Goal: Task Accomplishment & Management: Use online tool/utility

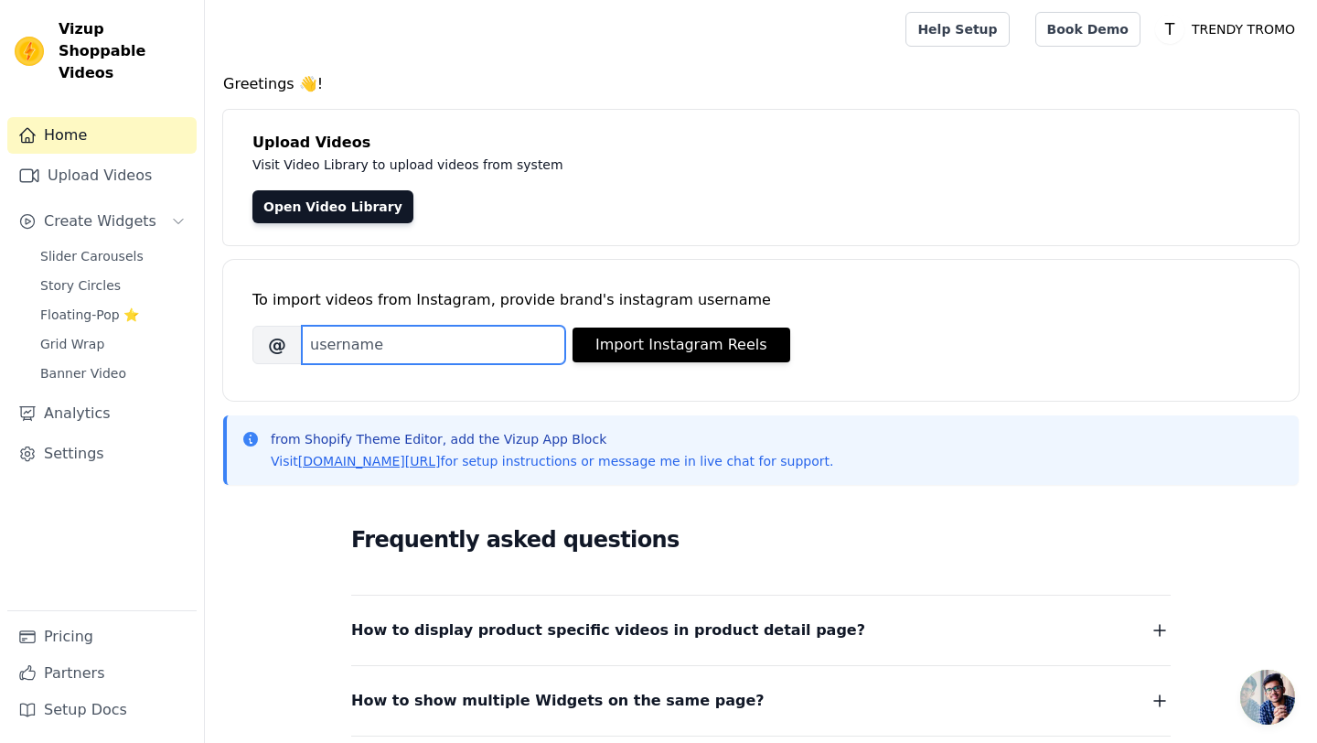
click at [467, 349] on input "Brand's Instagram Username" at bounding box center [433, 345] width 263 height 38
type input "T"
type input "trendytromo"
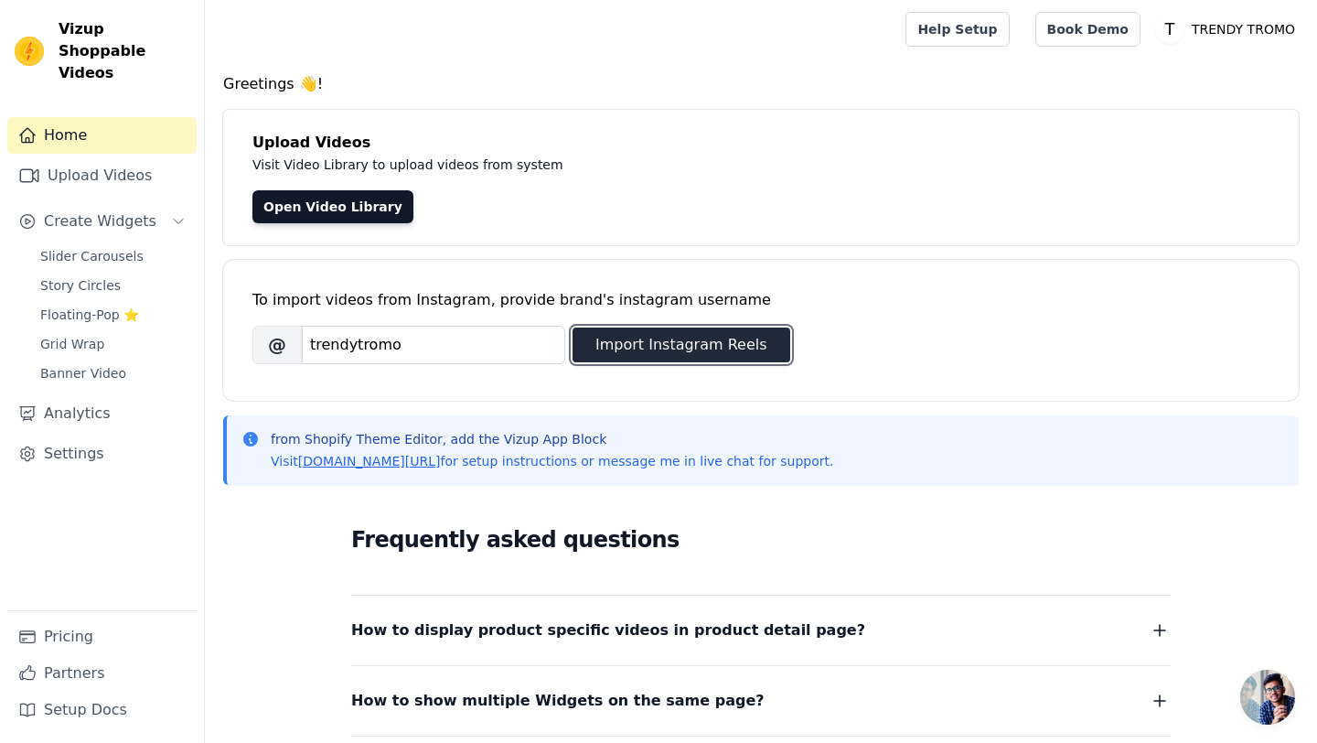
click at [707, 346] on button "Import Instagram Reels" at bounding box center [682, 345] width 218 height 35
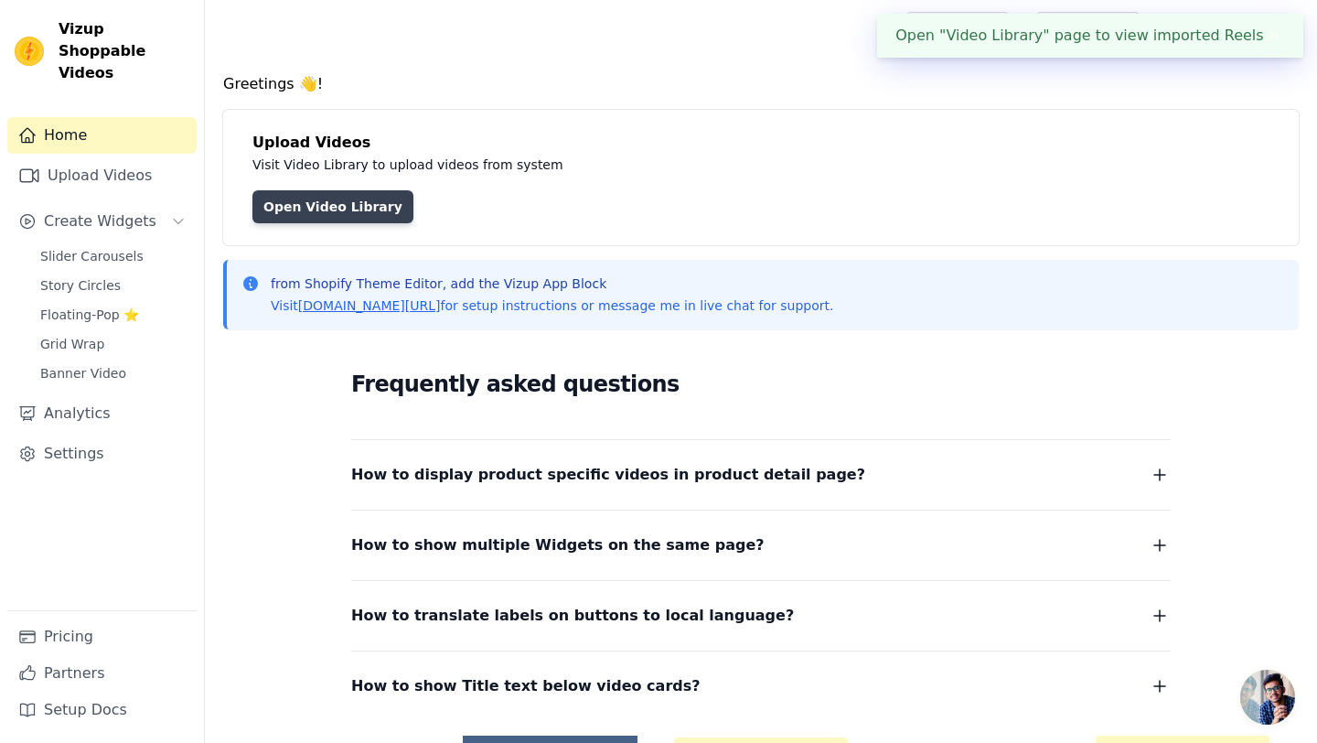
click at [370, 217] on link "Open Video Library" at bounding box center [333, 206] width 161 height 33
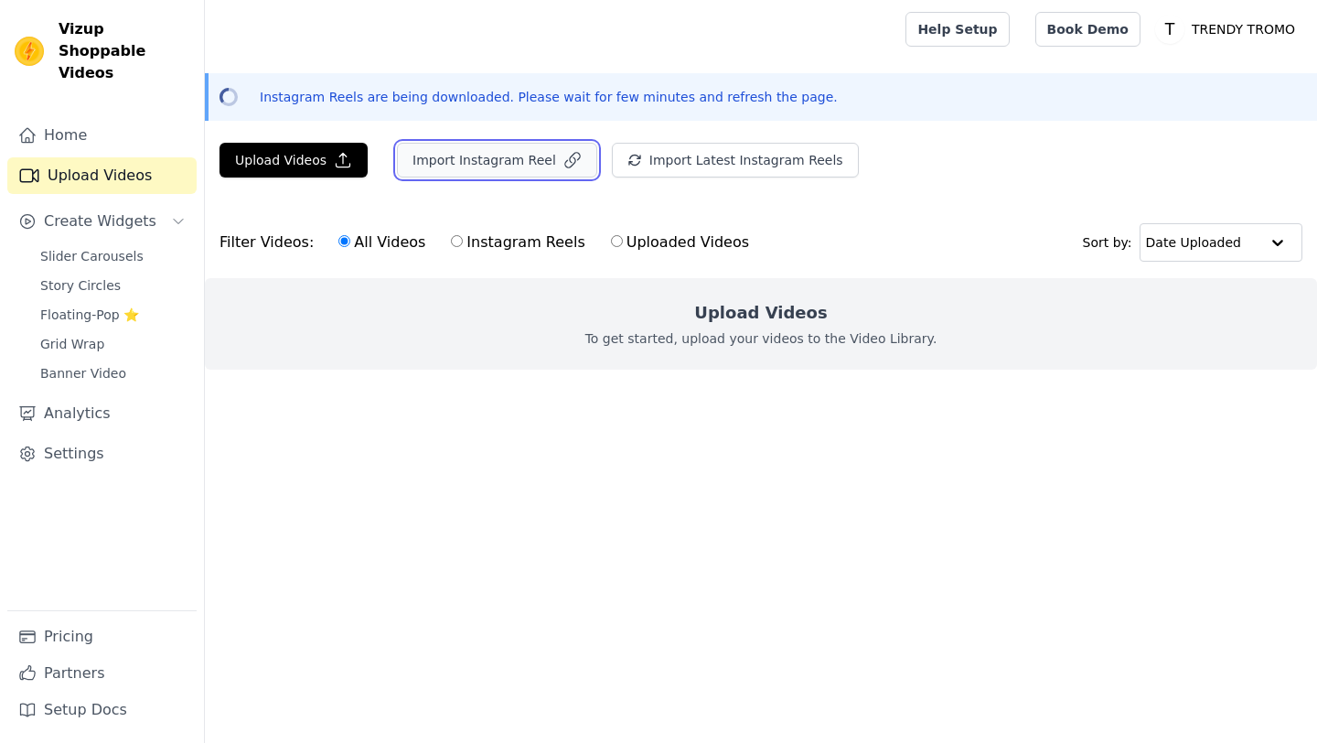
click at [479, 154] on button "Import Instagram Reel" at bounding box center [497, 160] width 200 height 35
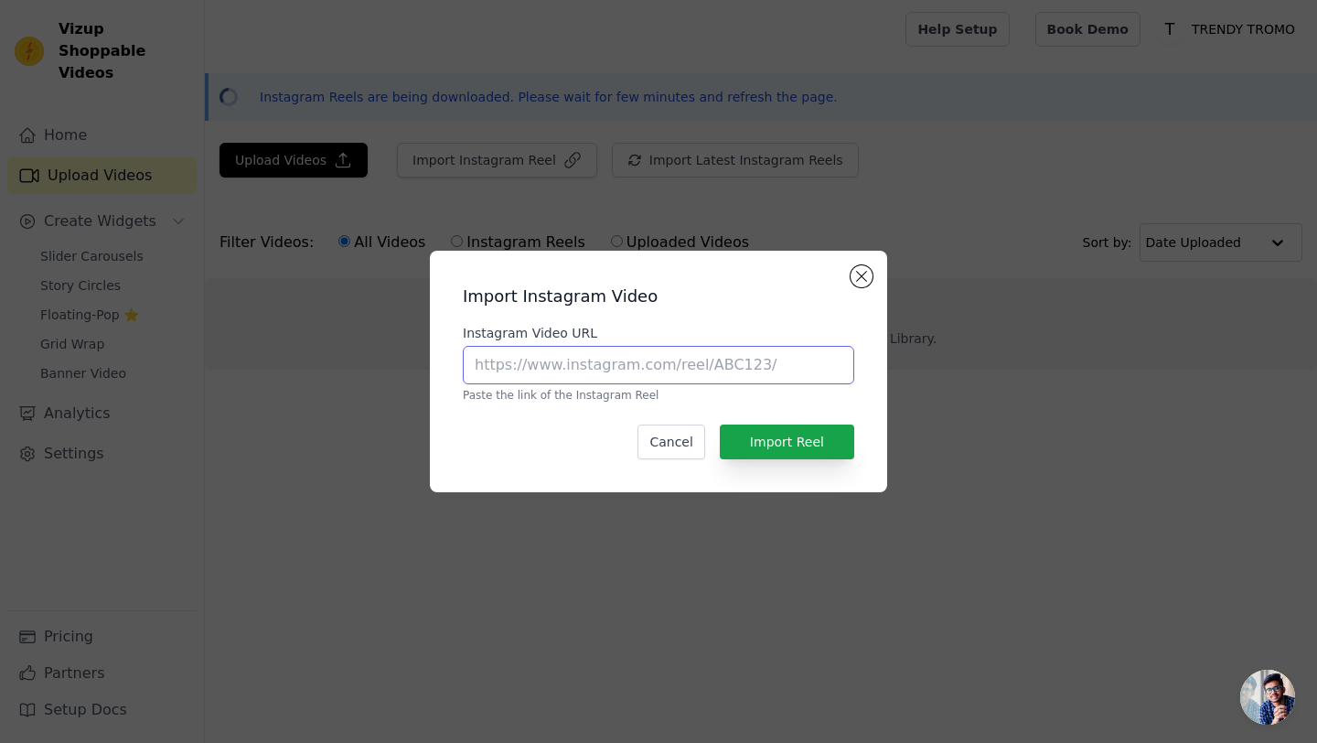
click at [579, 364] on input "Instagram Video URL" at bounding box center [659, 365] width 392 height 38
paste input "https://www.instagram.com/reel/DAopLTAiICy/?utm_source=ig_web_copy_link&igsh=Mz…"
type input "https://www.instagram.com/reel/DAopLTAiICy/?utm_source=ig_web_copy_link&igsh=Mz…"
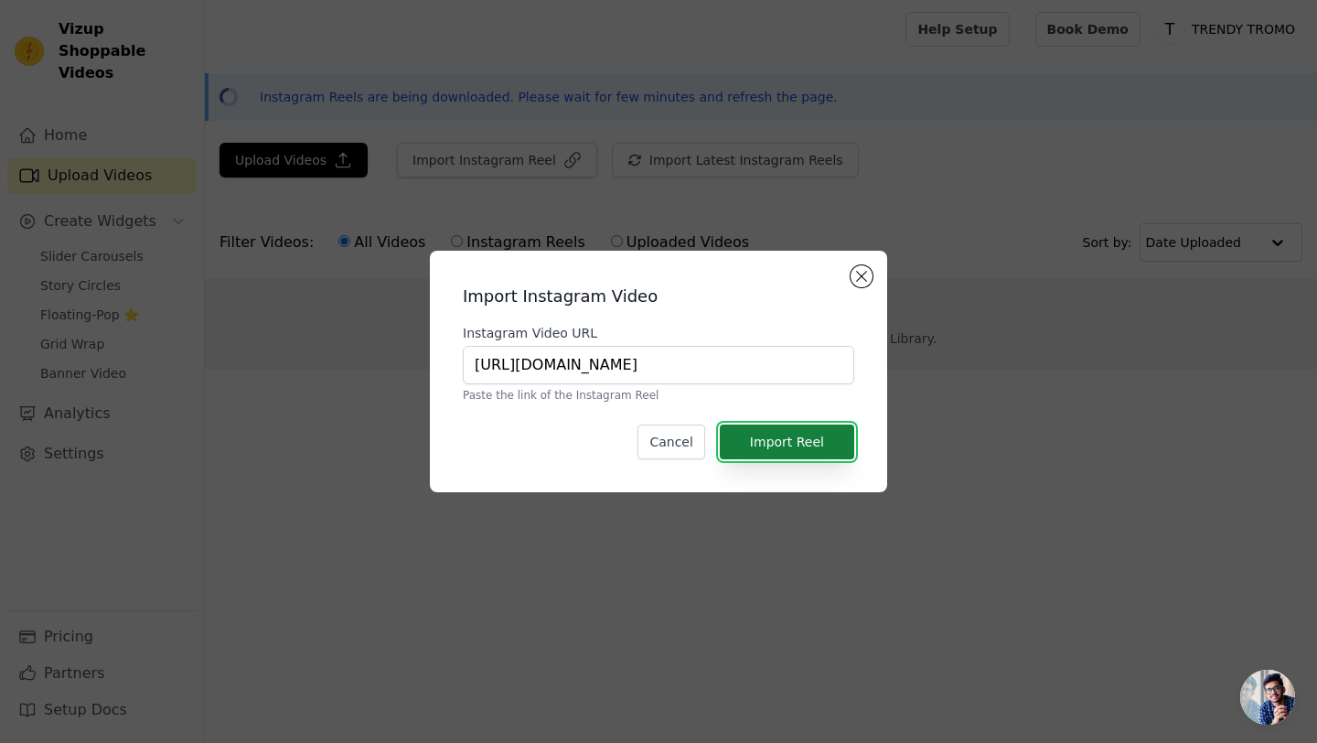
scroll to position [0, 0]
click at [775, 441] on button "Import Reel" at bounding box center [787, 442] width 134 height 35
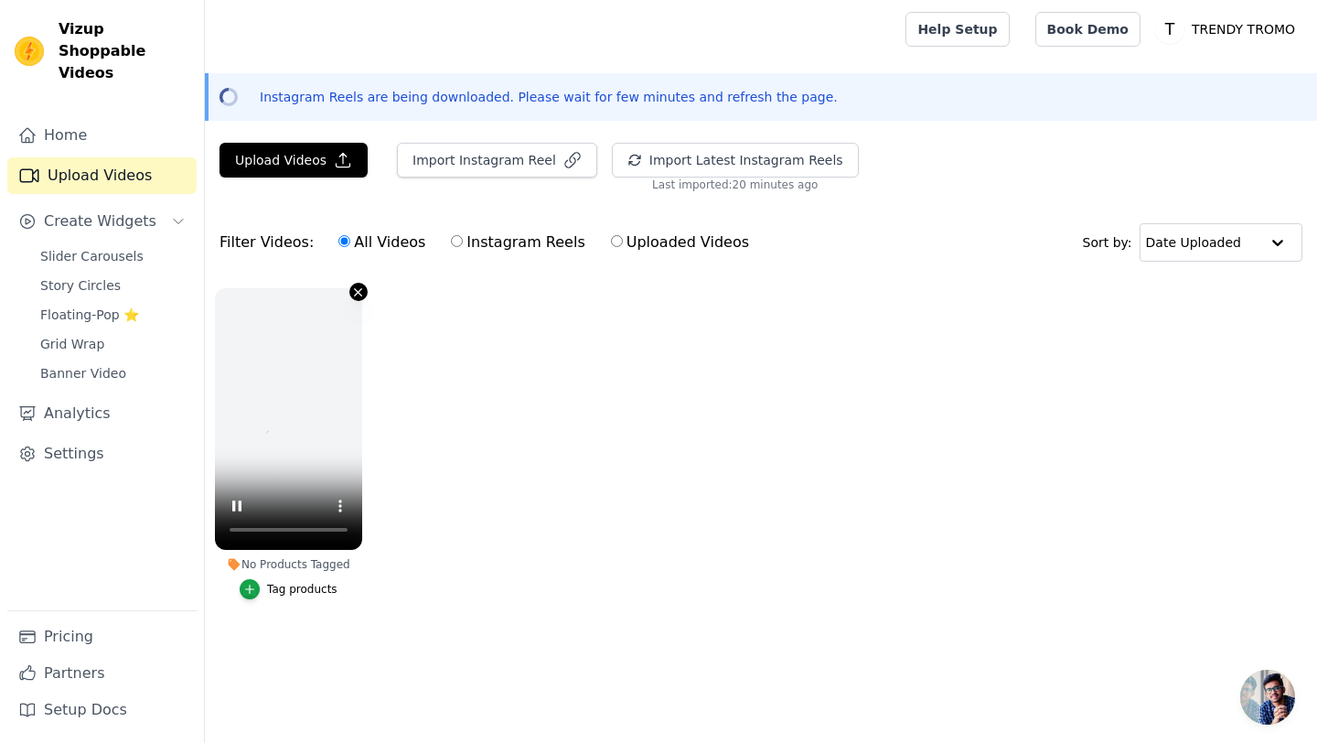
click at [359, 296] on icon "button" at bounding box center [358, 292] width 14 height 14
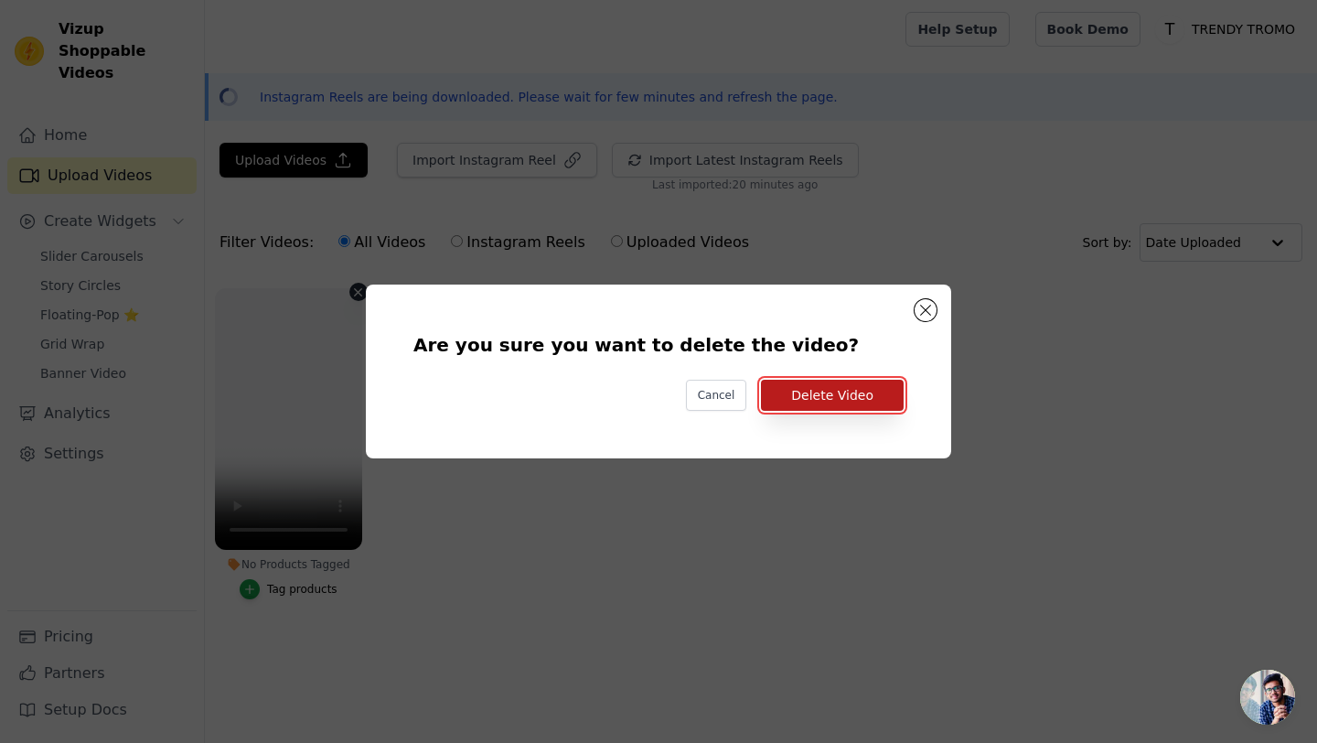
click at [866, 389] on button "Delete Video" at bounding box center [832, 395] width 143 height 31
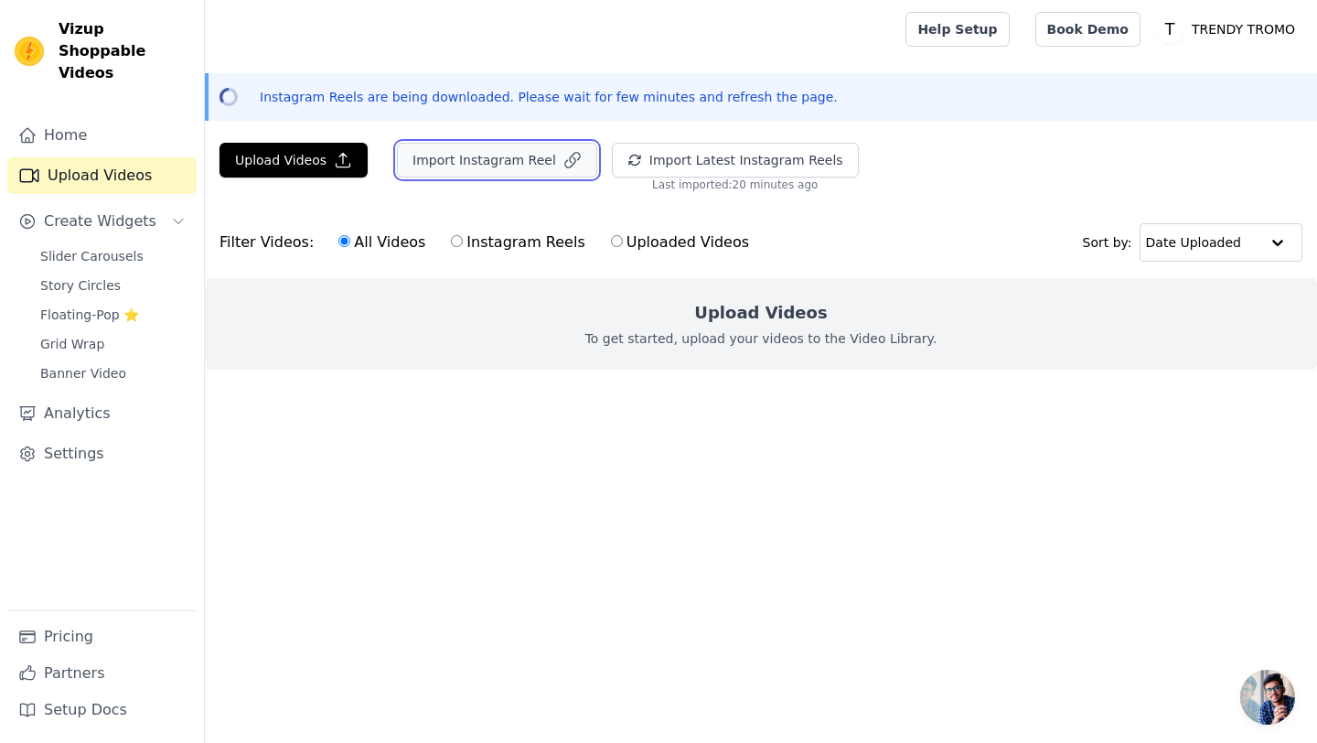
click at [514, 168] on button "Import Instagram Reel" at bounding box center [497, 160] width 200 height 35
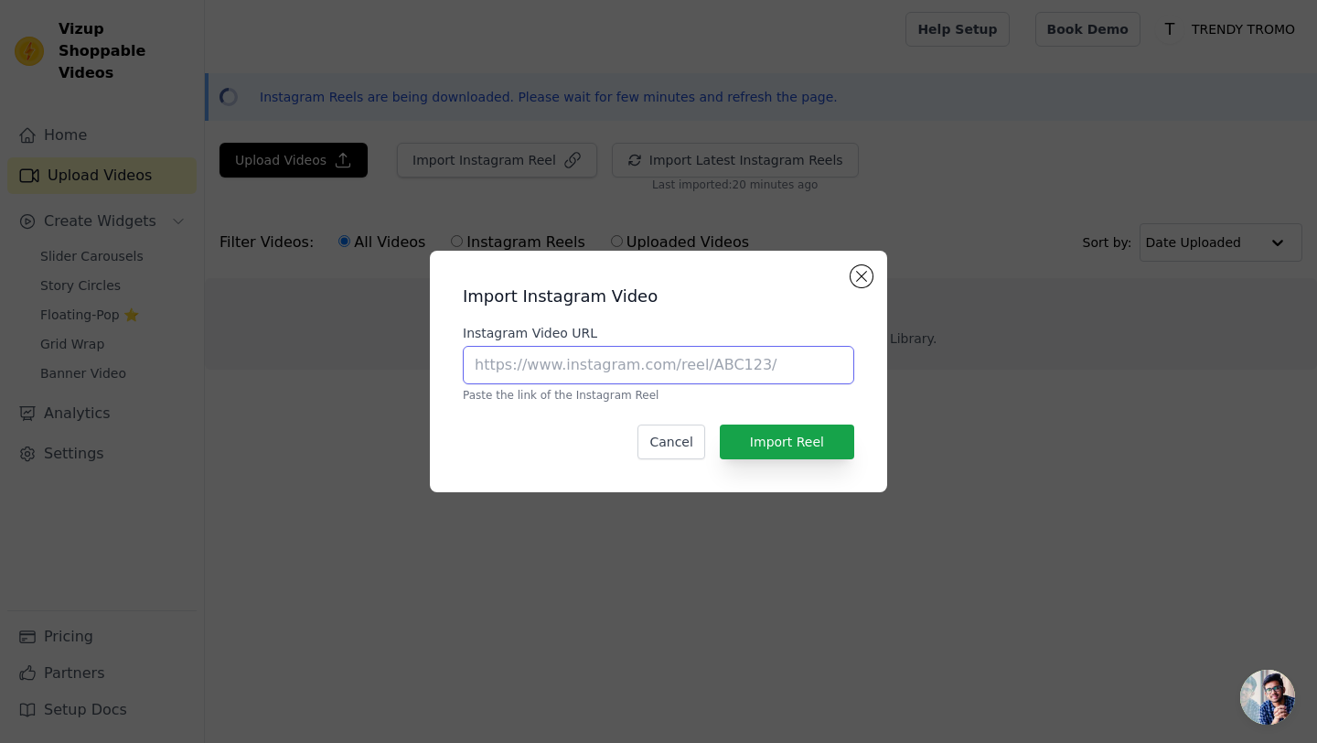
click at [665, 359] on input "Instagram Video URL" at bounding box center [659, 365] width 392 height 38
click at [857, 273] on button "Close modal" at bounding box center [862, 276] width 22 height 22
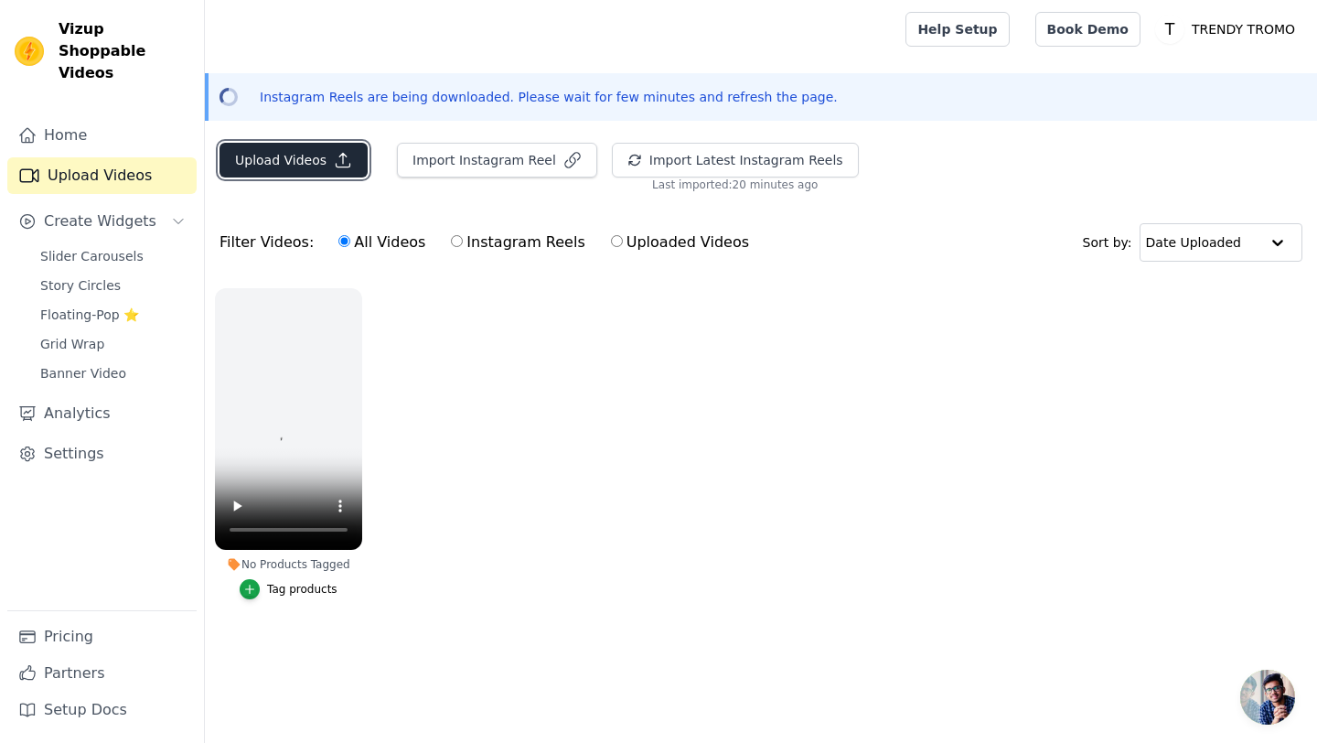
click at [338, 166] on icon "button" at bounding box center [343, 160] width 18 height 18
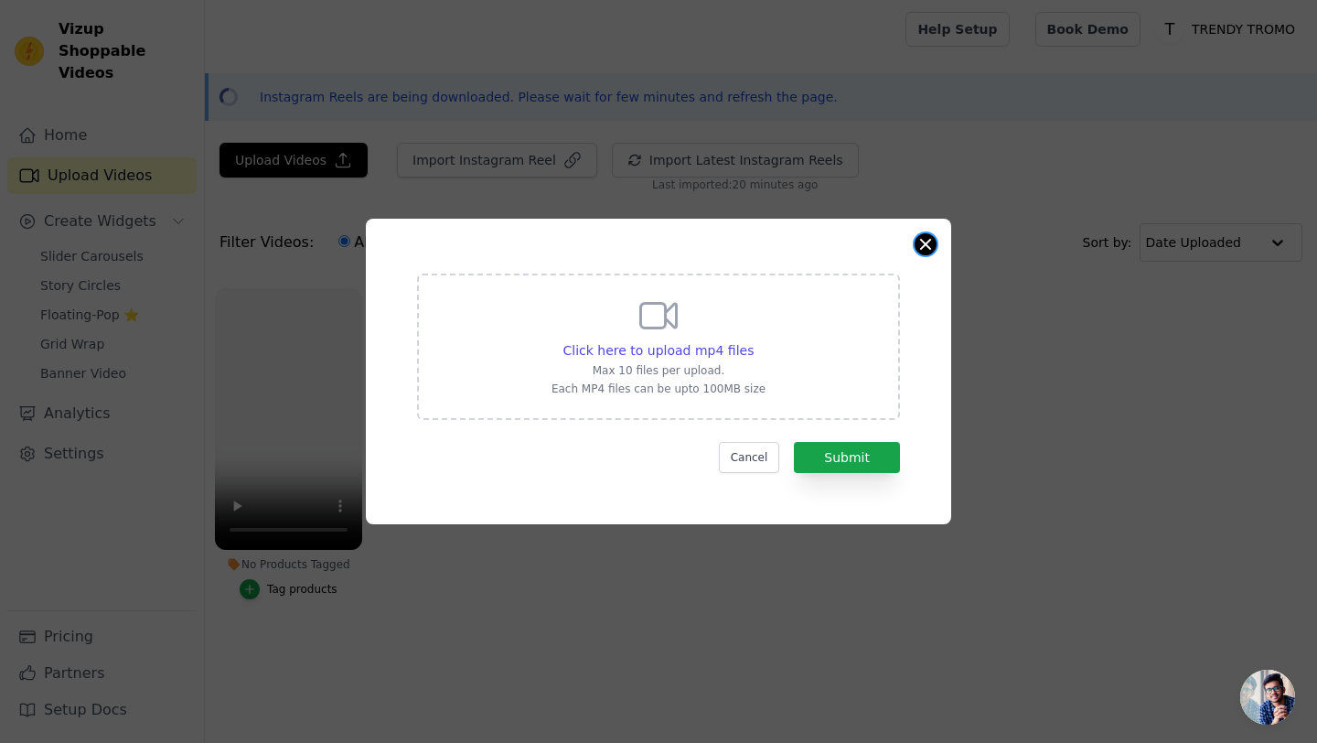
click at [926, 242] on button "Close modal" at bounding box center [926, 244] width 22 height 22
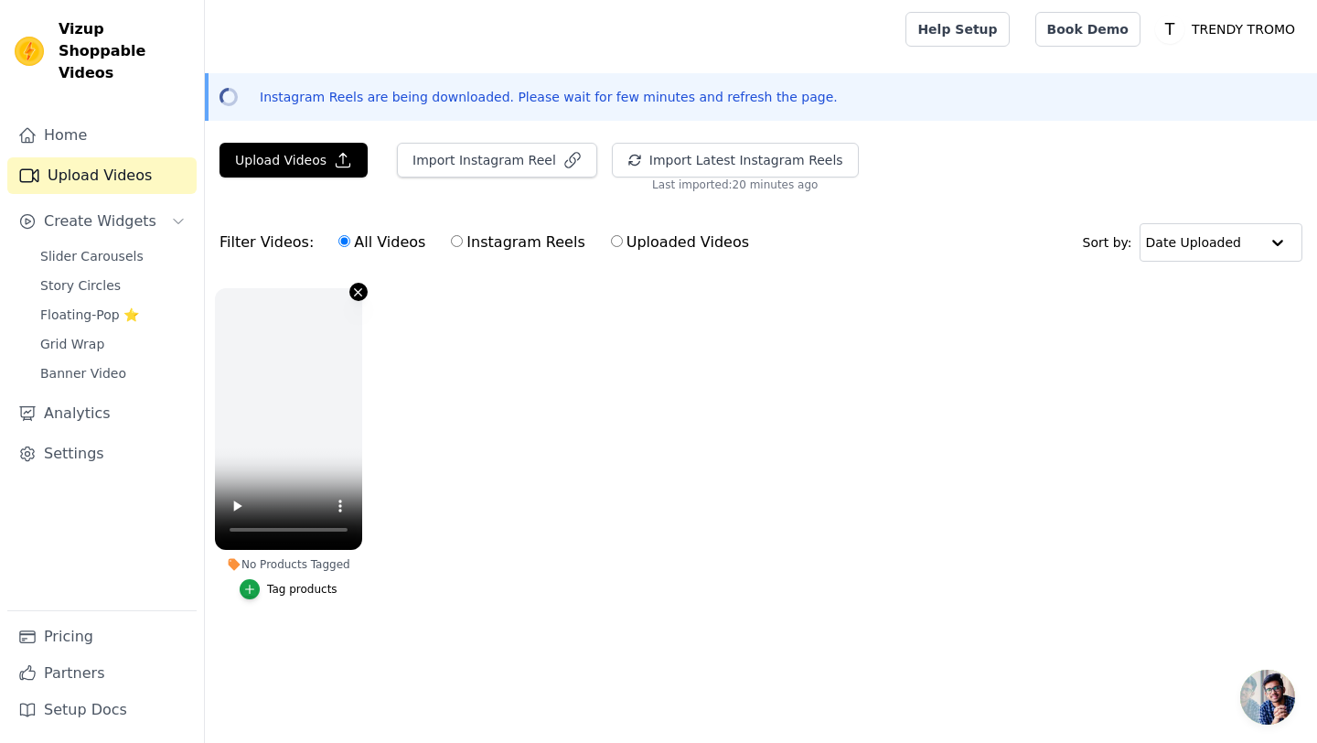
click at [360, 296] on icon "button" at bounding box center [358, 292] width 14 height 14
click at [457, 168] on button "Import Instagram Reel" at bounding box center [497, 160] width 200 height 35
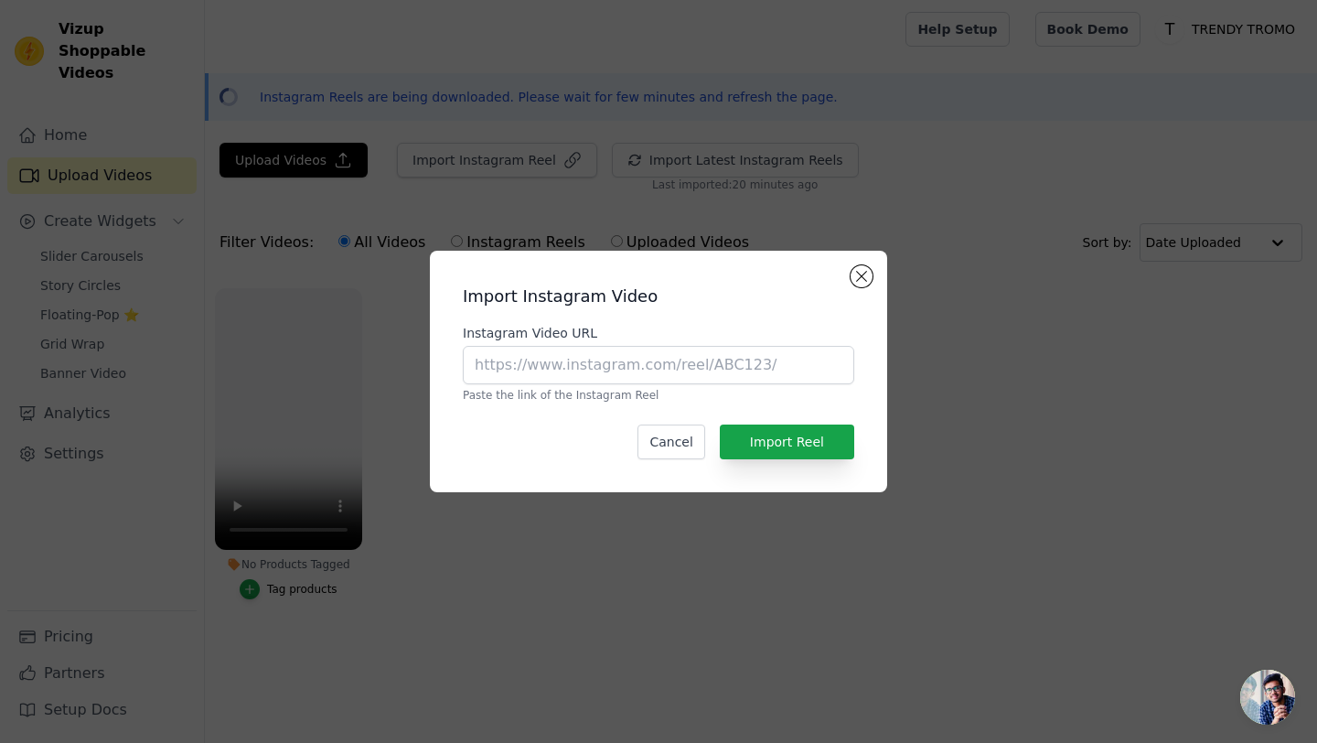
click at [602, 384] on div "Instagram Video URL Paste the link of the Instagram Reel" at bounding box center [659, 363] width 392 height 79
click at [604, 368] on input "Instagram Video URL" at bounding box center [659, 365] width 392 height 38
paste input "https://www.instagram.com/reel/DA1hhFhicqa/?utm_source=ig_web_copy_link&igsh=Mz…"
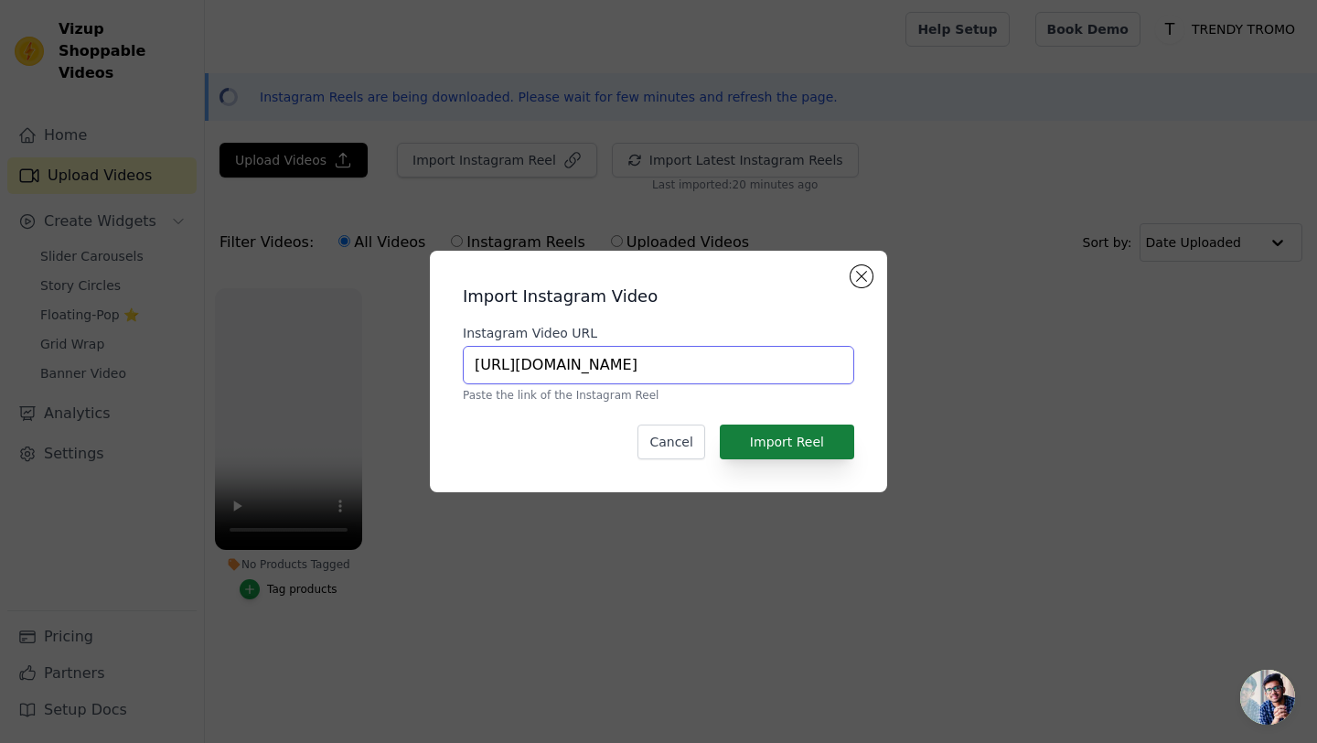
type input "https://www.instagram.com/reel/DA1hhFhicqa/?utm_source=ig_web_copy_link&igsh=Mz…"
click at [816, 448] on button "Import Reel" at bounding box center [787, 442] width 134 height 35
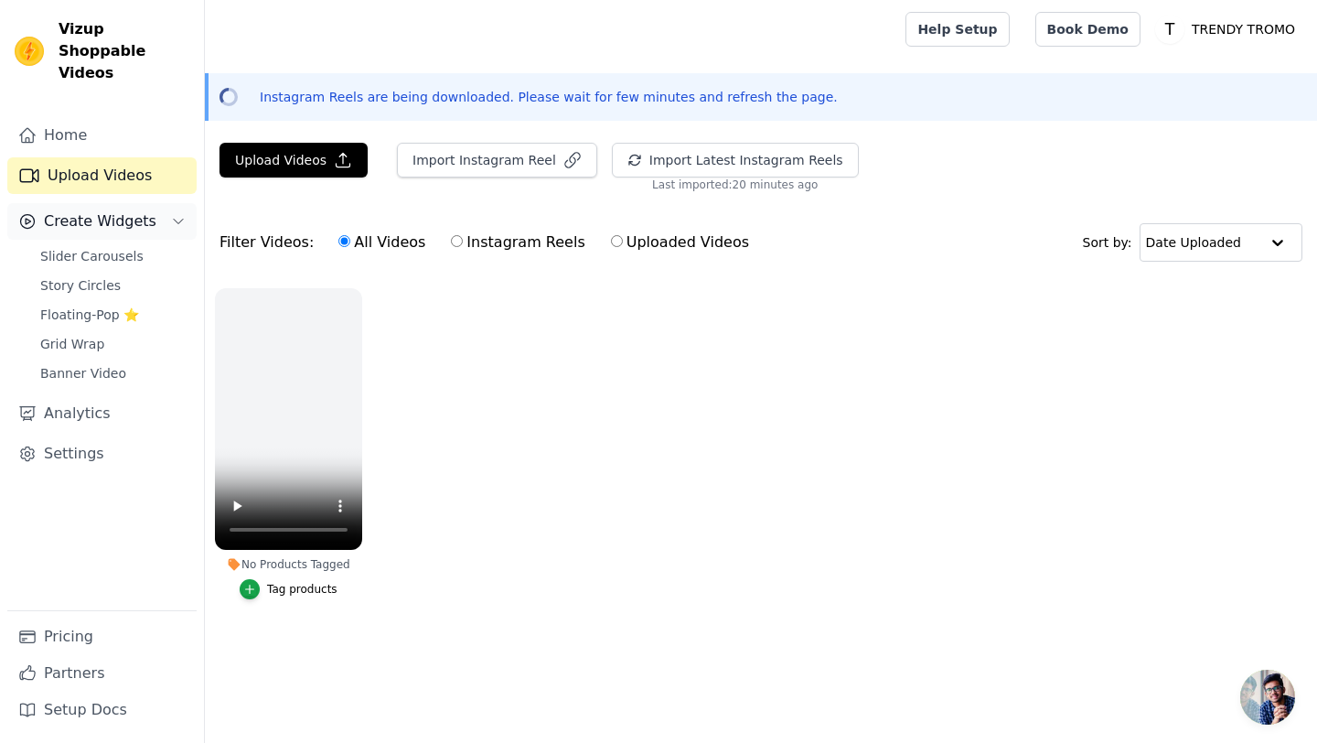
click at [120, 210] on span "Create Widgets" at bounding box center [100, 221] width 113 height 22
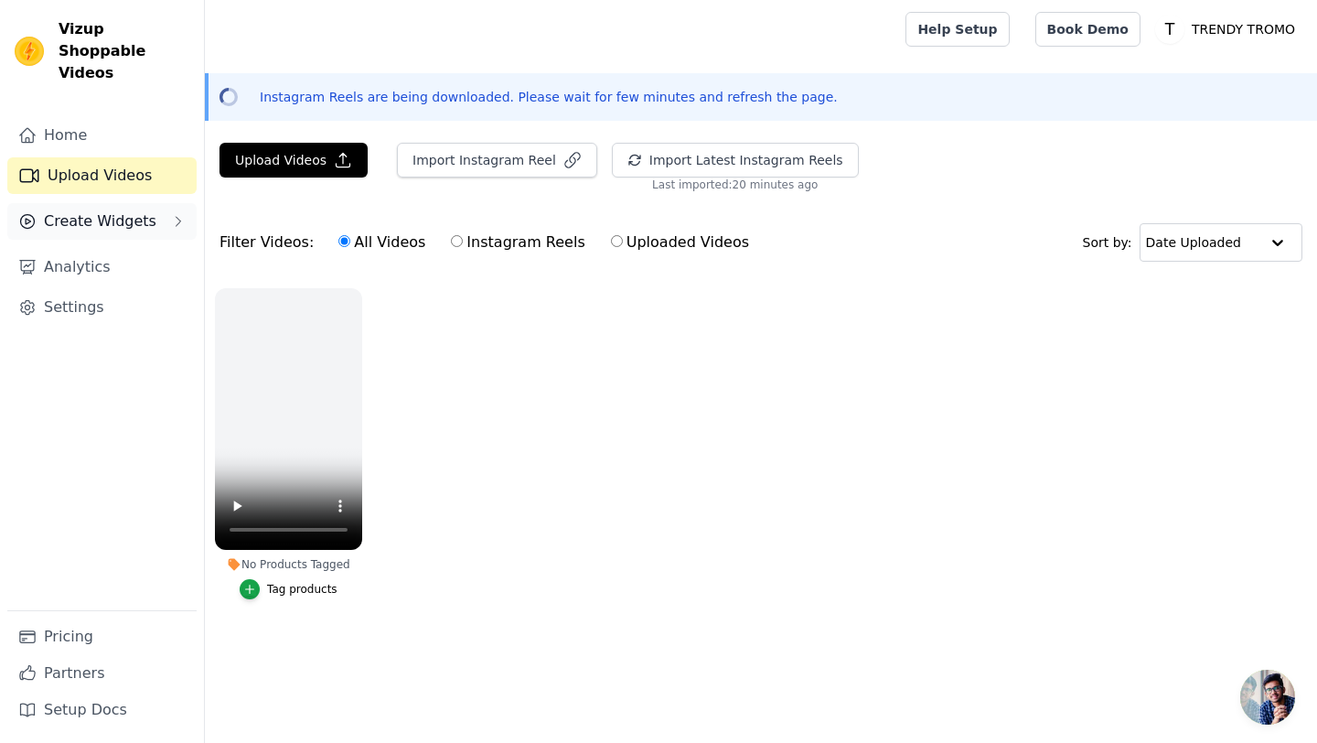
click at [120, 210] on span "Create Widgets" at bounding box center [100, 221] width 113 height 22
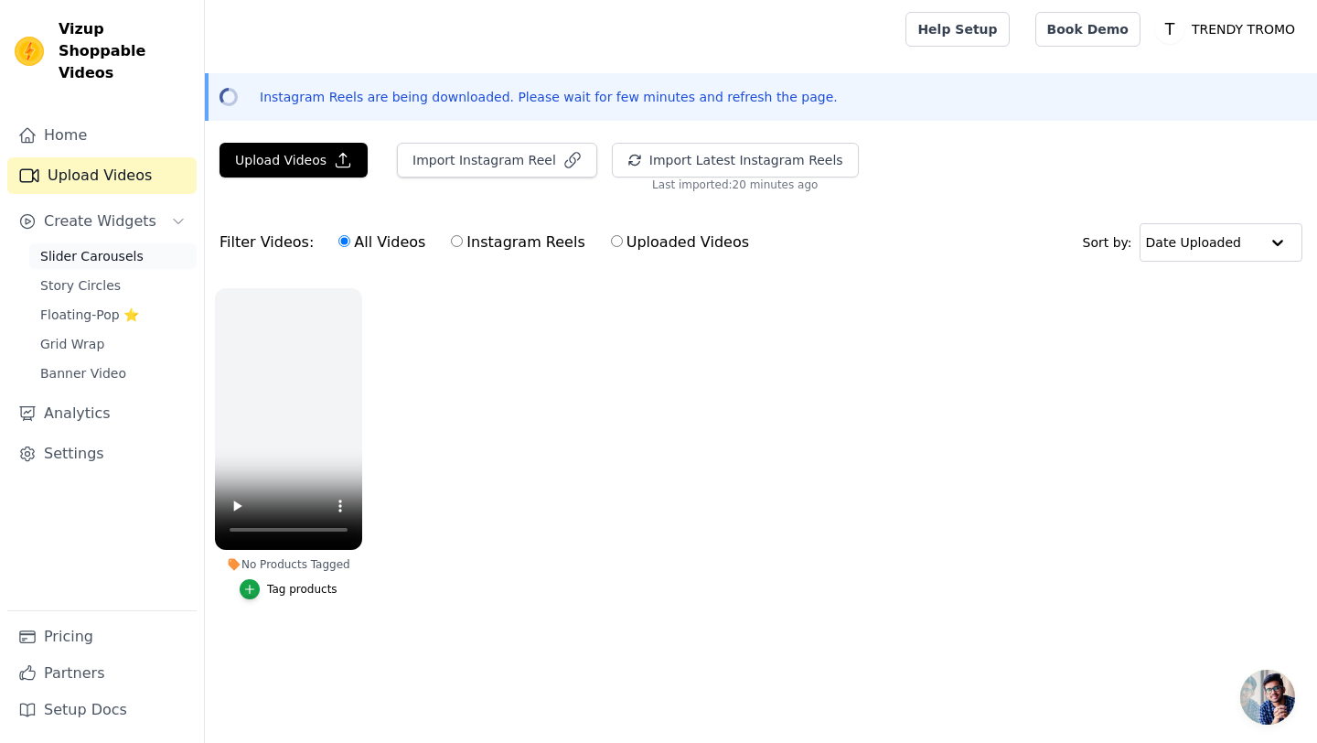
click at [118, 247] on span "Slider Carousels" at bounding box center [91, 256] width 103 height 18
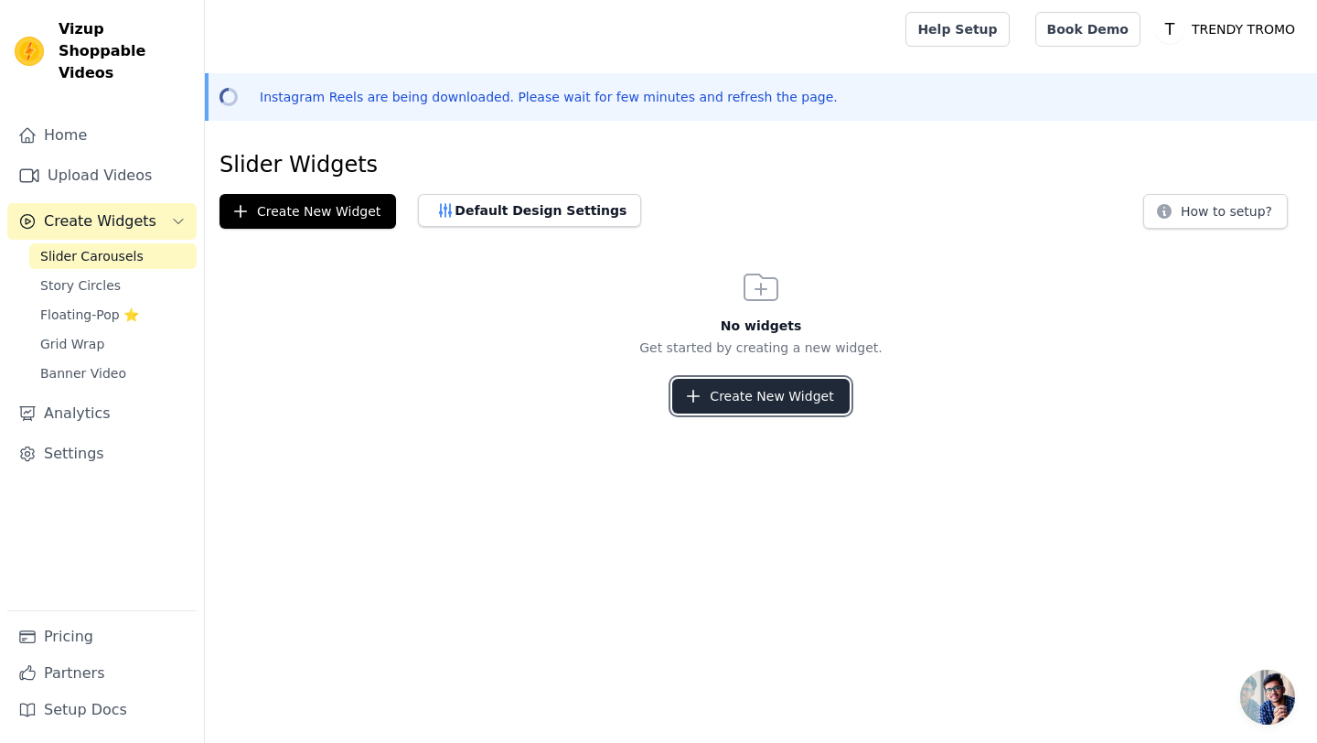
click at [725, 405] on button "Create New Widget" at bounding box center [760, 396] width 177 height 35
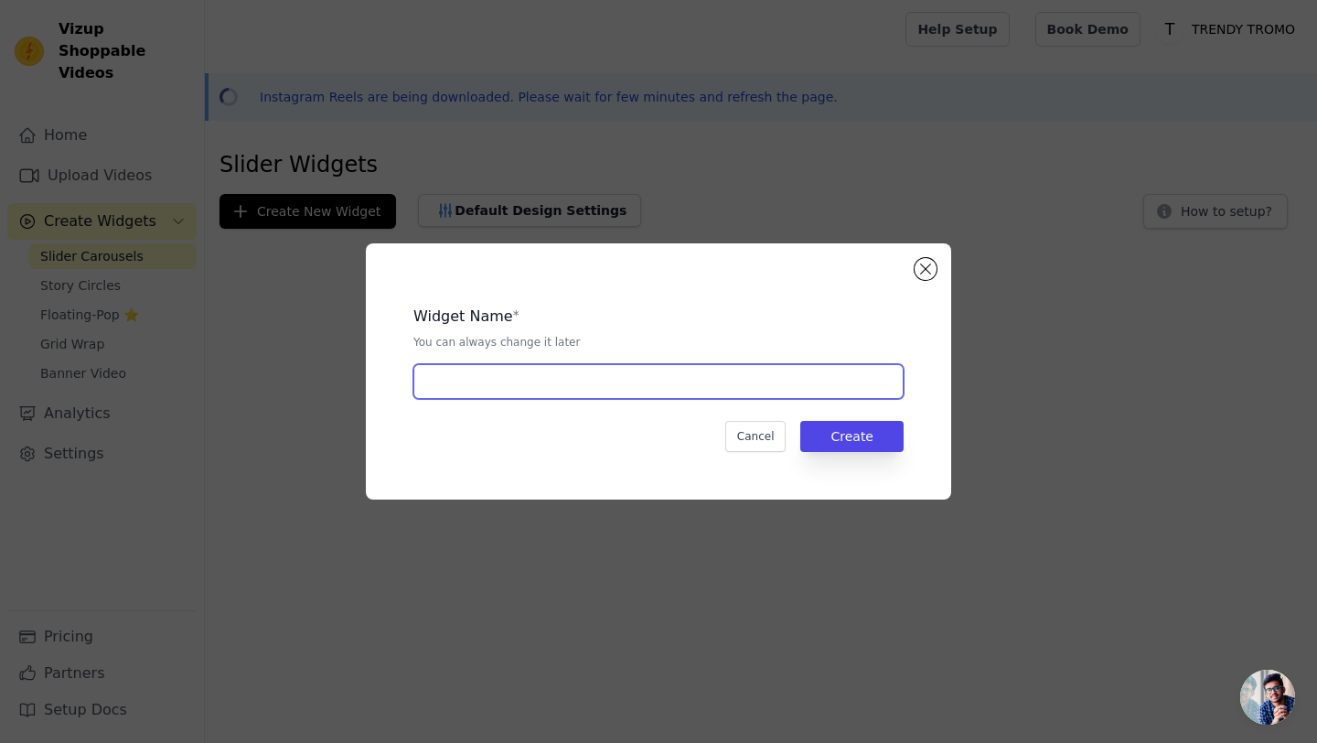
click at [672, 391] on input "text" at bounding box center [659, 381] width 490 height 35
type input "main"
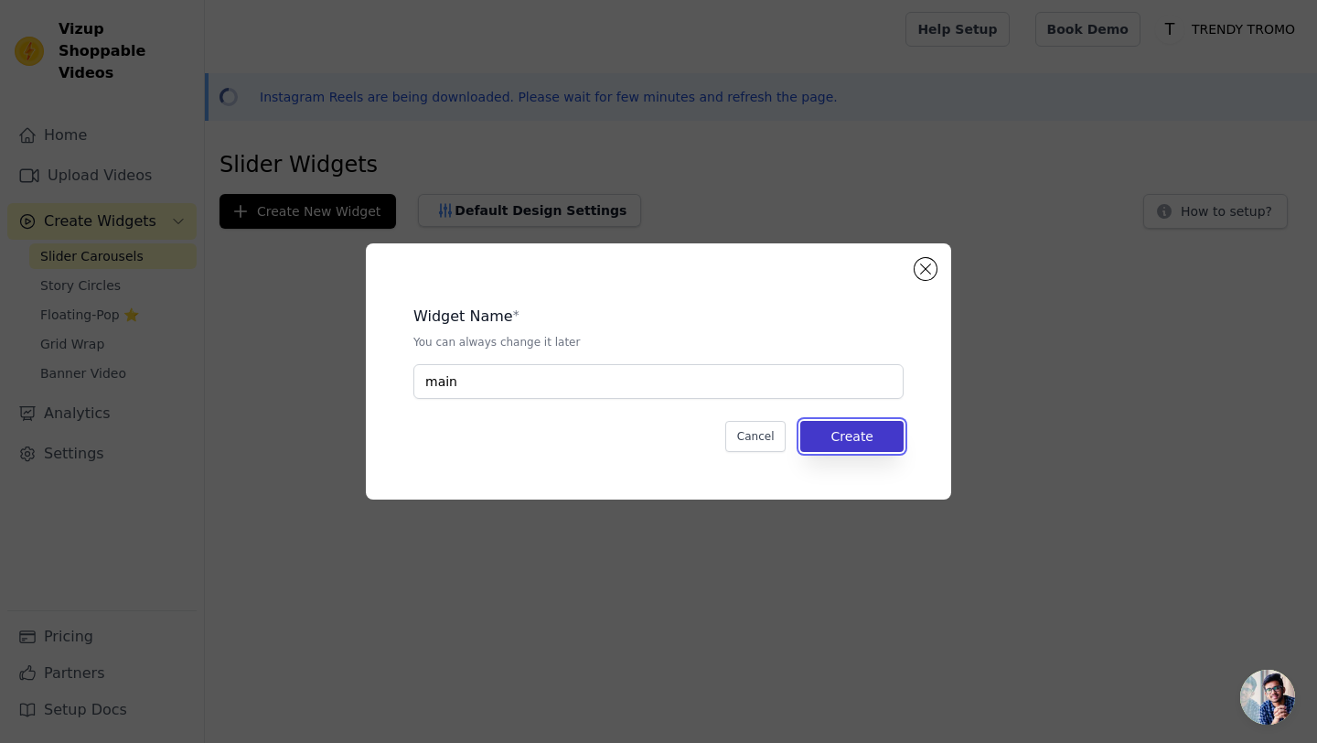
click at [868, 446] on button "Create" at bounding box center [852, 436] width 103 height 31
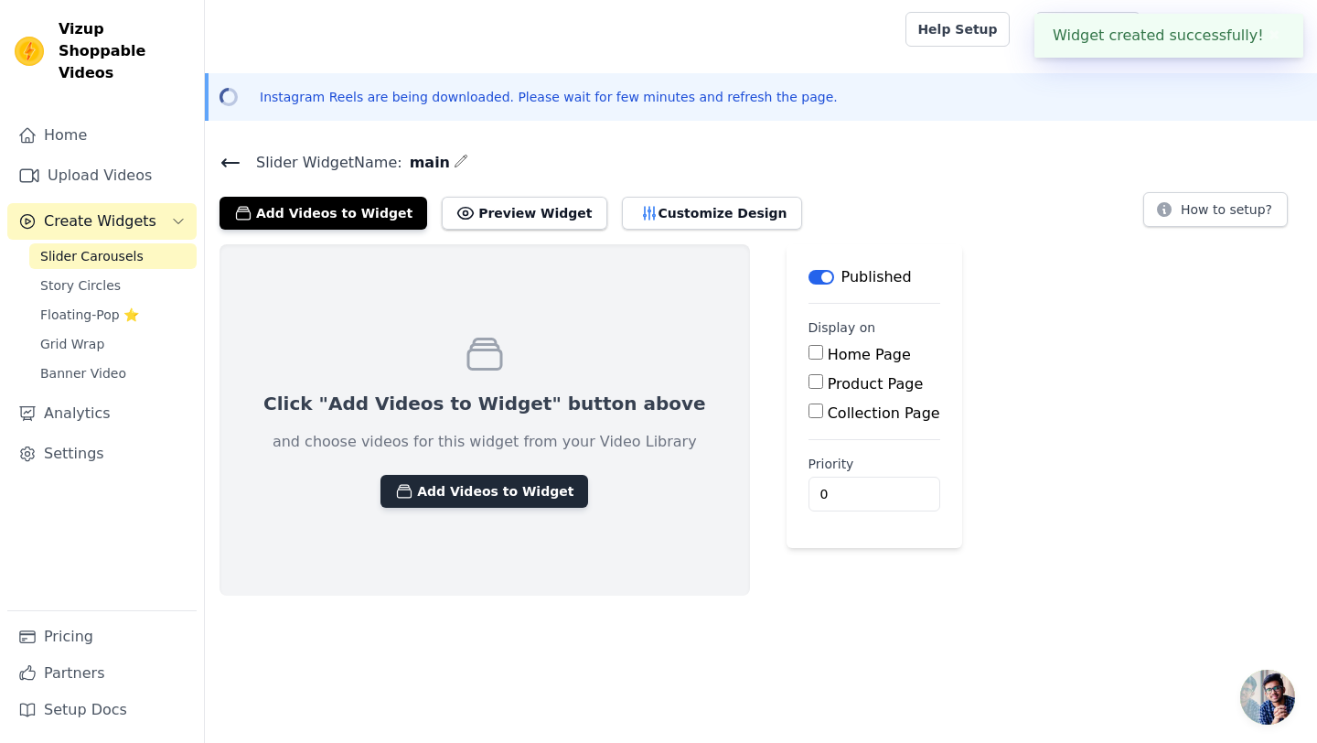
click at [492, 499] on button "Add Videos to Widget" at bounding box center [485, 491] width 208 height 33
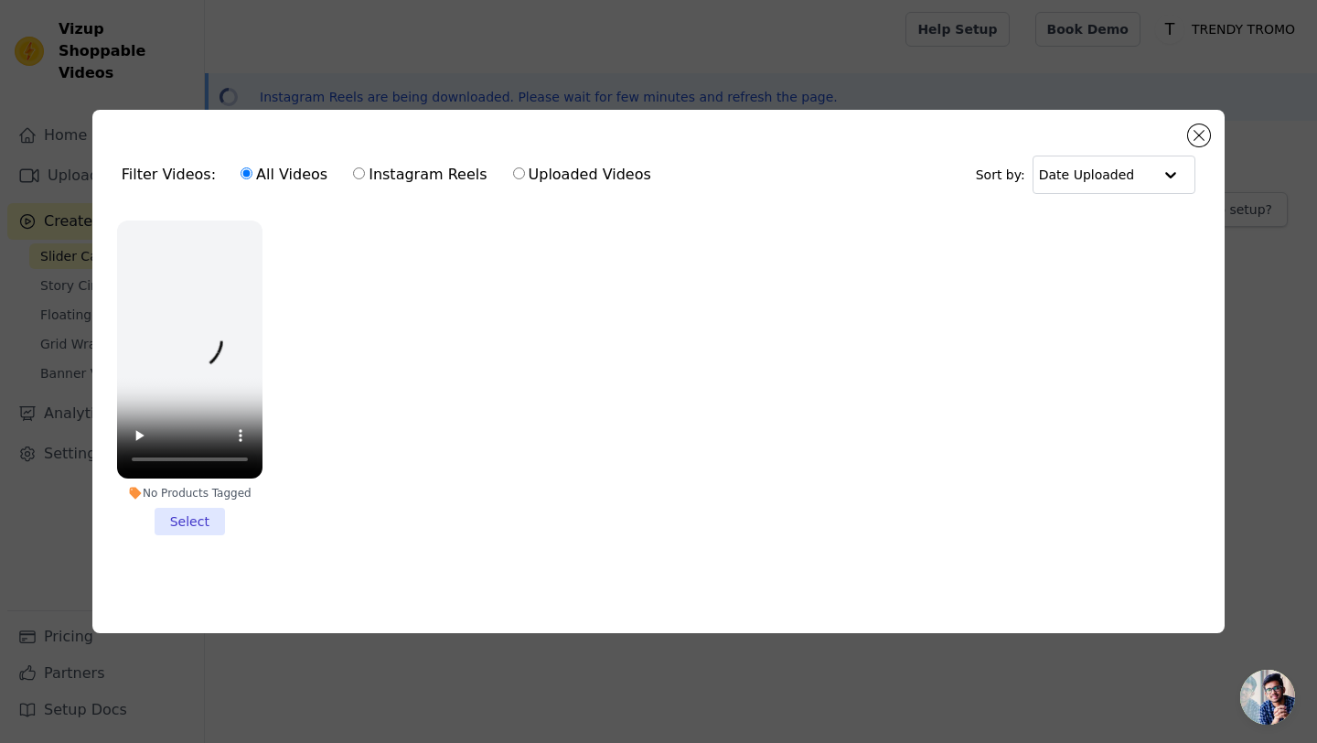
click at [366, 169] on label "Instagram Reels" at bounding box center [419, 175] width 135 height 24
click at [365, 169] on input "Instagram Reels" at bounding box center [359, 173] width 12 height 12
radio input "true"
click at [1200, 128] on button "Close modal" at bounding box center [1199, 135] width 22 height 22
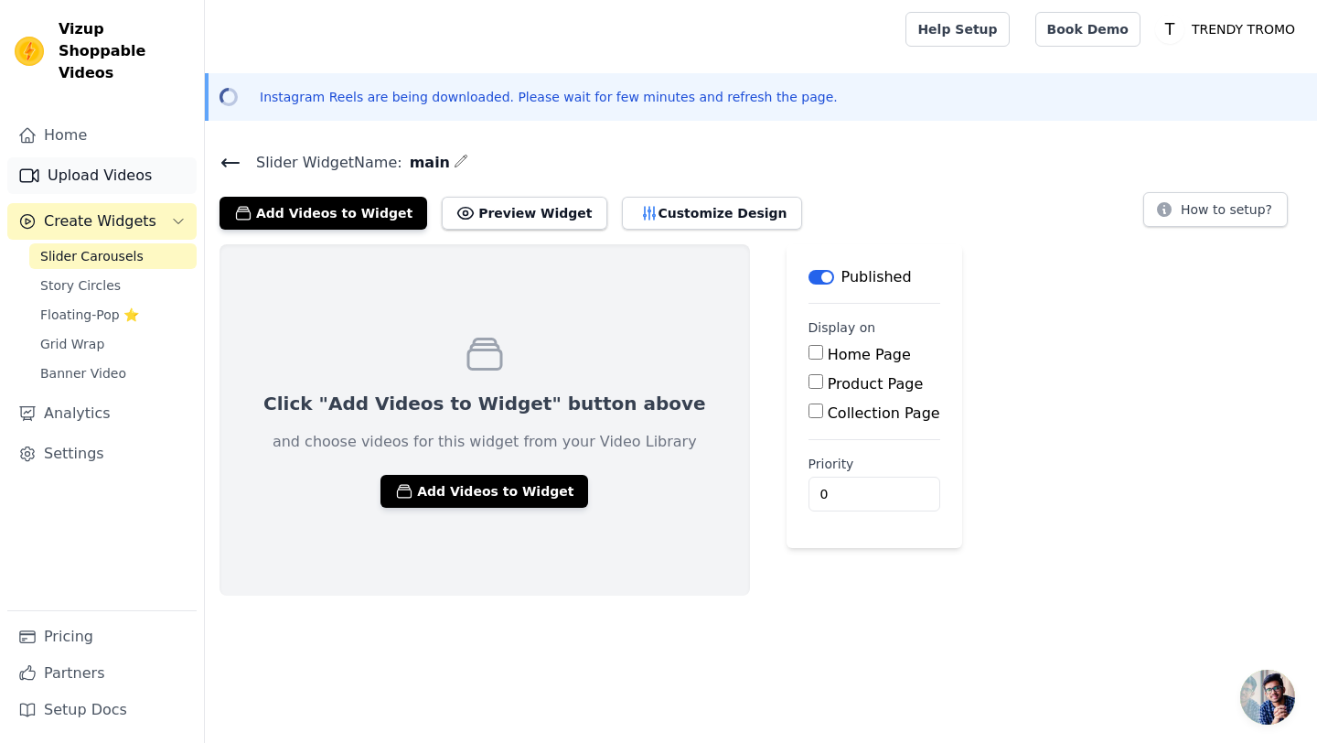
click at [145, 157] on link "Upload Videos" at bounding box center [101, 175] width 189 height 37
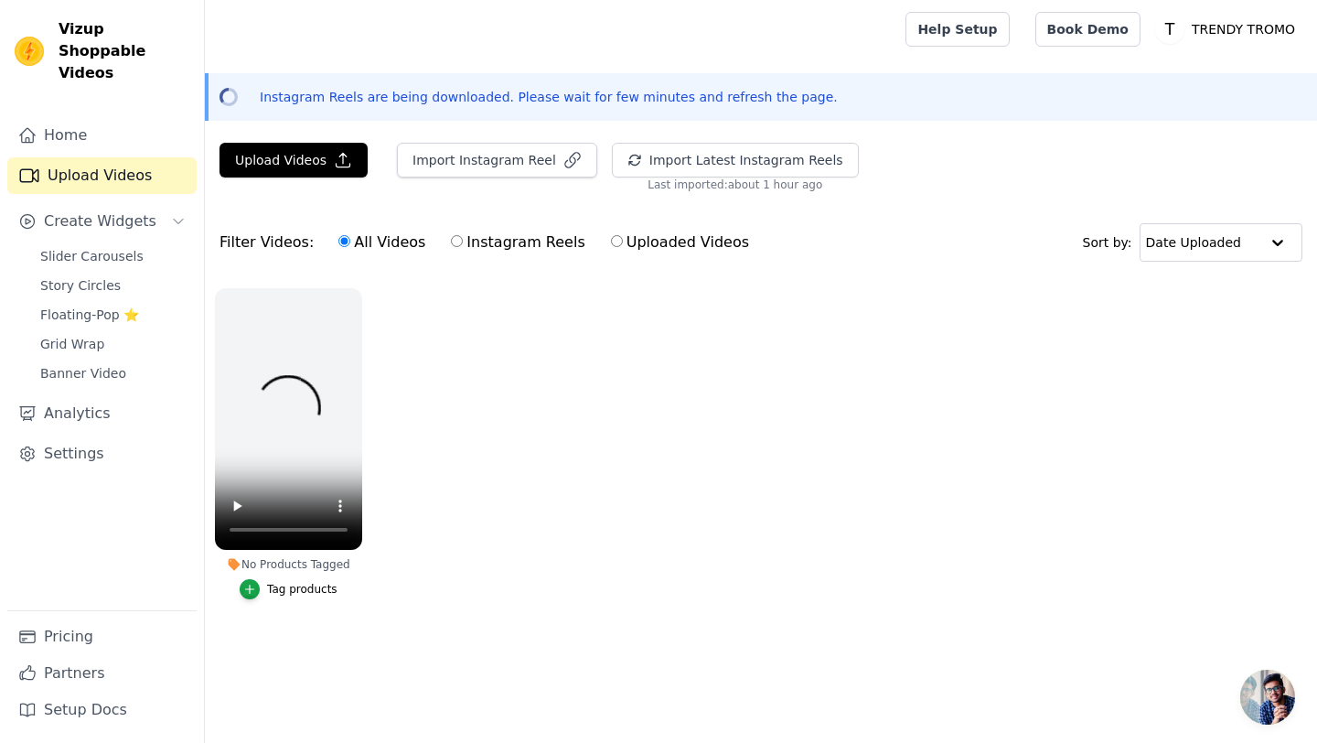
click at [454, 244] on label "Instagram Reels" at bounding box center [517, 243] width 135 height 24
click at [454, 244] on input "Instagram Reels" at bounding box center [457, 241] width 12 height 12
radio input "true"
click at [454, 244] on label "Instagram Reels" at bounding box center [517, 243] width 135 height 24
click at [454, 244] on input "Instagram Reels" at bounding box center [457, 241] width 12 height 12
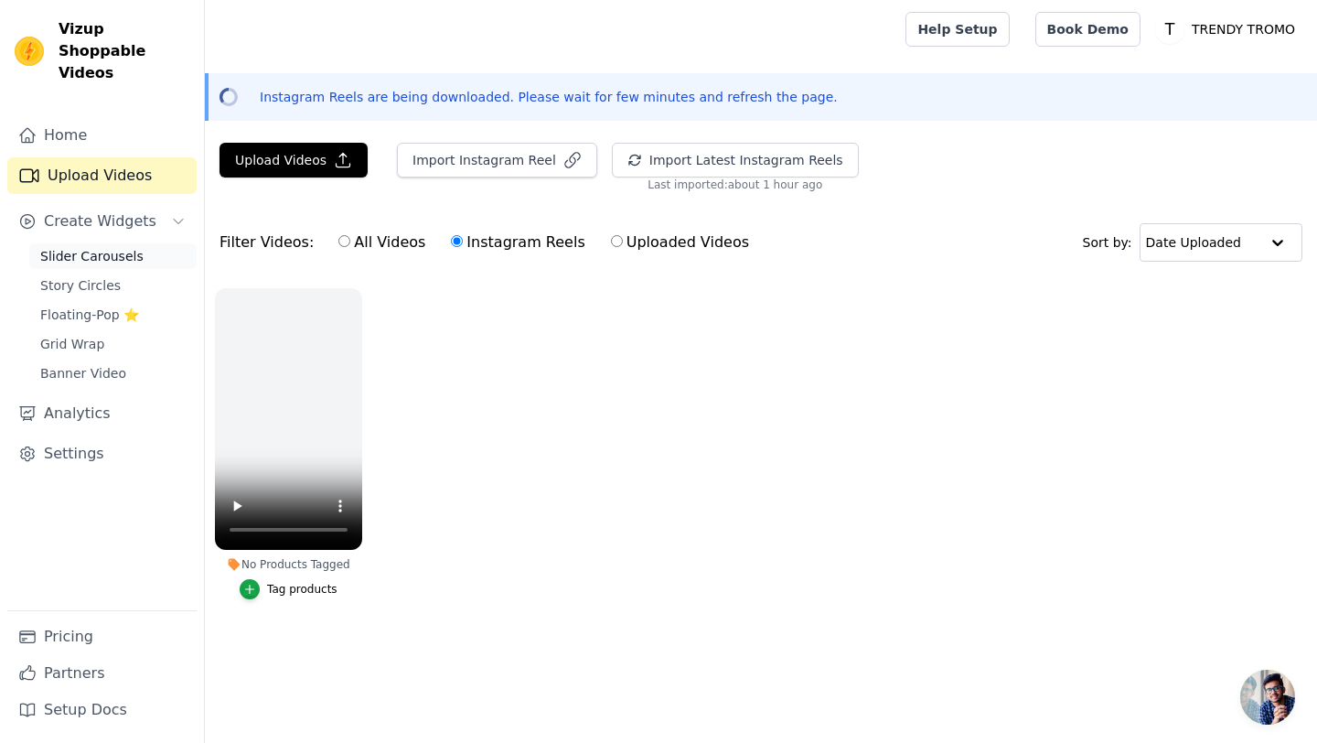
click at [61, 247] on span "Slider Carousels" at bounding box center [91, 256] width 103 height 18
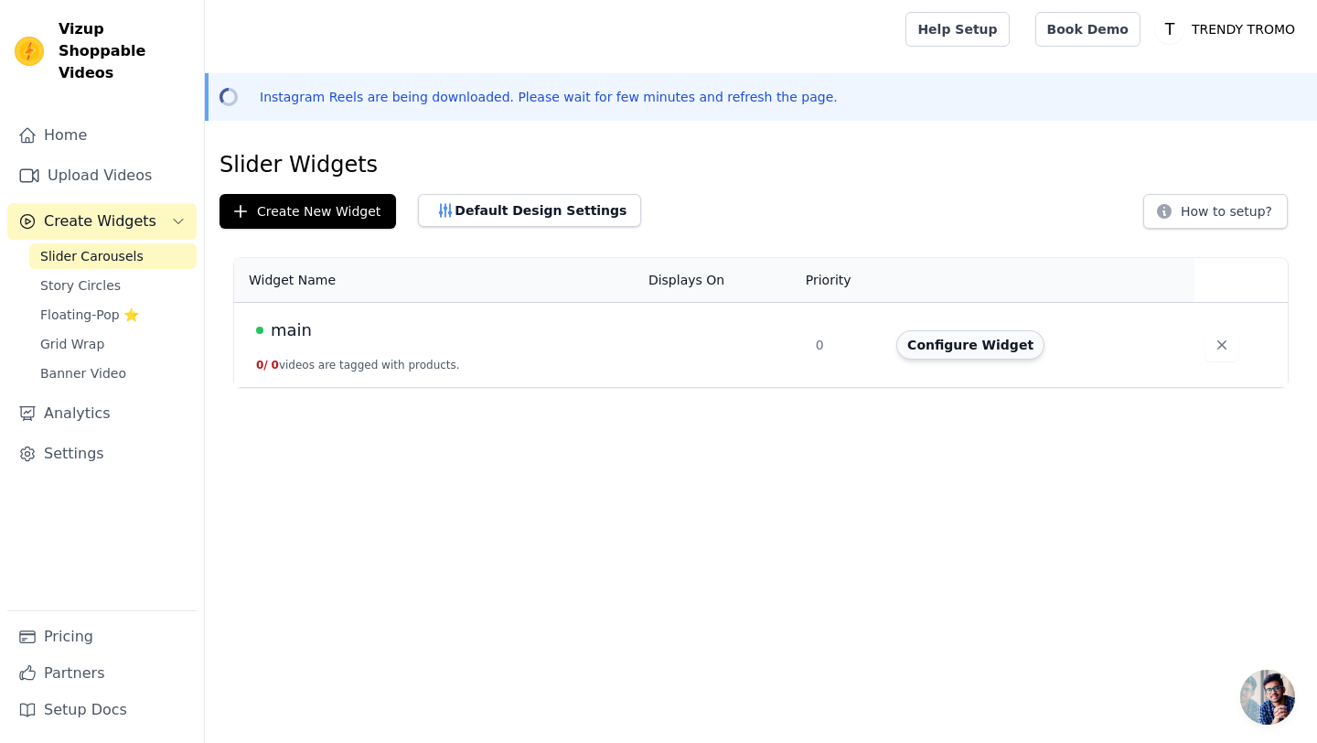
click at [999, 347] on button "Configure Widget" at bounding box center [971, 344] width 148 height 29
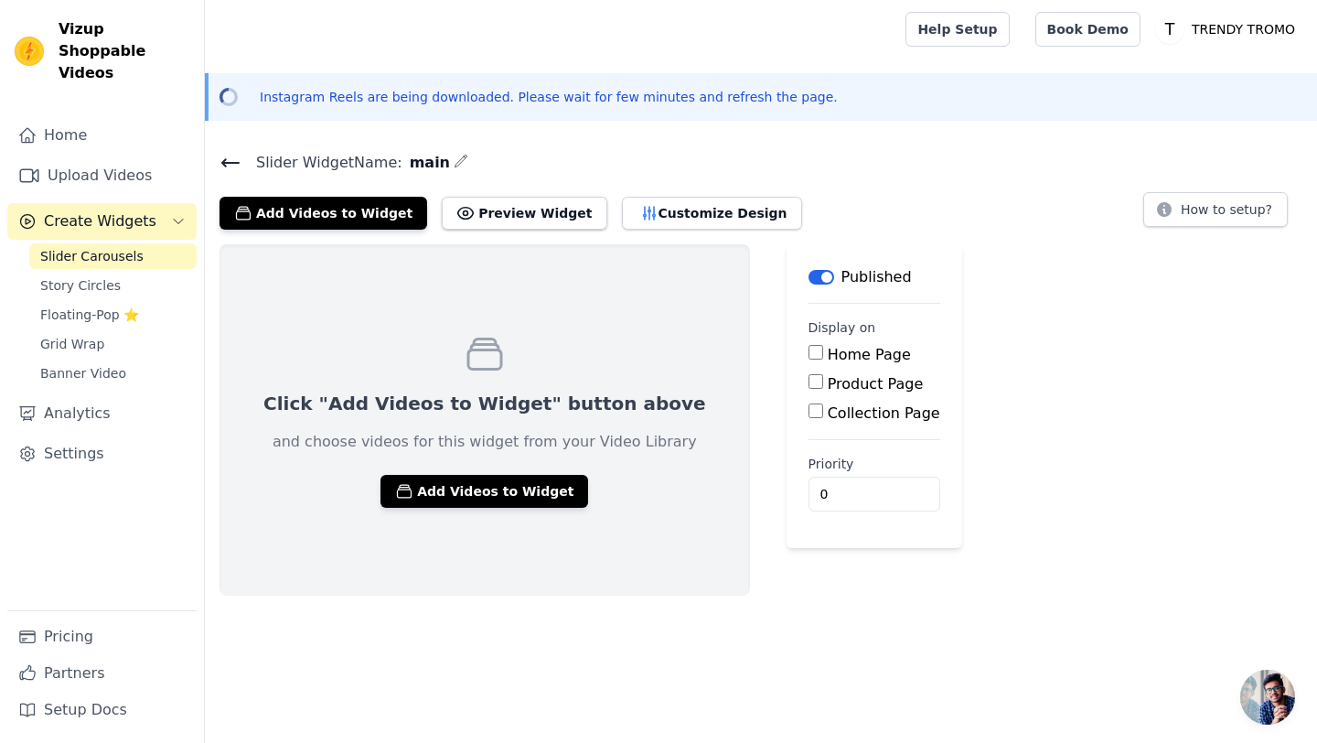
click at [809, 356] on input "Home Page" at bounding box center [816, 352] width 15 height 15
checkbox input "true"
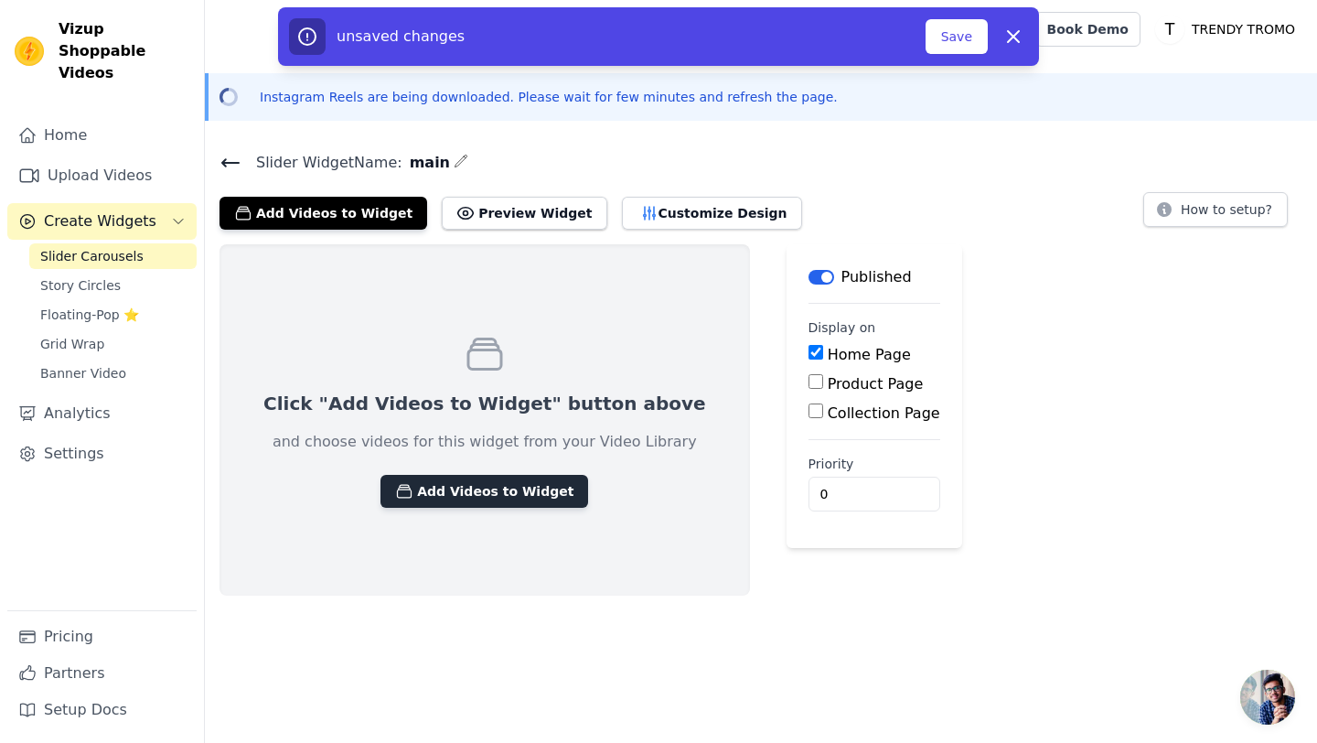
click at [432, 499] on button "Add Videos to Widget" at bounding box center [485, 491] width 208 height 33
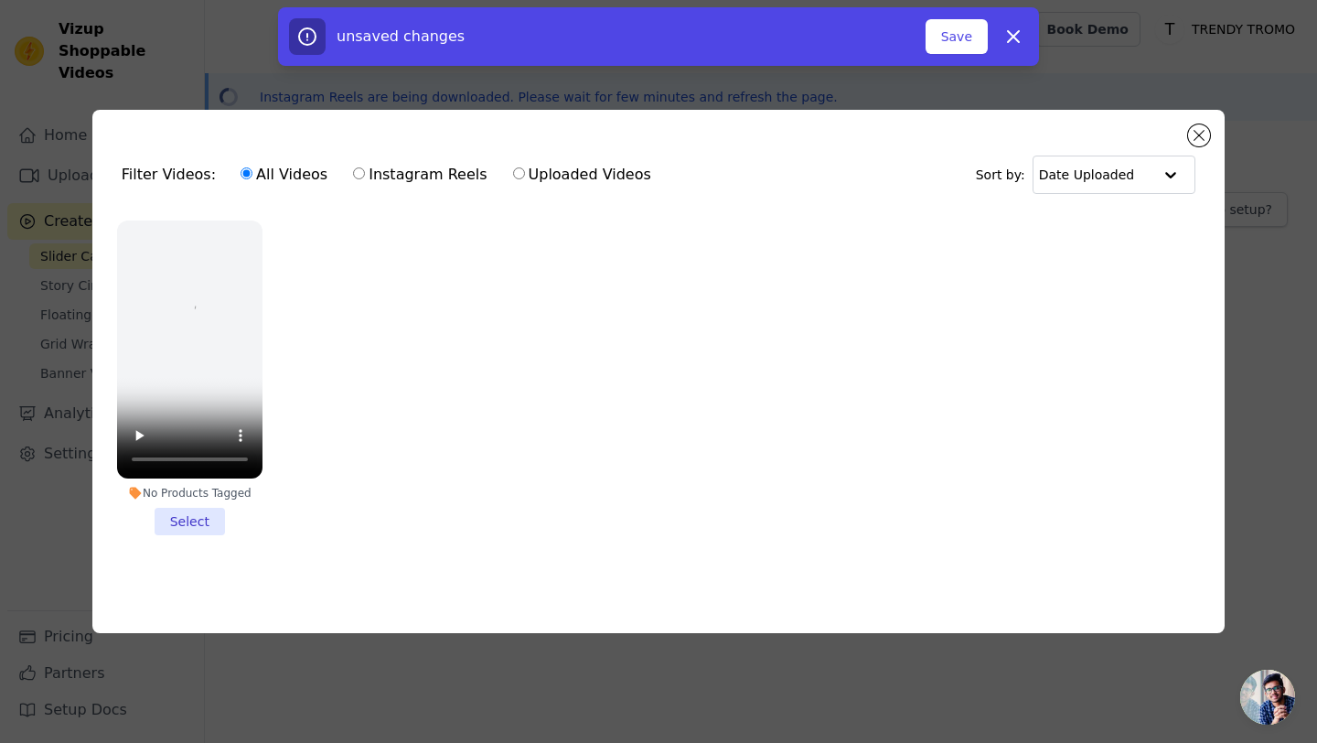
click at [435, 184] on label "Instagram Reels" at bounding box center [419, 175] width 135 height 24
click at [365, 179] on input "Instagram Reels" at bounding box center [359, 173] width 12 height 12
radio input "true"
click at [1206, 140] on button "Close modal" at bounding box center [1199, 135] width 22 height 22
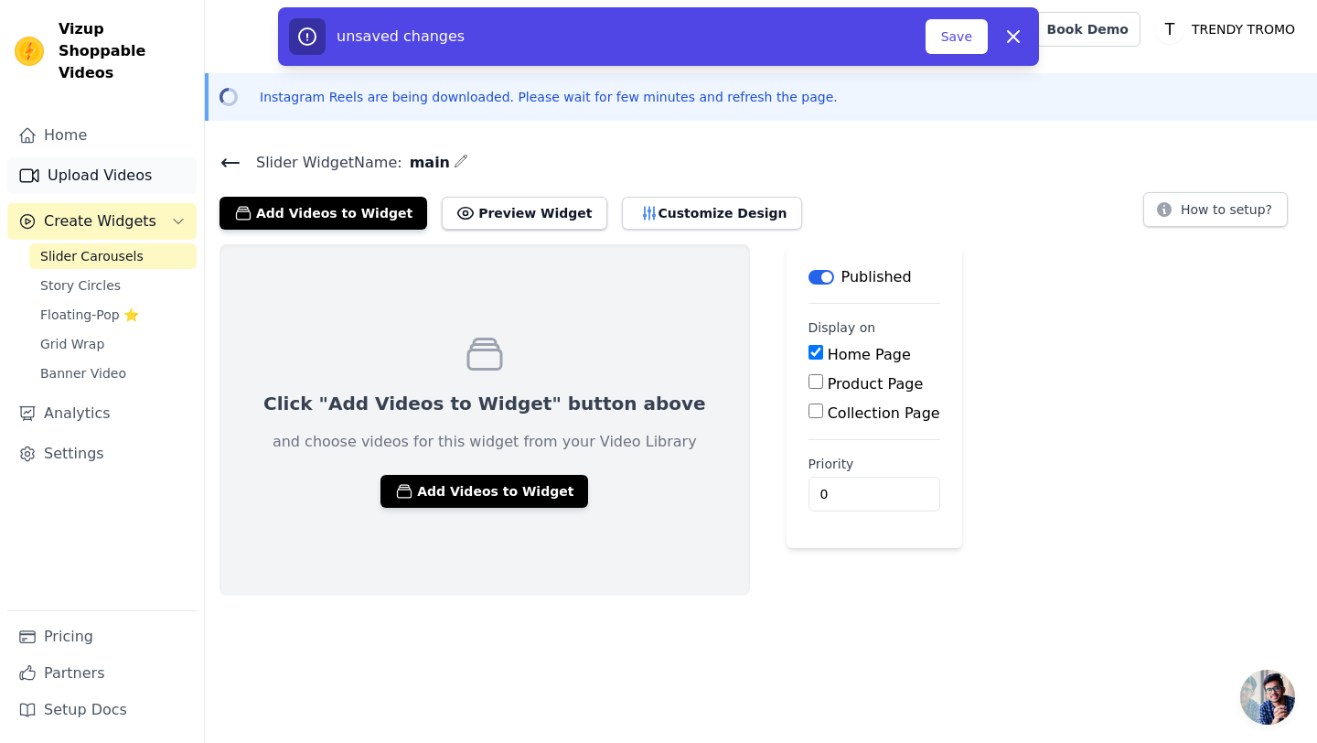
click at [109, 157] on link "Upload Videos" at bounding box center [101, 175] width 189 height 37
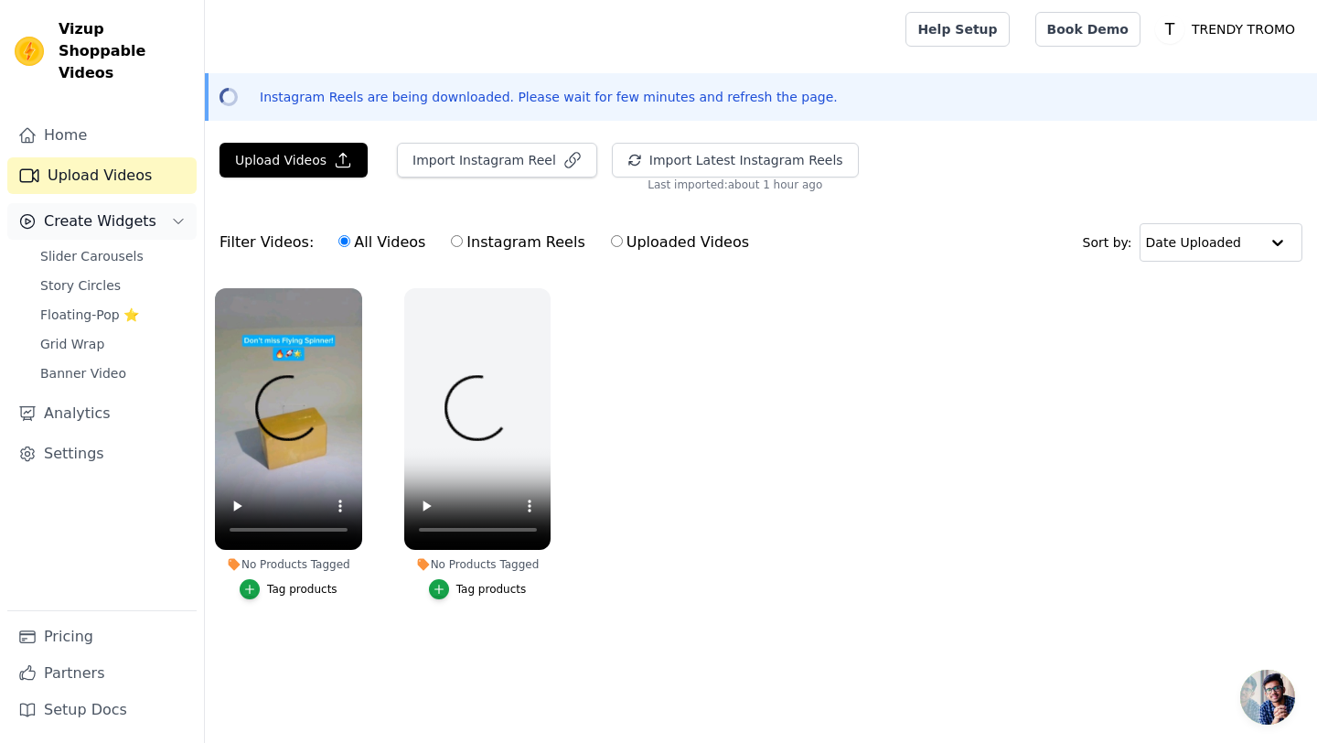
click at [80, 214] on button "Create Widgets" at bounding box center [101, 221] width 189 height 37
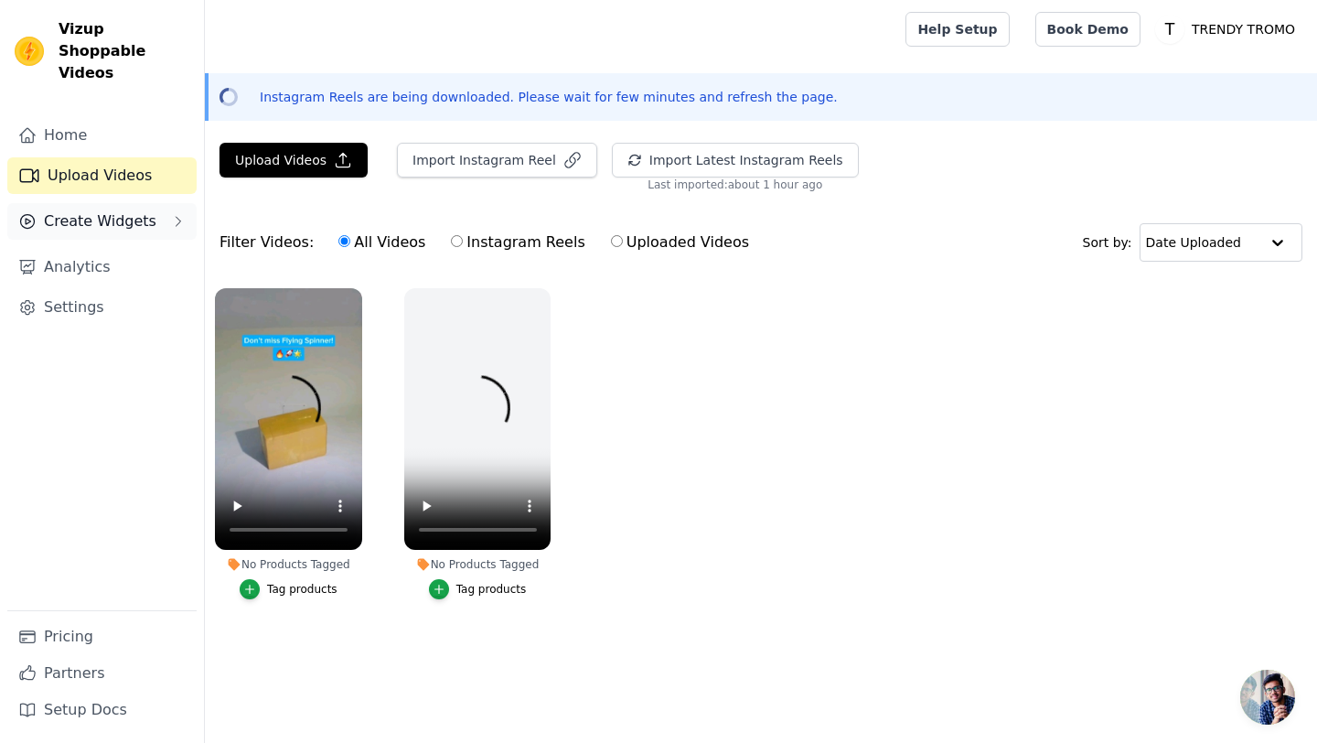
click at [111, 214] on button "Create Widgets" at bounding box center [101, 221] width 189 height 37
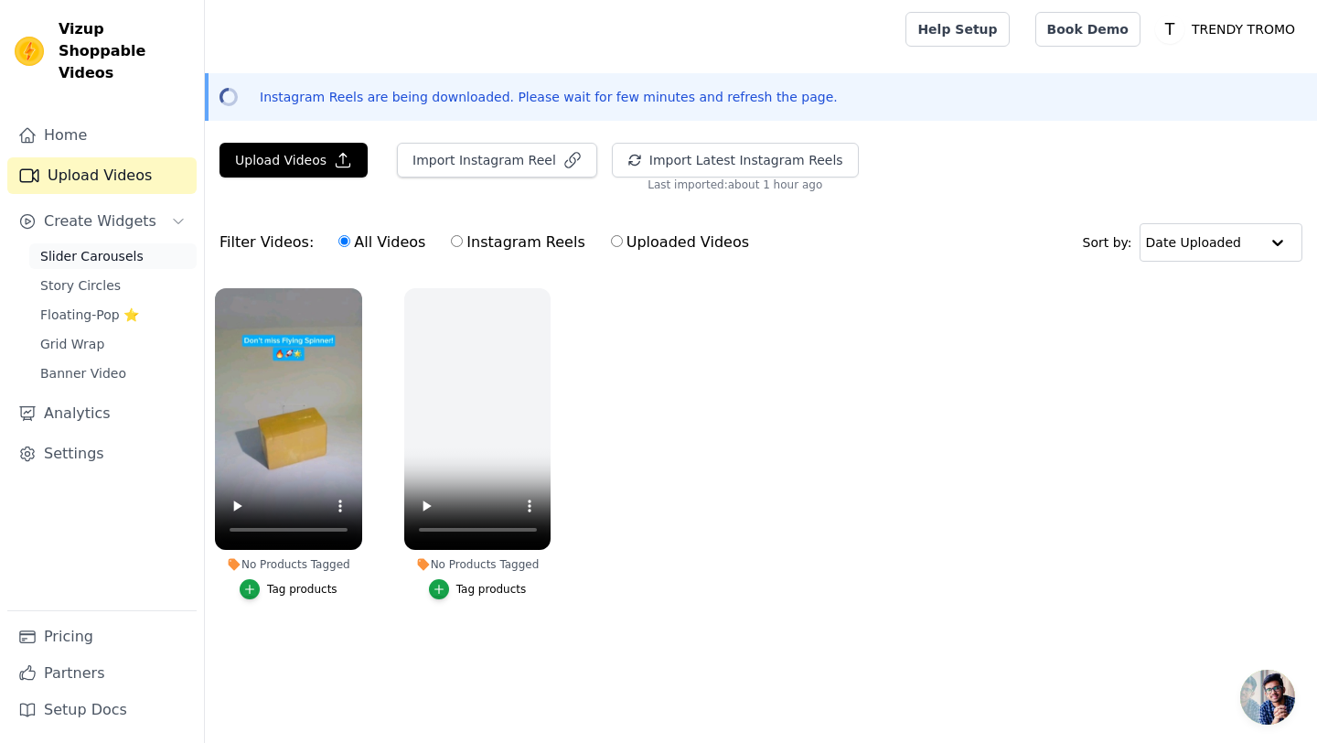
click at [105, 247] on span "Slider Carousels" at bounding box center [91, 256] width 103 height 18
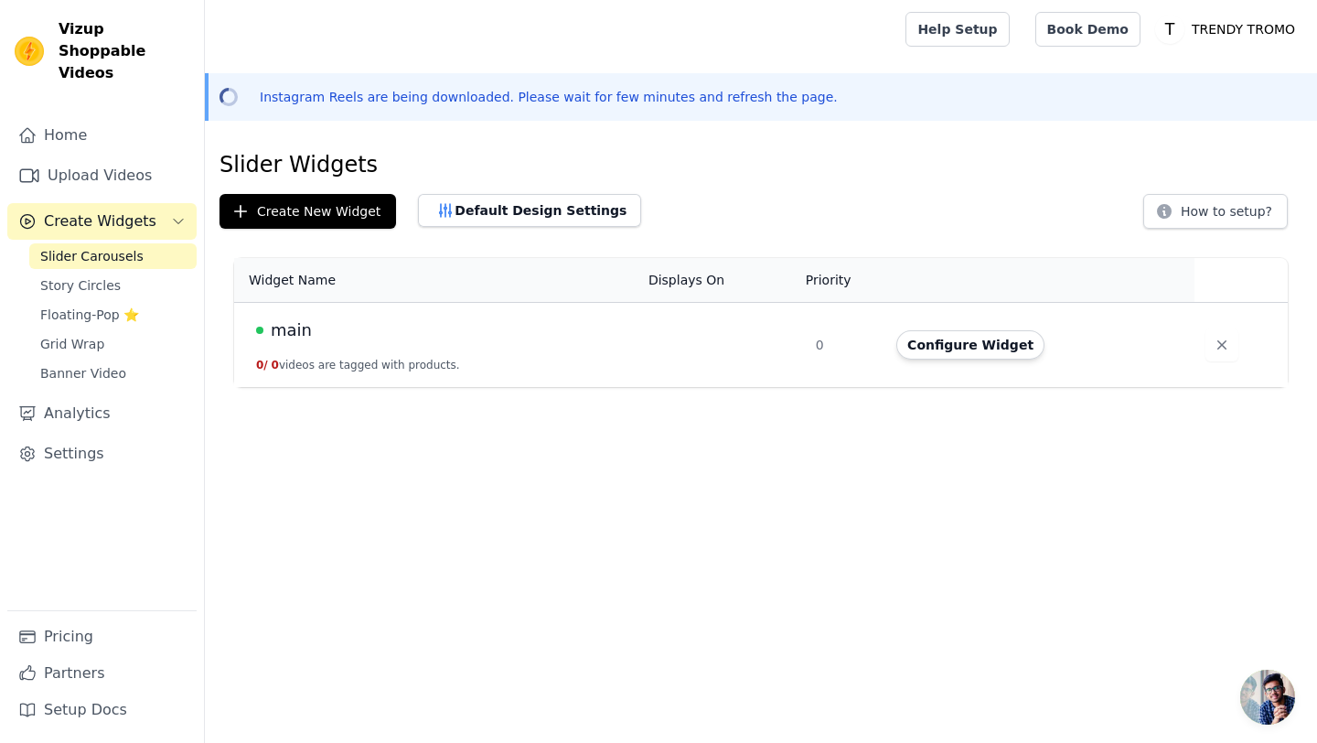
click at [499, 364] on td "main 0 / 0 videos are tagged with products." at bounding box center [435, 345] width 403 height 85
click at [963, 333] on button "Configure Widget" at bounding box center [971, 344] width 148 height 29
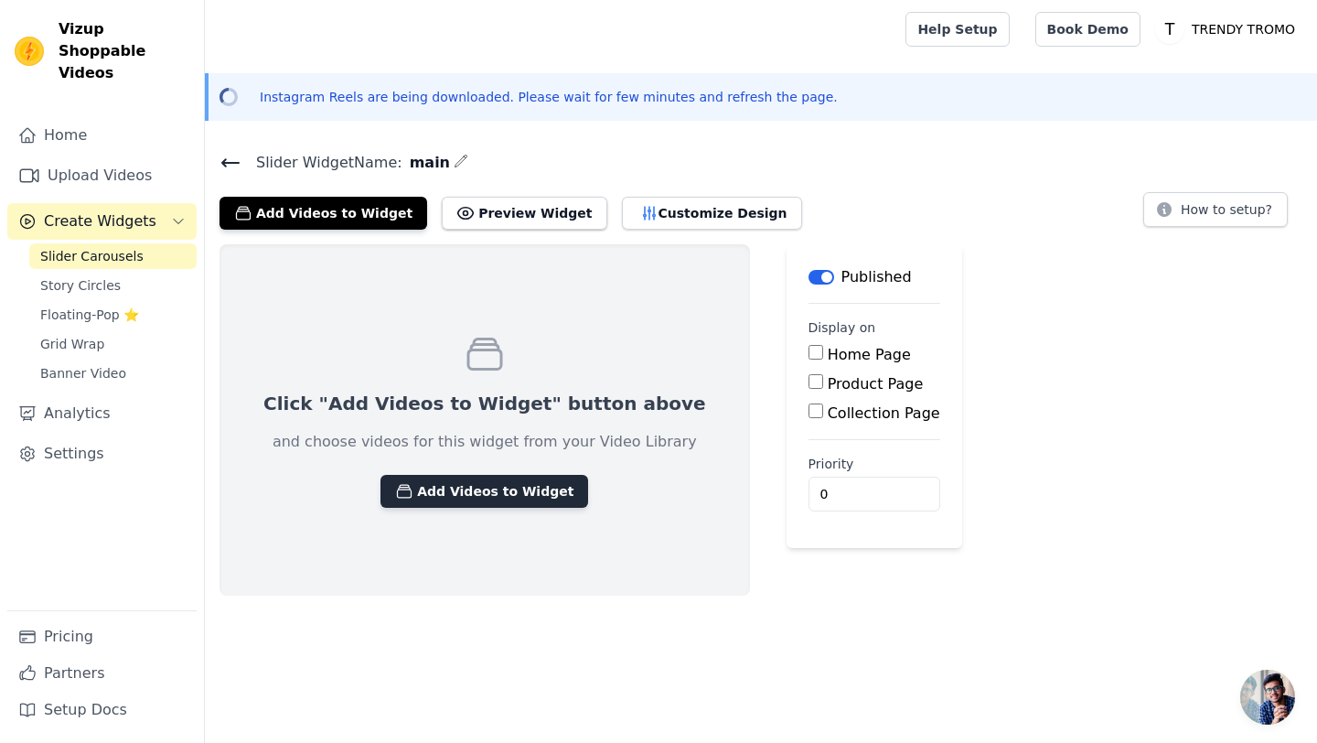
click at [449, 485] on button "Add Videos to Widget" at bounding box center [485, 491] width 208 height 33
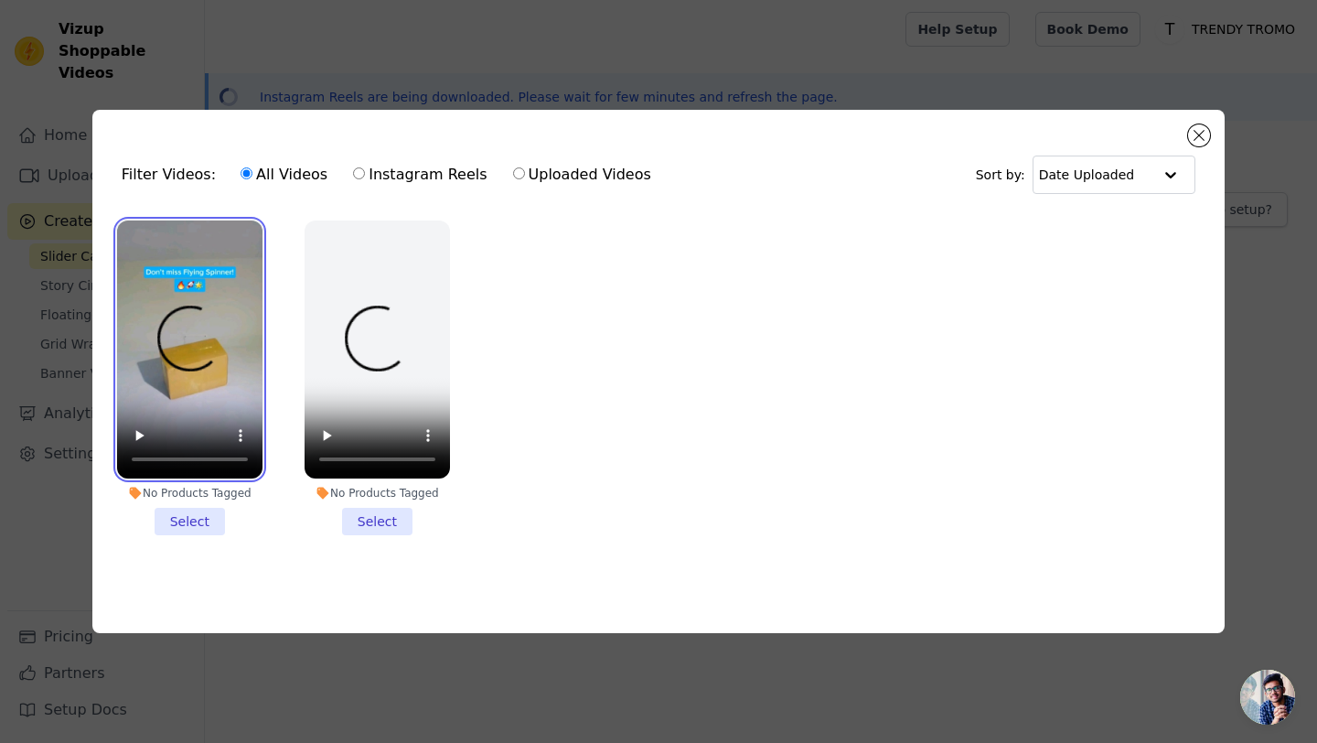
click at [190, 335] on video at bounding box center [189, 349] width 145 height 259
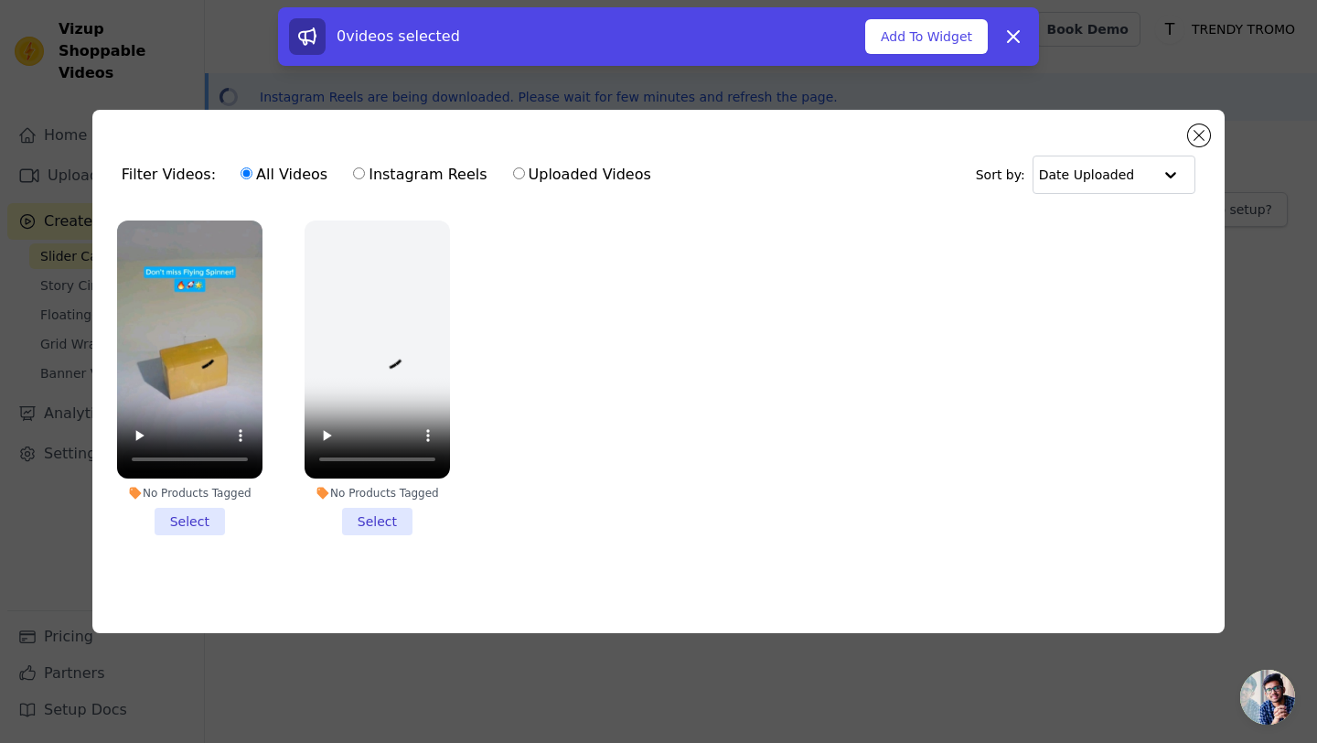
click at [208, 518] on li "No Products Tagged Select" at bounding box center [189, 378] width 145 height 316
click at [0, 0] on input "No Products Tagged Select" at bounding box center [0, 0] width 0 height 0
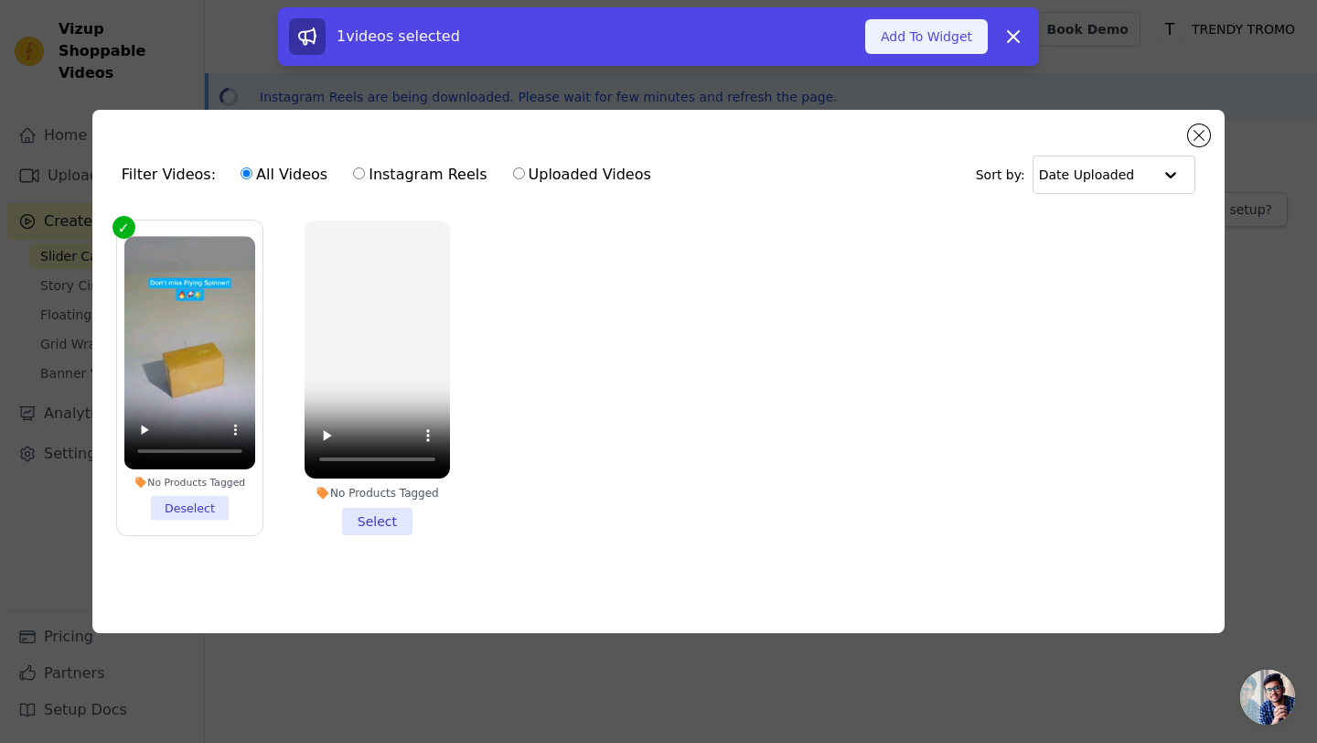
click at [907, 30] on button "Add To Widget" at bounding box center [927, 36] width 123 height 35
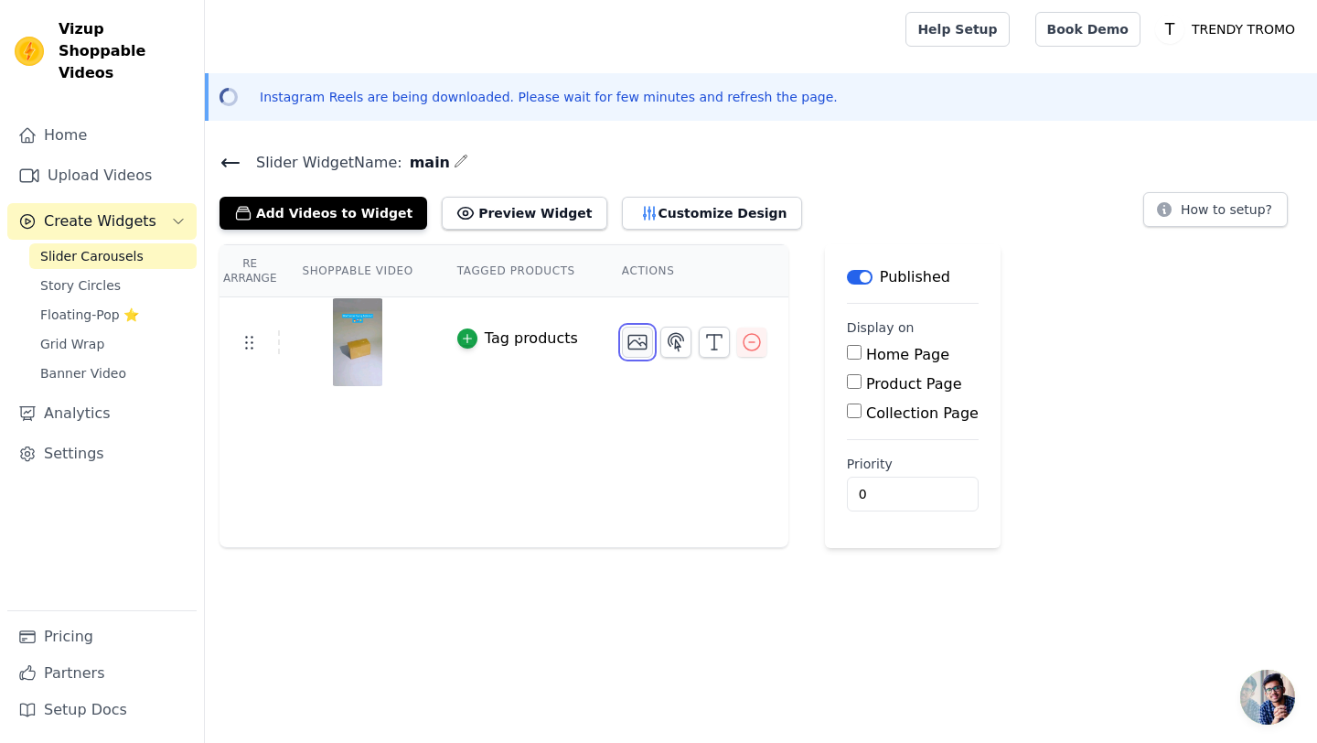
click at [638, 341] on icon "button" at bounding box center [638, 343] width 18 height 14
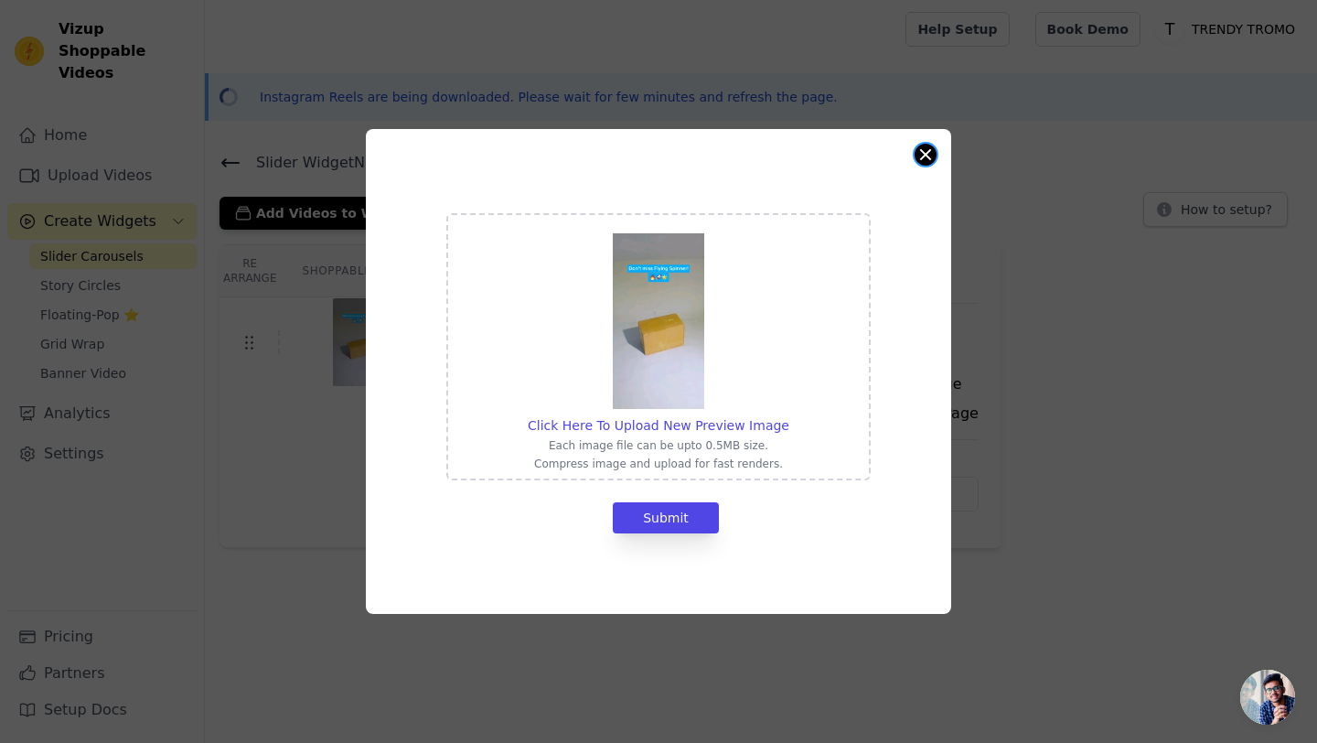
click at [922, 156] on button "Close modal" at bounding box center [926, 155] width 22 height 22
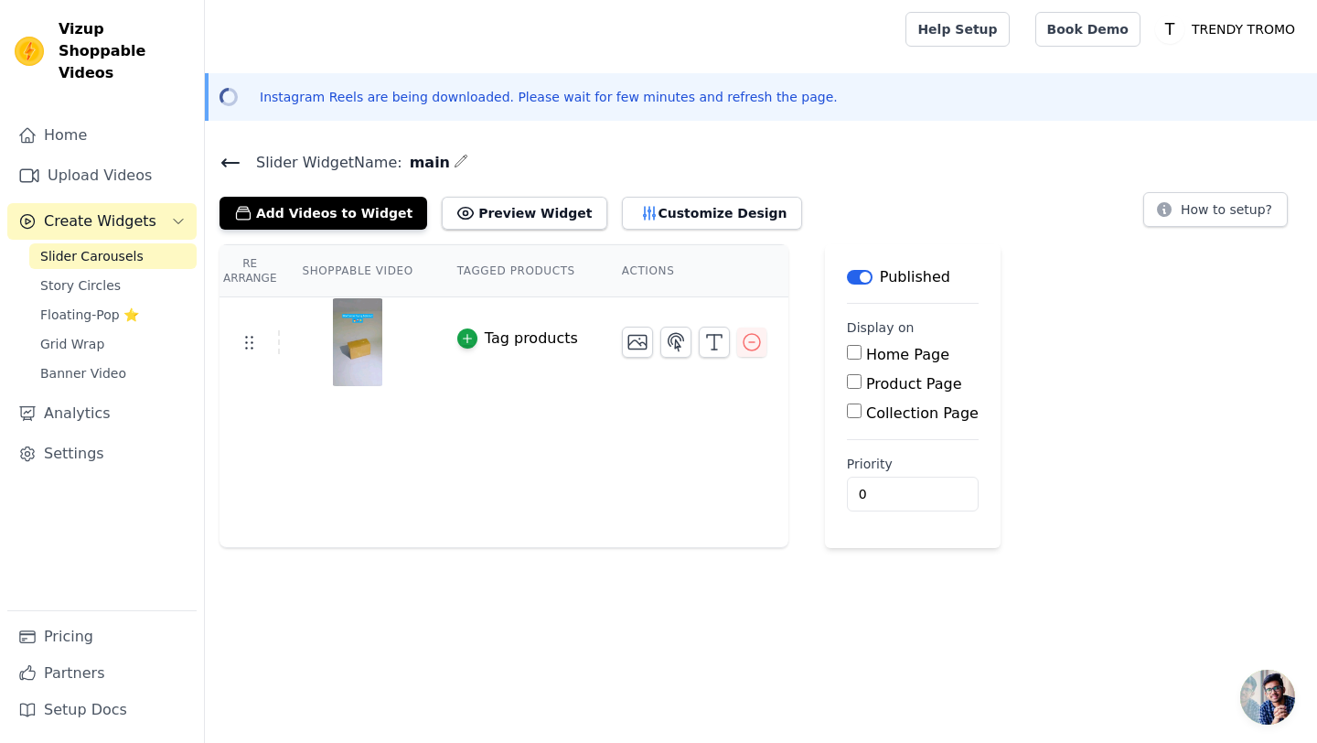
click at [847, 347] on input "Home Page" at bounding box center [854, 352] width 15 height 15
checkbox input "true"
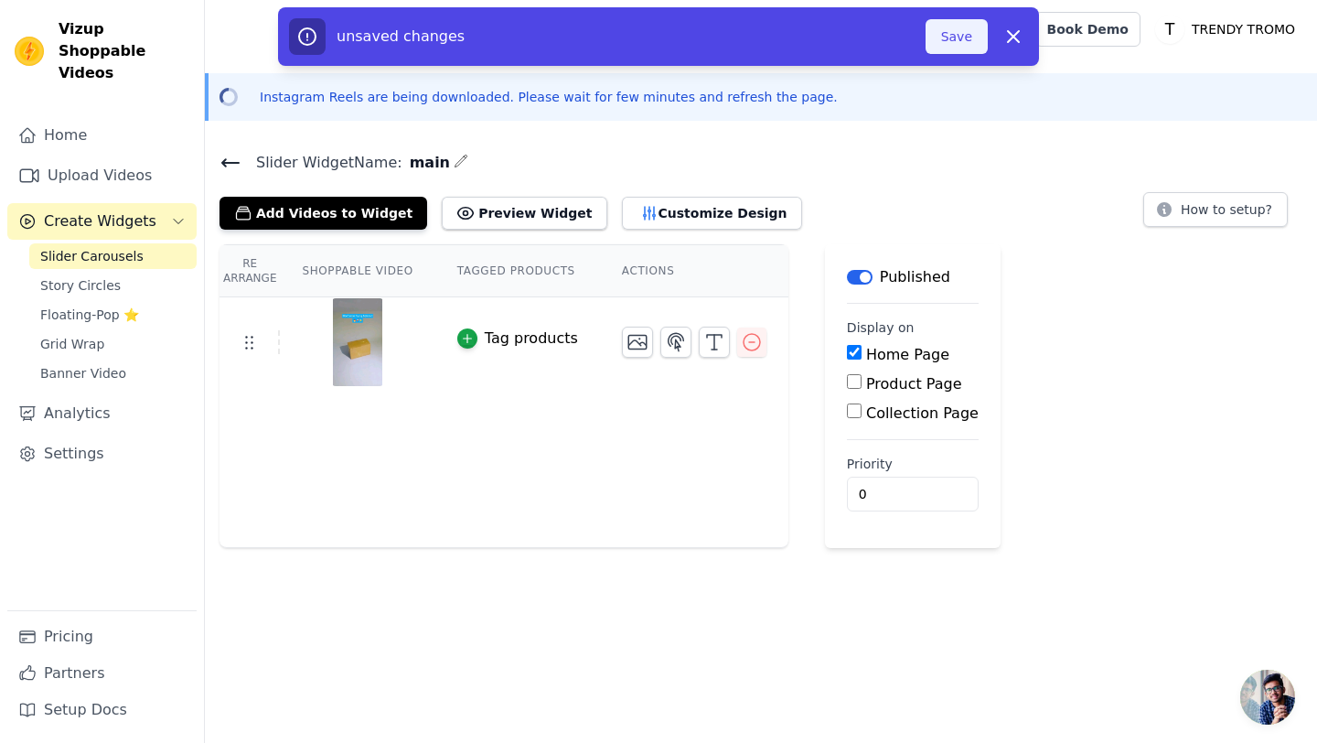
click at [963, 31] on button "Save" at bounding box center [957, 36] width 62 height 35
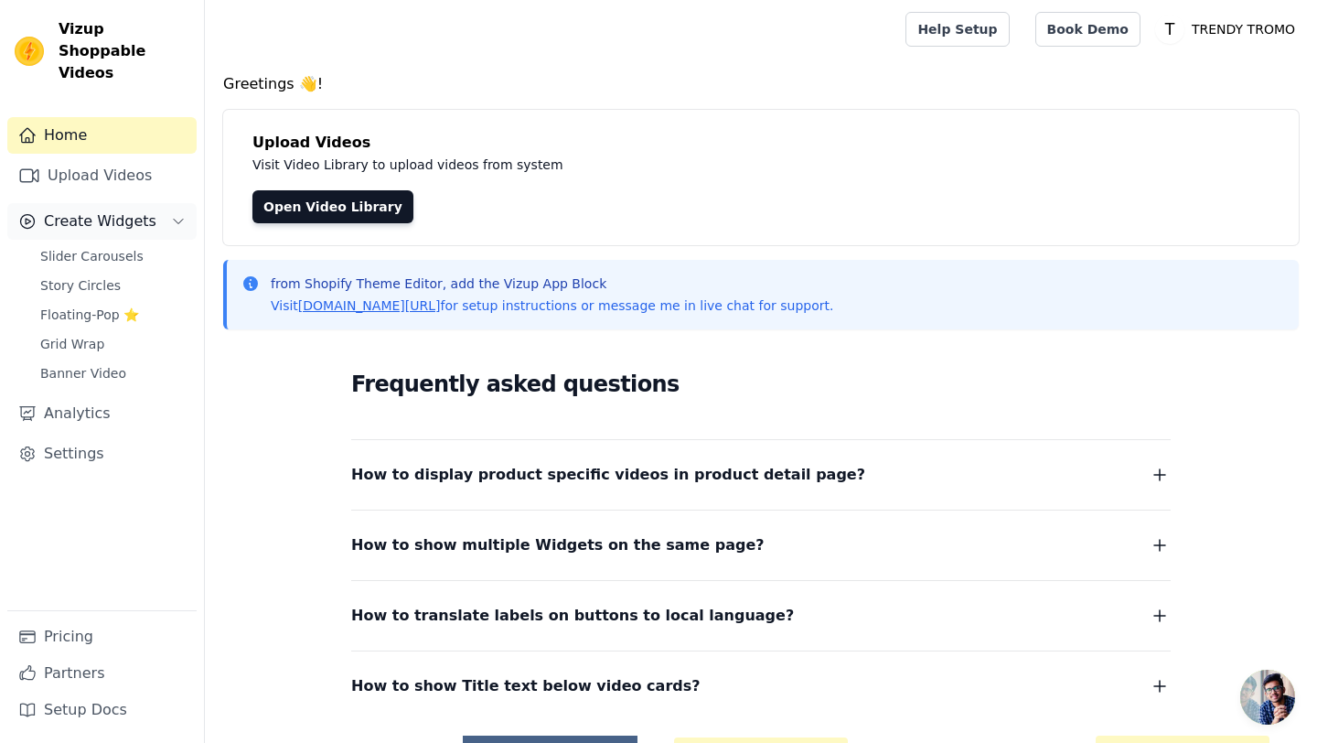
click at [94, 212] on button "Create Widgets" at bounding box center [101, 221] width 189 height 37
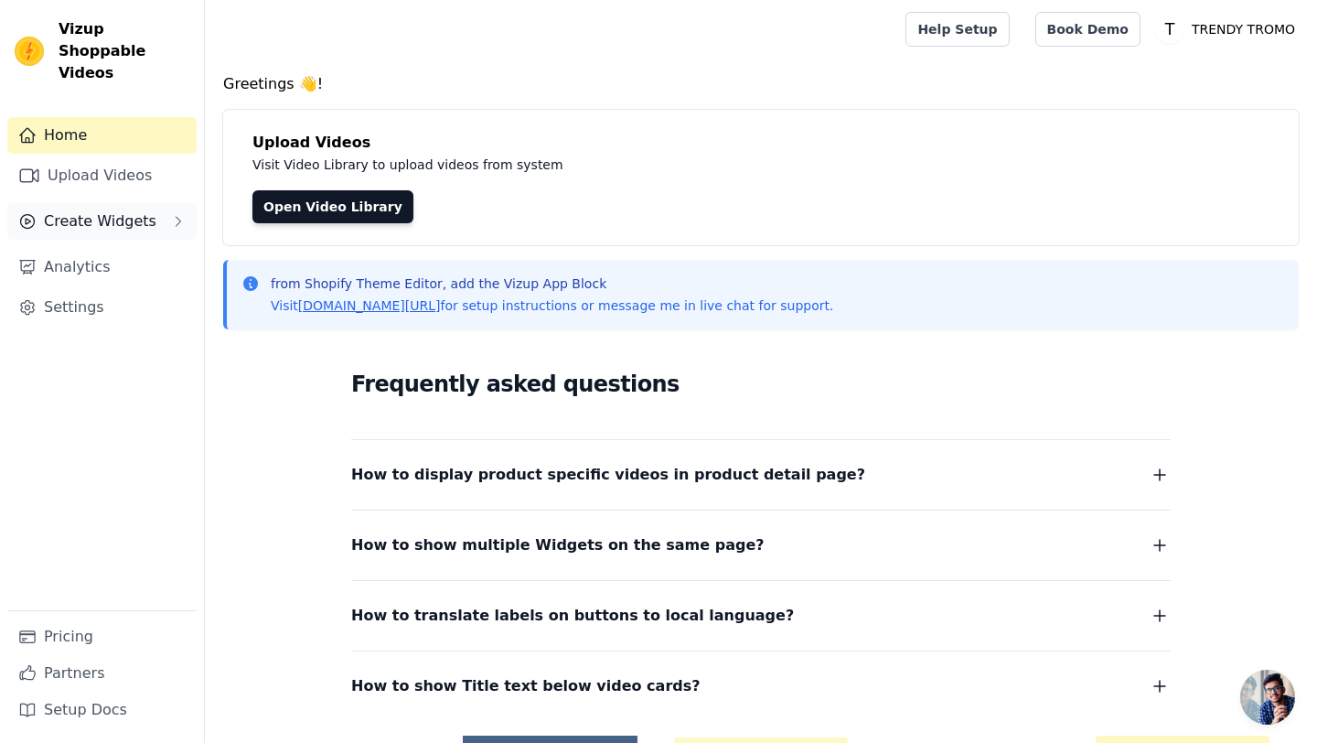
click at [115, 215] on button "Create Widgets" at bounding box center [101, 221] width 189 height 37
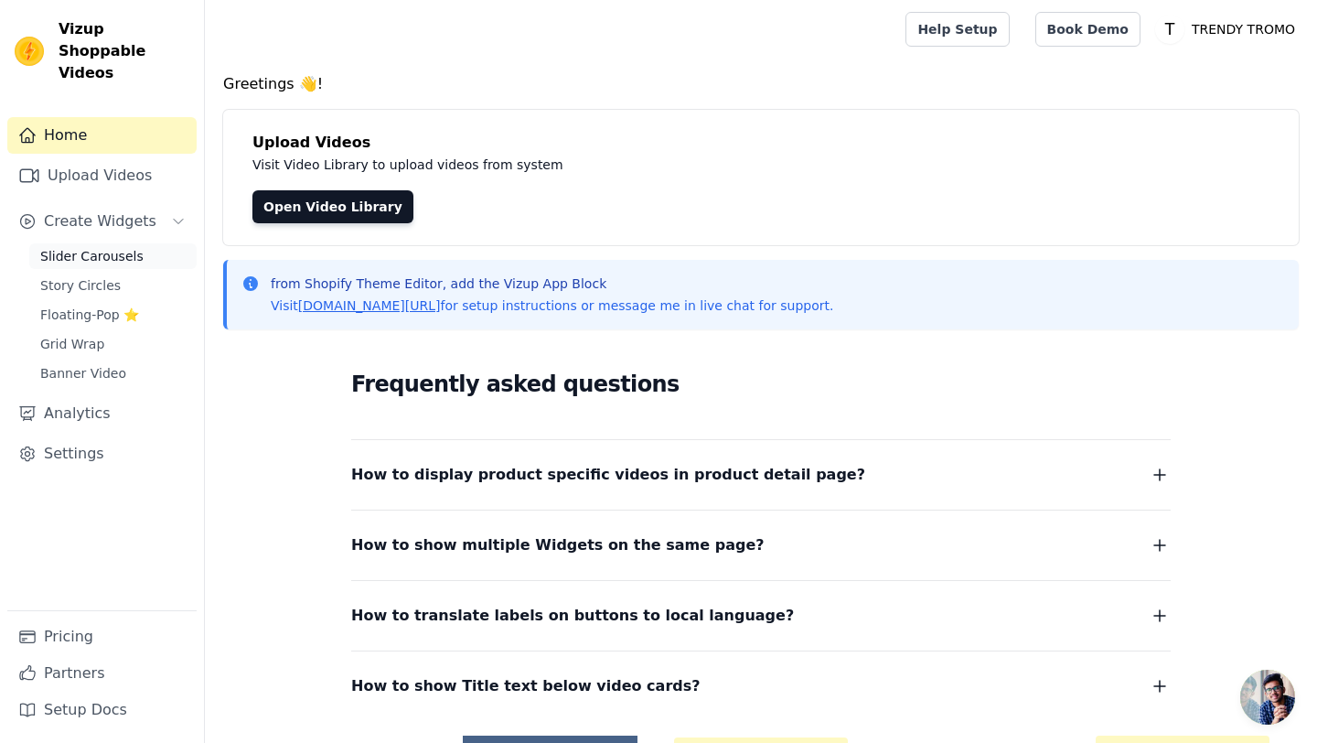
click at [103, 247] on span "Slider Carousels" at bounding box center [91, 256] width 103 height 18
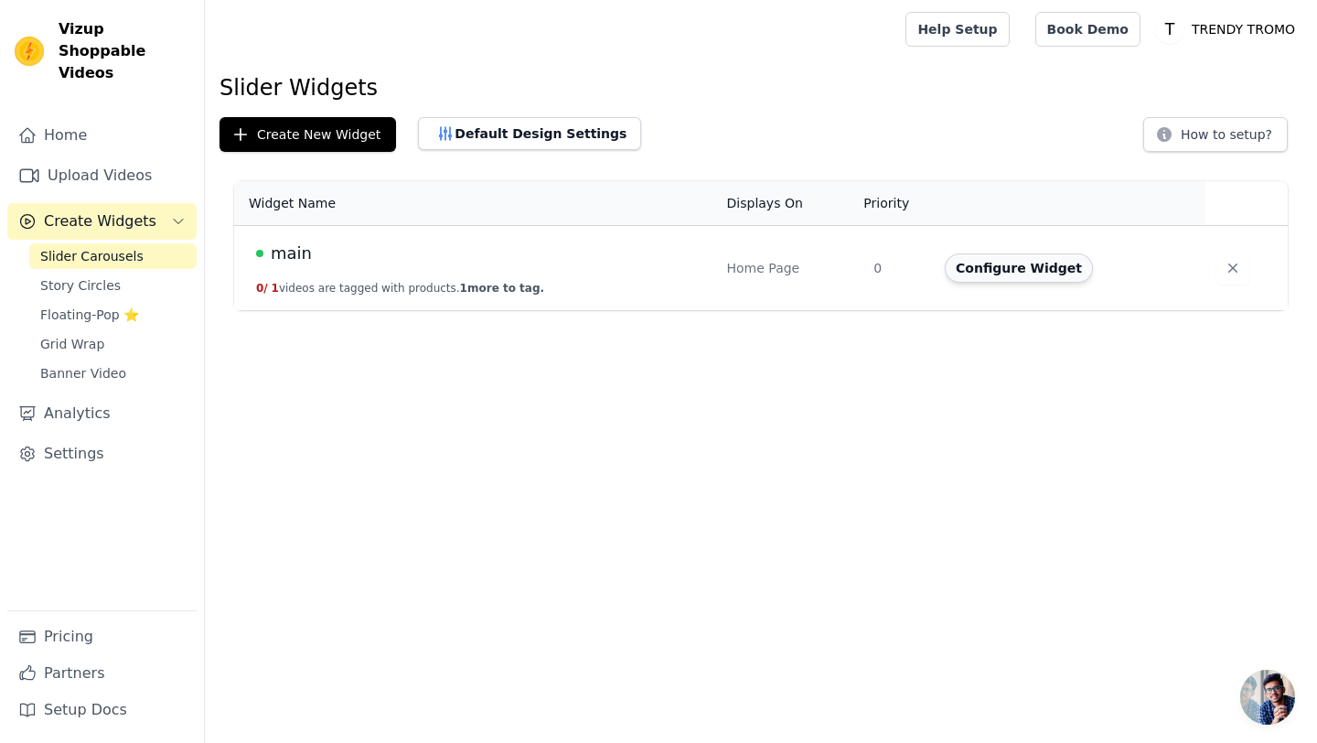
click at [1045, 271] on button "Configure Widget" at bounding box center [1019, 267] width 148 height 29
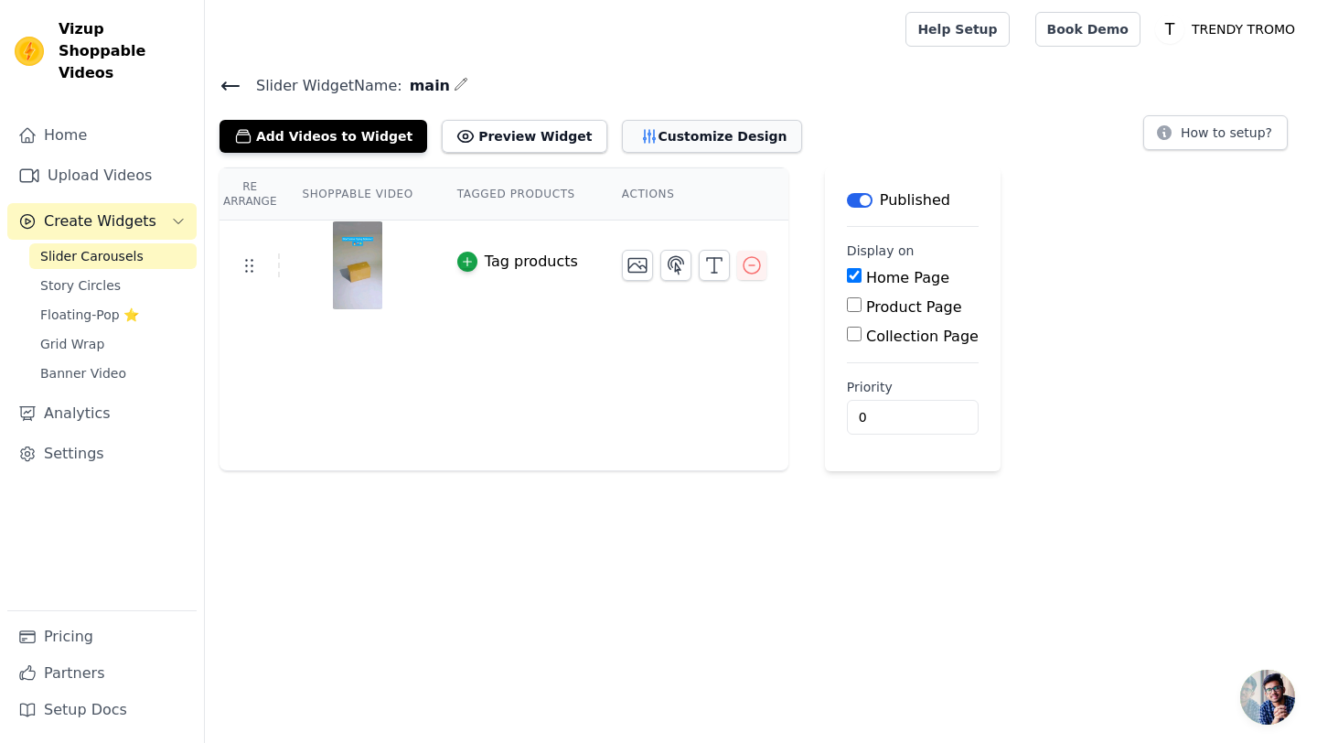
click at [651, 144] on button "Customize Design" at bounding box center [712, 136] width 180 height 33
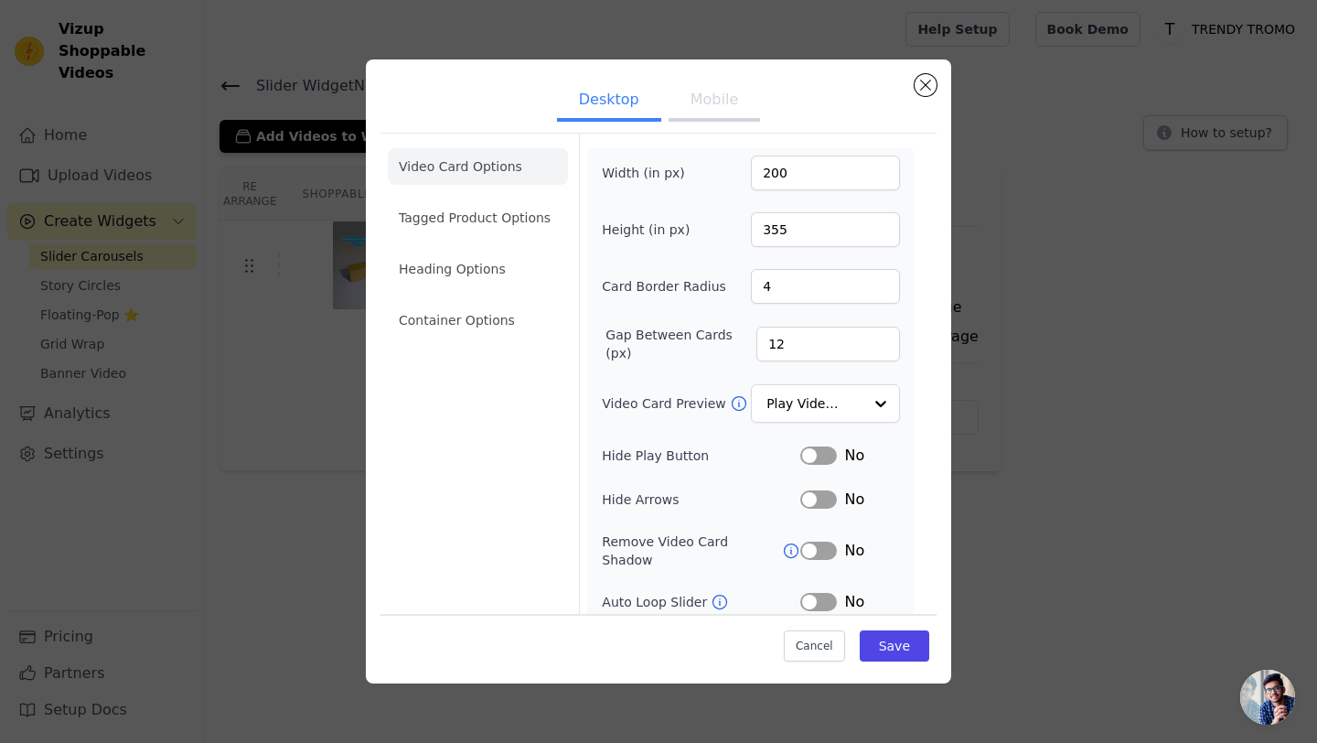
click at [828, 457] on button "Label" at bounding box center [819, 455] width 37 height 18
click at [813, 506] on button "Label" at bounding box center [819, 499] width 37 height 18
click at [823, 593] on button "Label" at bounding box center [819, 602] width 37 height 18
click at [906, 641] on button "Save" at bounding box center [895, 645] width 70 height 31
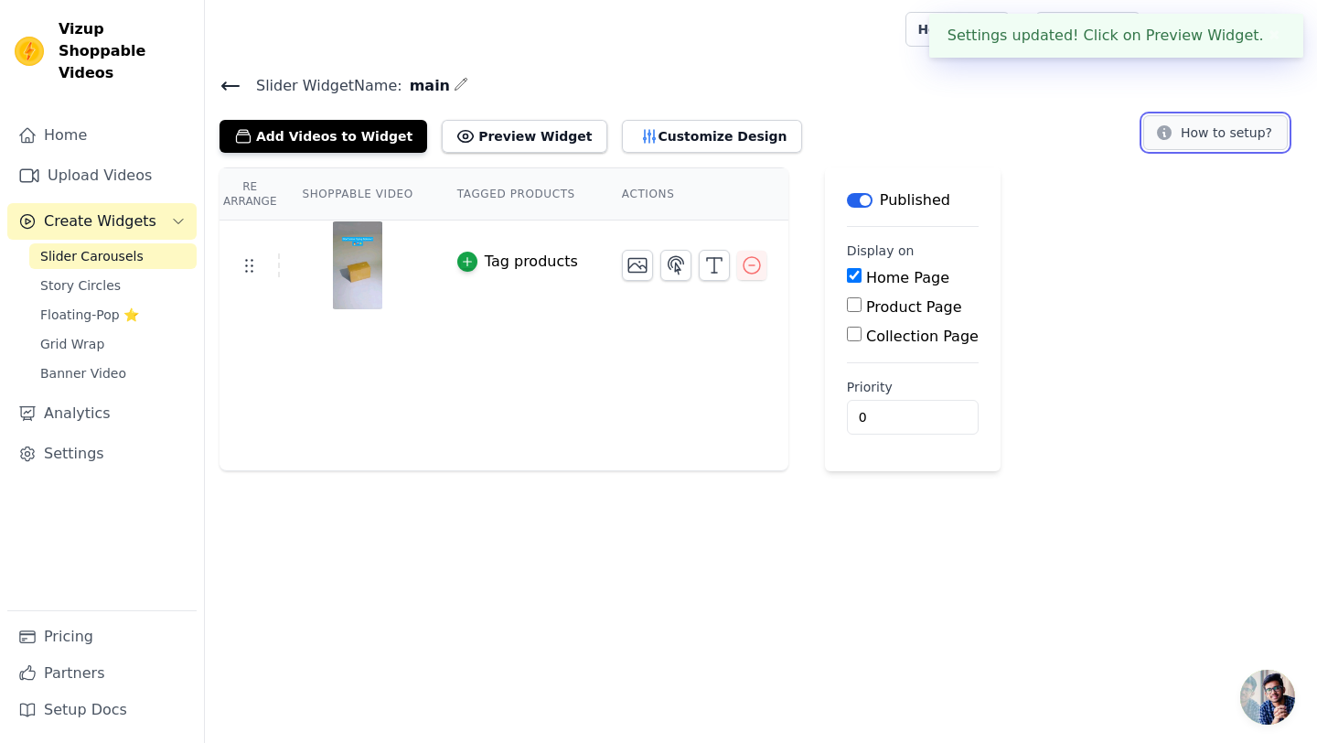
click at [1194, 135] on button "How to setup?" at bounding box center [1216, 132] width 145 height 35
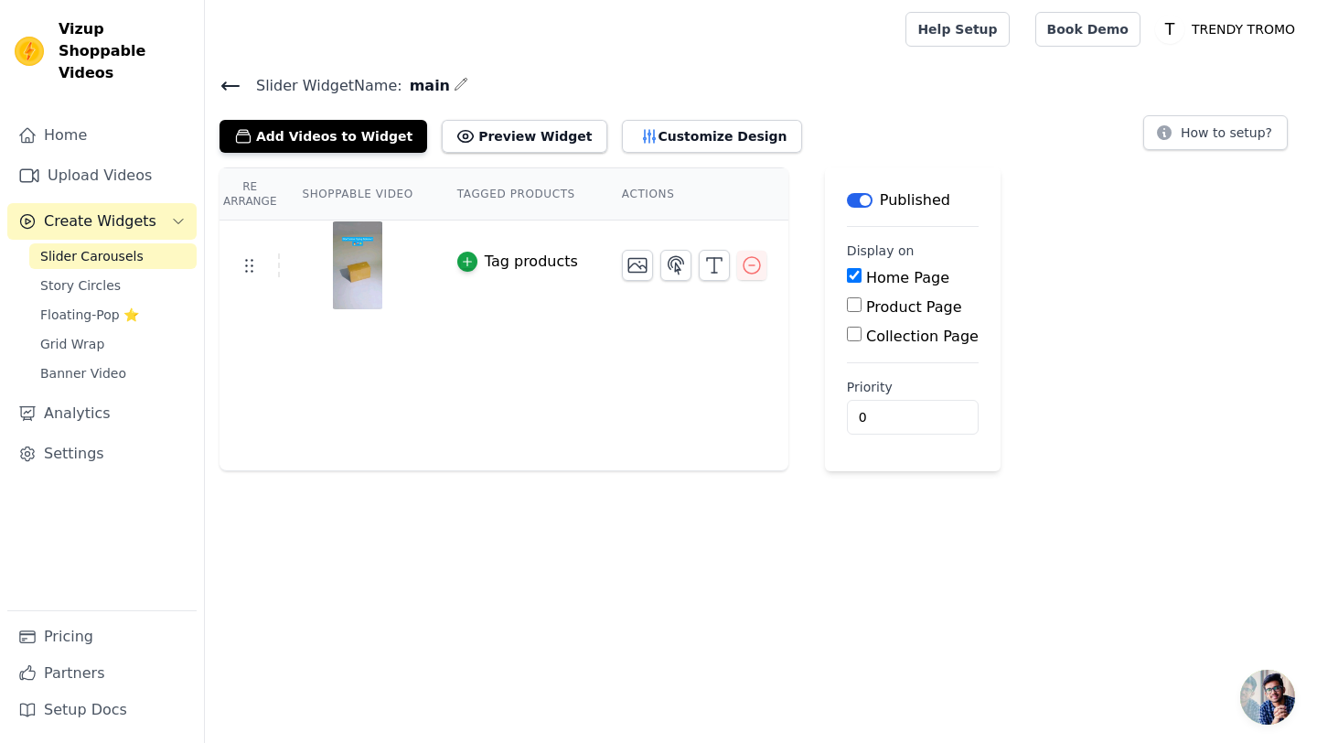
click at [364, 274] on img at bounding box center [357, 265] width 51 height 88
click at [477, 258] on button "Tag products" at bounding box center [517, 262] width 121 height 22
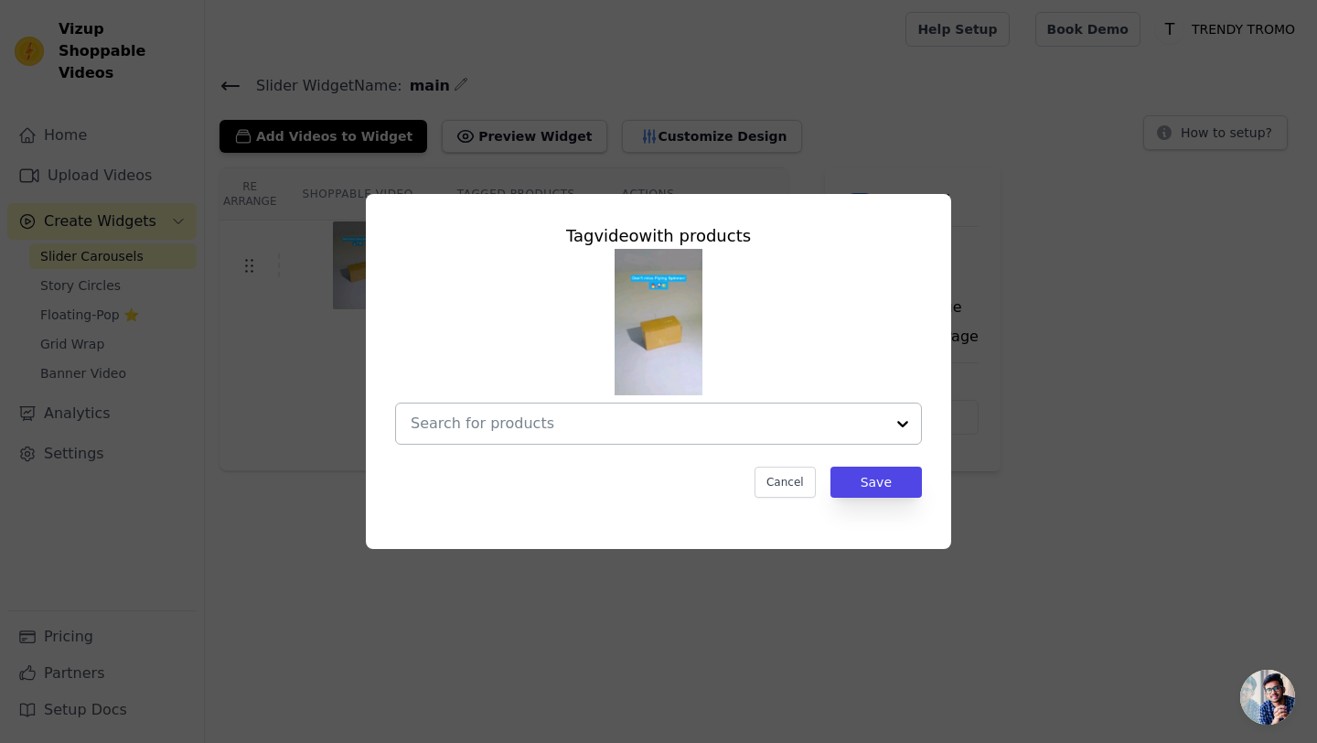
click at [532, 422] on input "text" at bounding box center [648, 424] width 474 height 22
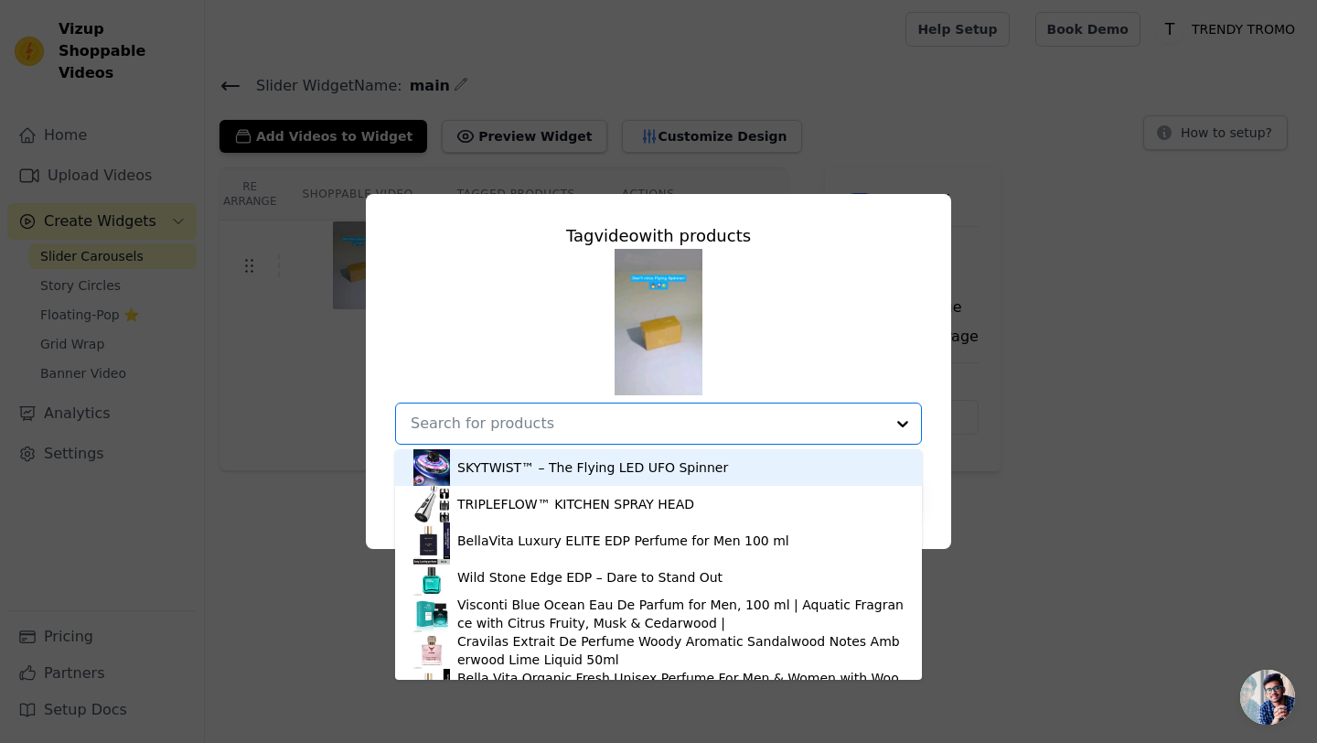
click at [555, 476] on div "SKYTWIST™ – The Flying LED UFO Spinner" at bounding box center [592, 467] width 271 height 18
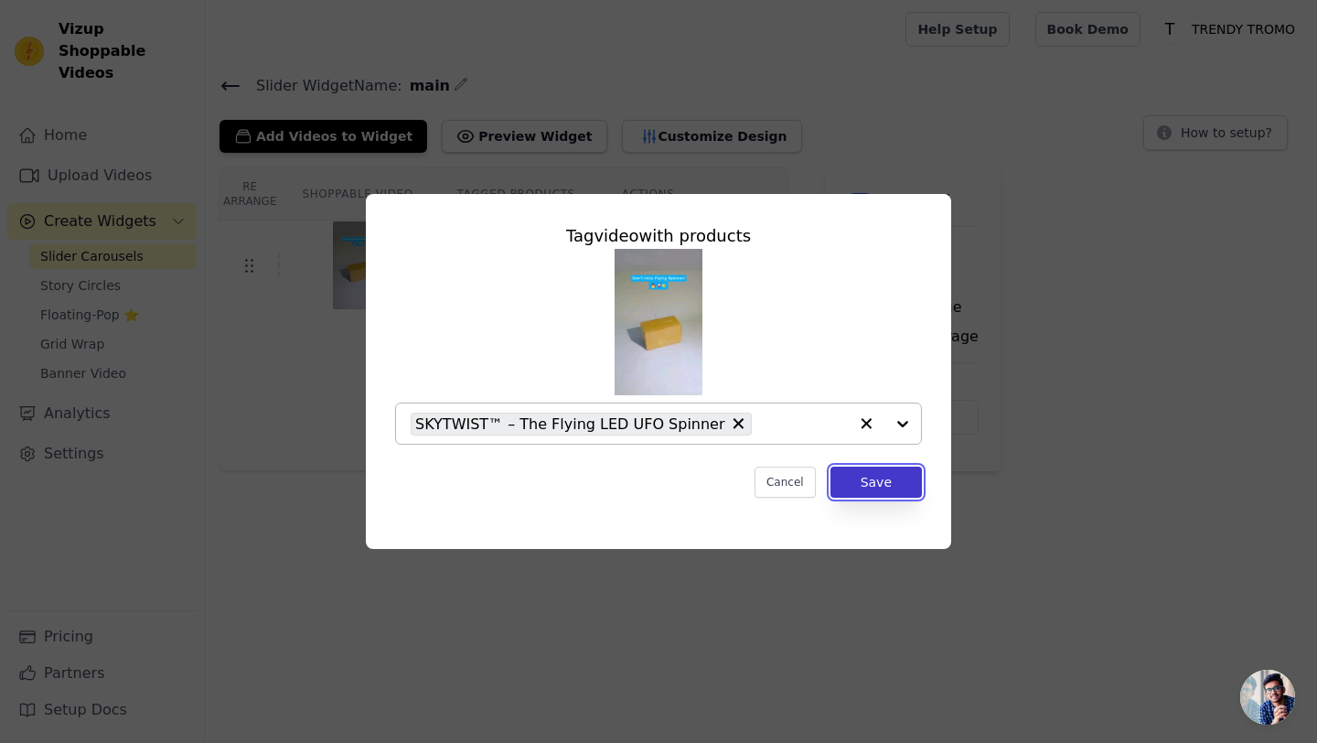
click at [898, 477] on button "Save" at bounding box center [876, 482] width 91 height 31
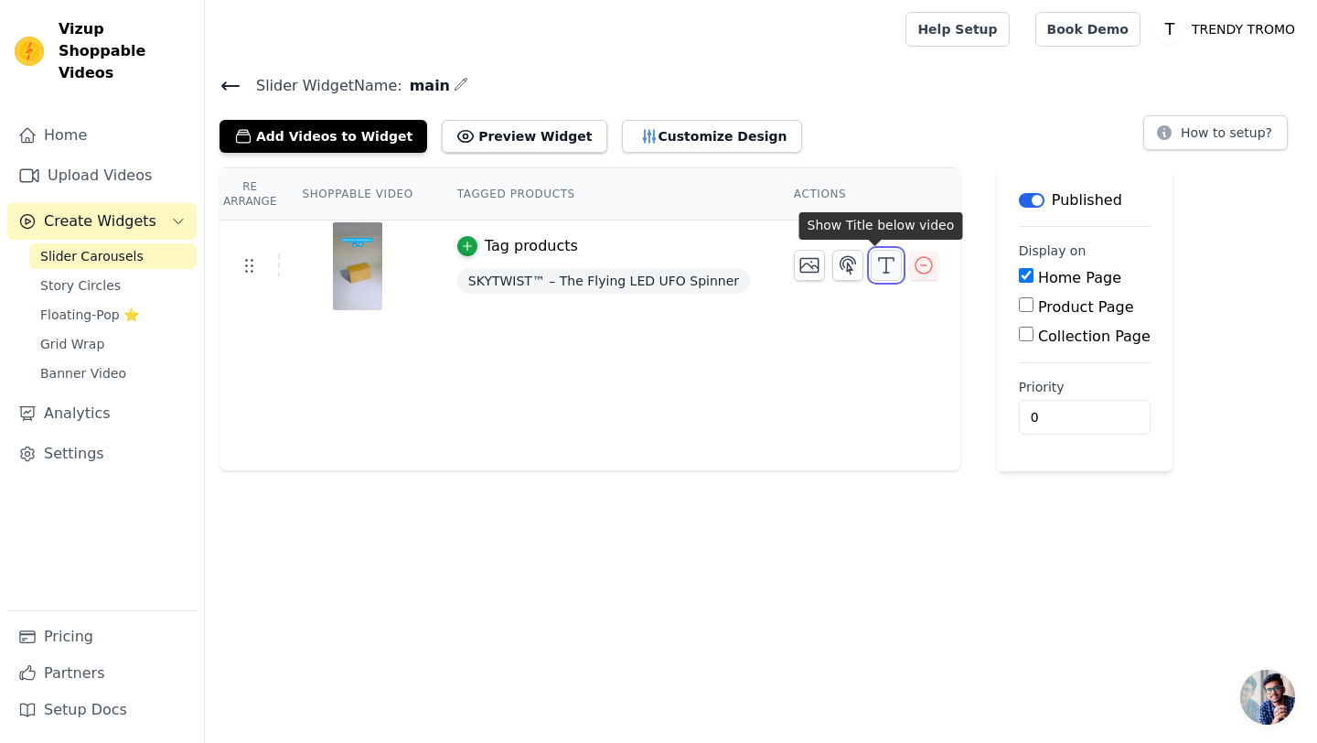
click at [876, 266] on icon "button" at bounding box center [887, 265] width 22 height 22
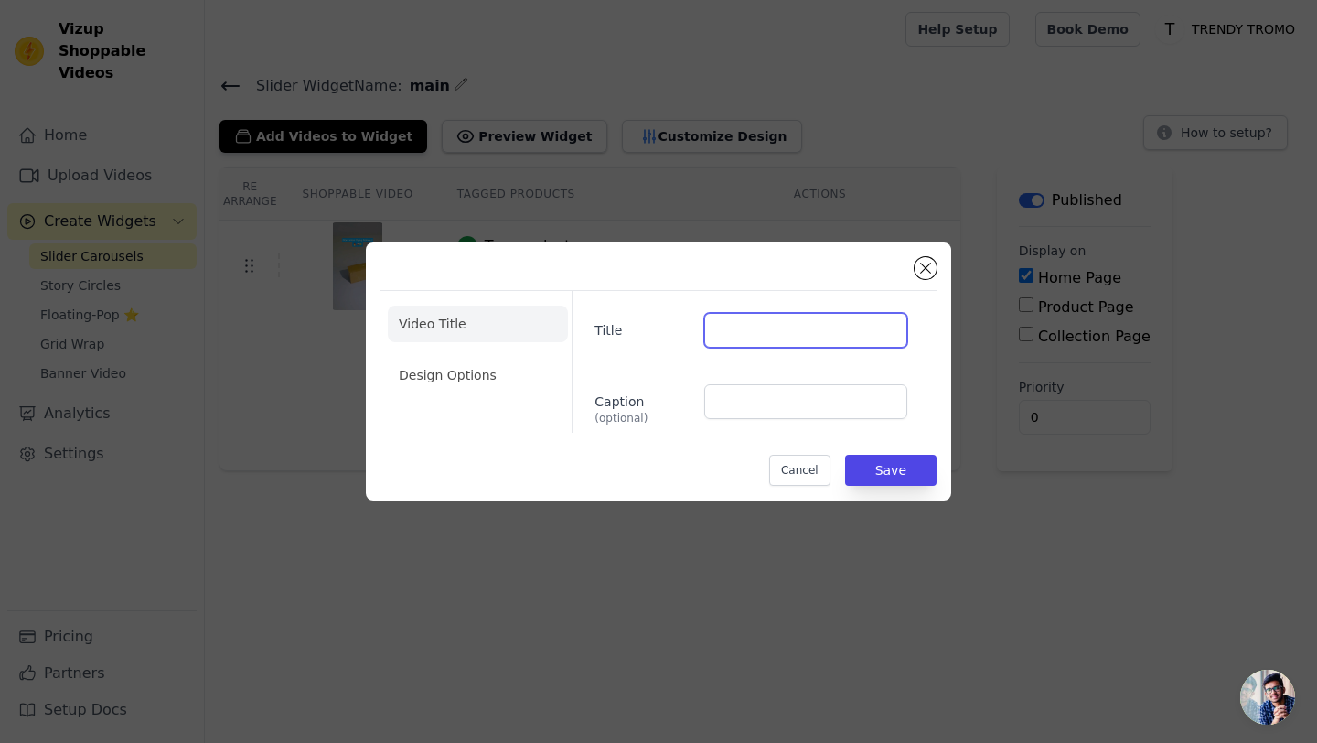
click at [764, 333] on input "Title" at bounding box center [805, 330] width 203 height 35
click at [722, 333] on input "himanshu Singh" at bounding box center [805, 330] width 203 height 35
type input "Himanshu Singh"
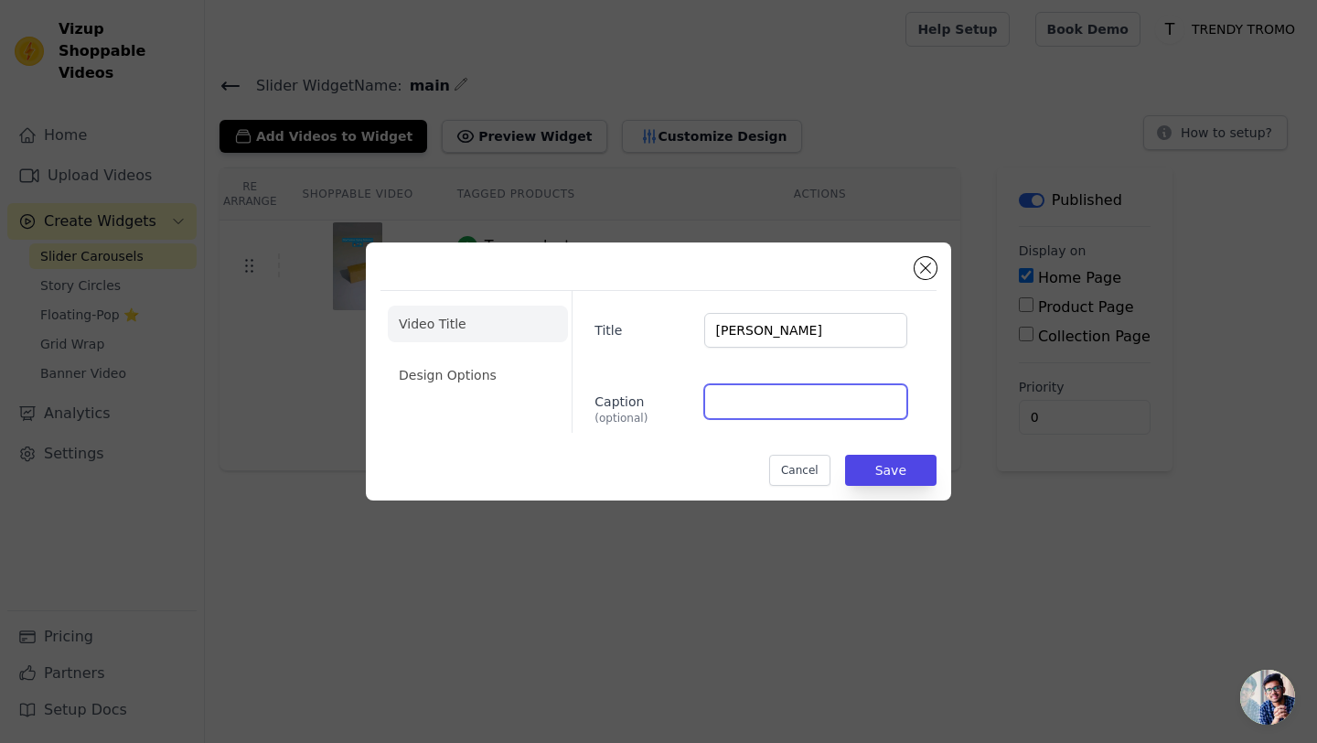
click at [785, 398] on input "Caption (optional)" at bounding box center [805, 401] width 203 height 35
type input "FLYING SPINNER"
click at [515, 382] on li "Design Options" at bounding box center [478, 375] width 180 height 37
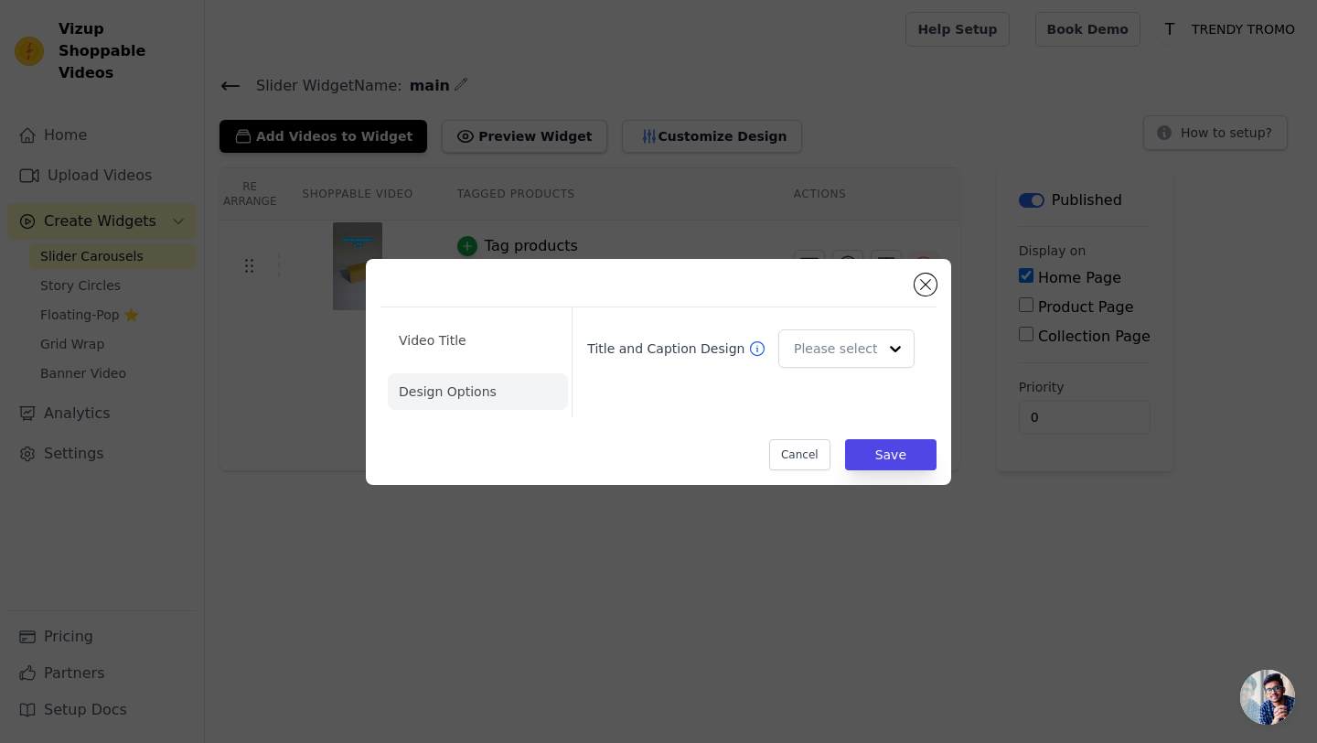
click at [865, 367] on div "Title and Caption Design" at bounding box center [751, 348] width 342 height 53
click at [866, 354] on input "Title and Caption Design" at bounding box center [835, 349] width 81 height 37
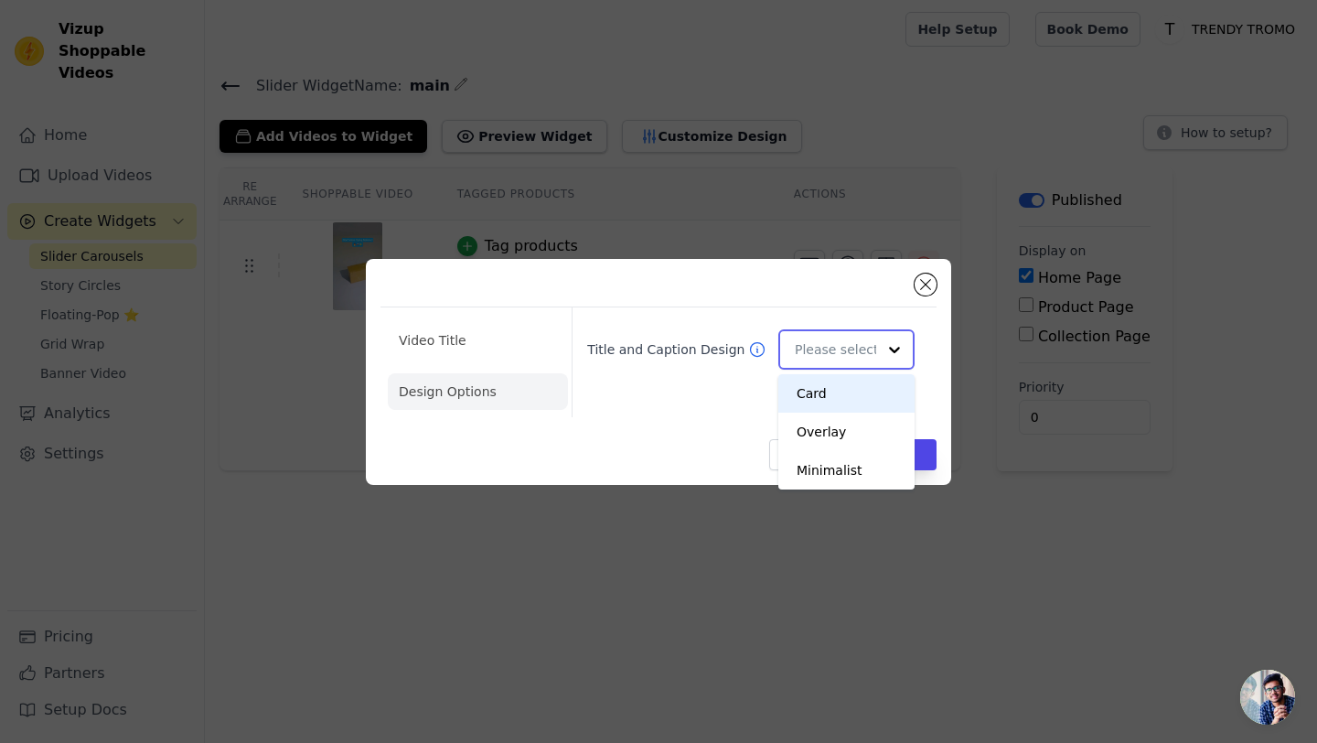
click at [852, 397] on div "Card" at bounding box center [847, 393] width 136 height 38
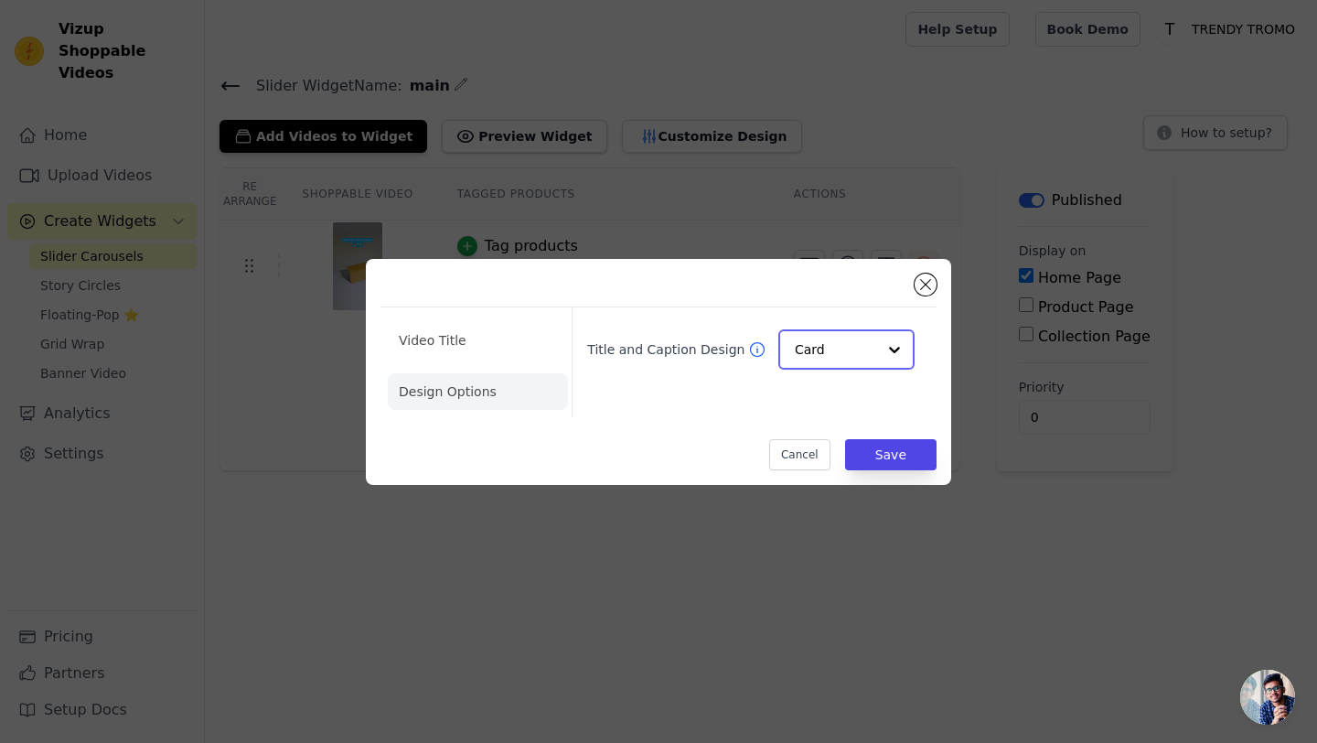
click at [861, 350] on input "Title and Caption Design" at bounding box center [835, 349] width 81 height 37
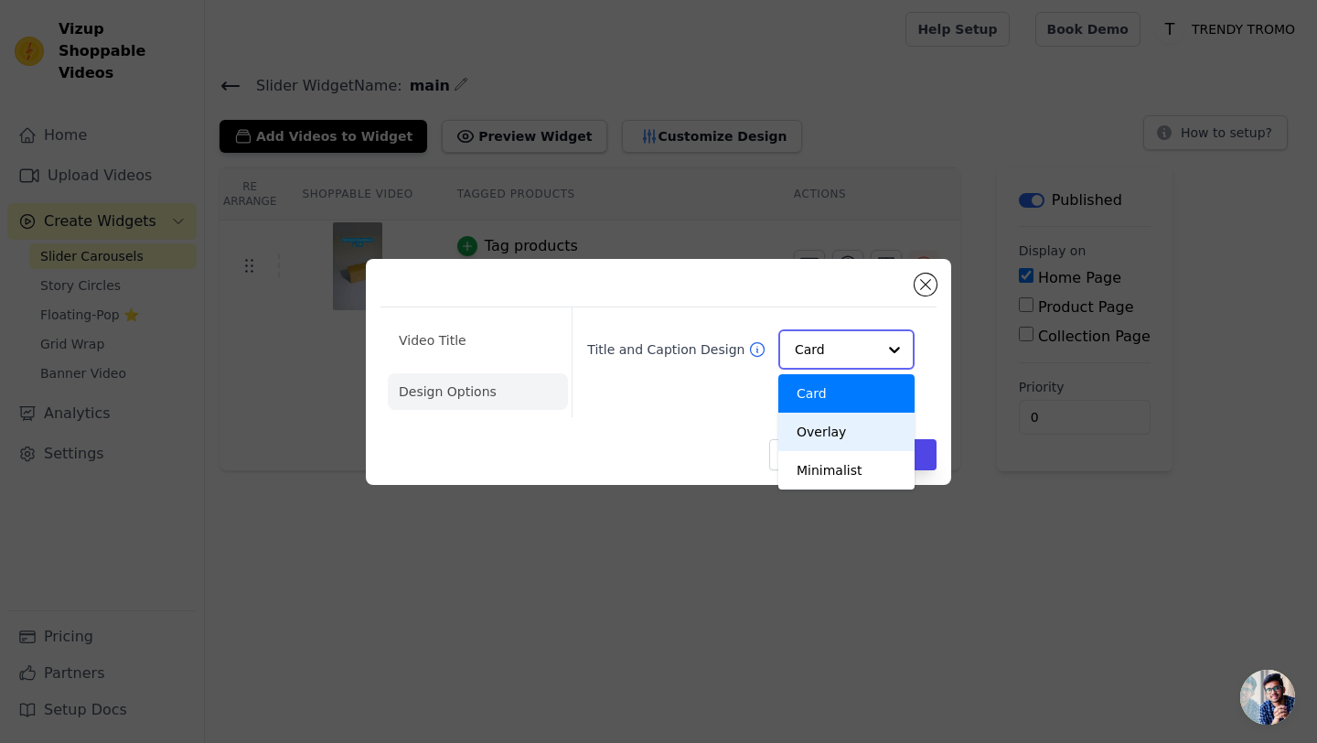
click at [848, 438] on div "Overlay" at bounding box center [847, 432] width 136 height 38
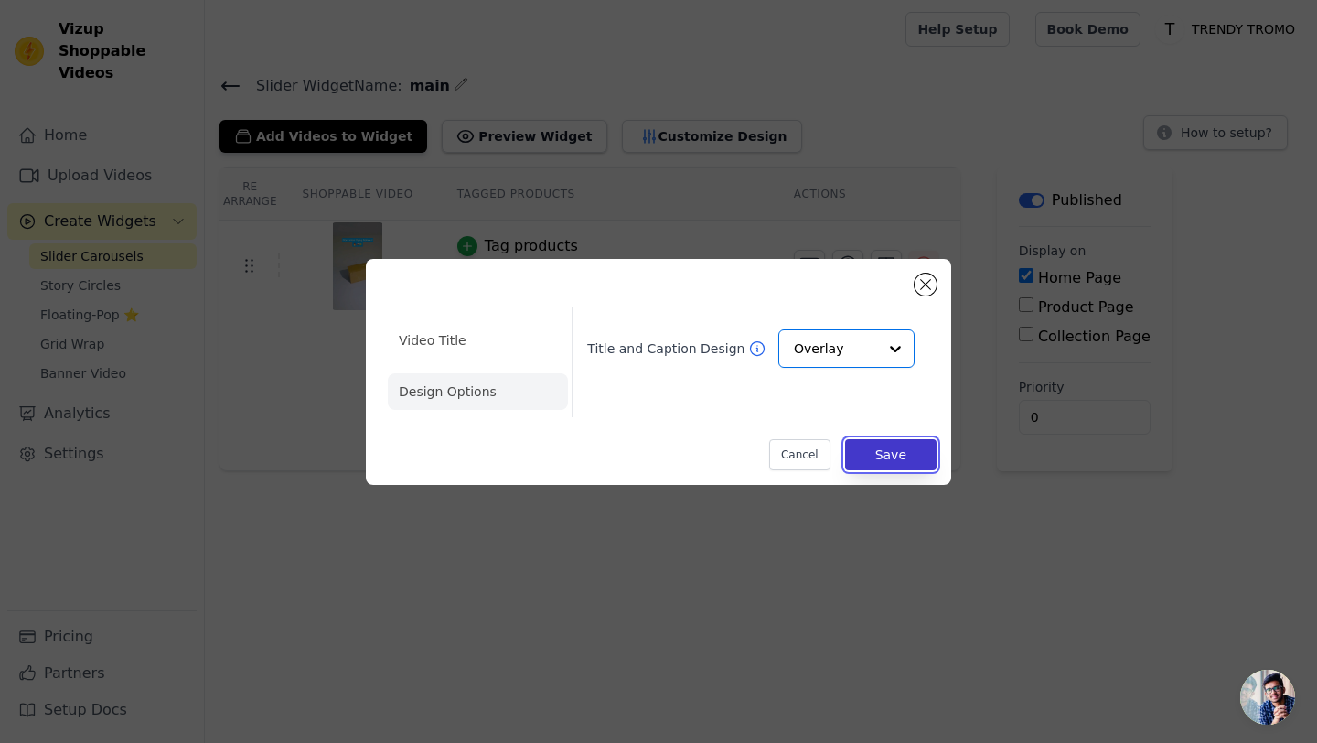
click at [899, 452] on button "Save" at bounding box center [890, 454] width 91 height 31
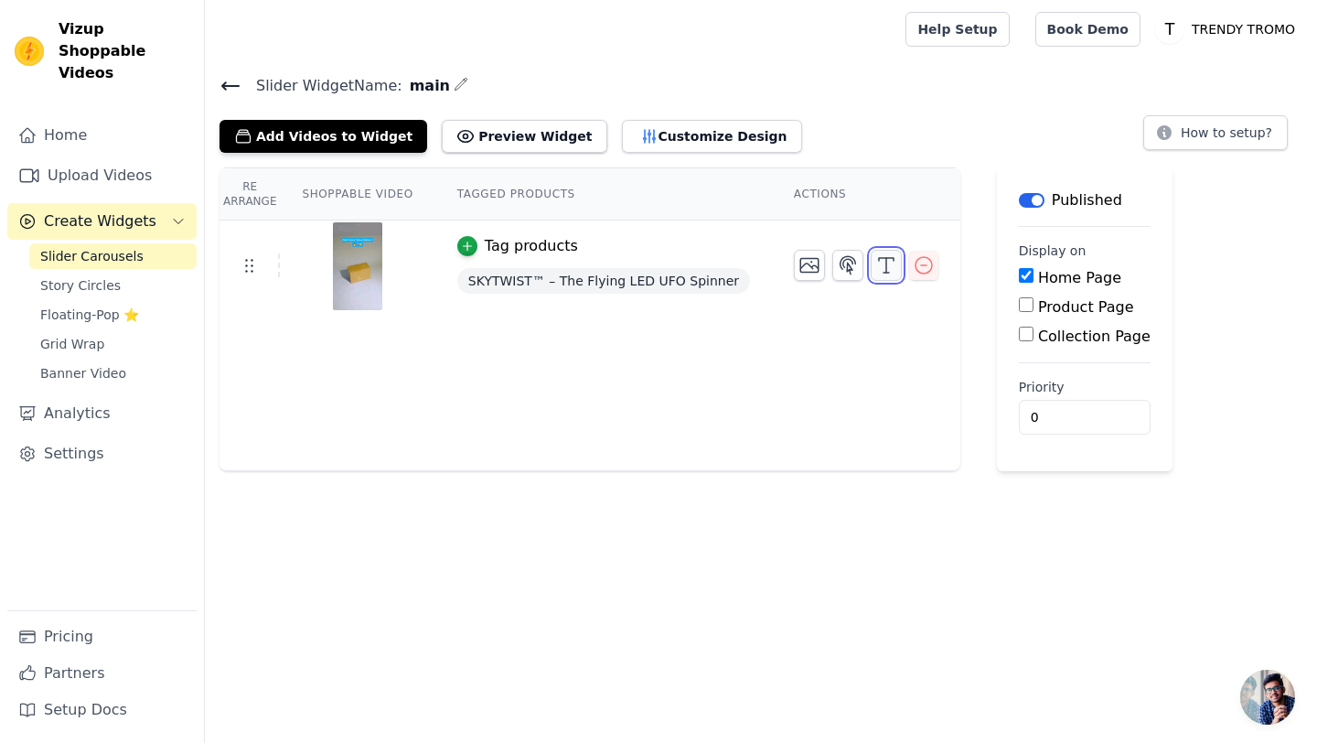
click at [871, 277] on button "button" at bounding box center [886, 265] width 31 height 31
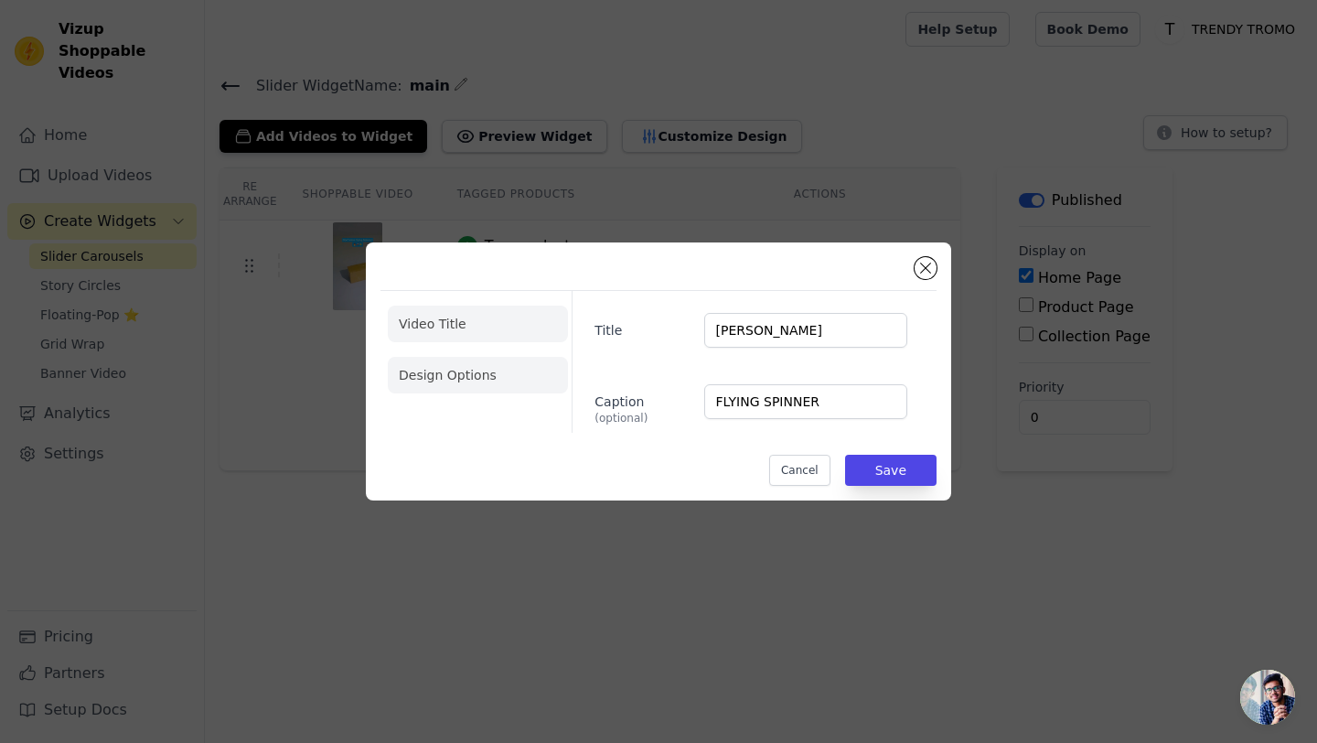
click at [475, 371] on li "Design Options" at bounding box center [478, 375] width 180 height 37
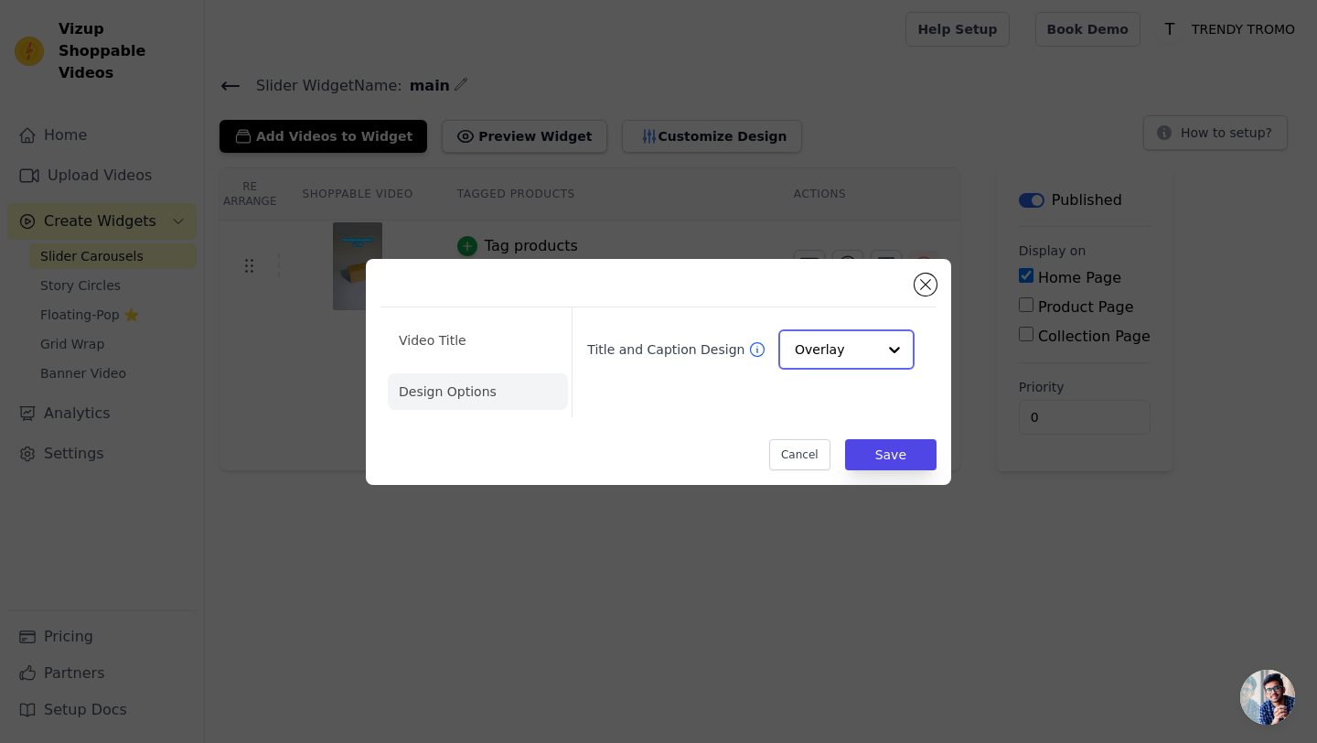
click at [847, 338] on input "Title and Caption Design" at bounding box center [835, 349] width 81 height 37
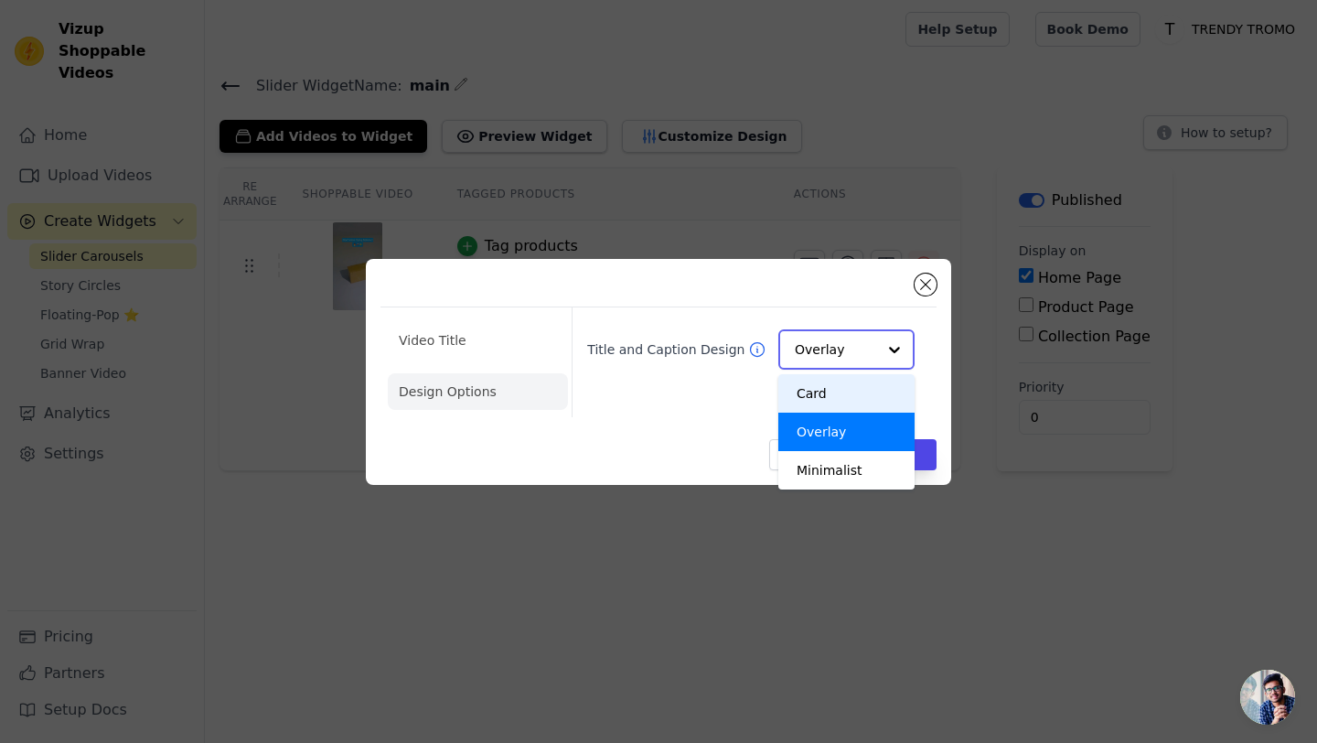
click at [828, 403] on div "Card" at bounding box center [847, 393] width 136 height 38
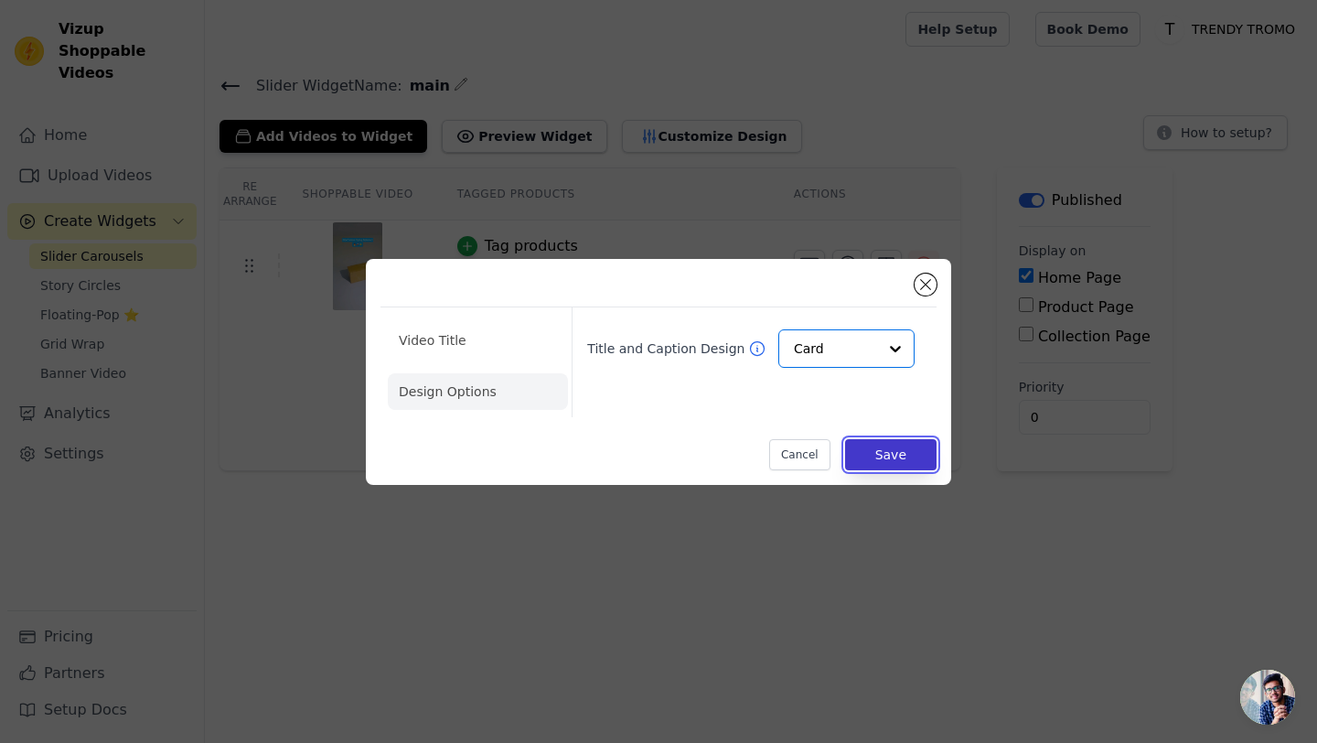
click at [885, 450] on button "Save" at bounding box center [890, 454] width 91 height 31
click at [885, 450] on div "Re Arrange Shoppable Video Tagged Products Actions Tag products SKYTWIST™ – The…" at bounding box center [590, 319] width 741 height 304
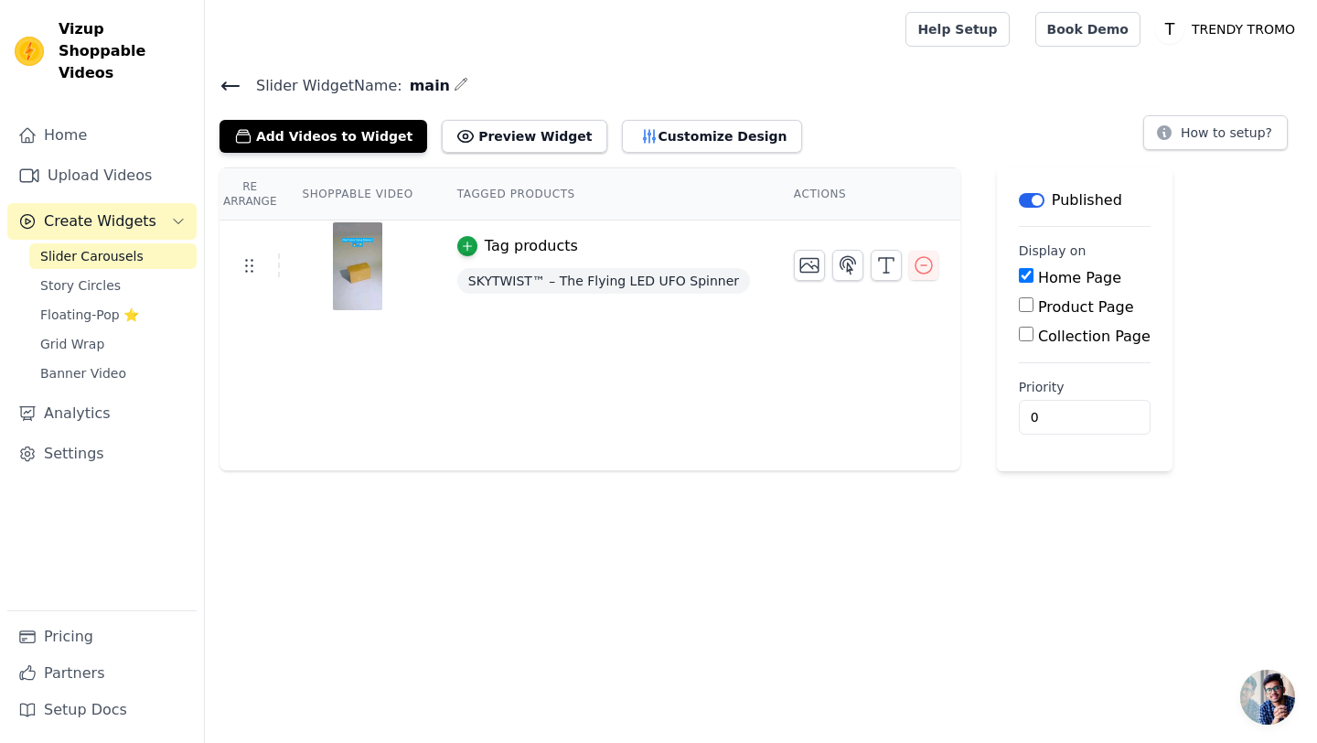
click at [122, 210] on span "Create Widgets" at bounding box center [100, 221] width 113 height 22
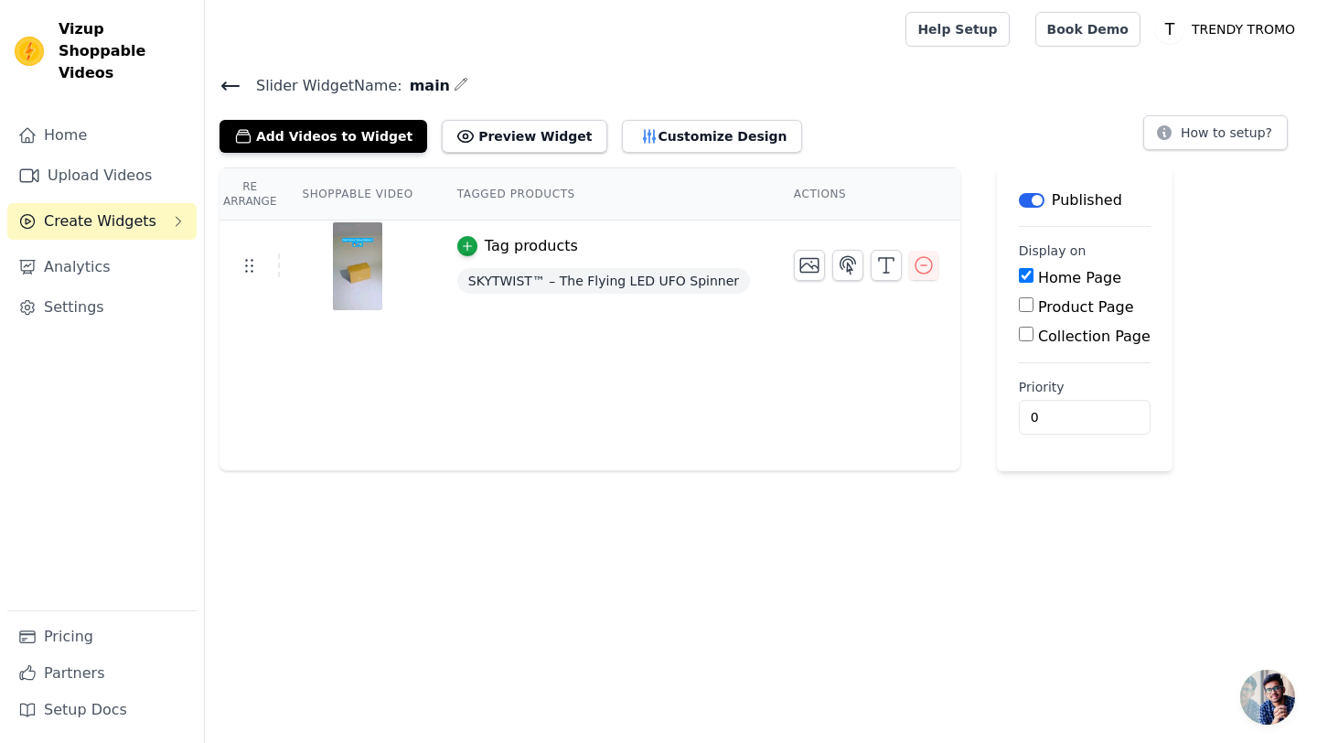
click at [121, 172] on div "Home Upload Videos Create Widgets Analytics Settings" at bounding box center [101, 363] width 189 height 493
click at [122, 157] on link "Upload Videos" at bounding box center [101, 175] width 189 height 37
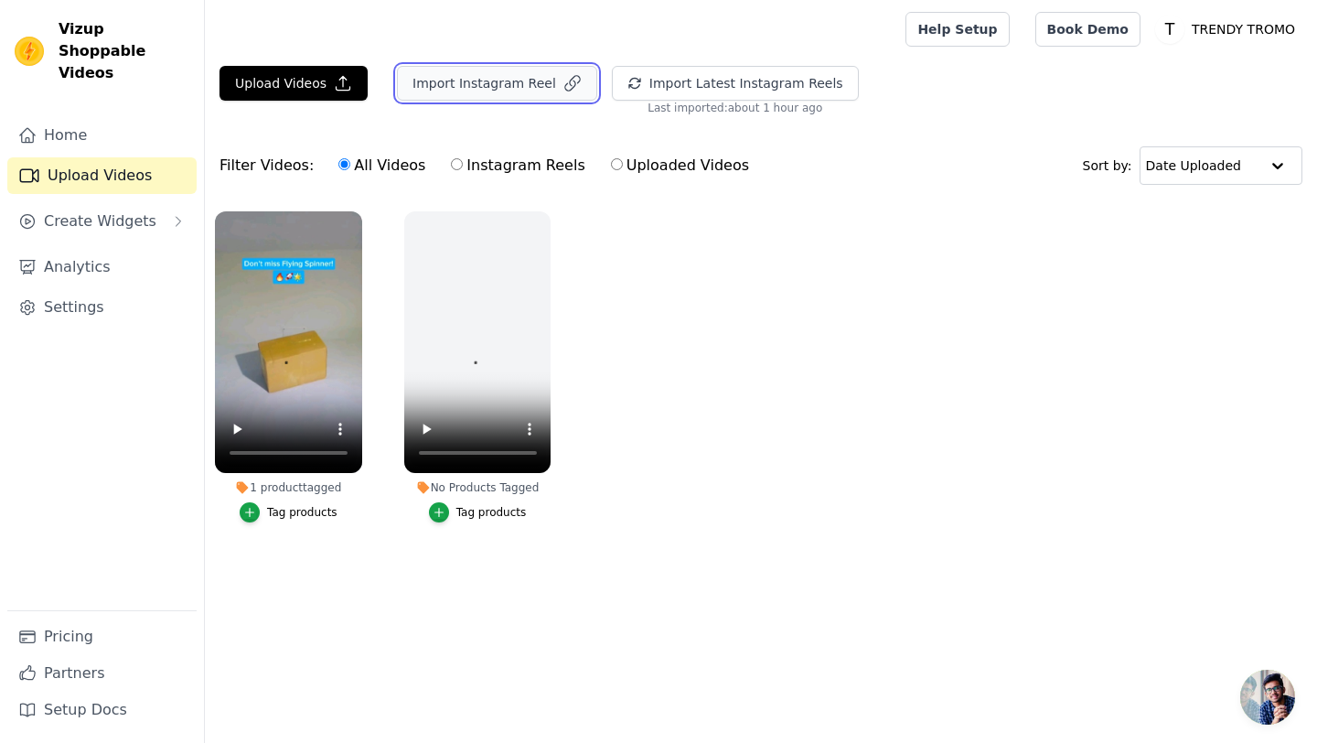
click at [523, 78] on button "Import Instagram Reel" at bounding box center [497, 83] width 200 height 35
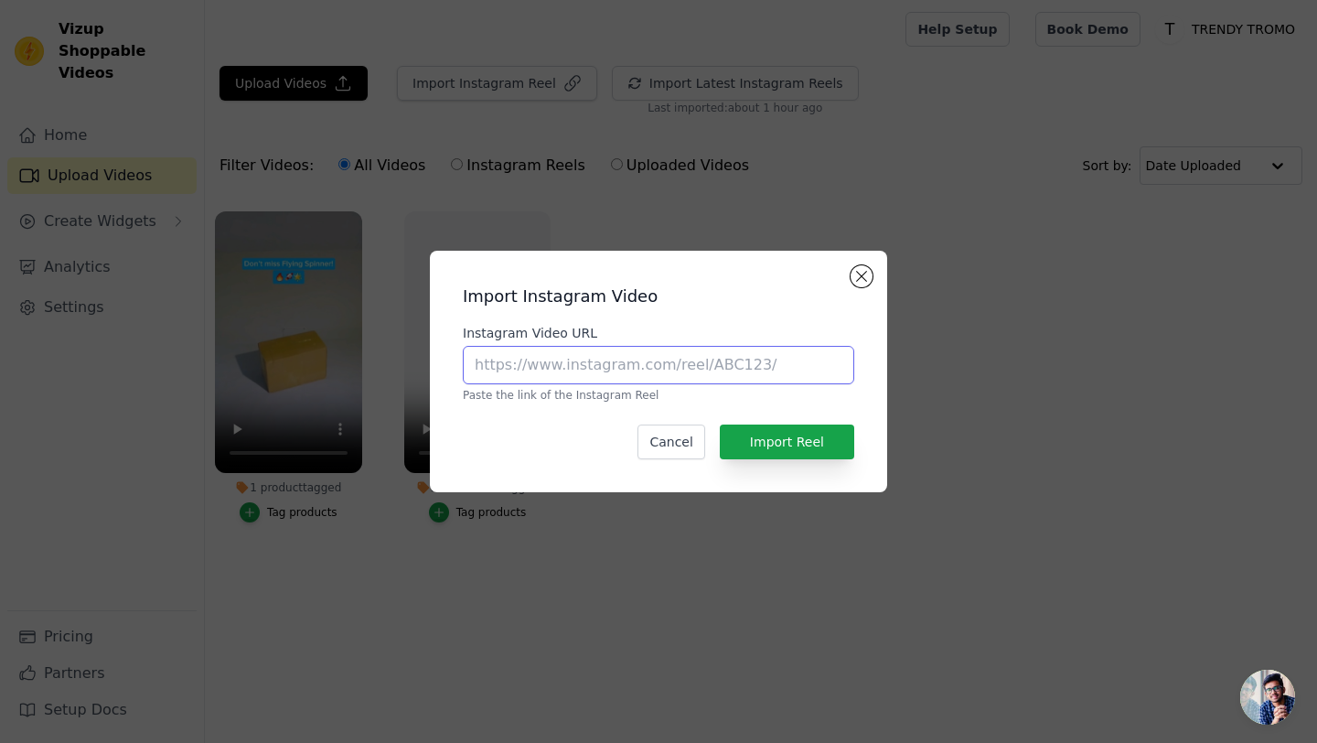
click at [674, 362] on input "Instagram Video URL" at bounding box center [659, 365] width 392 height 38
paste input "https://www.instagram.com/reel/DK072YrOqWa/?utm_source=ig_web_copy_link&igsh=Mz…"
type input "https://www.instagram.com/reel/DK072YrOqWa/?utm_source=ig_web_copy_link&igsh=Mz…"
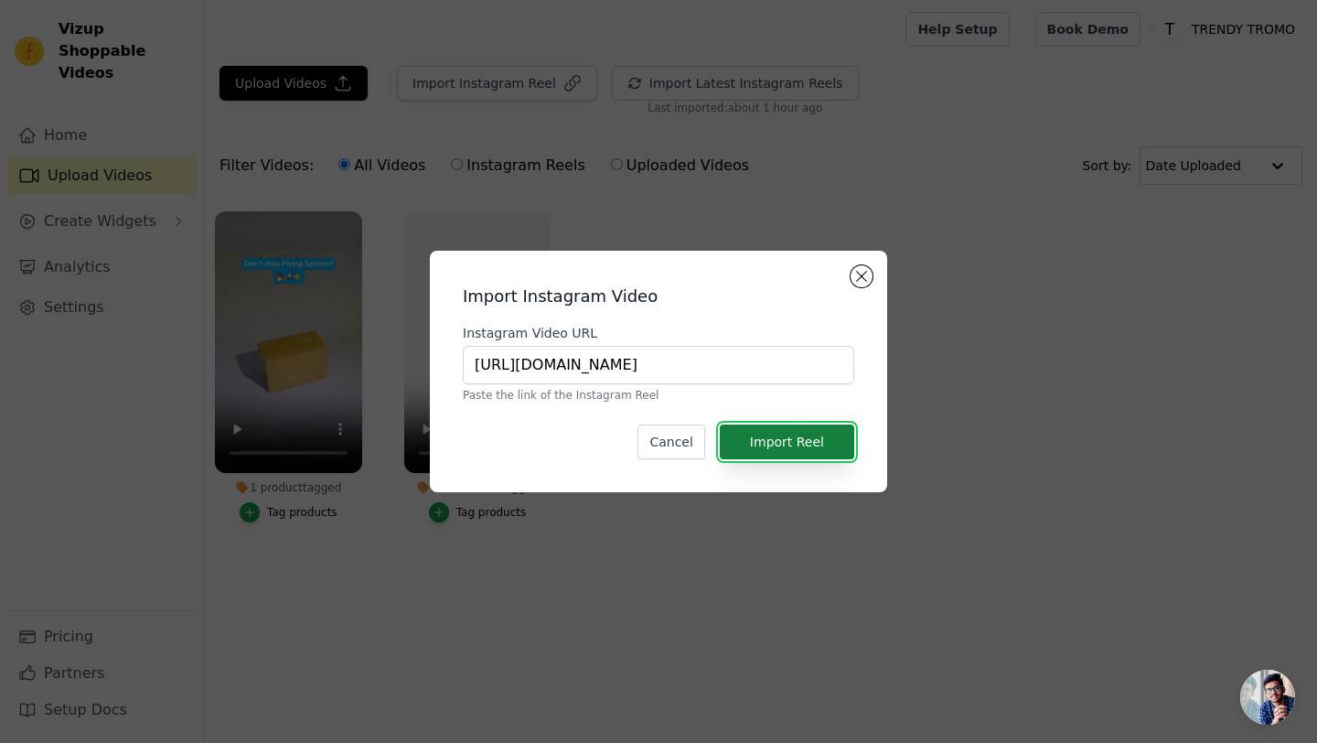
click at [757, 438] on button "Import Reel" at bounding box center [787, 442] width 134 height 35
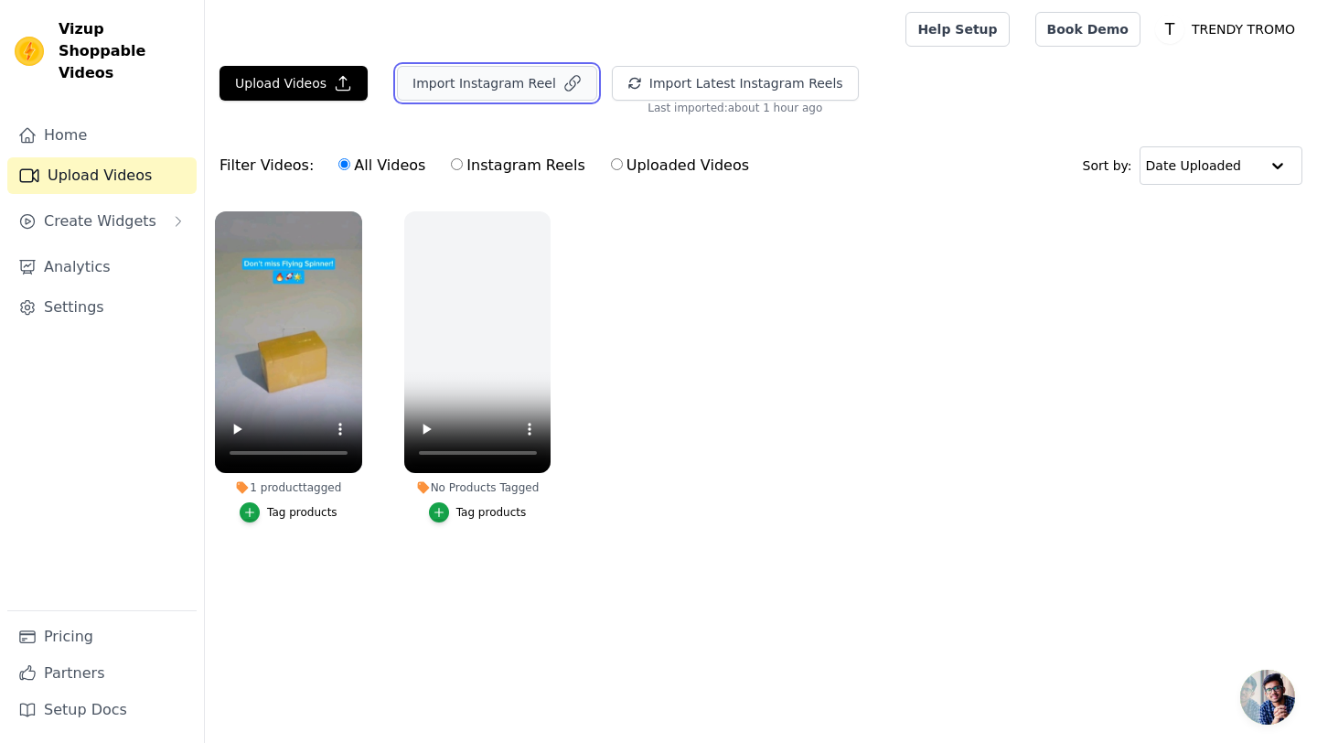
click at [496, 81] on button "Import Instagram Reel" at bounding box center [497, 83] width 200 height 35
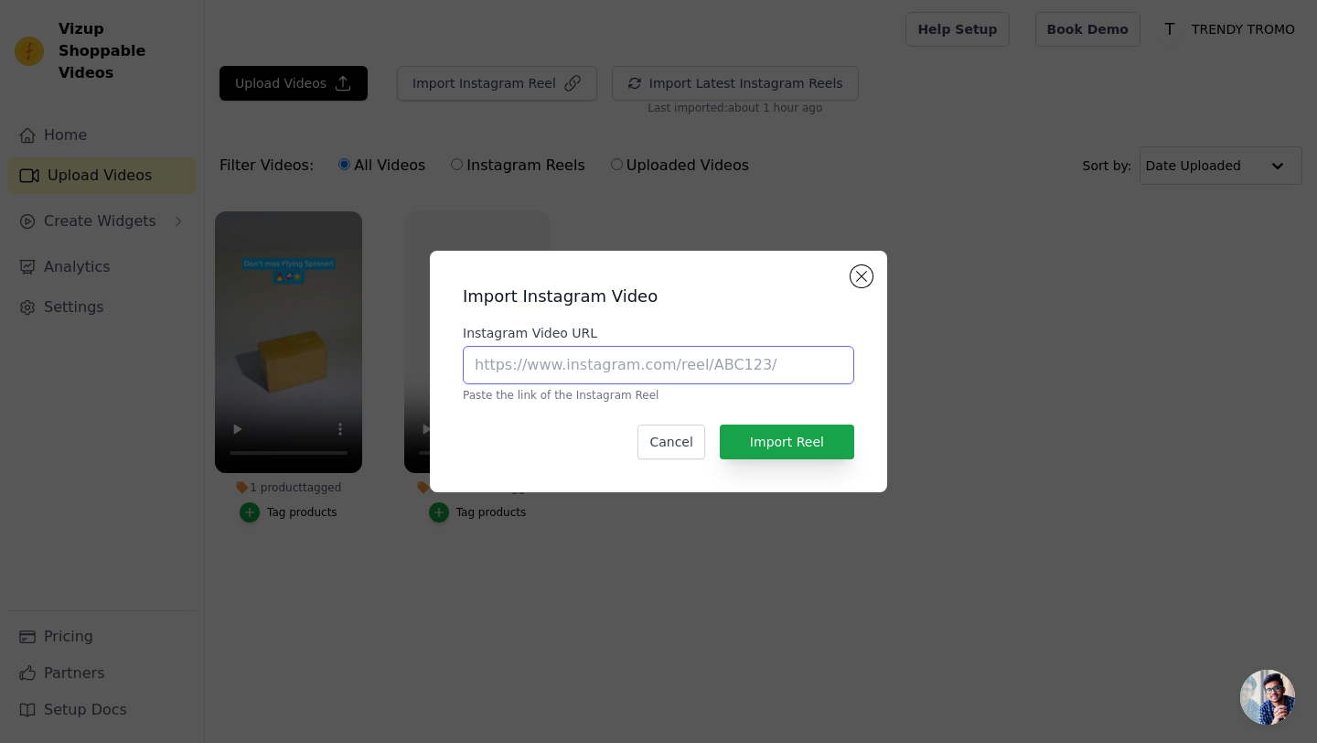
click at [562, 376] on input "Instagram Video URL" at bounding box center [659, 365] width 392 height 38
type input "https://www.instagram.com/reel/DAopLTAiICy/?utm_source=ig_web_copy_link&igsh=Mz…"
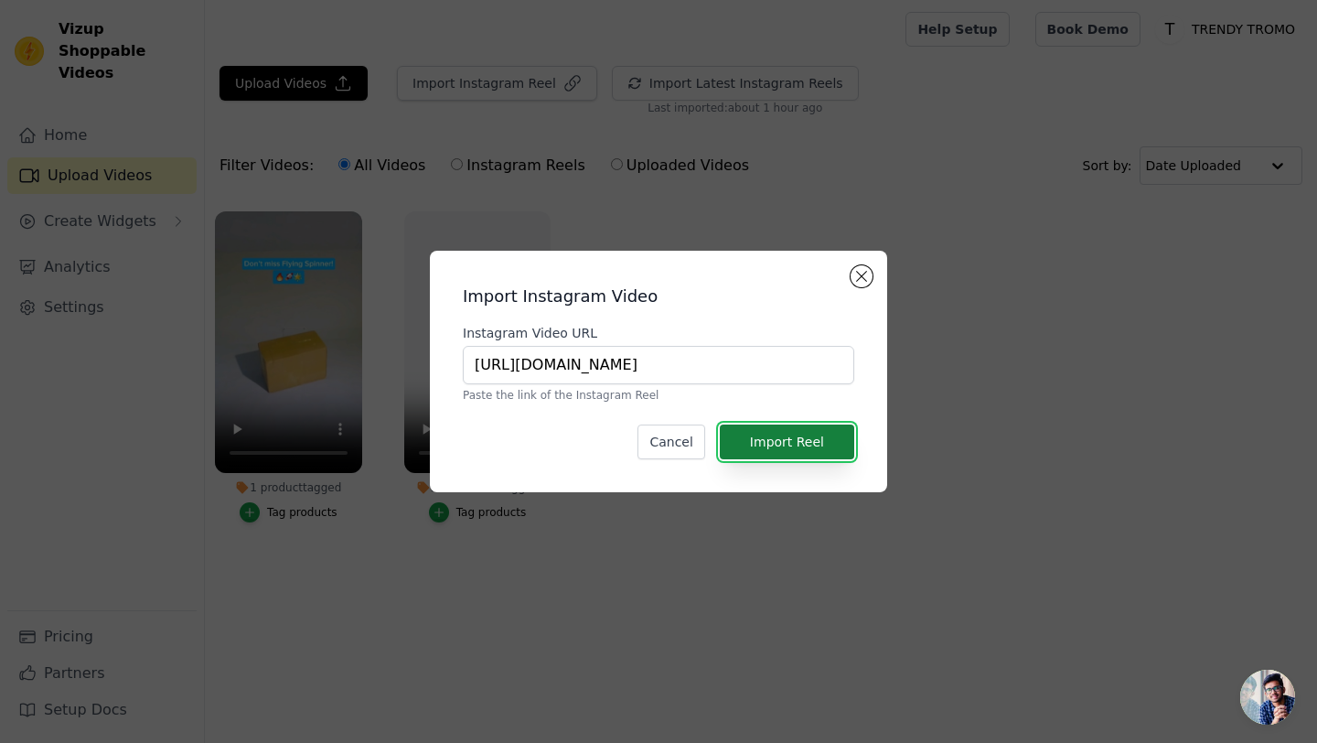
click at [802, 438] on button "Import Reel" at bounding box center [787, 442] width 134 height 35
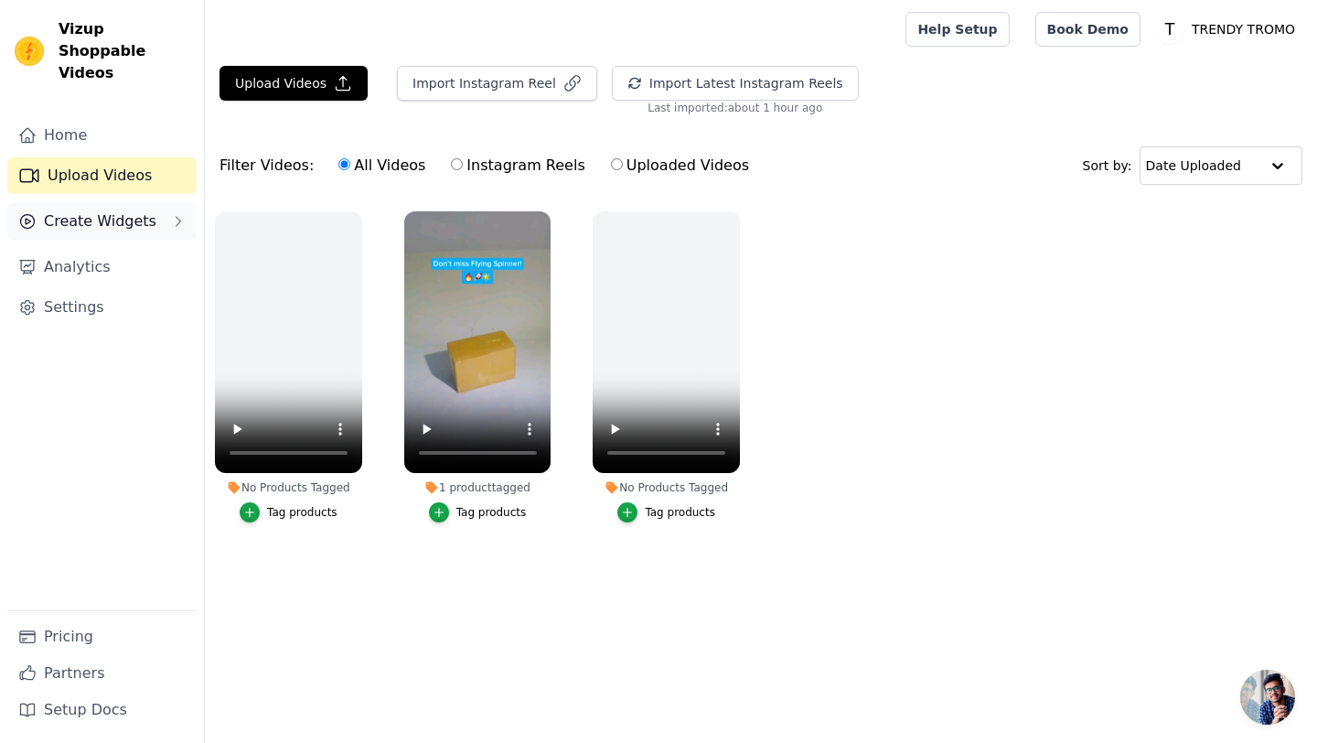
click at [154, 210] on button "Create Widgets" at bounding box center [101, 221] width 189 height 37
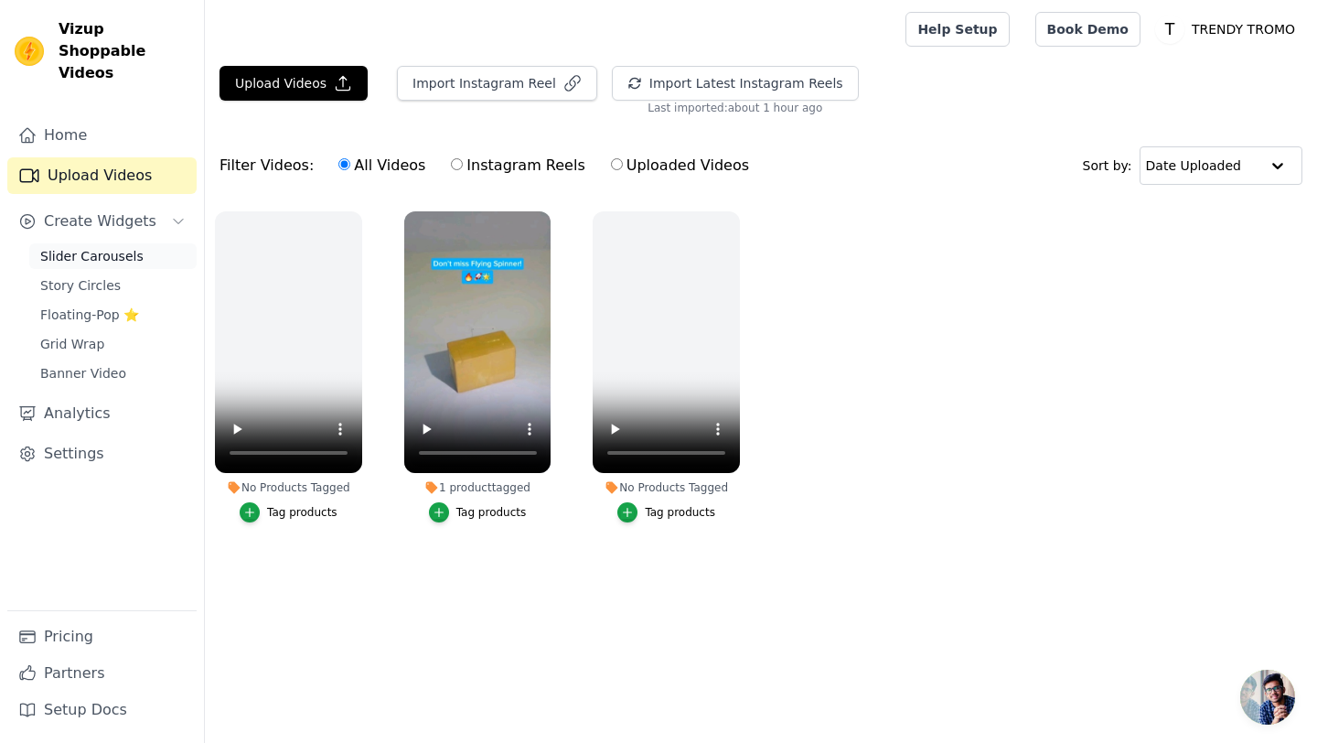
click at [145, 244] on link "Slider Carousels" at bounding box center [112, 256] width 167 height 26
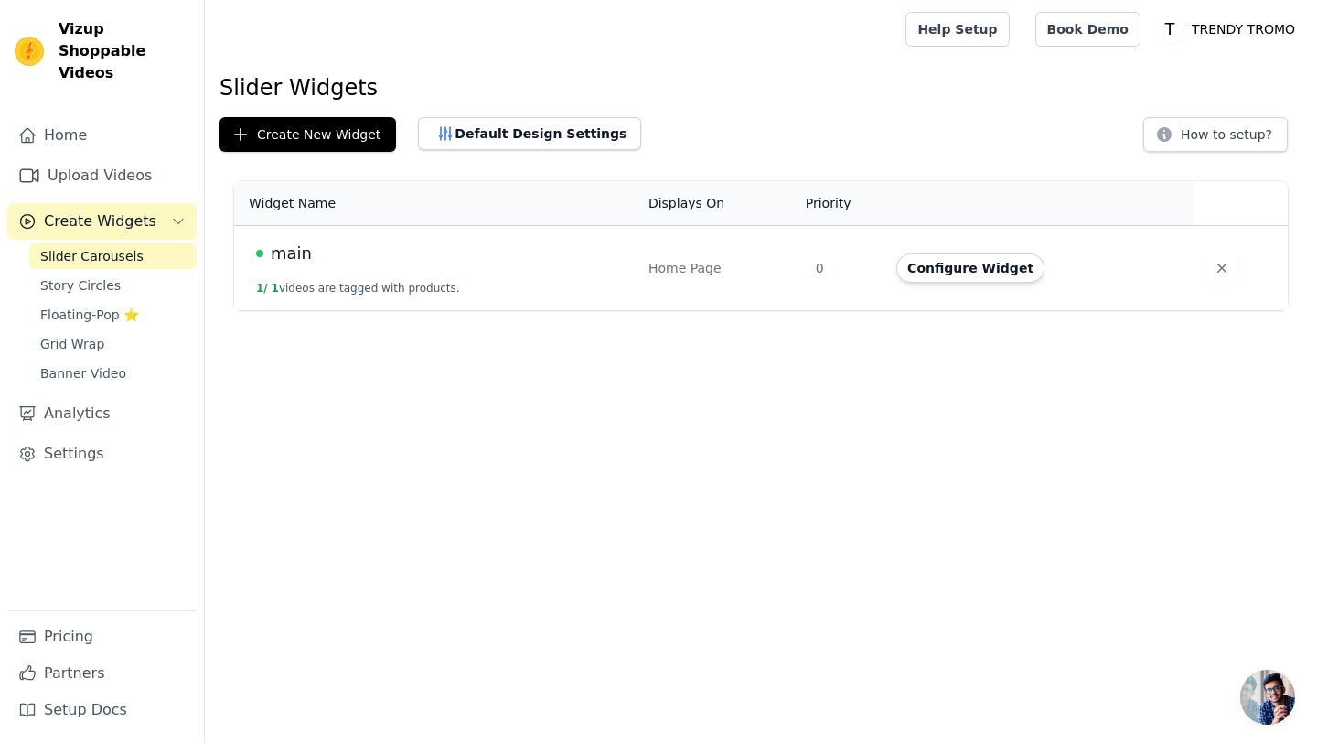
click at [739, 256] on td "Home Page" at bounding box center [721, 268] width 167 height 85
click at [938, 269] on button "Configure Widget" at bounding box center [971, 267] width 148 height 29
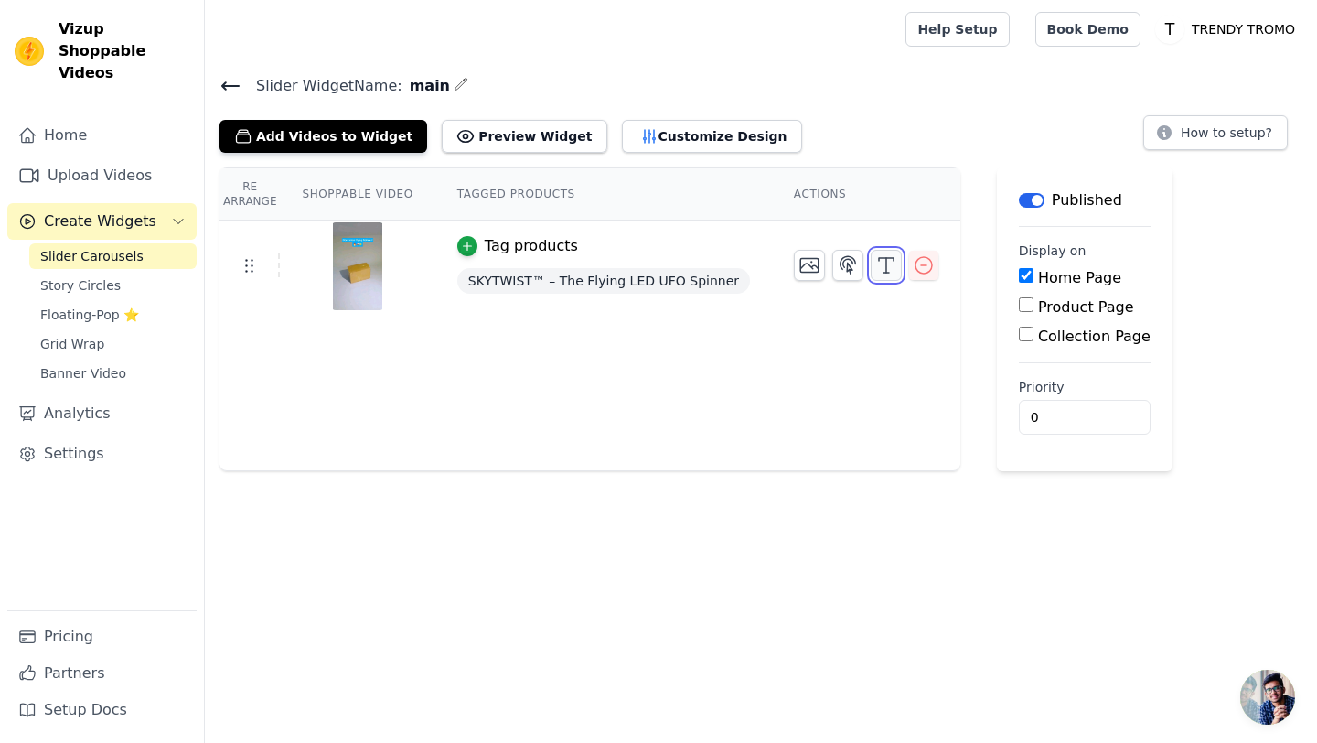
click at [884, 261] on icon "button" at bounding box center [887, 265] width 22 height 22
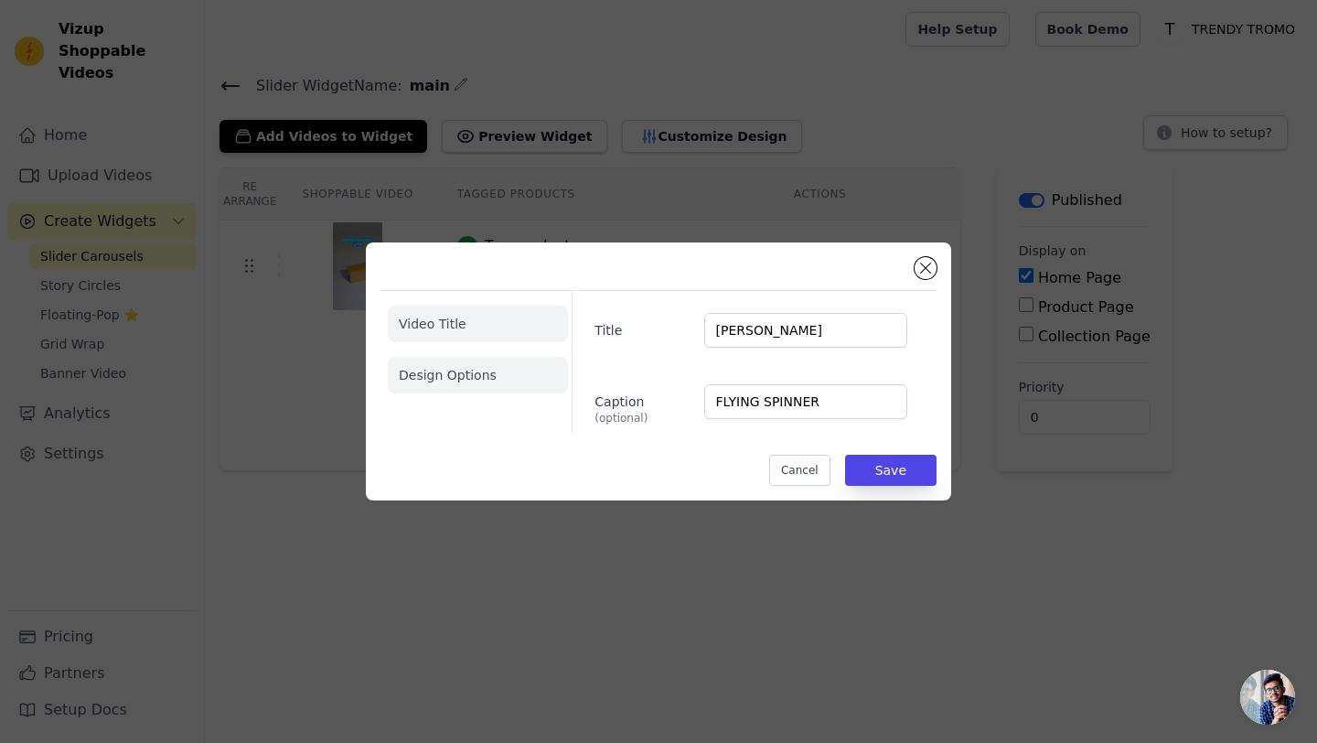
click at [413, 382] on li "Design Options" at bounding box center [478, 375] width 180 height 37
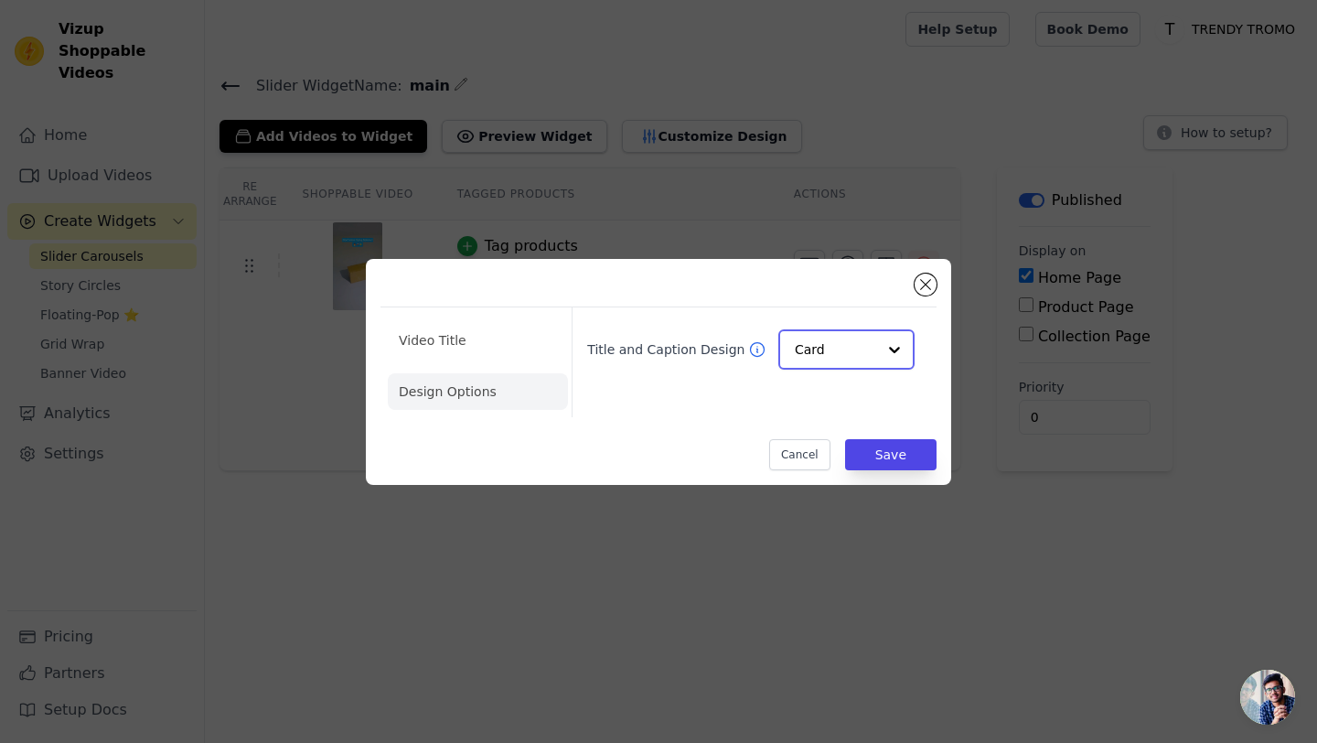
click at [823, 339] on input "Title and Caption Design" at bounding box center [835, 349] width 81 height 37
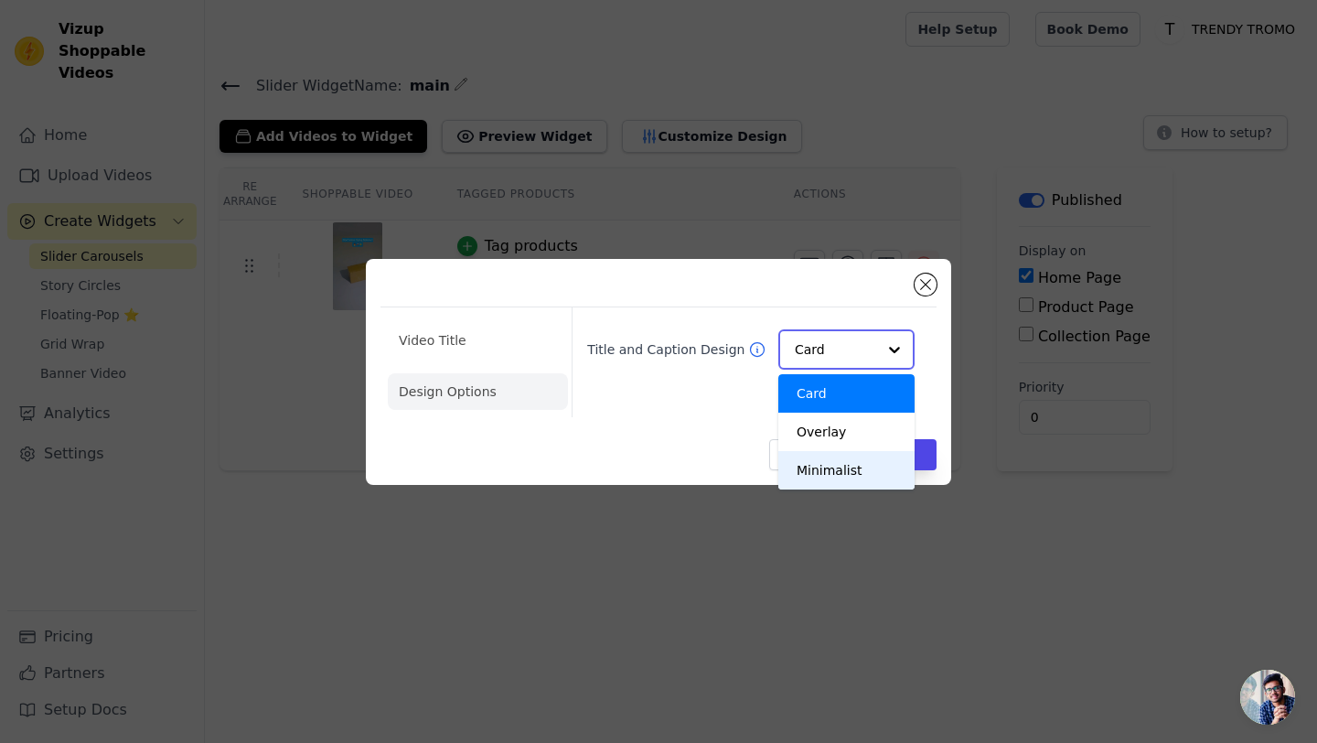
click at [812, 464] on div "Minimalist" at bounding box center [847, 470] width 136 height 38
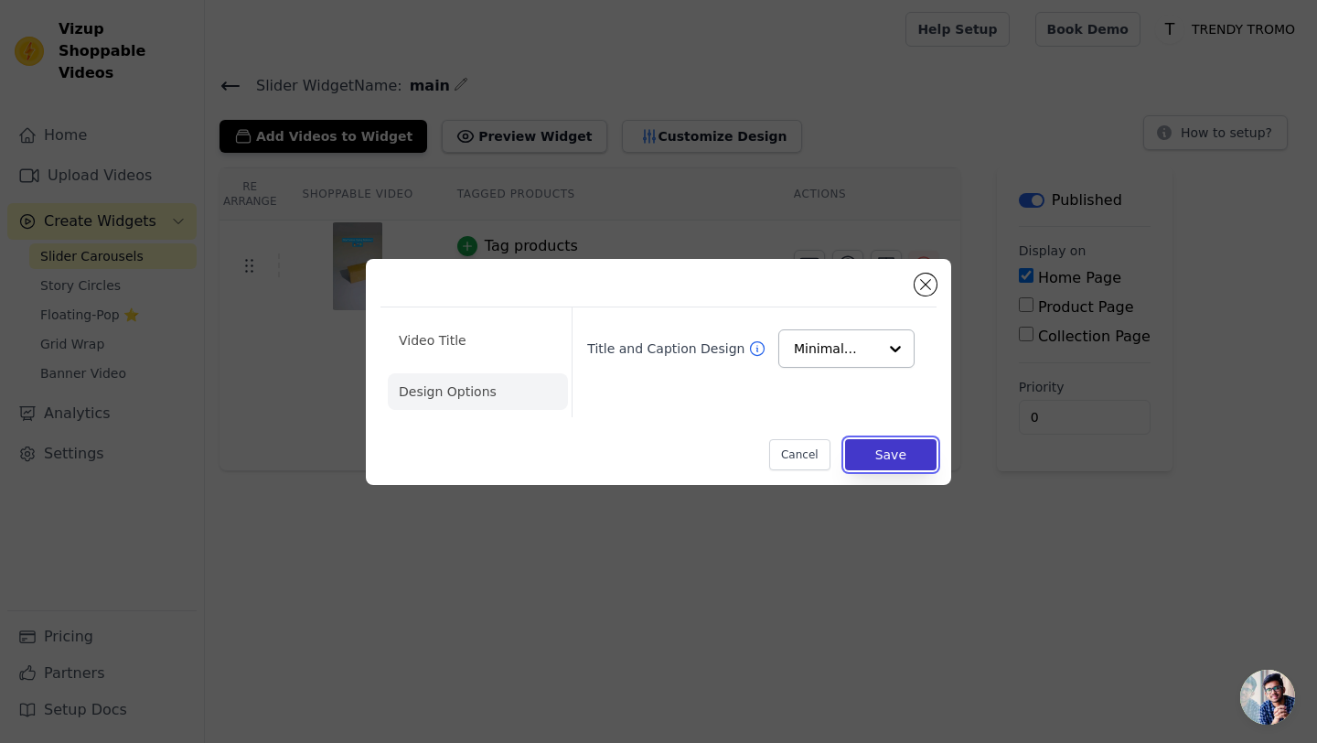
click at [866, 453] on button "Save" at bounding box center [890, 454] width 91 height 31
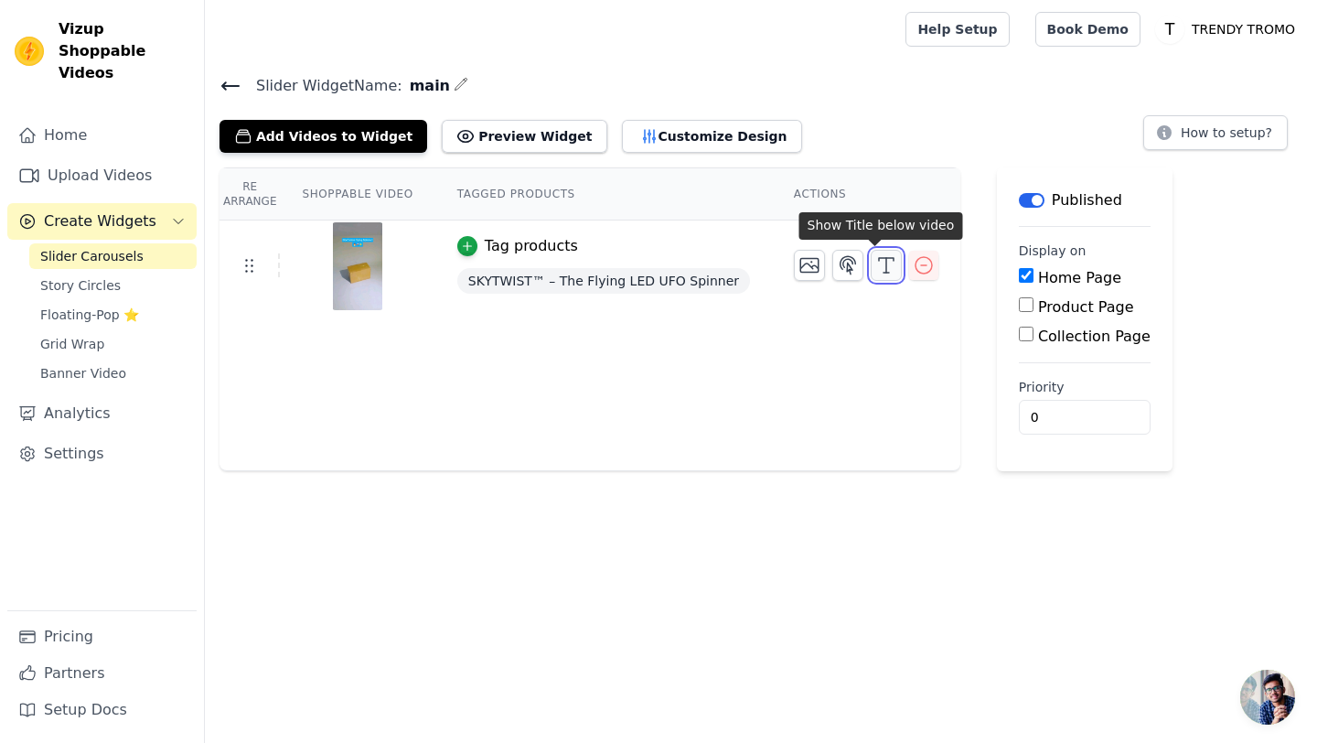
click at [881, 275] on button "button" at bounding box center [886, 265] width 31 height 31
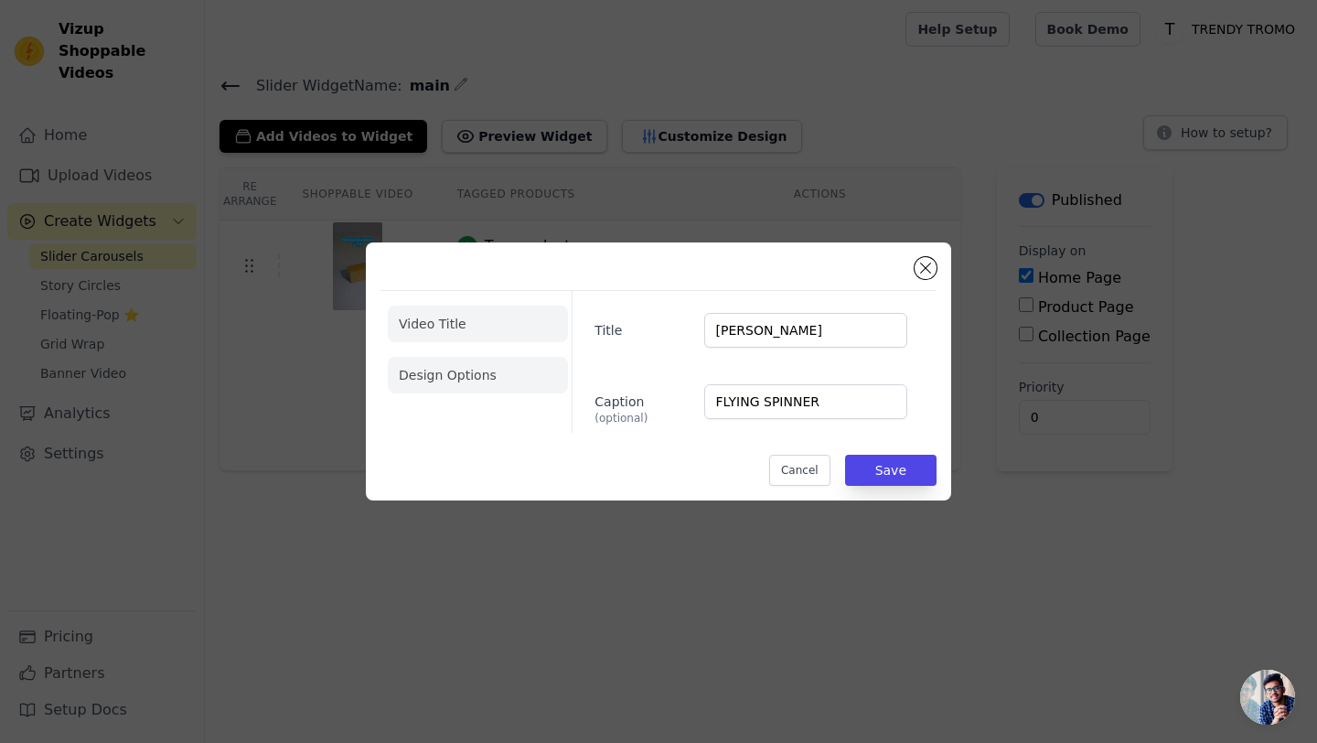
click at [513, 374] on li "Design Options" at bounding box center [478, 375] width 180 height 37
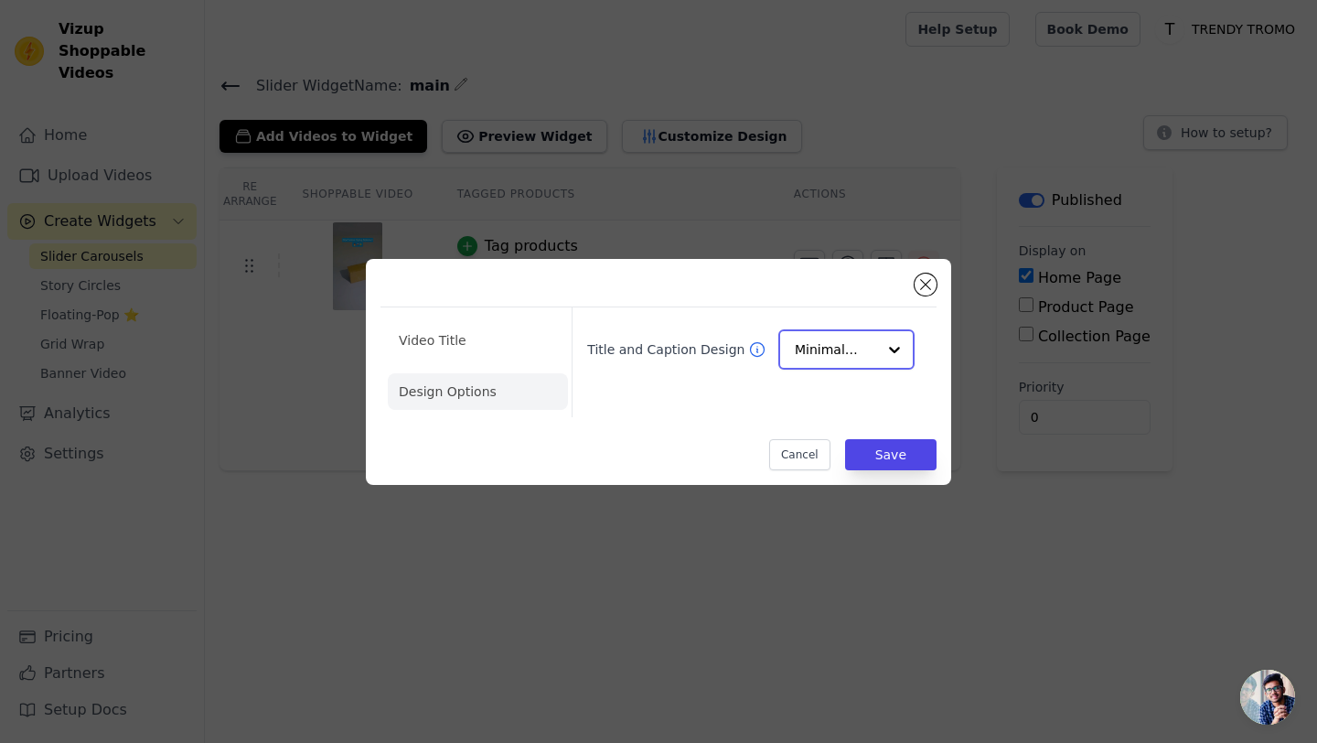
click at [839, 351] on input "Title and Caption Design" at bounding box center [835, 349] width 81 height 37
click at [835, 422] on div "Overlay" at bounding box center [847, 432] width 136 height 38
click at [894, 445] on button "Save" at bounding box center [890, 454] width 91 height 31
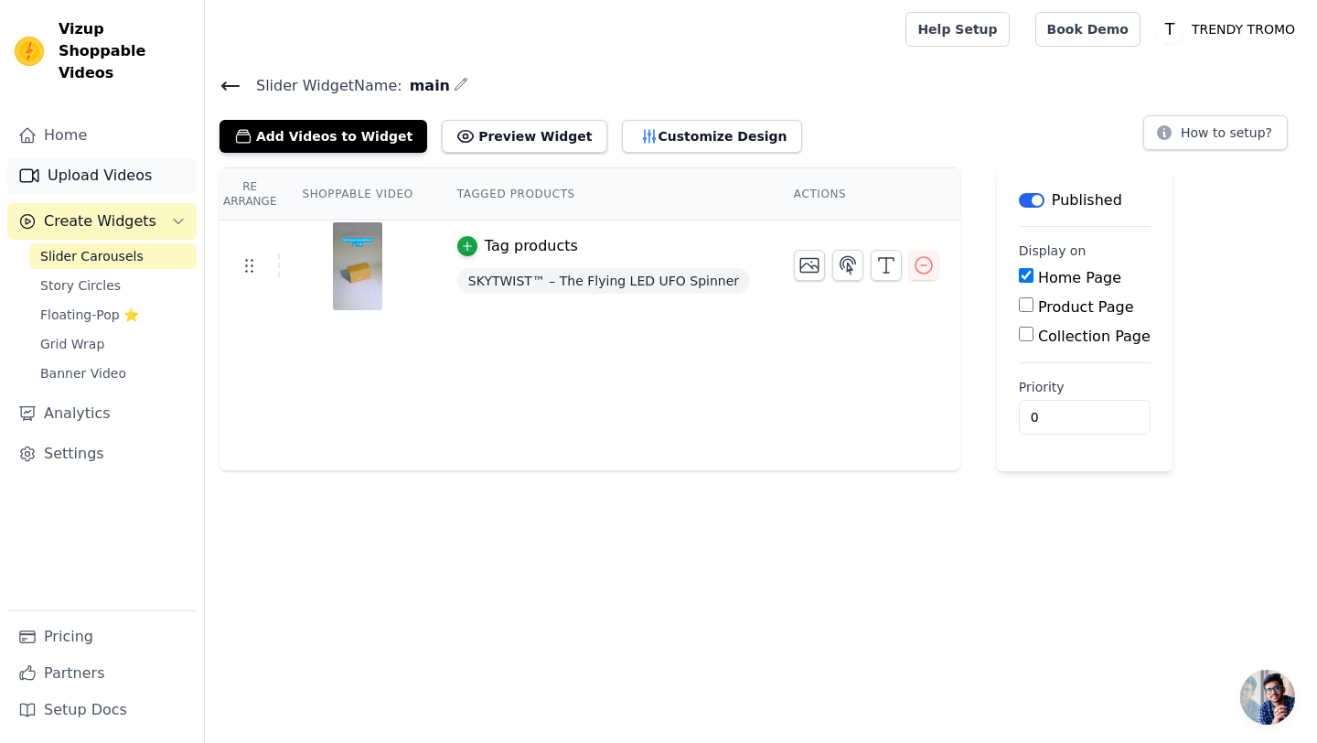
click at [71, 157] on link "Upload Videos" at bounding box center [101, 175] width 189 height 37
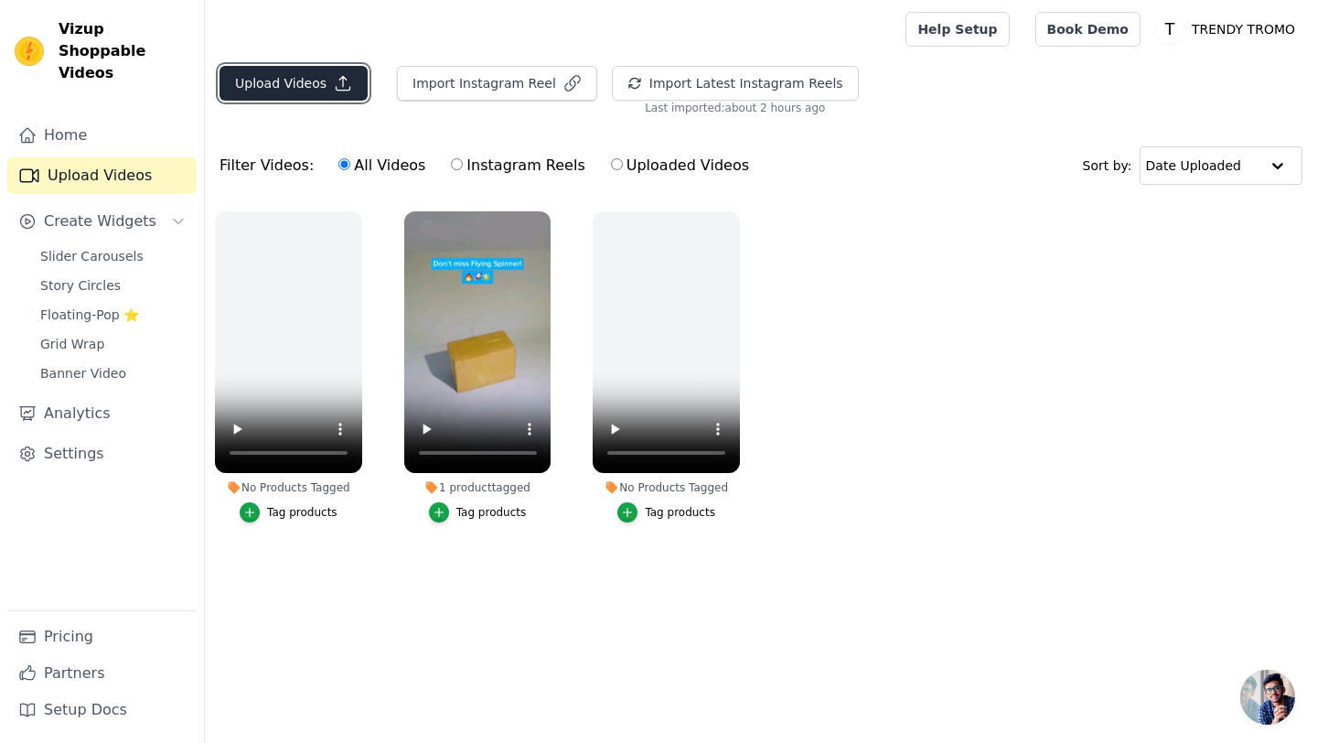
click at [357, 66] on button "Upload Videos" at bounding box center [294, 83] width 148 height 35
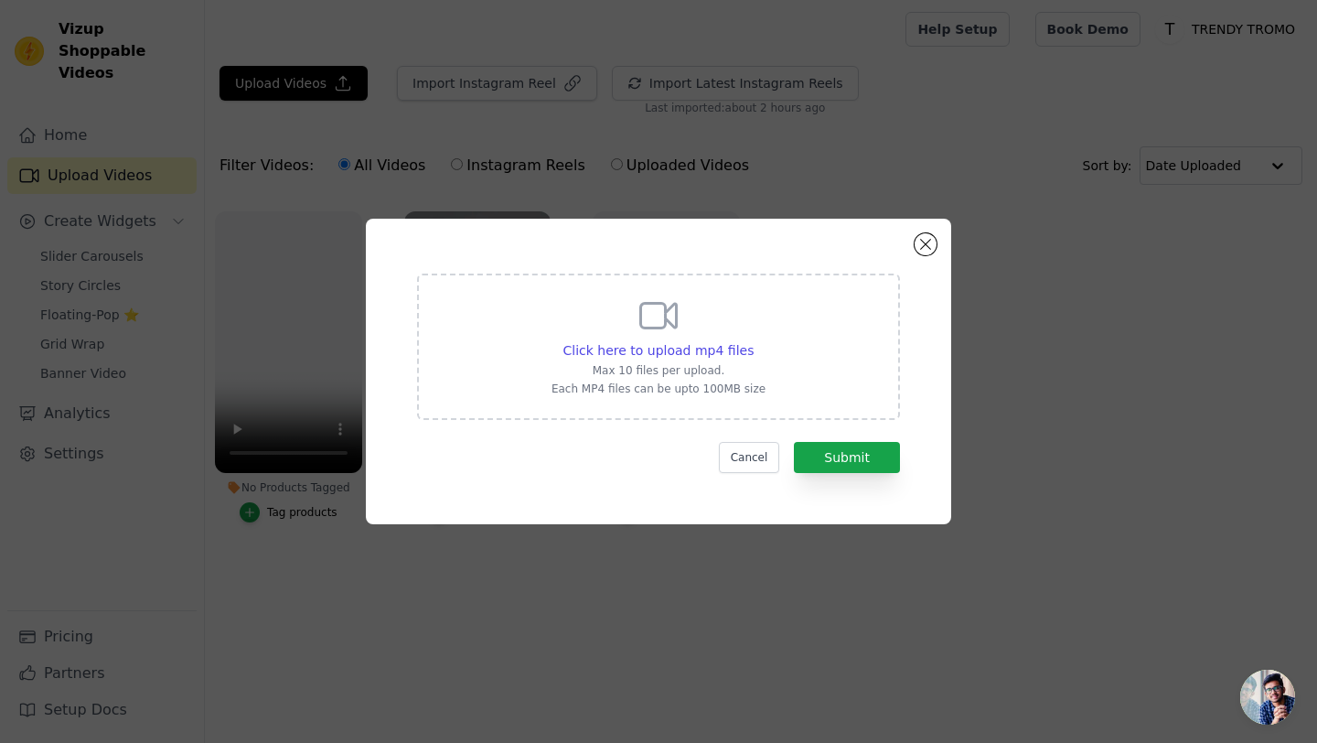
click at [643, 338] on div "Click here to upload mp4 files Max 10 files per upload. Each MP4 files can be u…" at bounding box center [659, 345] width 214 height 102
click at [753, 340] on input "Click here to upload mp4 files Max 10 files per upload. Each MP4 files can be u…" at bounding box center [753, 340] width 1 height 1
type input "C:\fakepath\ssvid.net---This-is-so-cool-honest-reviews-Episode_360p.mp4"
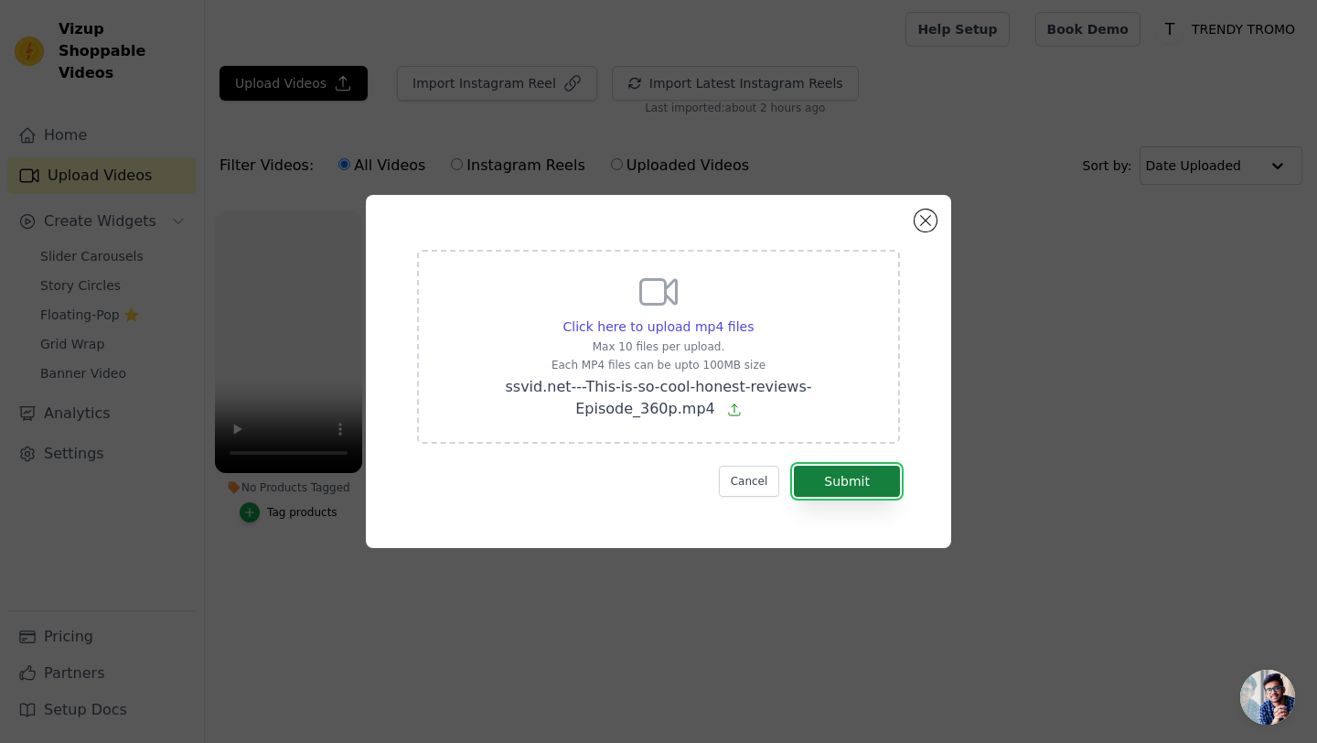
click at [846, 483] on button "Submit" at bounding box center [847, 481] width 106 height 31
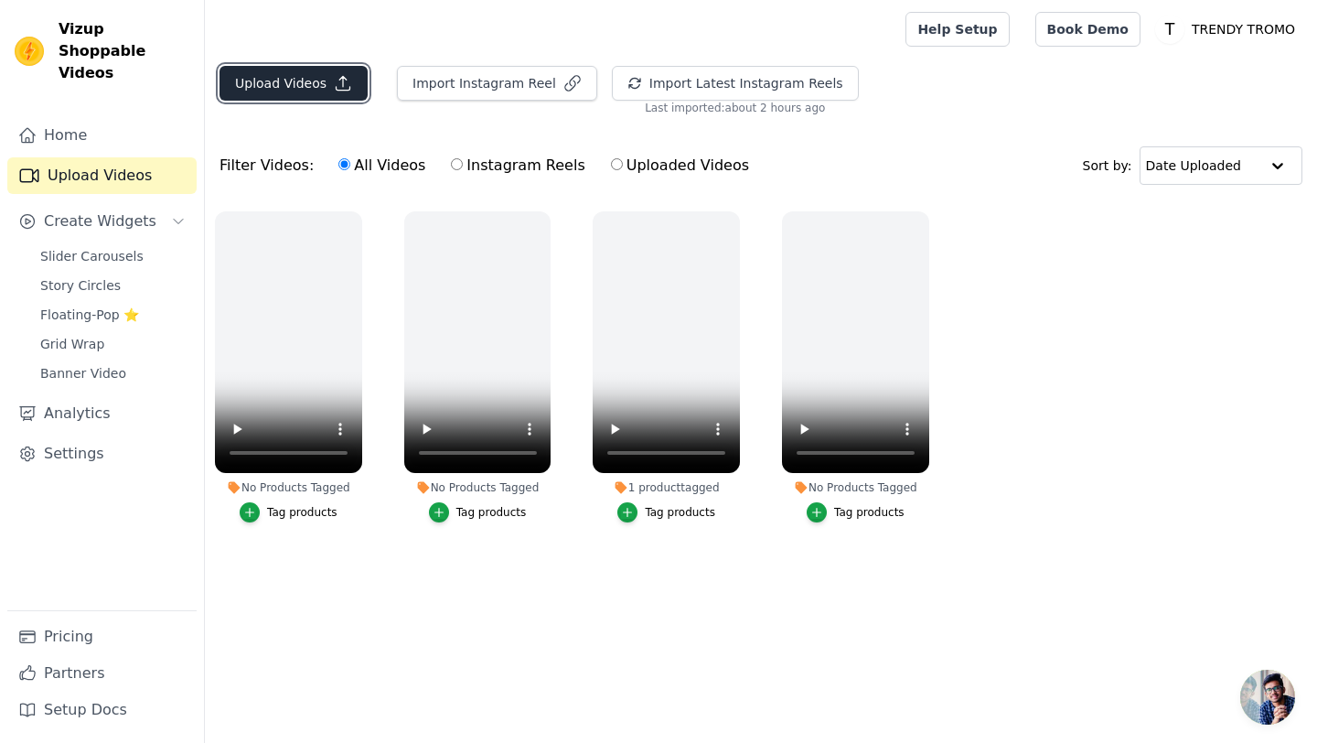
click at [317, 82] on button "Upload Videos" at bounding box center [294, 83] width 148 height 35
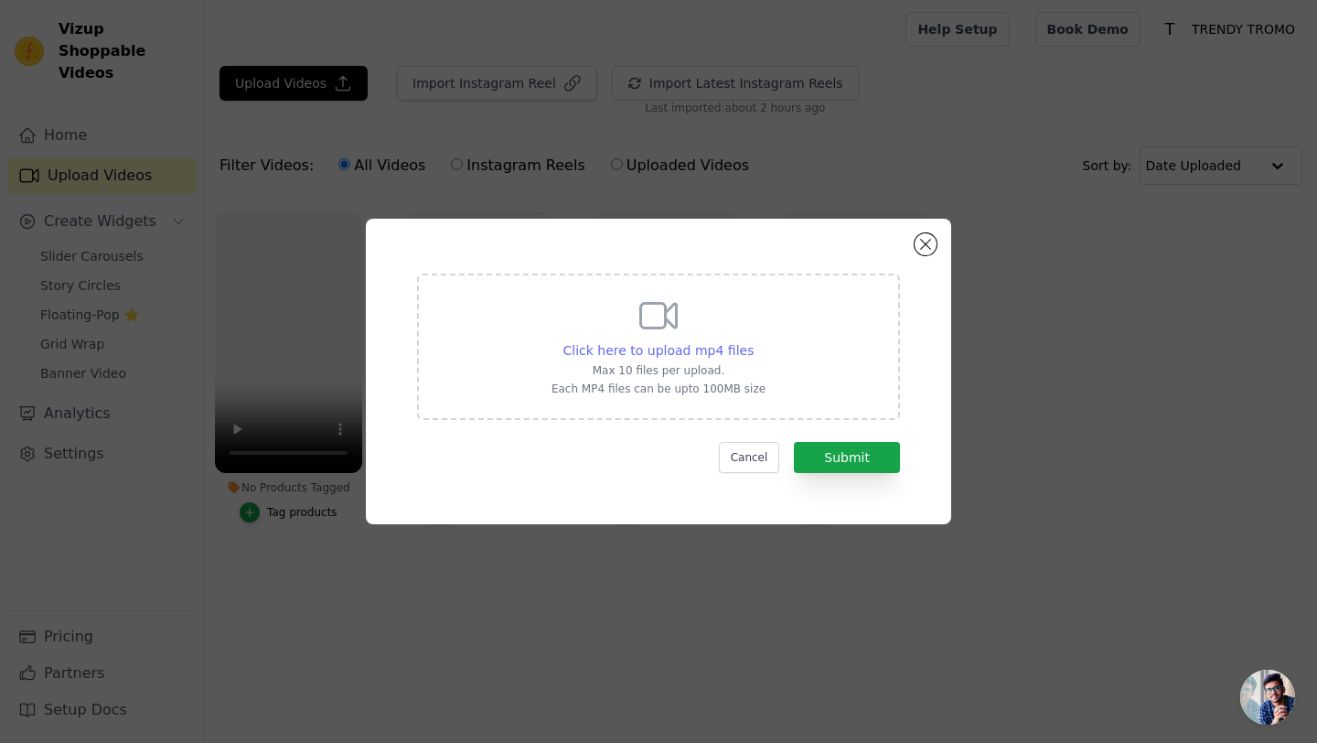
click at [672, 357] on span "Click here to upload mp4 files" at bounding box center [659, 350] width 191 height 15
click at [753, 341] on input "Click here to upload mp4 files Max 10 files per upload. Each MP4 files can be u…" at bounding box center [753, 340] width 1 height 1
type input "C:\fakepath\ssvid.net--Let-Brazilian-wood-bring-life-to-your-home-brazilian-woo…"
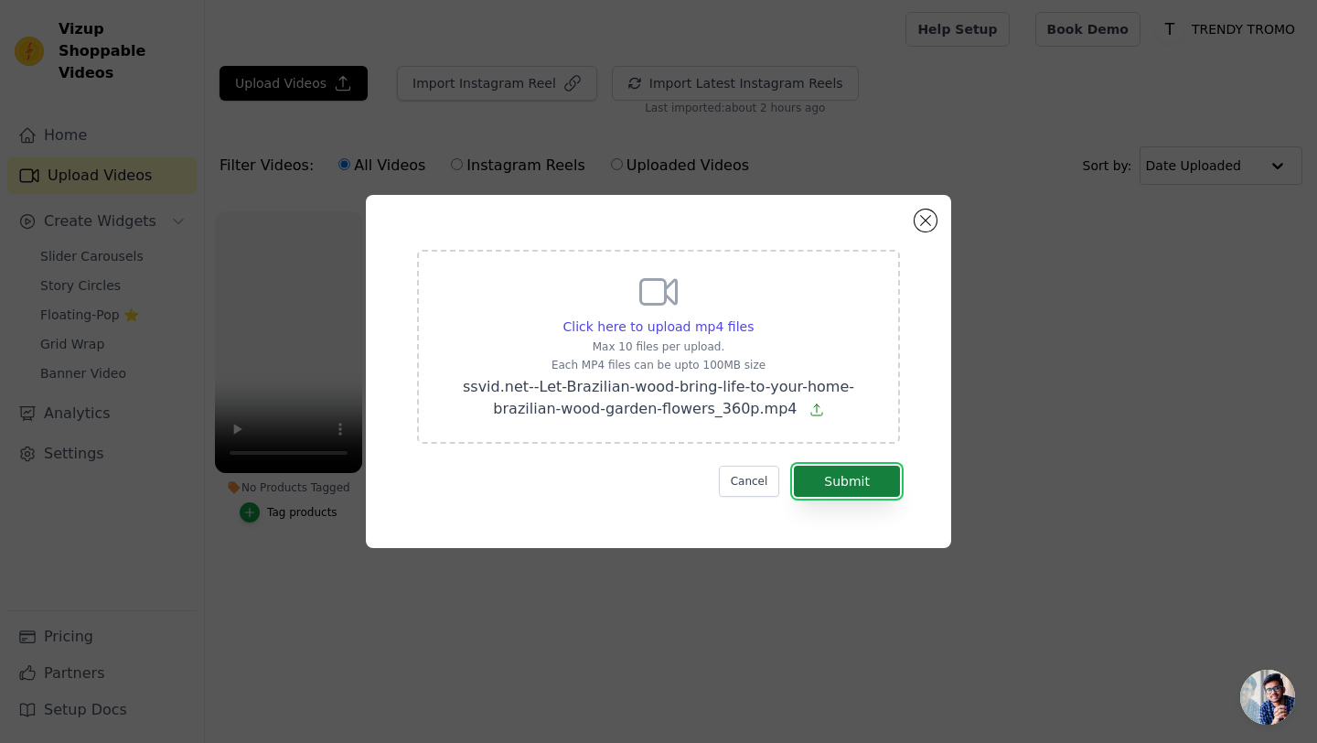
click at [846, 482] on button "Submit" at bounding box center [847, 481] width 106 height 31
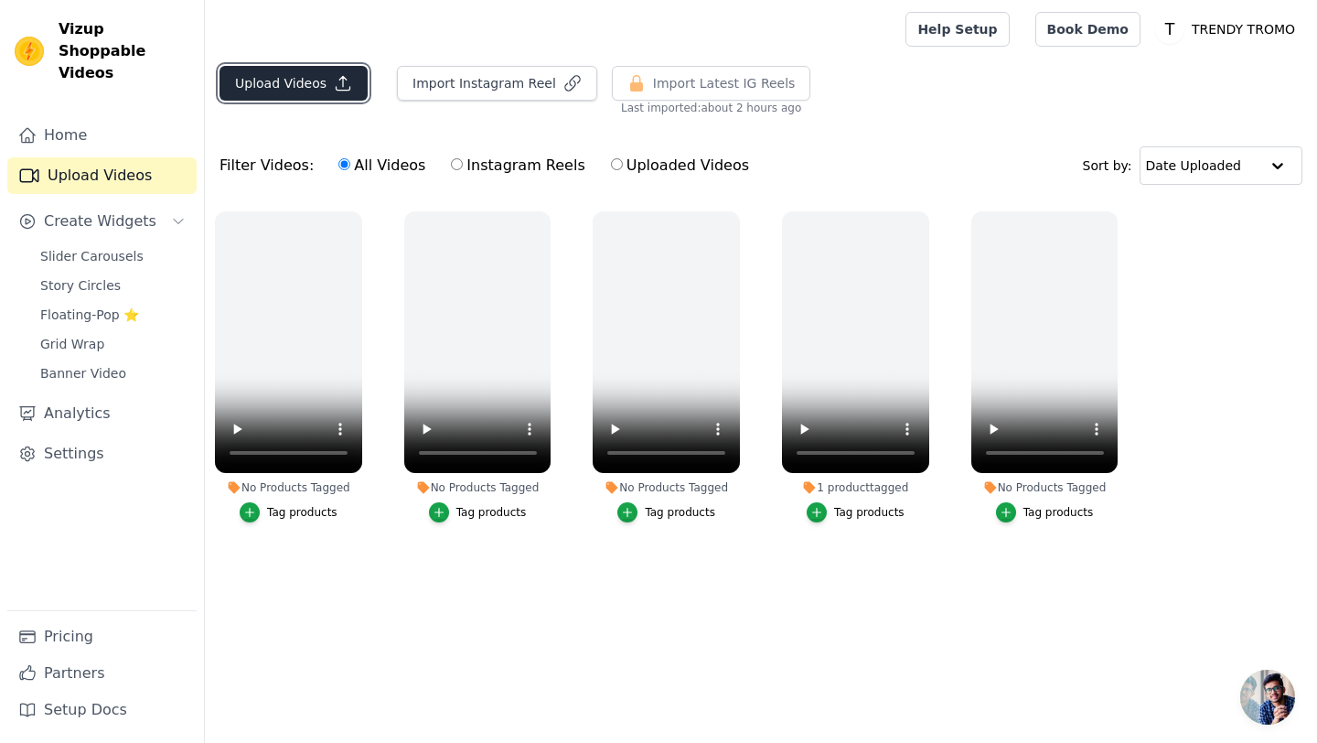
click at [277, 91] on button "Upload Videos" at bounding box center [294, 83] width 148 height 35
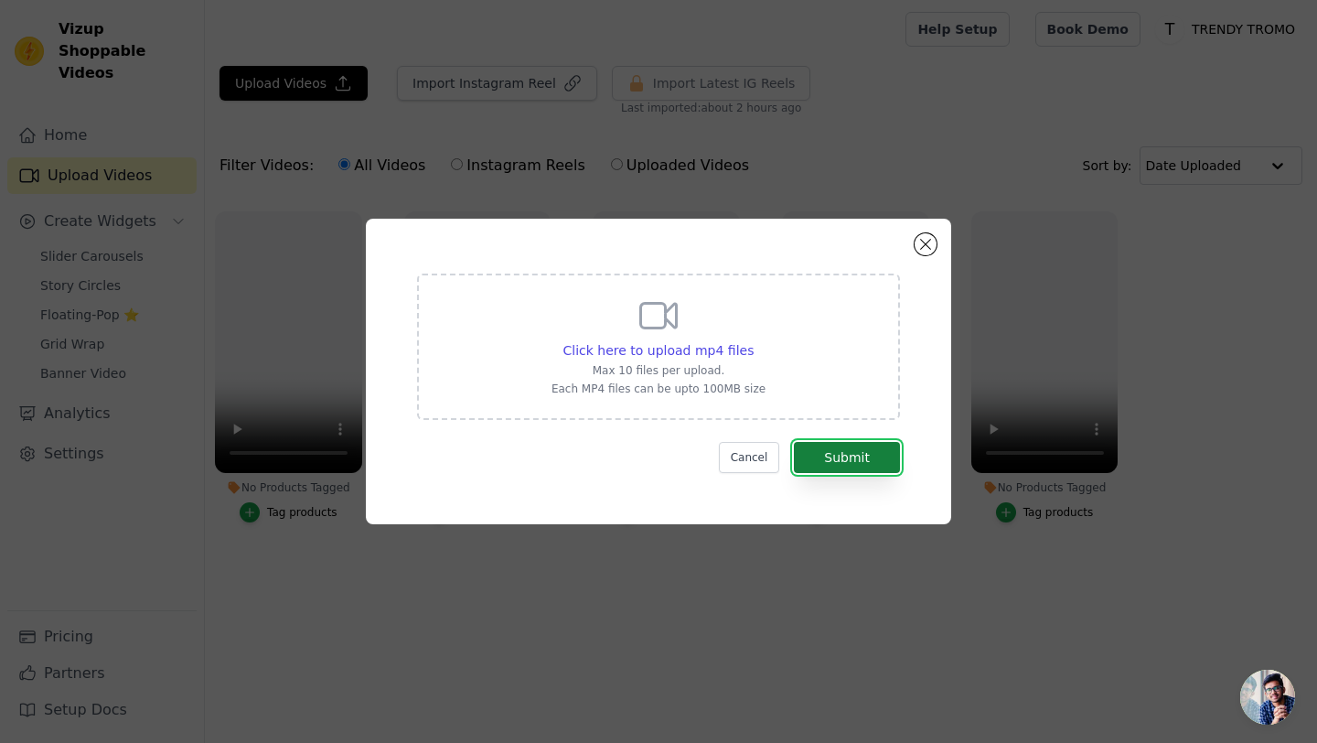
click at [832, 470] on button "Submit" at bounding box center [847, 457] width 106 height 31
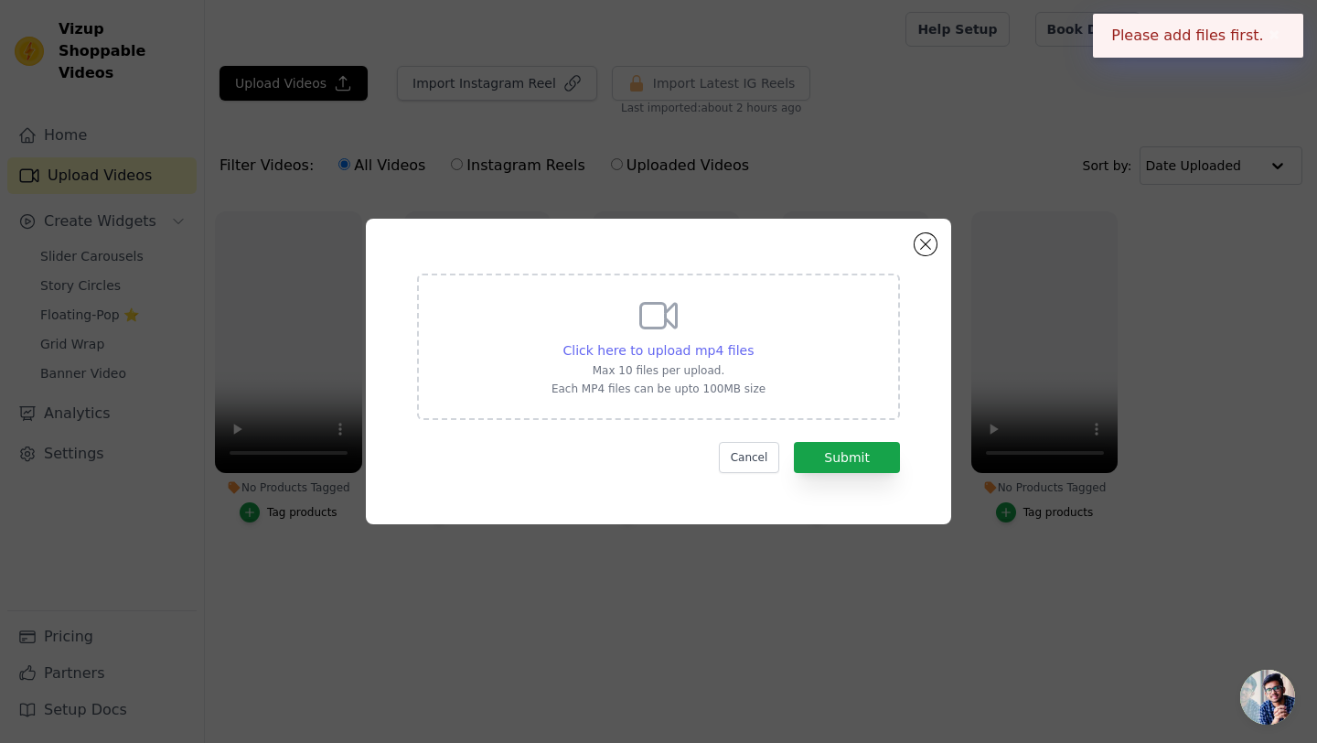
click at [703, 355] on span "Click here to upload mp4 files" at bounding box center [659, 350] width 191 height 15
click at [753, 341] on input "Click here to upload mp4 files Max 10 files per upload. Each MP4 files can be u…" at bounding box center [753, 340] width 1 height 1
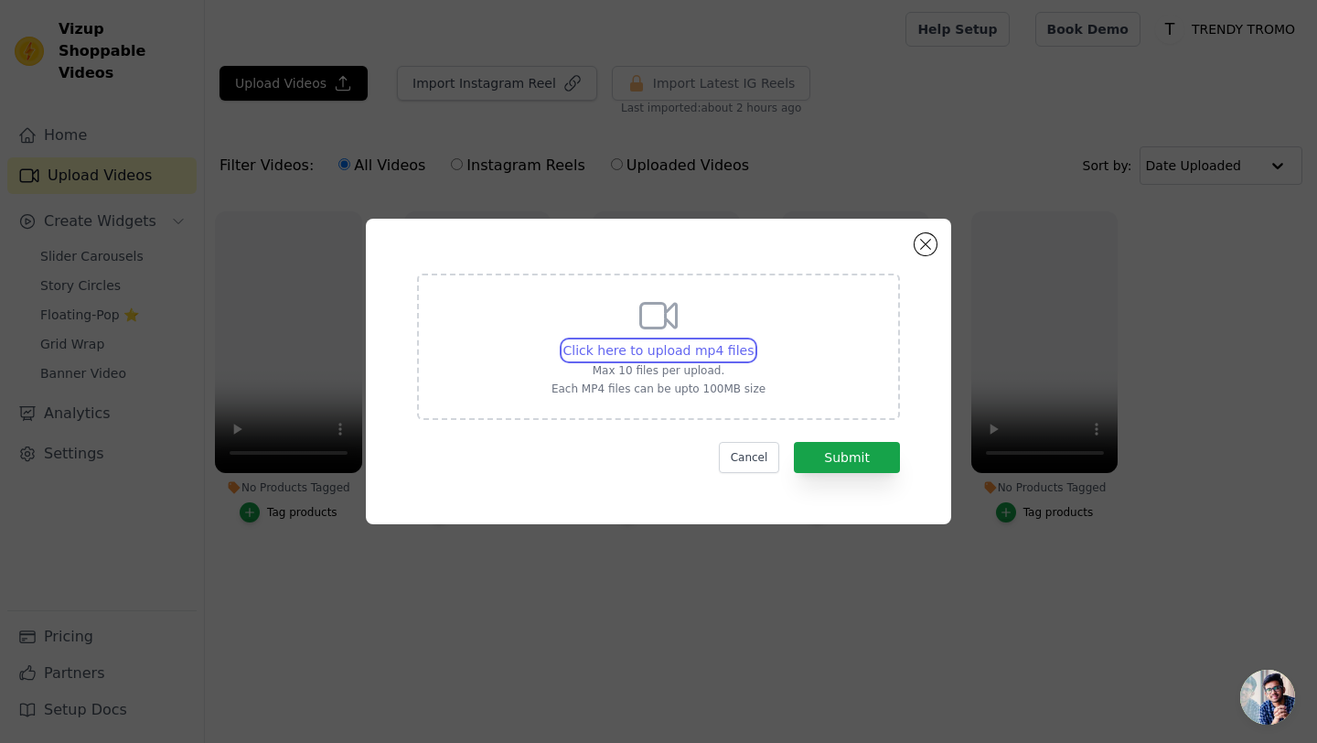
type input "C:\fakepath\ssvid.net--360-Degree-Movable-Faucet-Aerator-Infinity-3-Mode-Jet_36…"
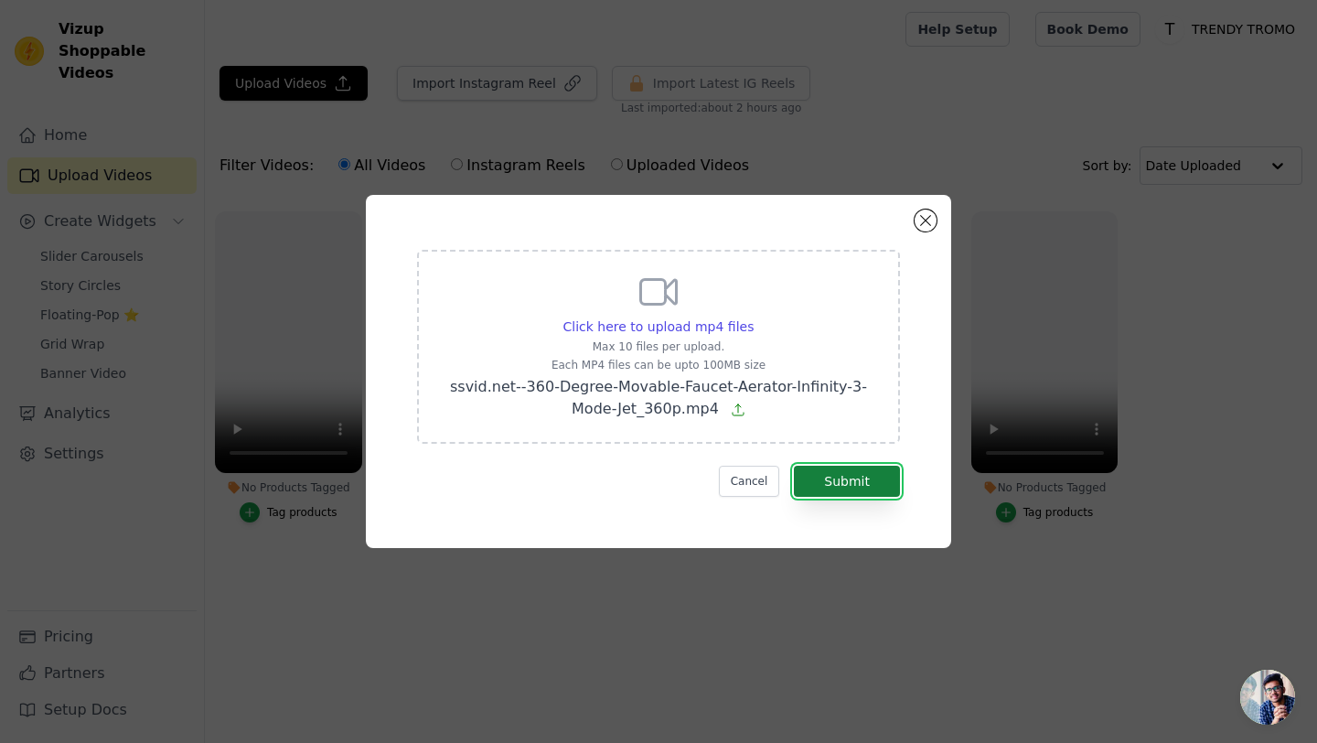
click at [861, 488] on button "Submit" at bounding box center [847, 481] width 106 height 31
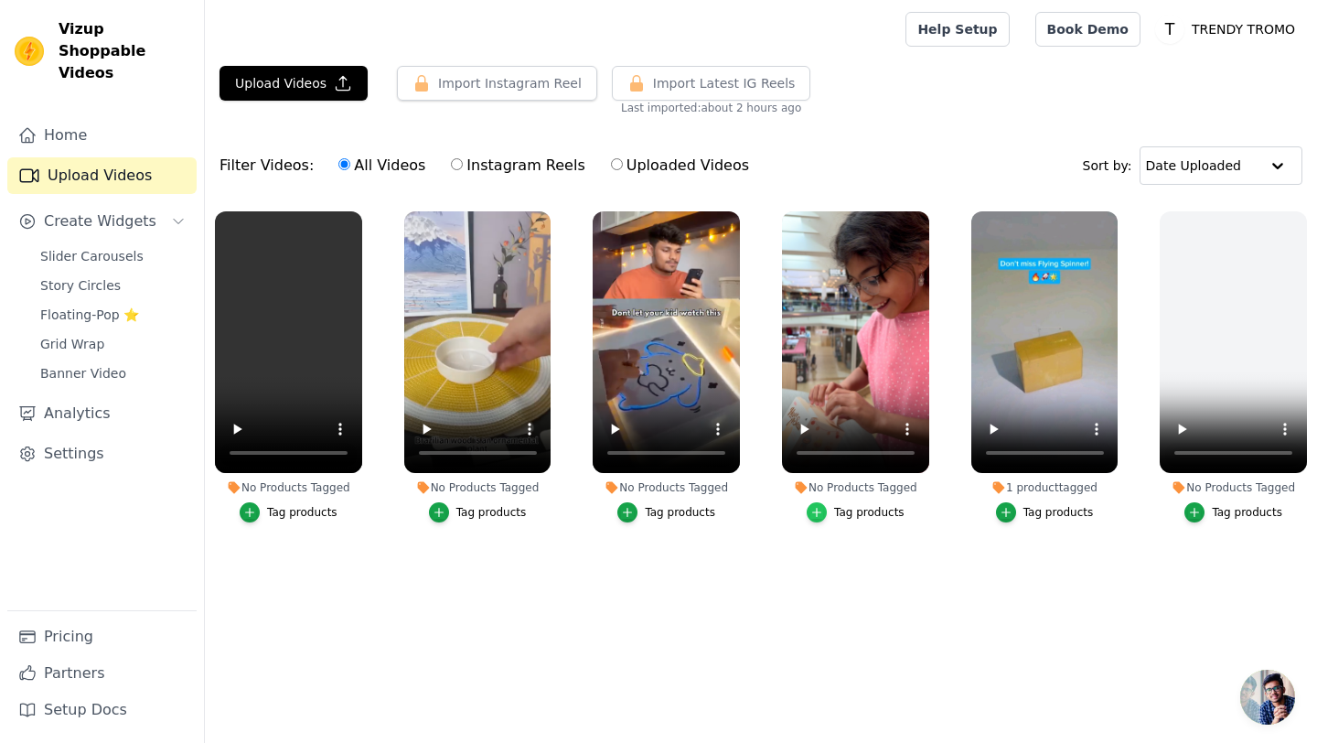
click at [819, 513] on icon "button" at bounding box center [817, 512] width 13 height 13
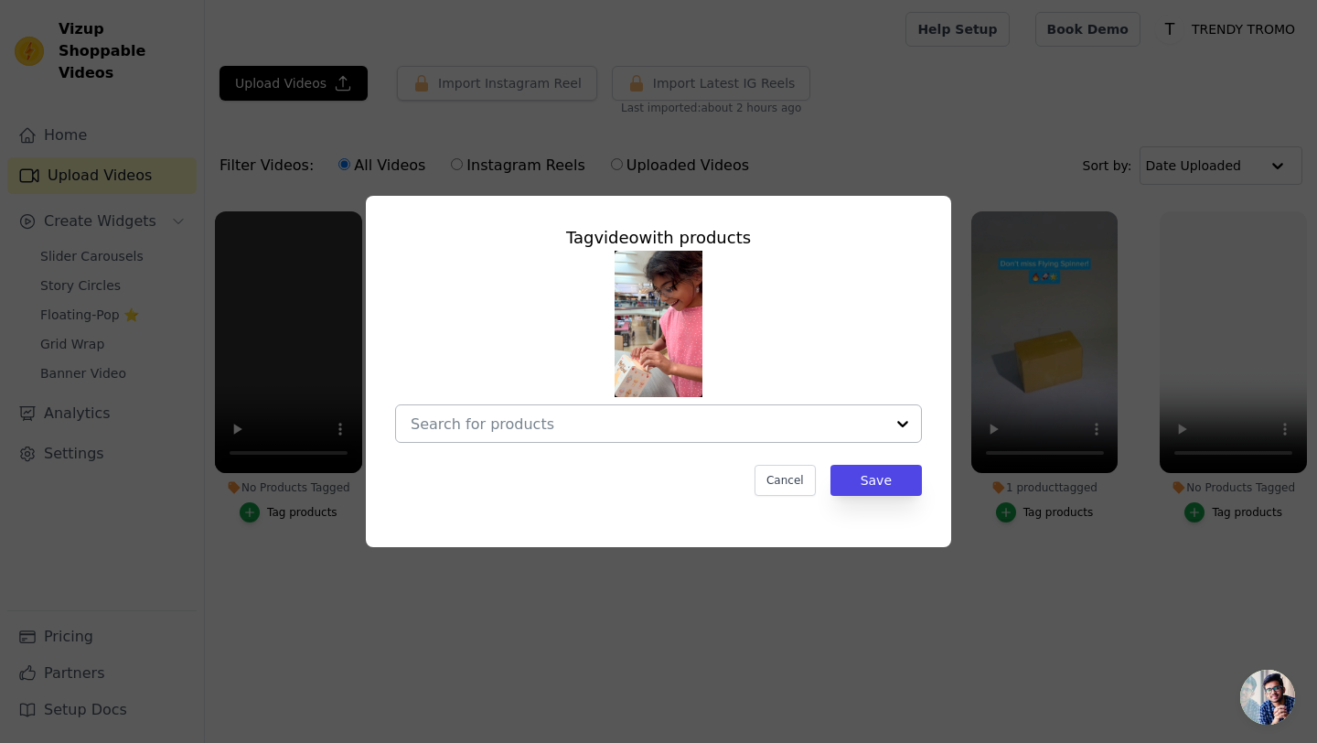
click at [640, 428] on input "No Products Tagged Tag video with products Cancel Save Tag products" at bounding box center [648, 423] width 474 height 17
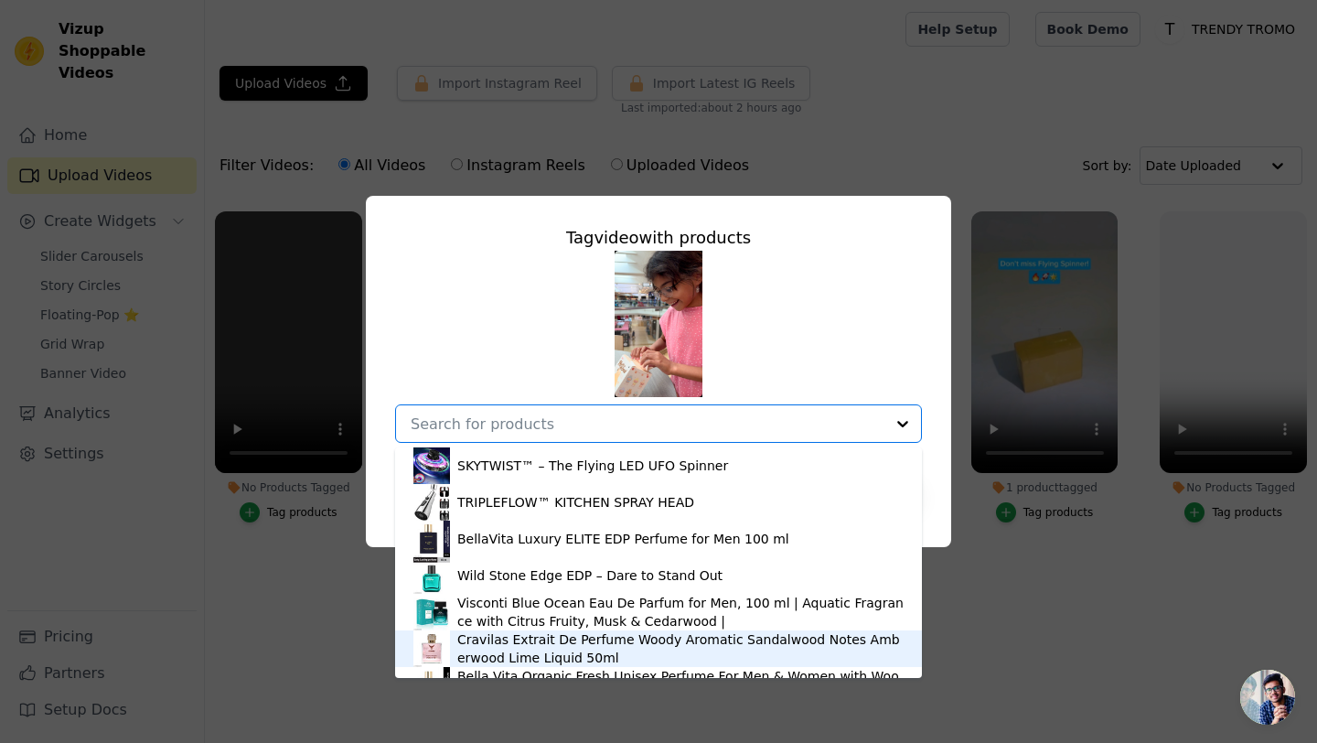
click at [371, 652] on div "Tag video with products SKYTWIST™ – The Flying LED UFO Spinner TRIPLEFLOW™ KITC…" at bounding box center [658, 371] width 1317 height 743
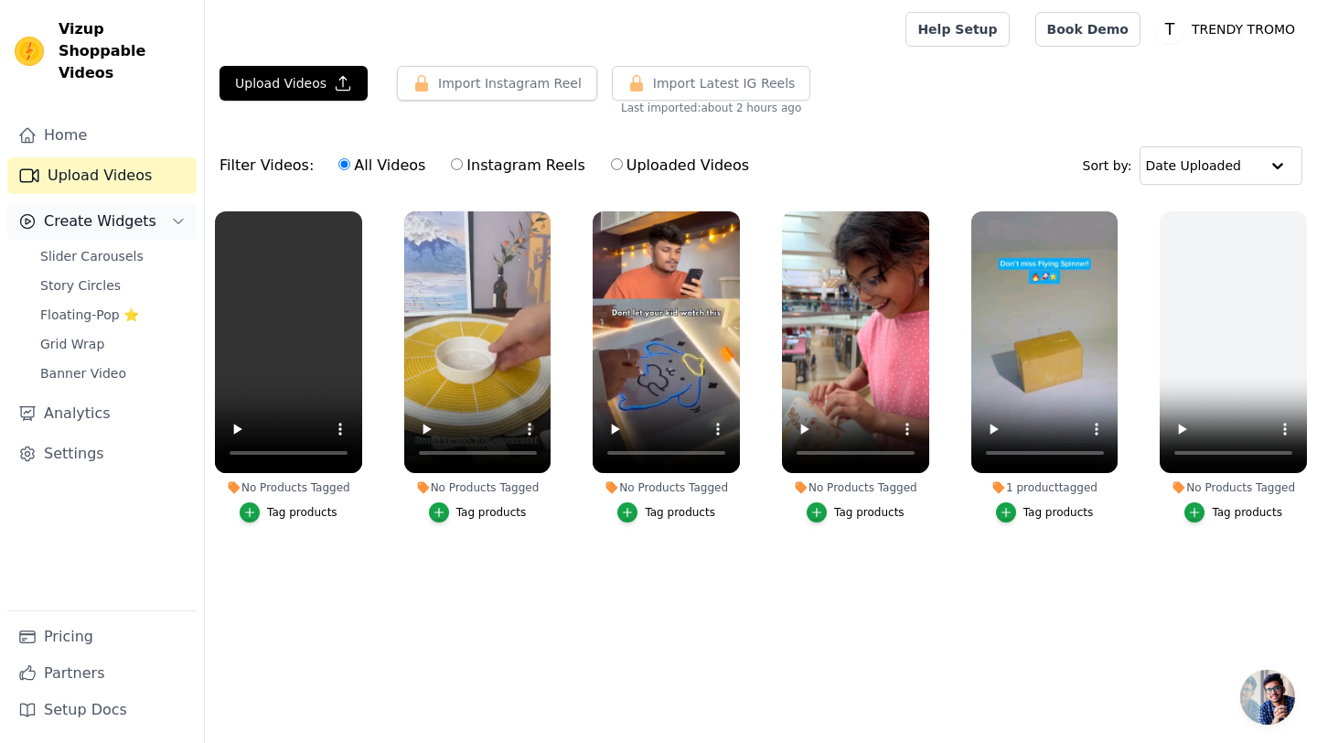
click at [100, 210] on span "Create Widgets" at bounding box center [100, 221] width 113 height 22
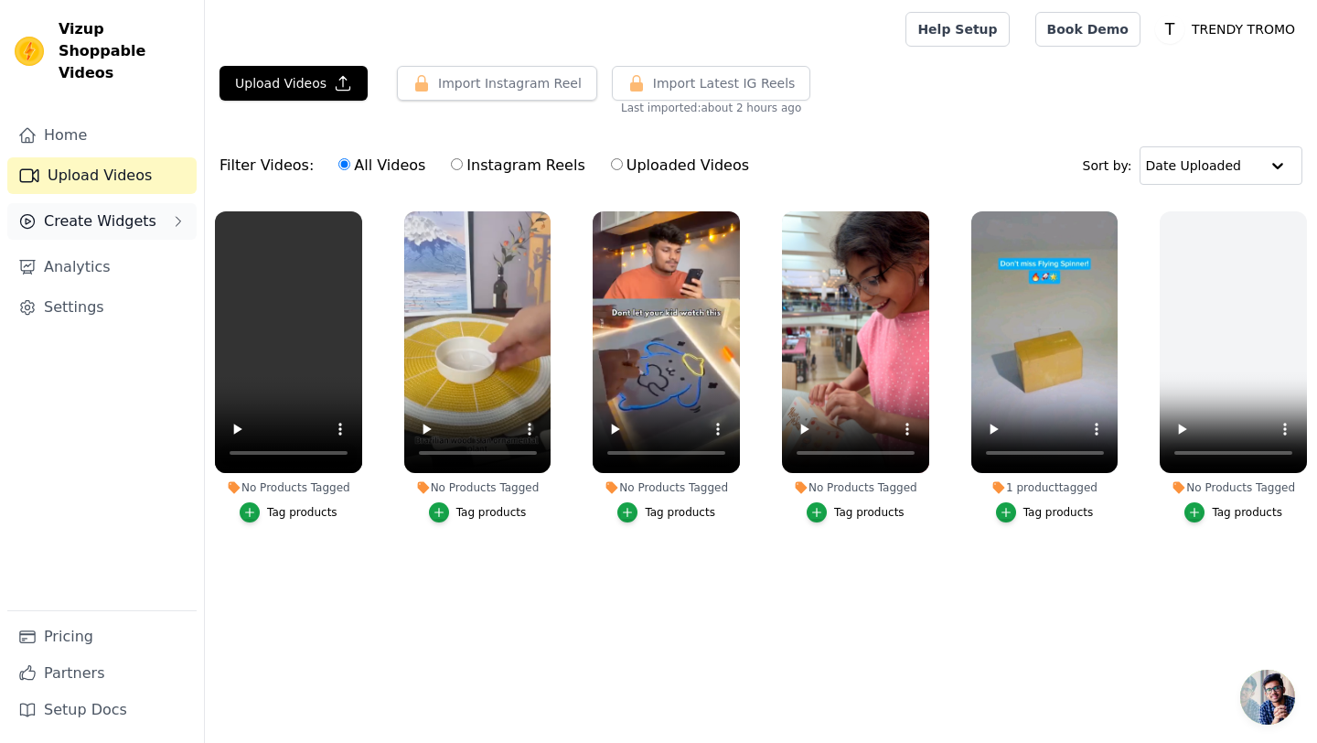
click at [102, 210] on span "Create Widgets" at bounding box center [100, 221] width 113 height 22
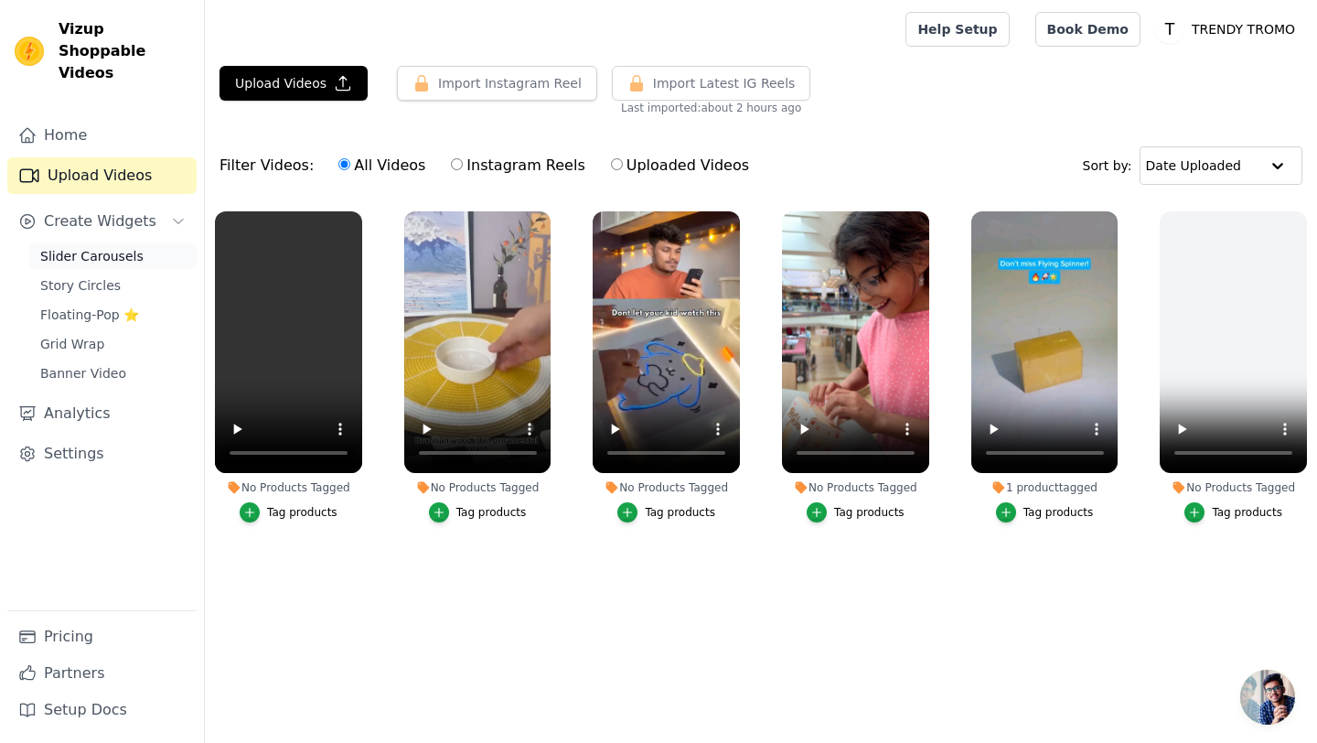
click at [91, 247] on span "Slider Carousels" at bounding box center [91, 256] width 103 height 18
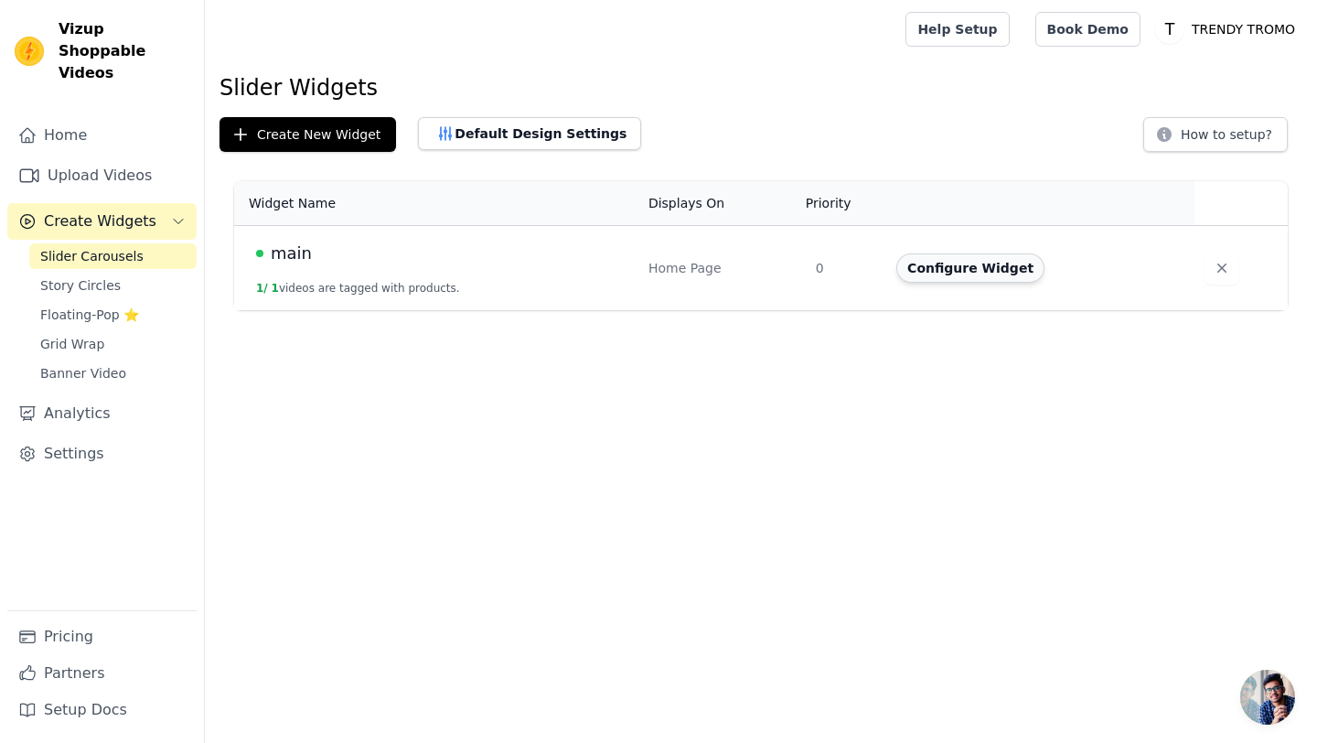
click at [935, 273] on button "Configure Widget" at bounding box center [971, 267] width 148 height 29
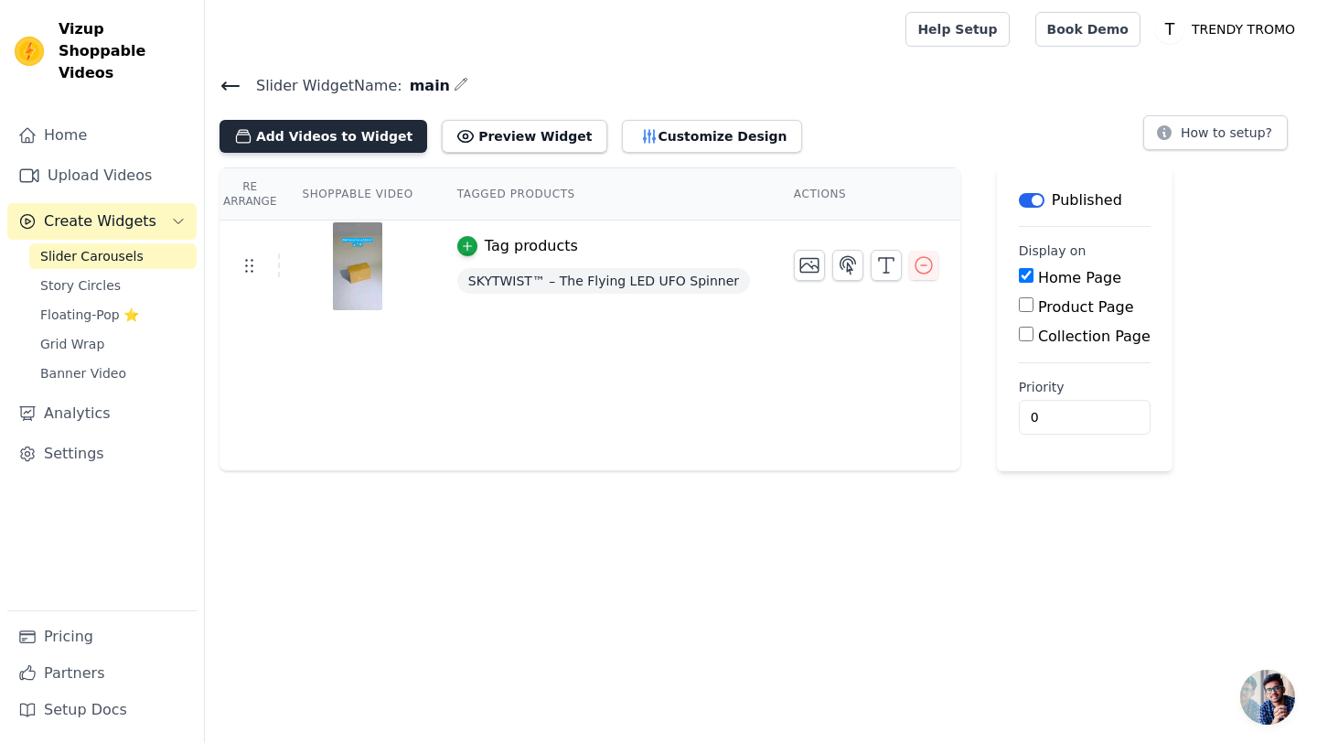
click at [320, 129] on button "Add Videos to Widget" at bounding box center [324, 136] width 208 height 33
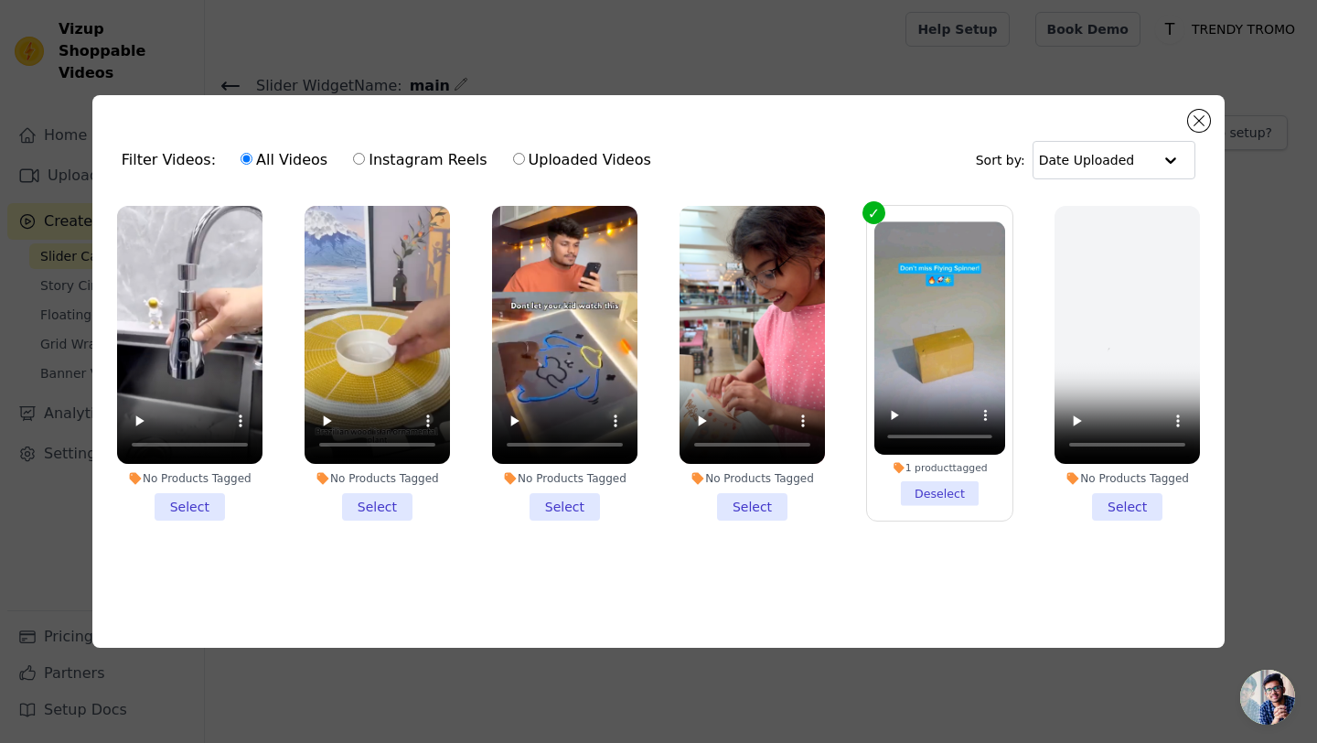
click at [747, 510] on li "No Products Tagged Select" at bounding box center [752, 364] width 145 height 316
click at [0, 0] on input "No Products Tagged Select" at bounding box center [0, 0] width 0 height 0
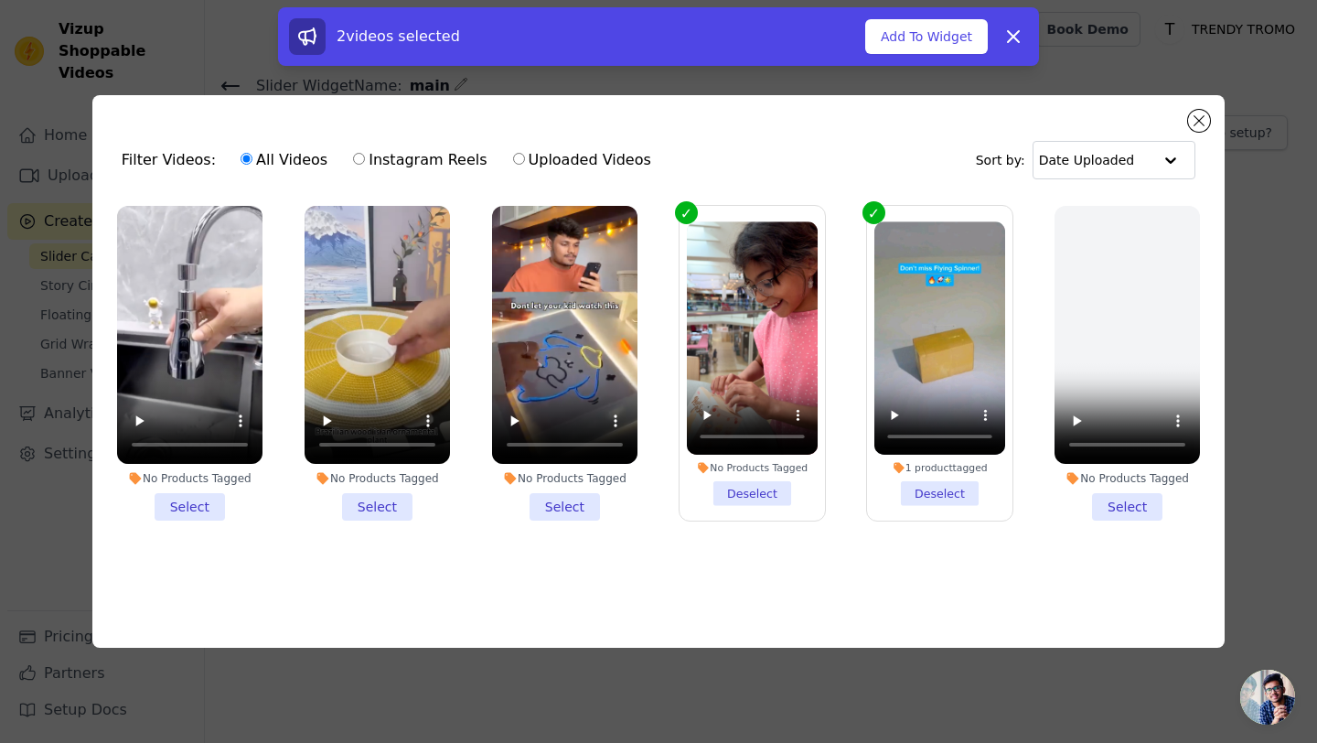
click at [583, 507] on li "No Products Tagged Select" at bounding box center [564, 364] width 145 height 316
click at [0, 0] on input "No Products Tagged Select" at bounding box center [0, 0] width 0 height 0
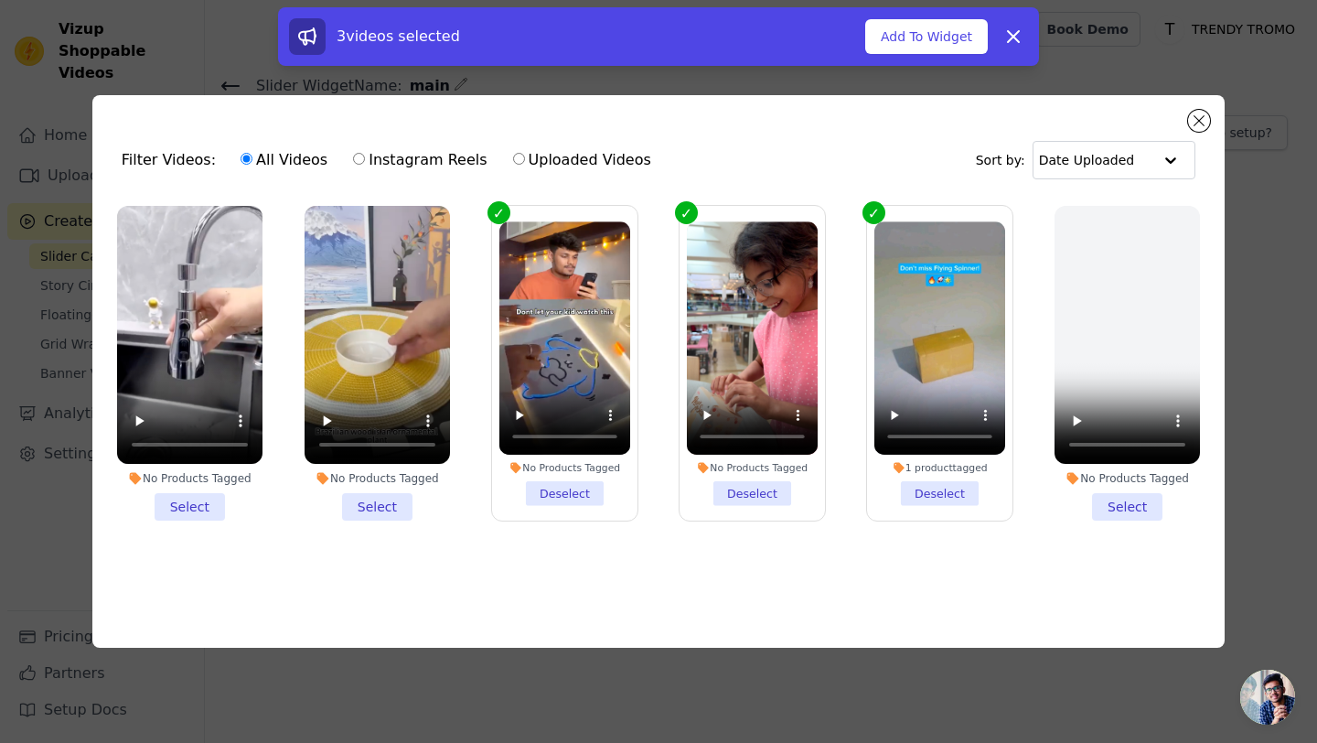
click at [399, 506] on li "No Products Tagged Select" at bounding box center [377, 364] width 145 height 316
click at [0, 0] on input "No Products Tagged Select" at bounding box center [0, 0] width 0 height 0
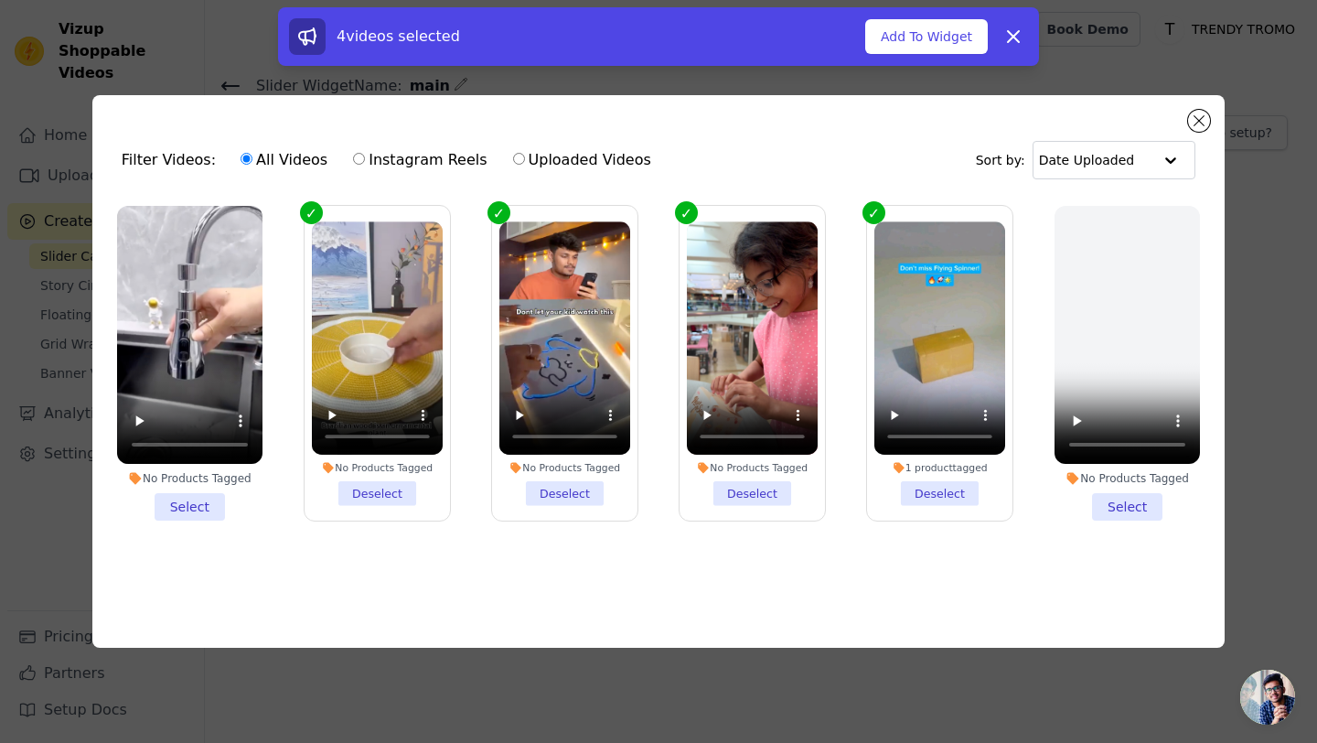
click at [185, 506] on li "No Products Tagged Select" at bounding box center [189, 364] width 145 height 316
click at [0, 0] on input "No Products Tagged Select" at bounding box center [0, 0] width 0 height 0
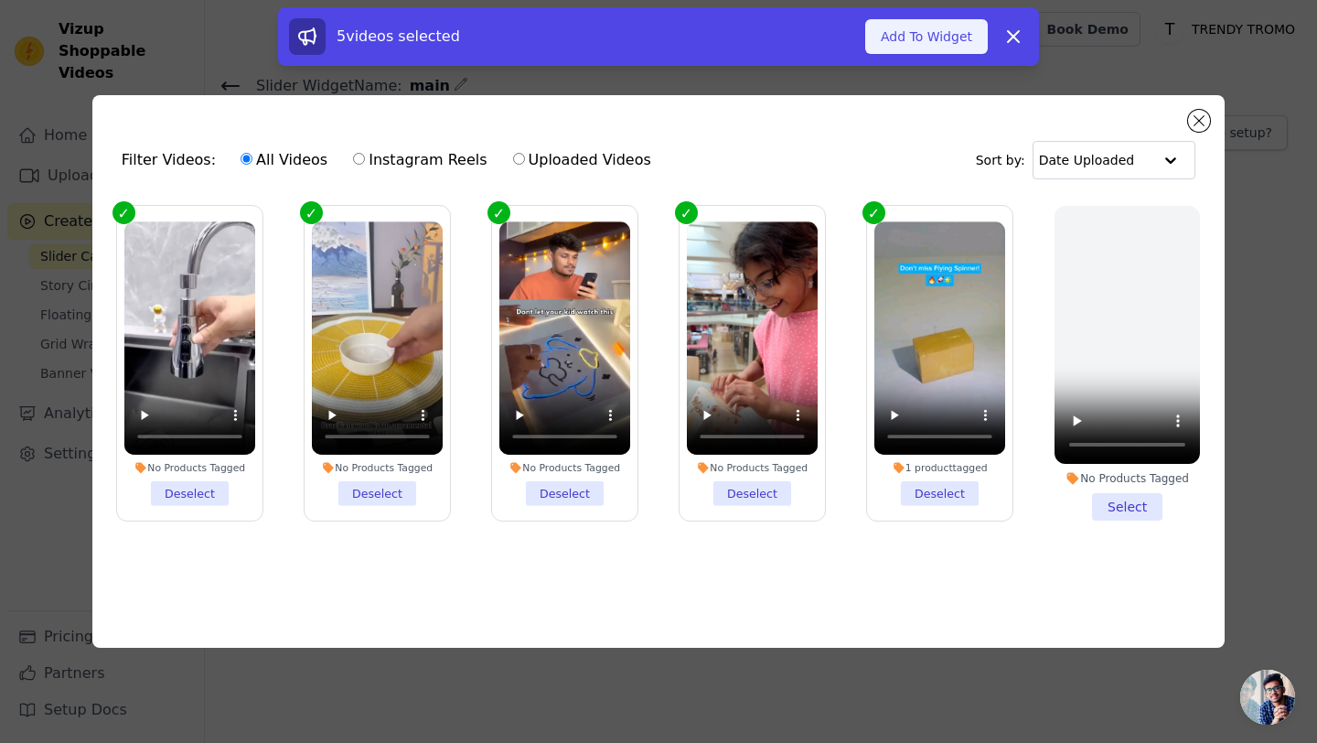
click at [904, 41] on button "Add To Widget" at bounding box center [927, 36] width 123 height 35
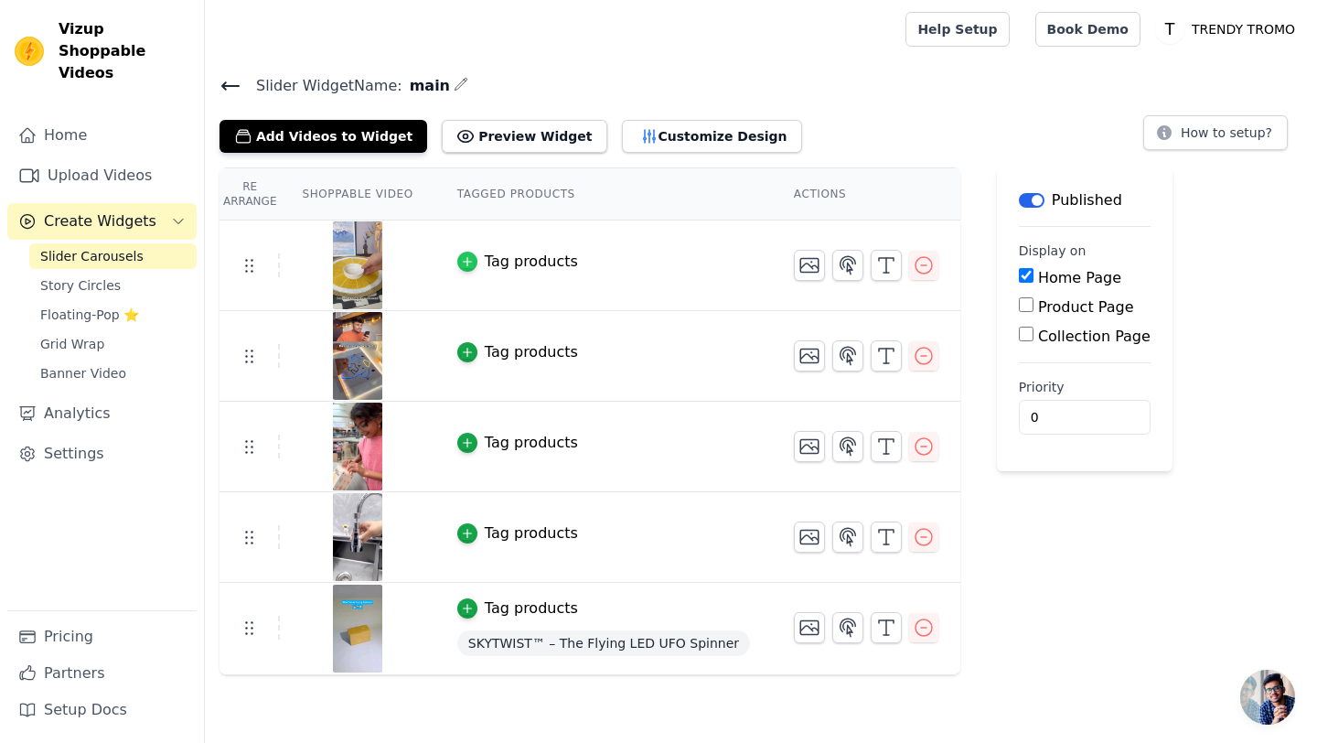
click at [468, 263] on icon "button" at bounding box center [467, 261] width 13 height 13
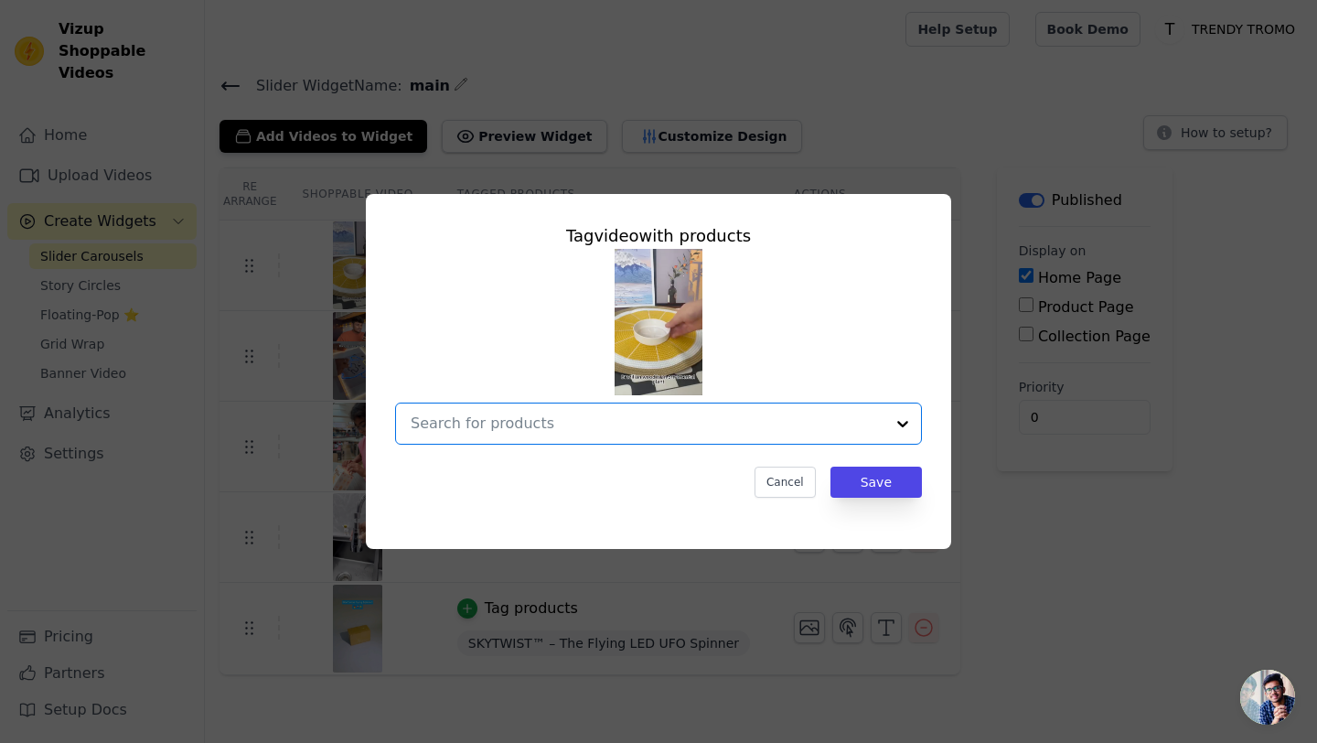
click at [711, 425] on input "text" at bounding box center [648, 424] width 474 height 22
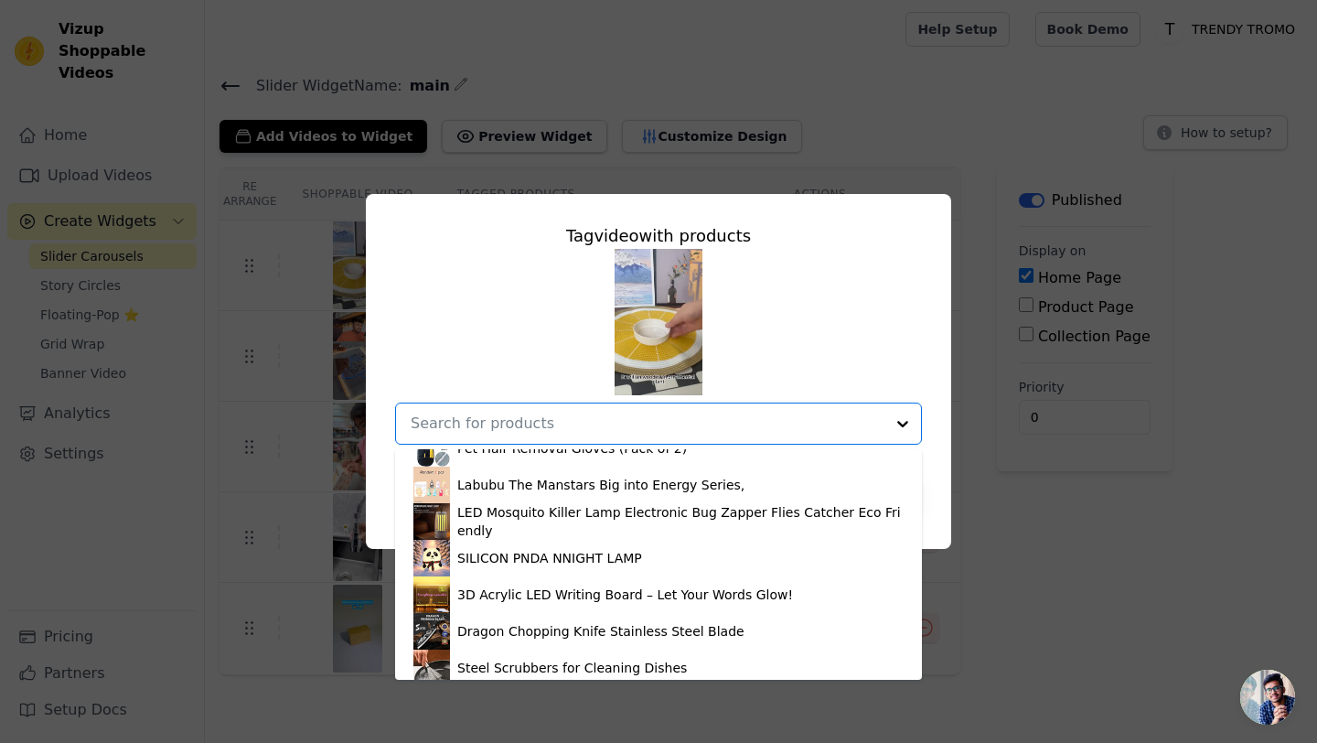
scroll to position [800, 0]
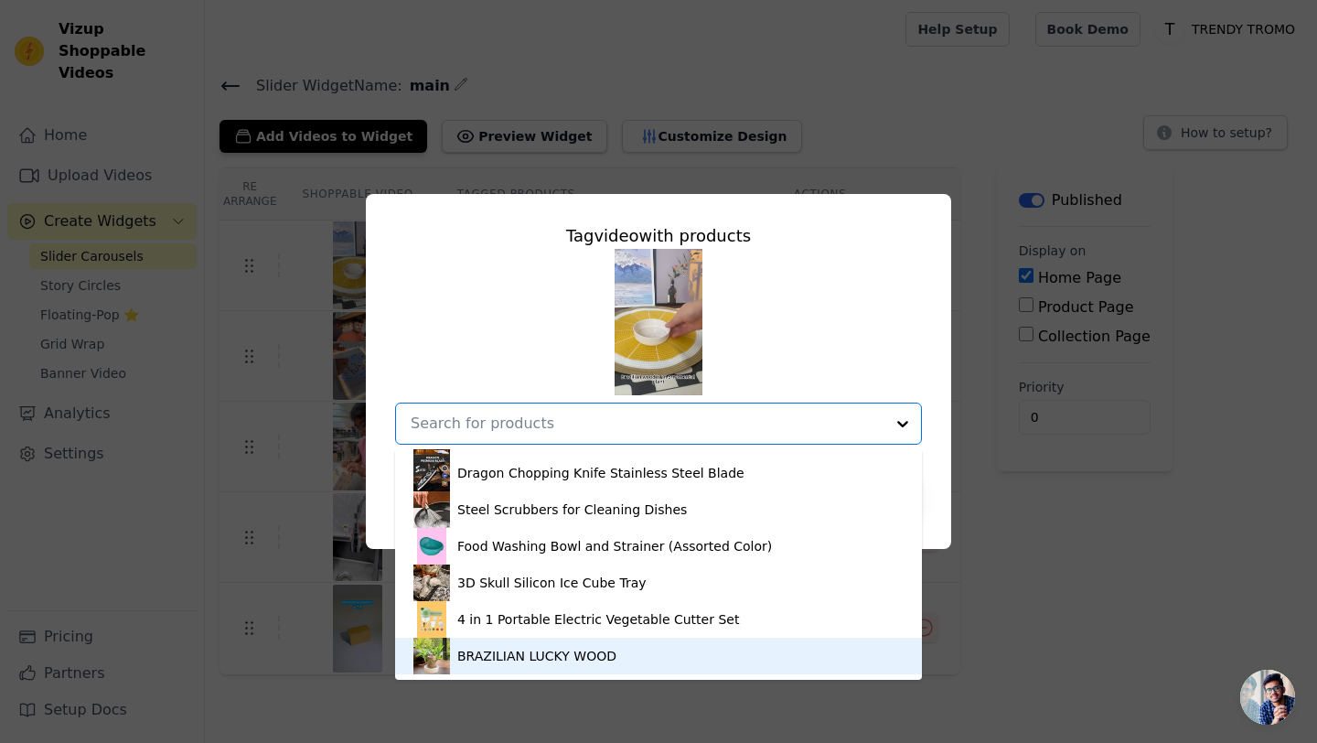
click at [529, 644] on div "BRAZILIAN LUCKY WOOD" at bounding box center [659, 656] width 490 height 37
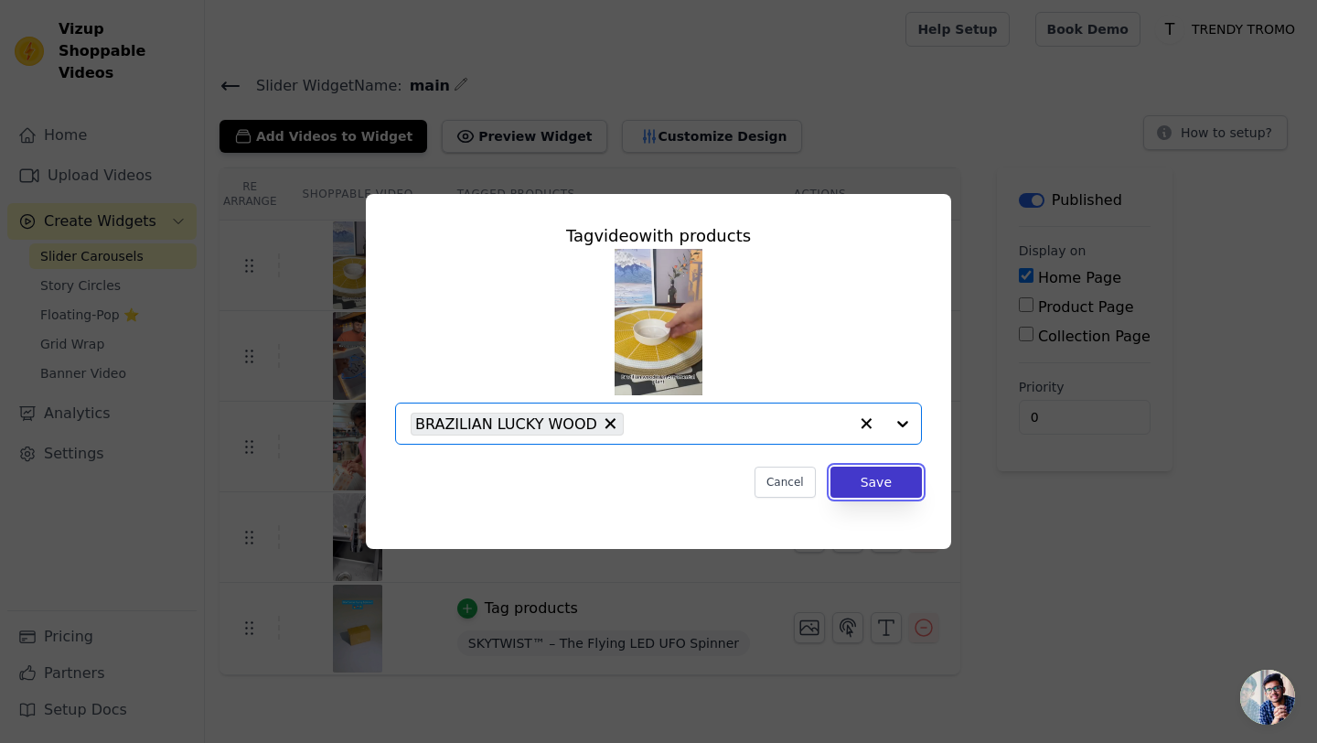
click at [872, 477] on button "Save" at bounding box center [876, 482] width 91 height 31
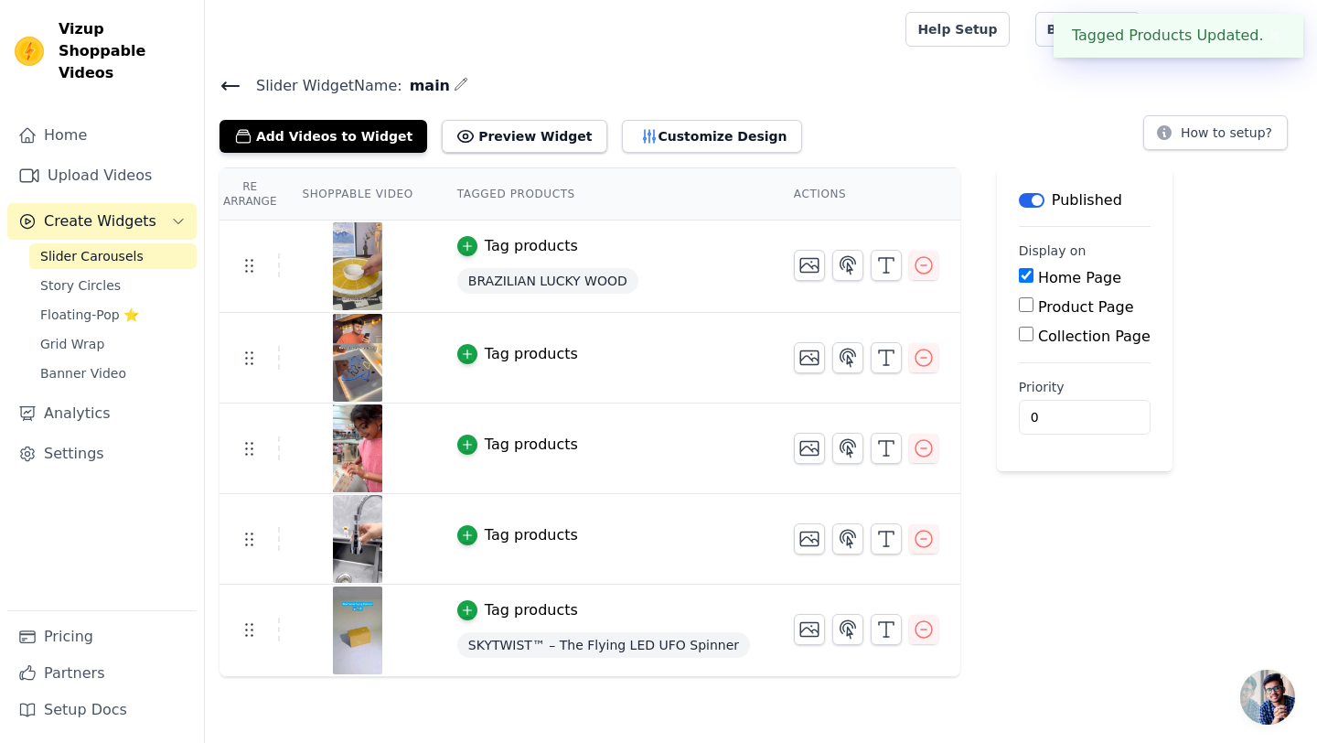
click at [476, 358] on button "Tag products" at bounding box center [517, 354] width 121 height 22
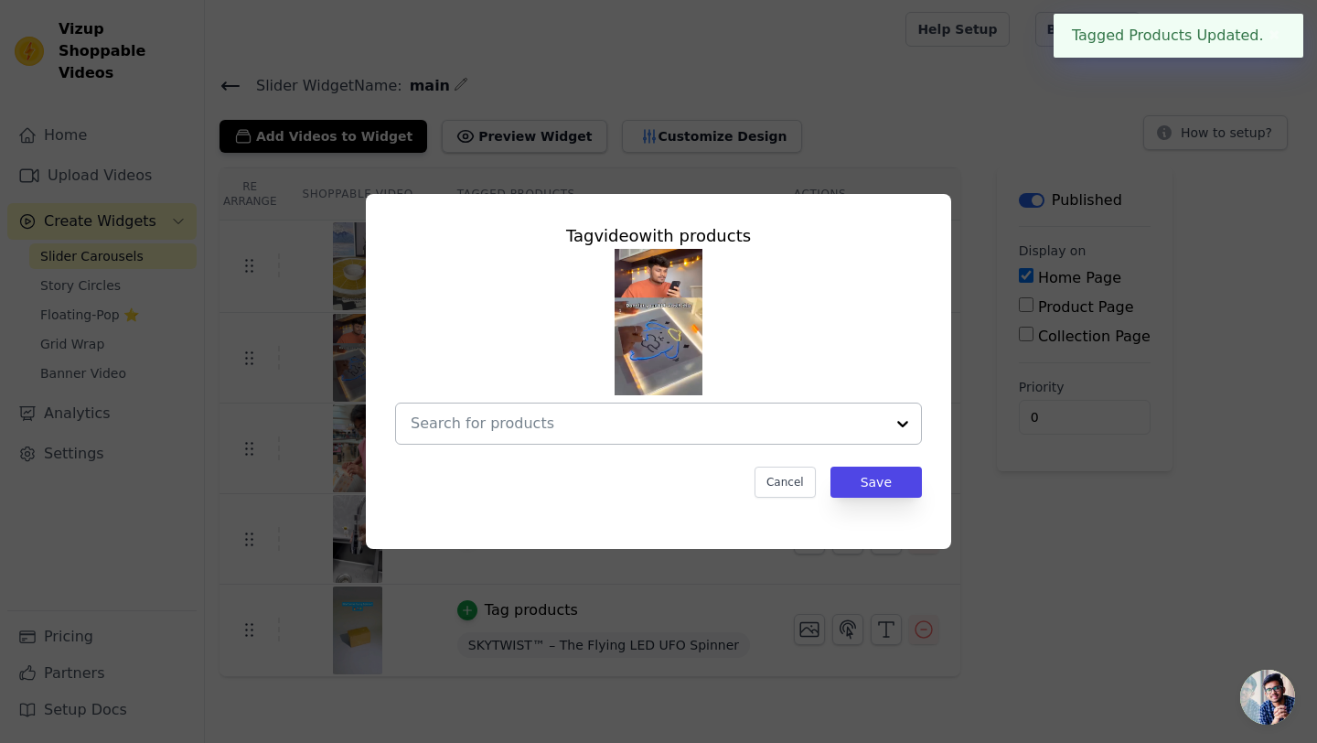
click at [689, 436] on div at bounding box center [648, 423] width 474 height 40
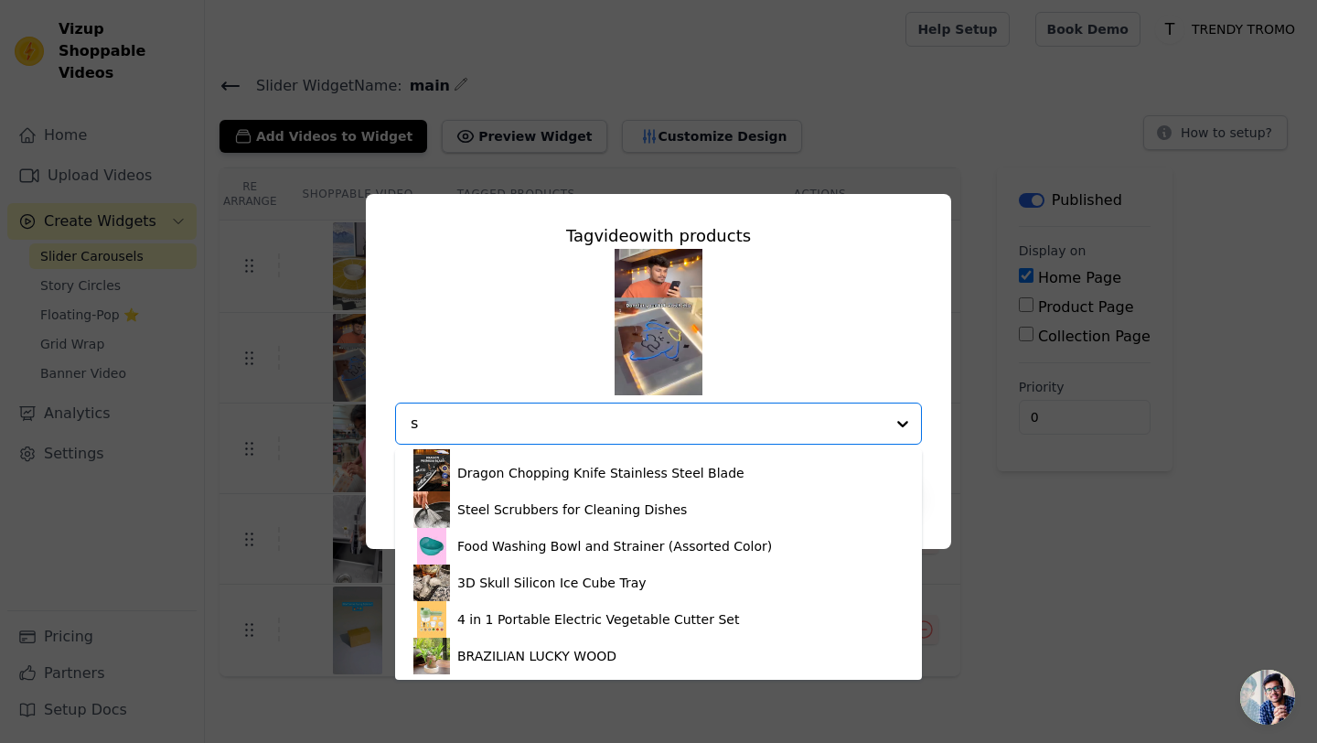
scroll to position [0, 0]
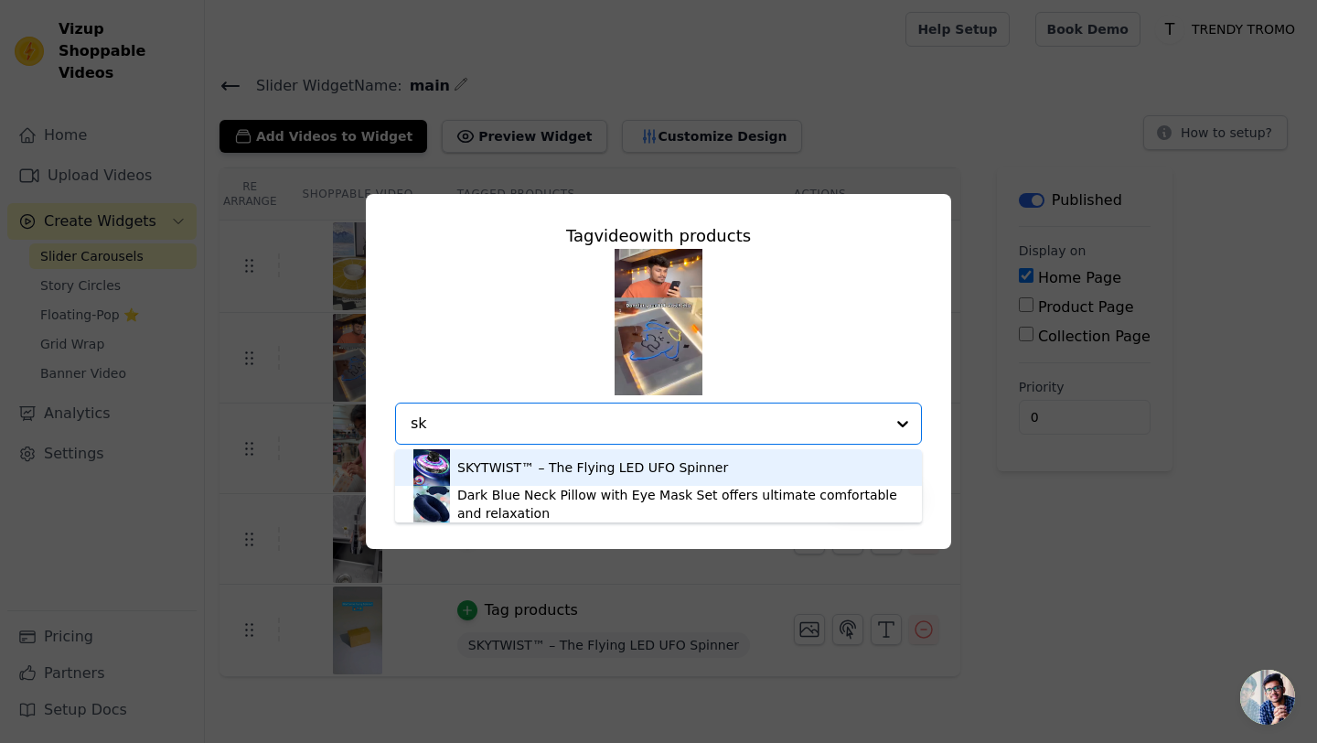
type input "s"
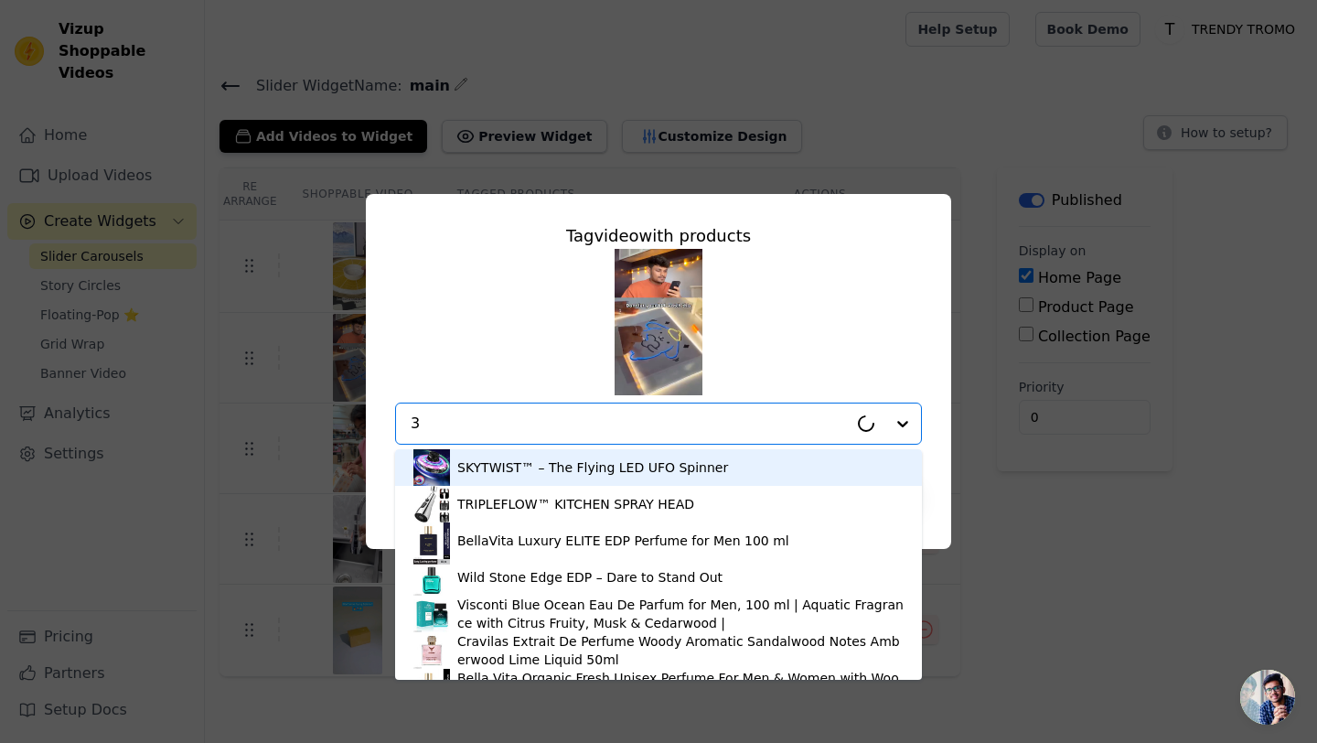
type input "3d"
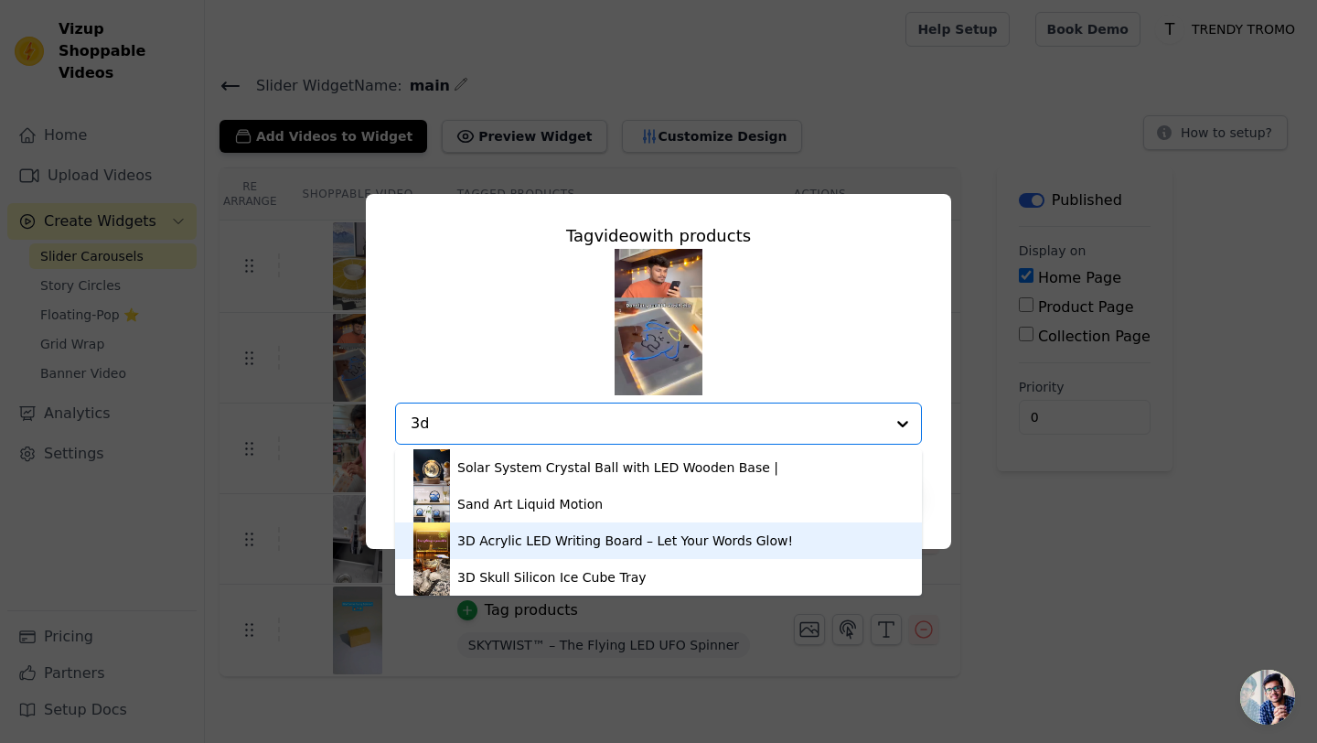
click at [487, 543] on div "3D Acrylic LED Writing Board – Let Your Words Glow!" at bounding box center [625, 541] width 336 height 18
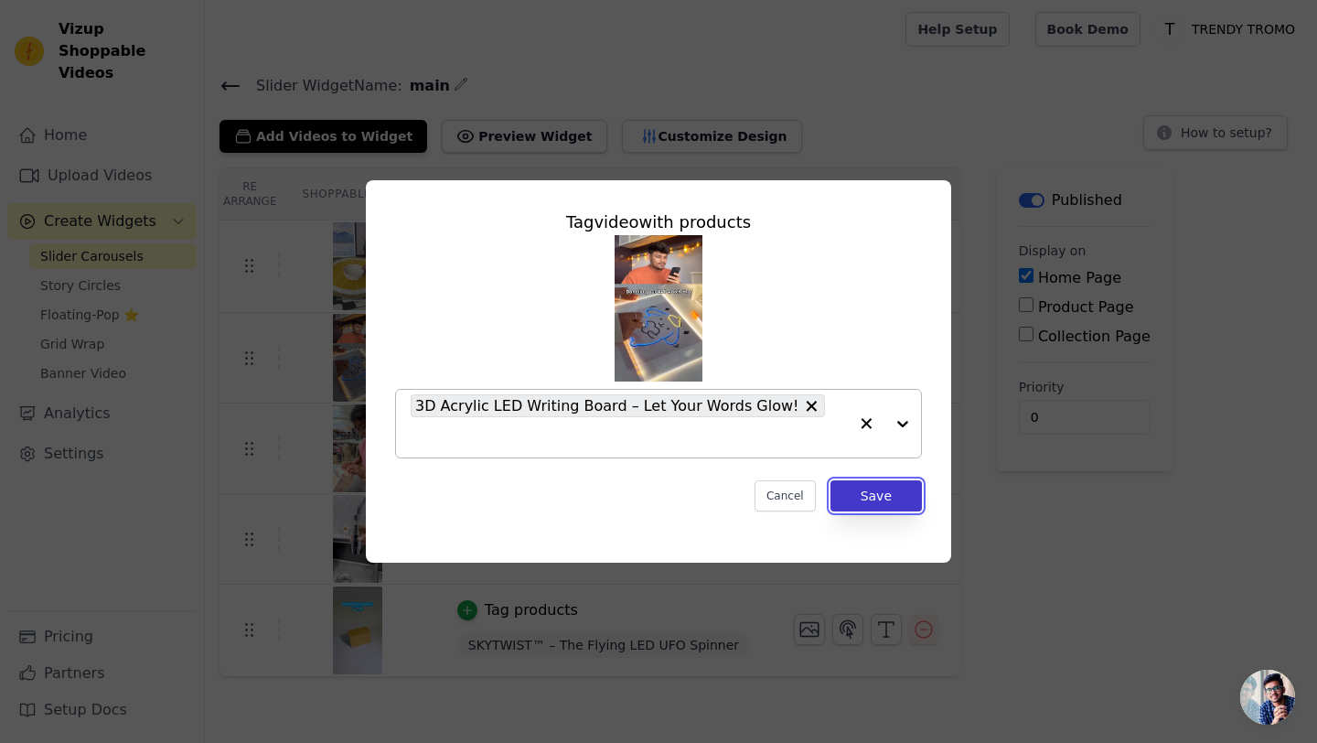
click at [894, 480] on button "Save" at bounding box center [876, 495] width 91 height 31
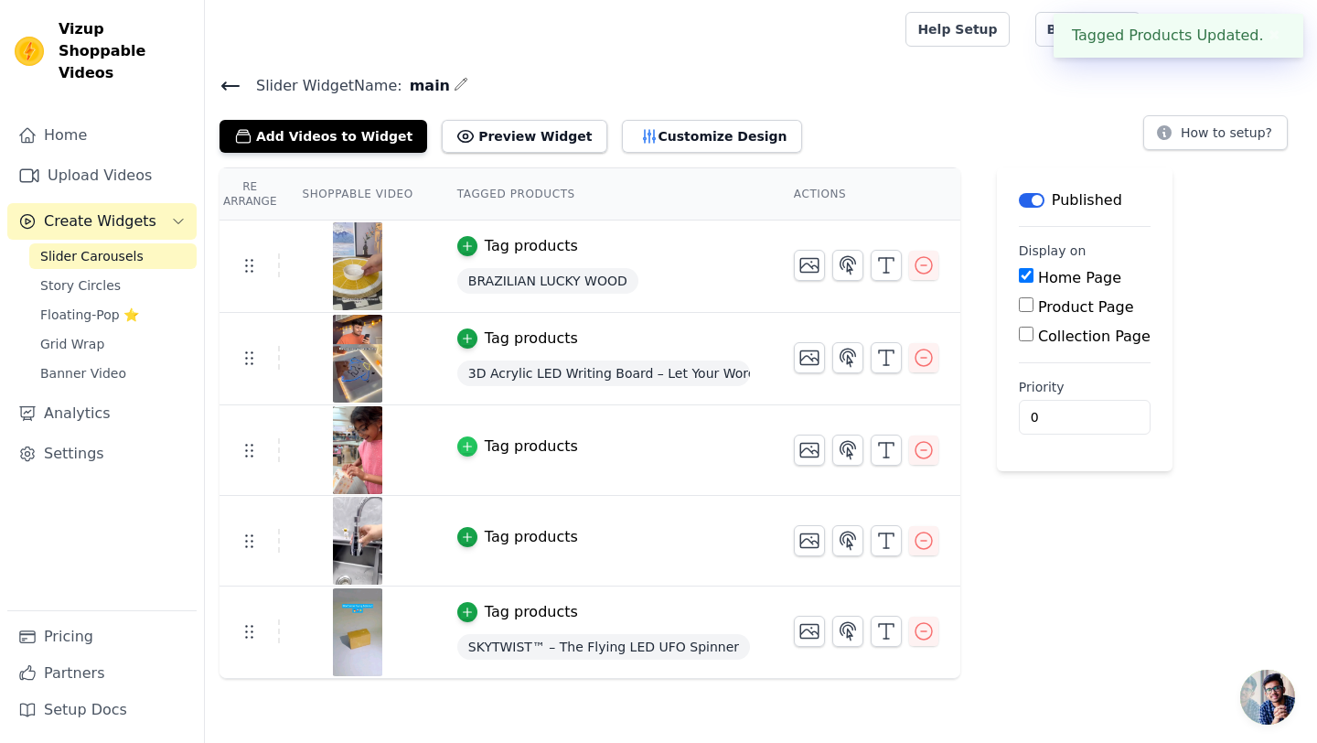
click at [468, 446] on icon "button" at bounding box center [467, 446] width 13 height 13
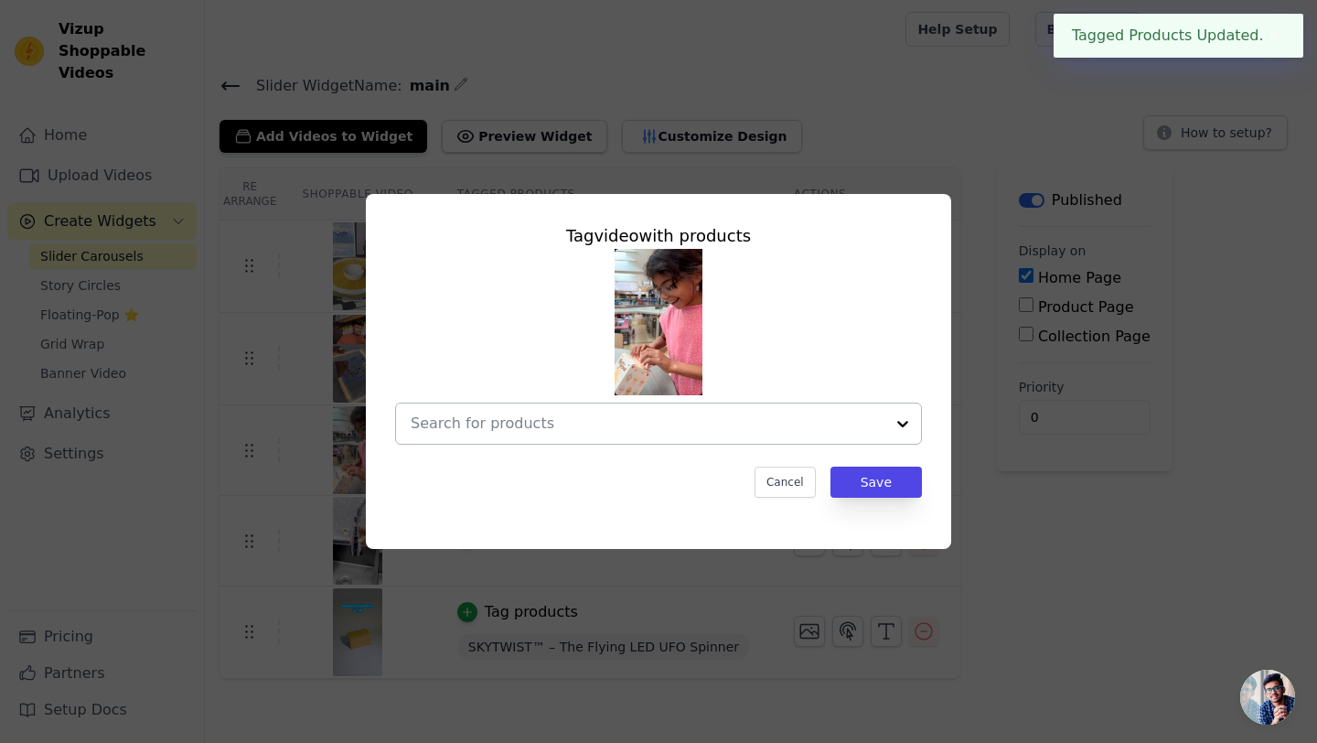
click at [489, 431] on input "text" at bounding box center [648, 424] width 474 height 22
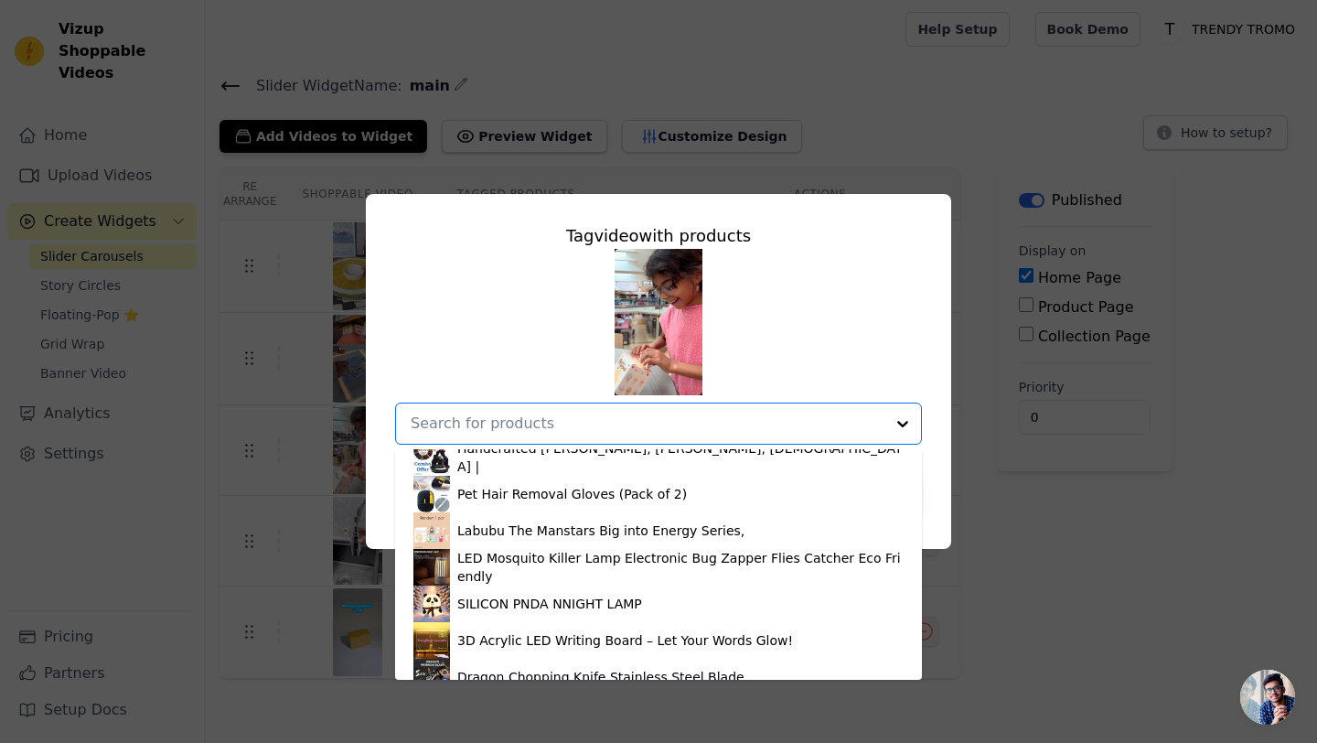
scroll to position [620, 0]
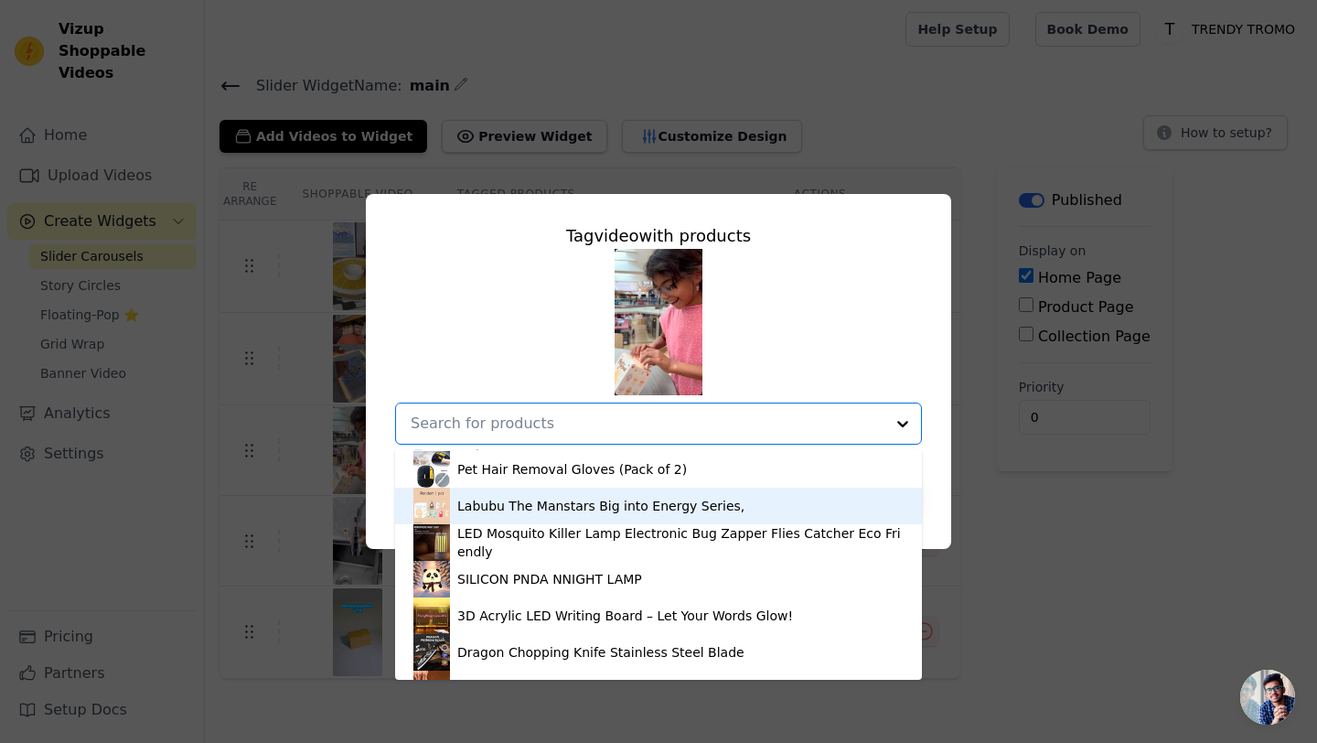
click at [513, 513] on div "Labubu The Manstars Big into Energy Series," at bounding box center [600, 506] width 287 height 18
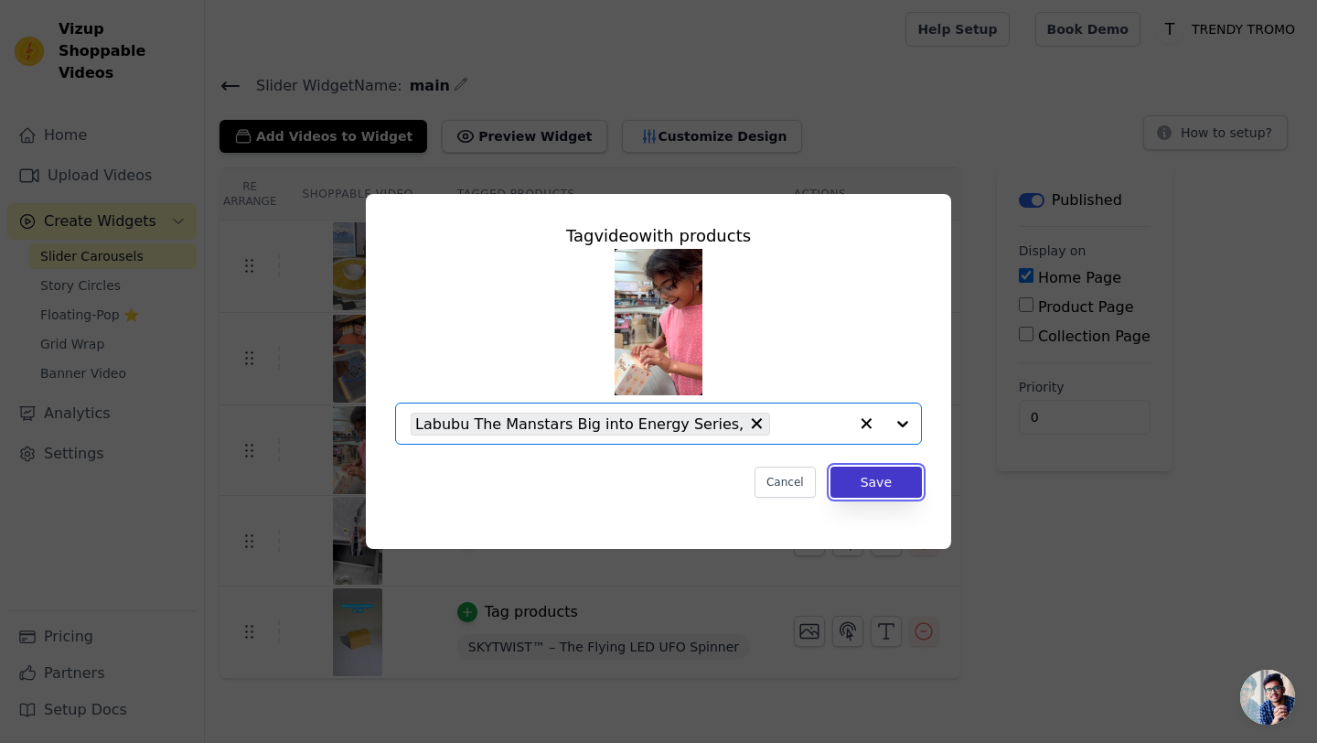
click at [868, 475] on button "Save" at bounding box center [876, 482] width 91 height 31
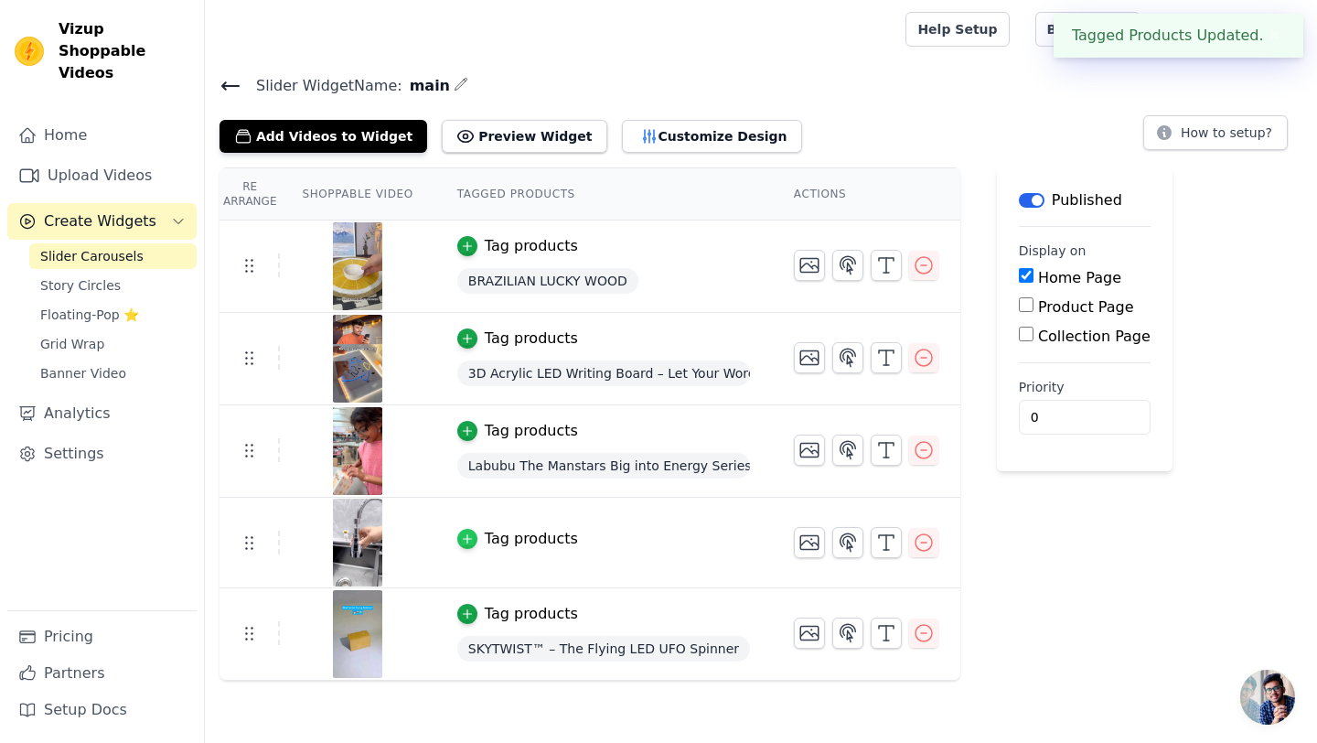
click at [468, 537] on icon "button" at bounding box center [467, 538] width 13 height 13
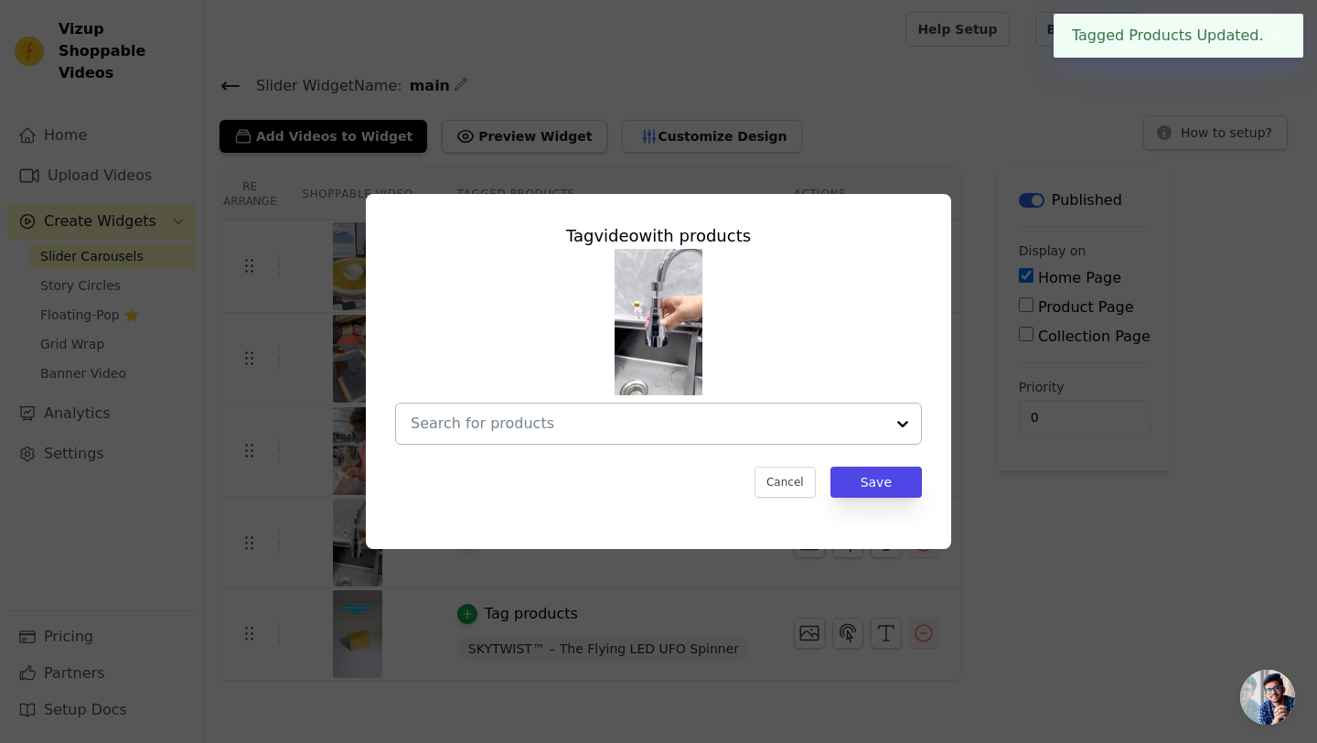
click at [603, 438] on div at bounding box center [648, 423] width 474 height 40
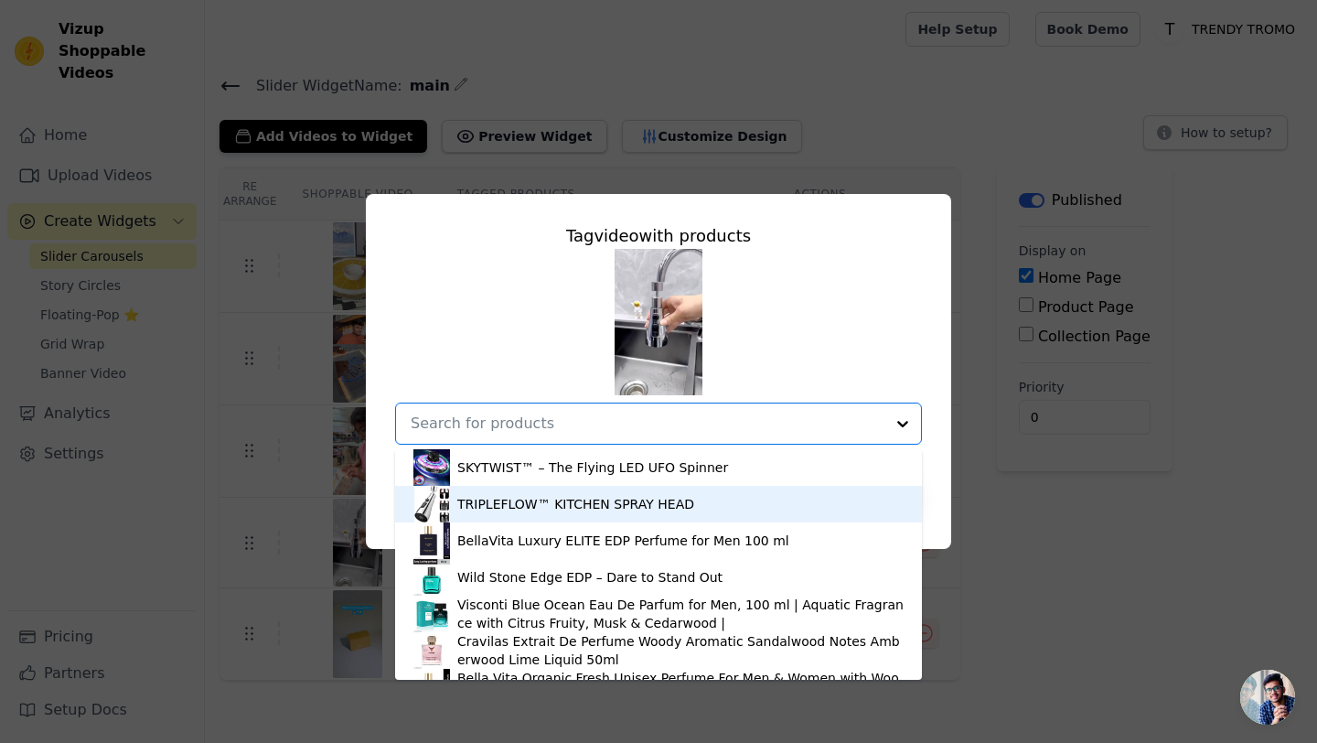
click at [555, 488] on div "TRIPLEFLOW™ KITCHEN SPRAY HEAD" at bounding box center [659, 504] width 490 height 37
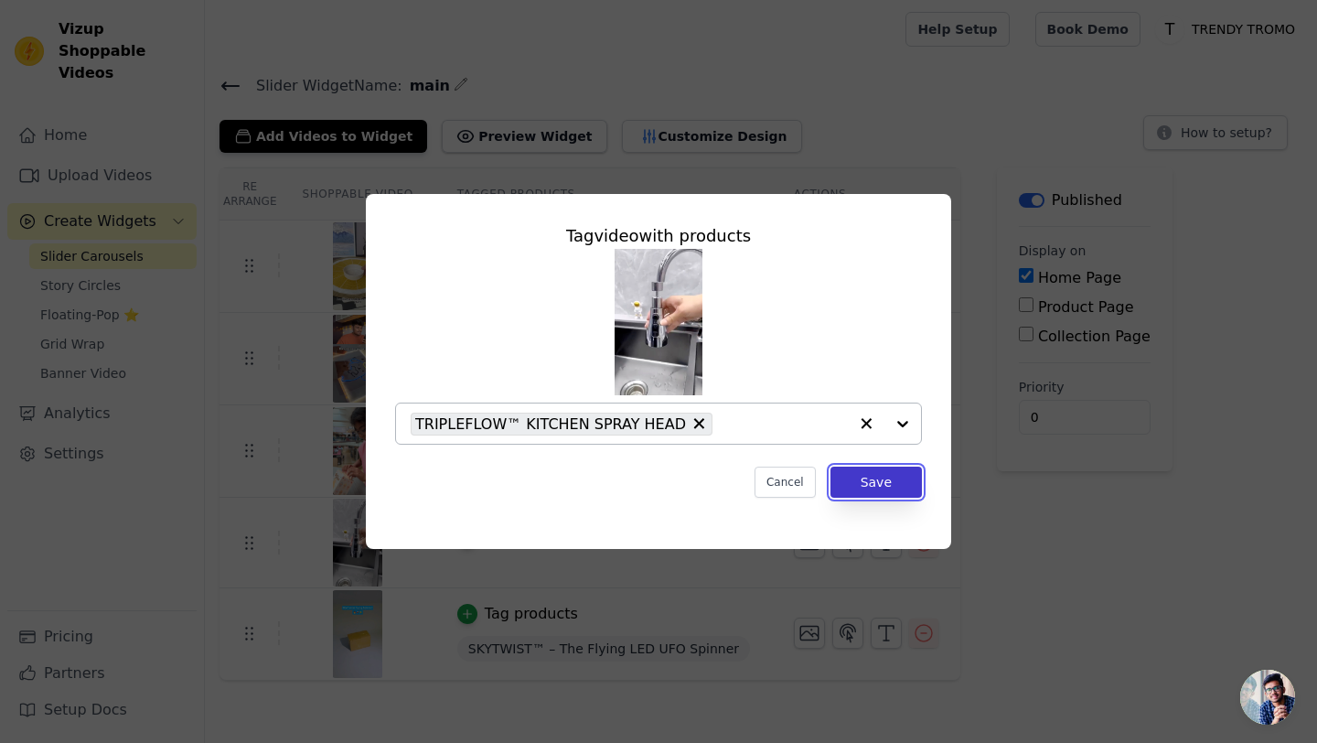
click at [884, 484] on button "Save" at bounding box center [876, 482] width 91 height 31
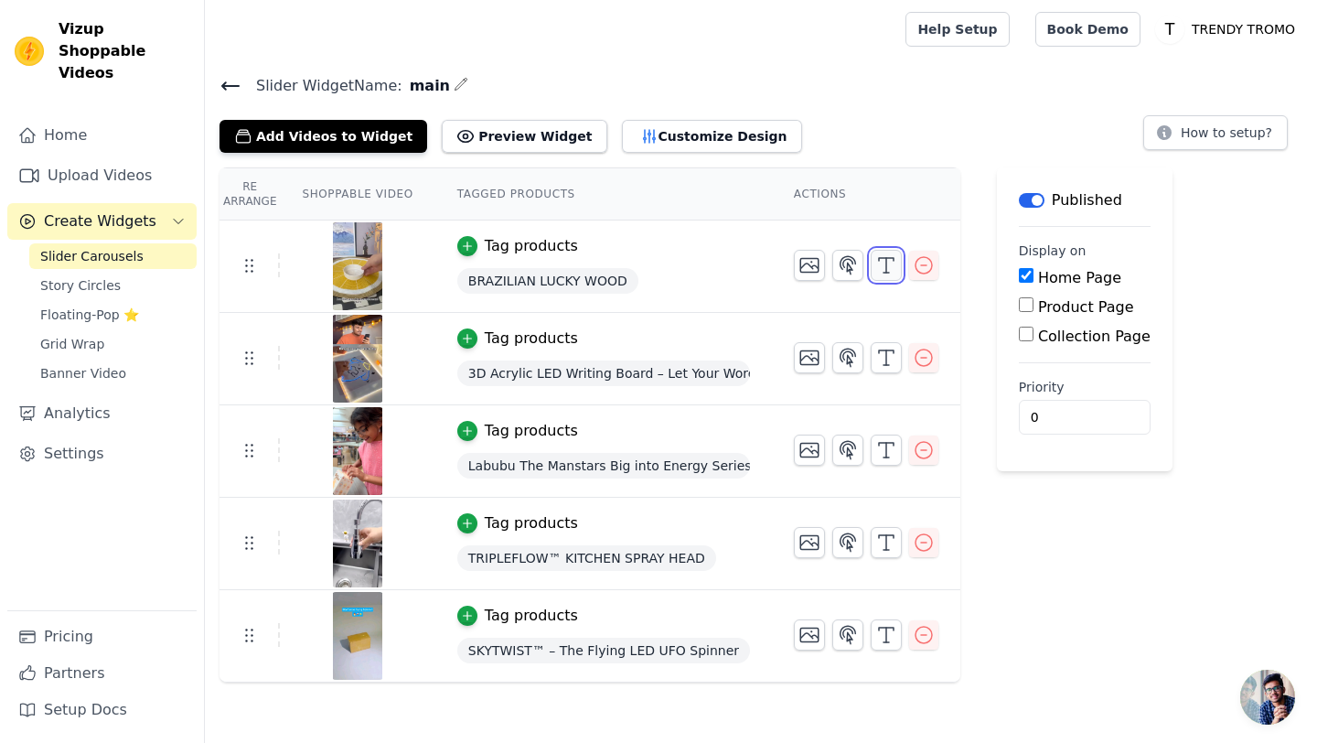
click at [883, 278] on button "button" at bounding box center [886, 265] width 31 height 31
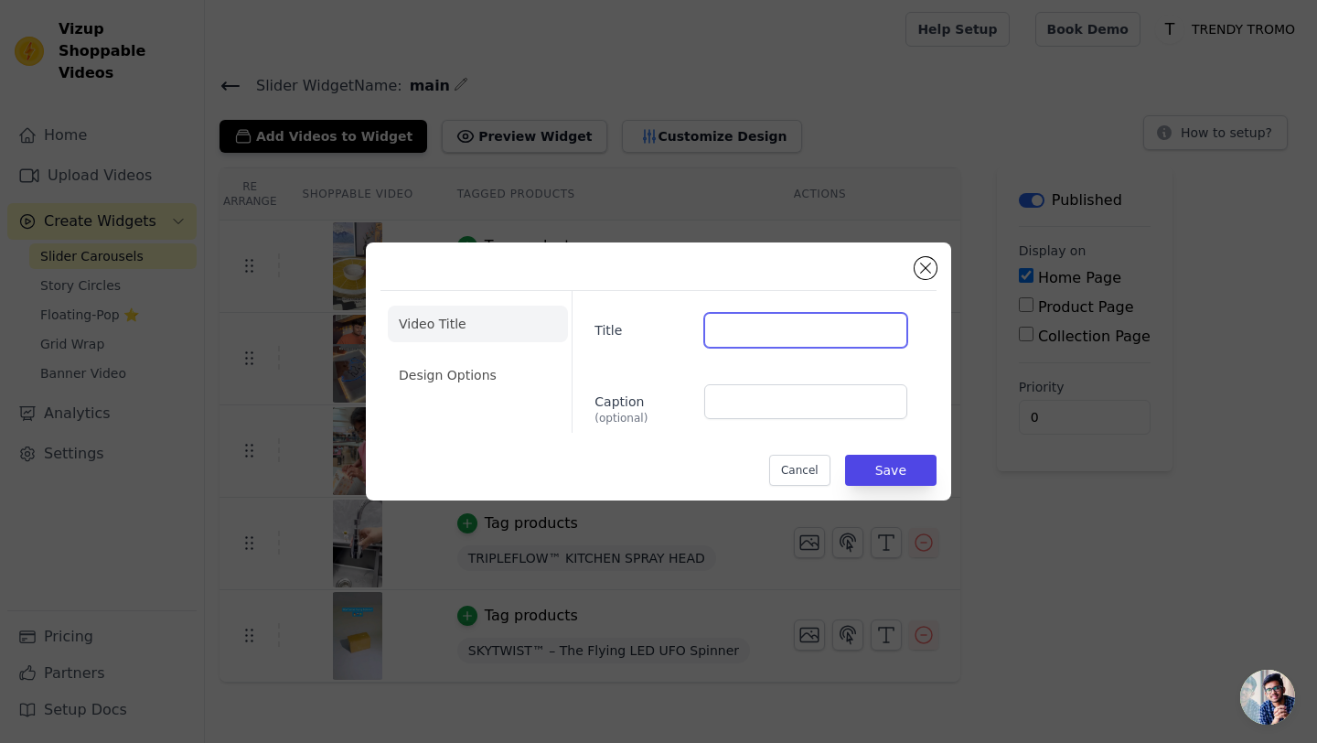
click at [719, 329] on input "Title" at bounding box center [805, 330] width 203 height 35
type input "Mohit Burad"
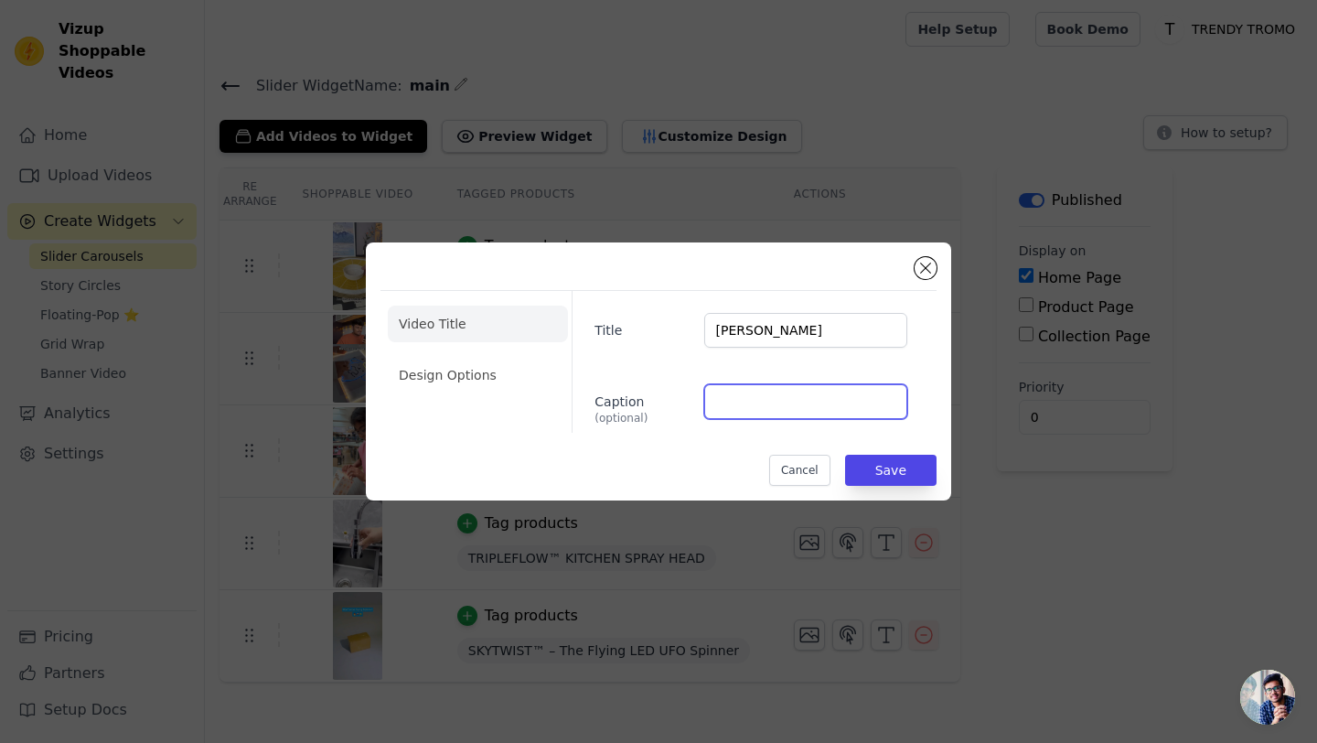
click at [726, 402] on input "Caption (optional)" at bounding box center [805, 401] width 203 height 35
click at [930, 258] on div "Video Title Design Options Title Mohit Burad Caption (optional) Cancel Save" at bounding box center [659, 371] width 586 height 258
click at [929, 261] on button "Close modal" at bounding box center [926, 268] width 22 height 22
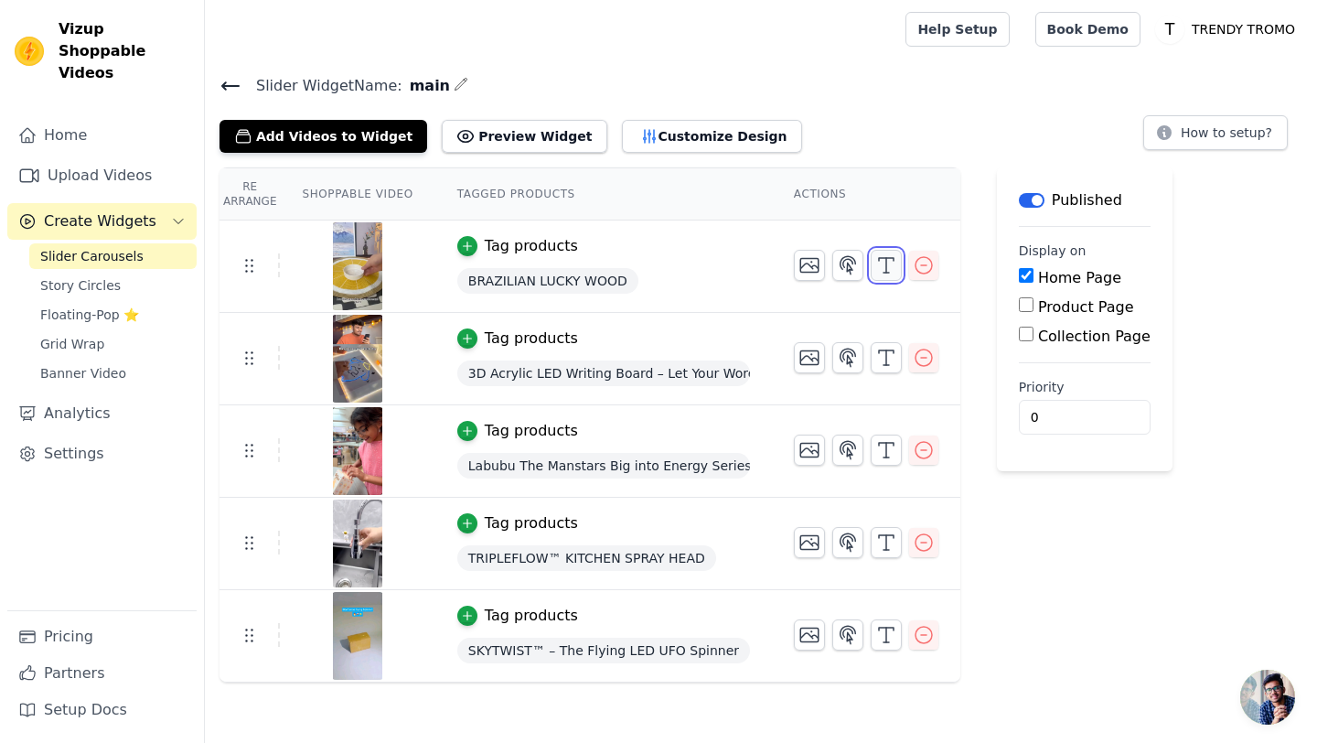
click at [880, 266] on icon "button" at bounding box center [887, 265] width 22 height 22
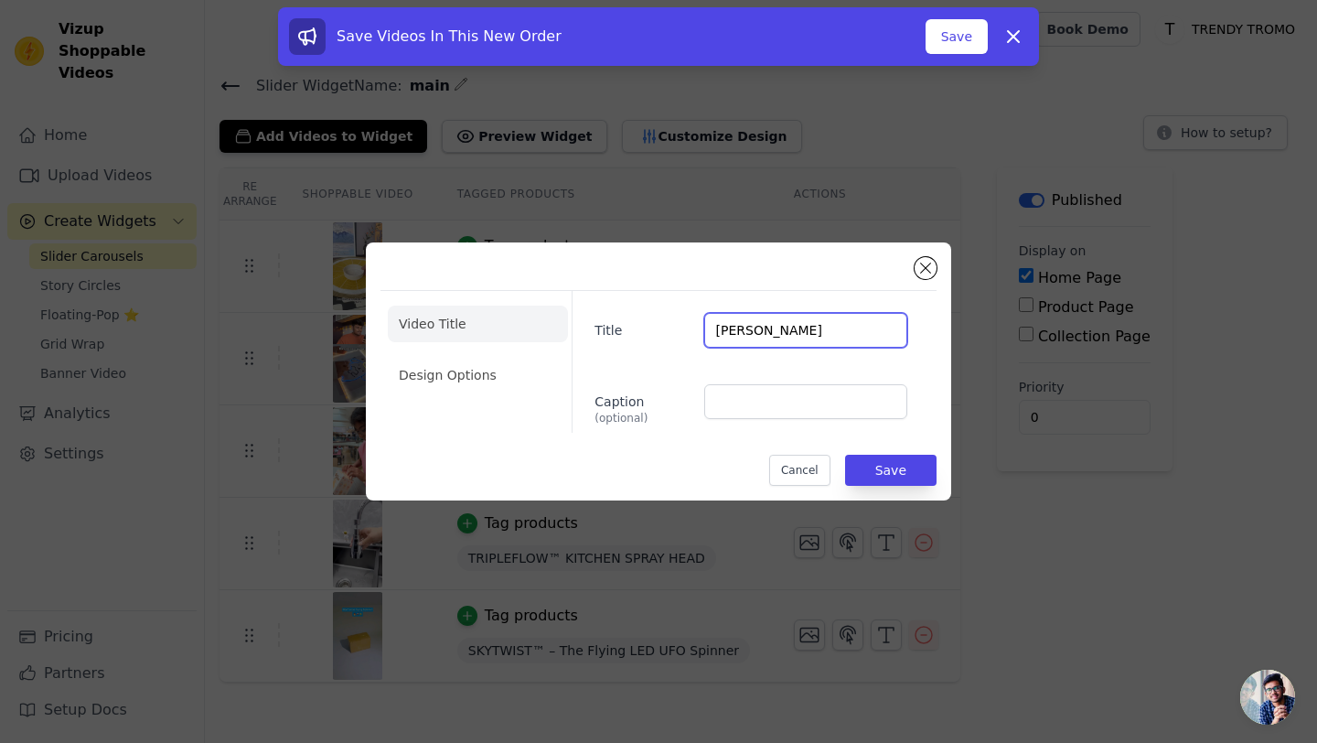
click at [721, 327] on input "Mohit Burad" at bounding box center [805, 330] width 203 height 35
click at [717, 327] on input "Mohit Burad" at bounding box center [805, 330] width 203 height 35
drag, startPoint x: 717, startPoint y: 327, endPoint x: 784, endPoint y: 351, distance: 71.2
click at [783, 351] on div "Title Mohit Burad Caption (optional)" at bounding box center [747, 362] width 350 height 142
click at [755, 326] on input "Risha singh" at bounding box center [805, 330] width 203 height 35
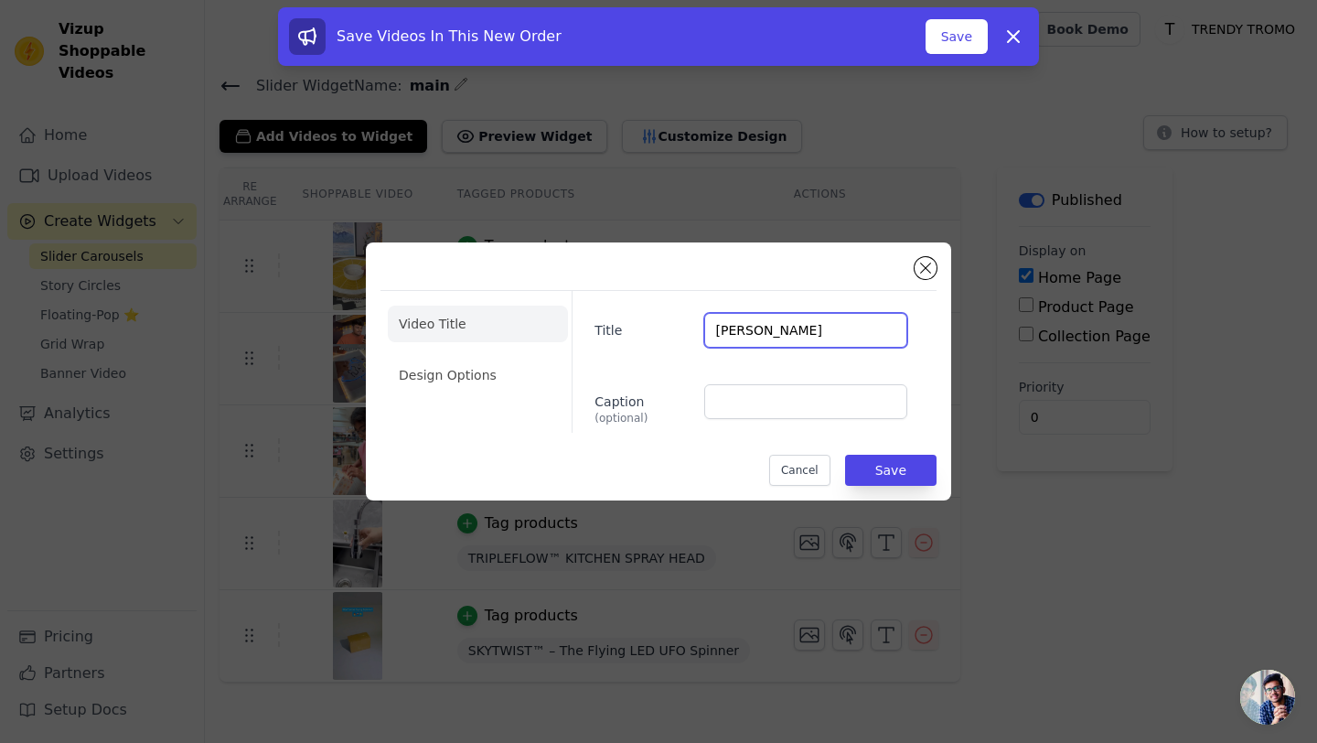
type input "Risha Singh"
click at [766, 407] on input "Caption (optional)" at bounding box center [805, 401] width 203 height 35
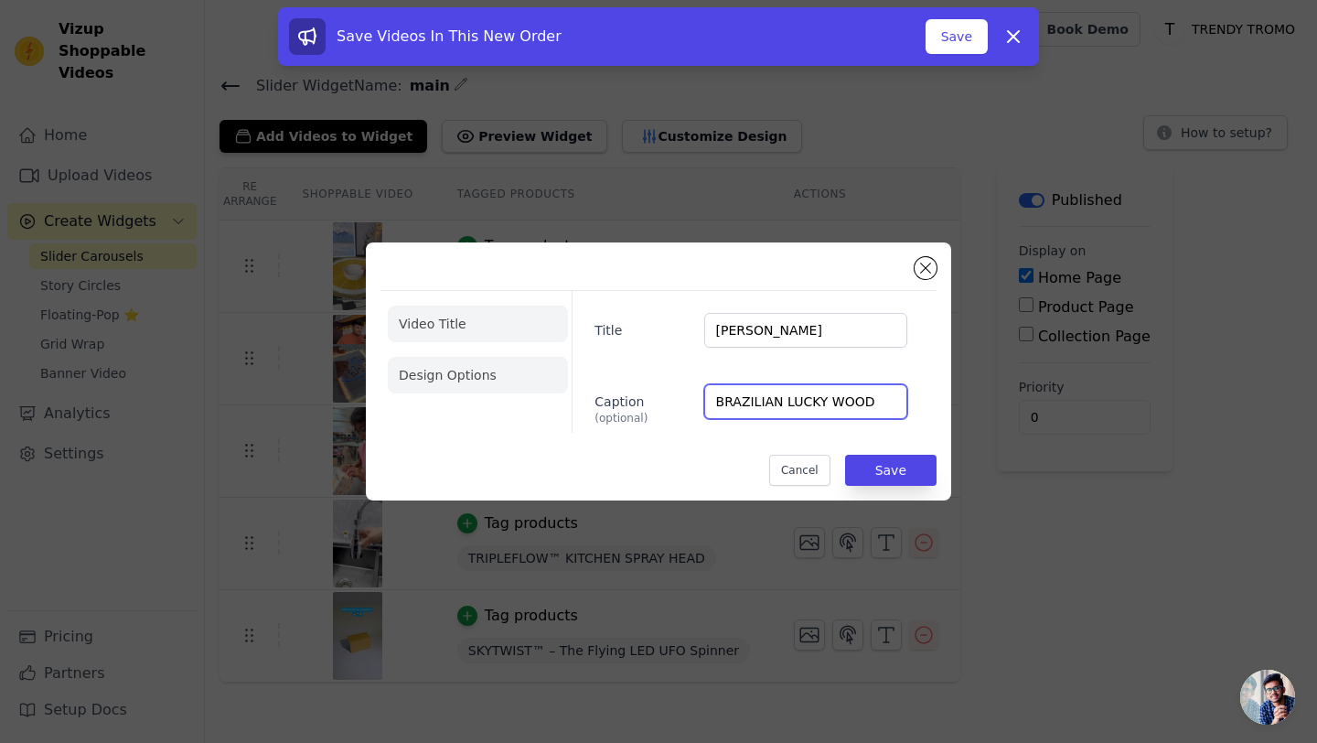
type input "BRAZILIAN LUCKY WOOD"
click at [480, 377] on li "Design Options" at bounding box center [478, 375] width 180 height 37
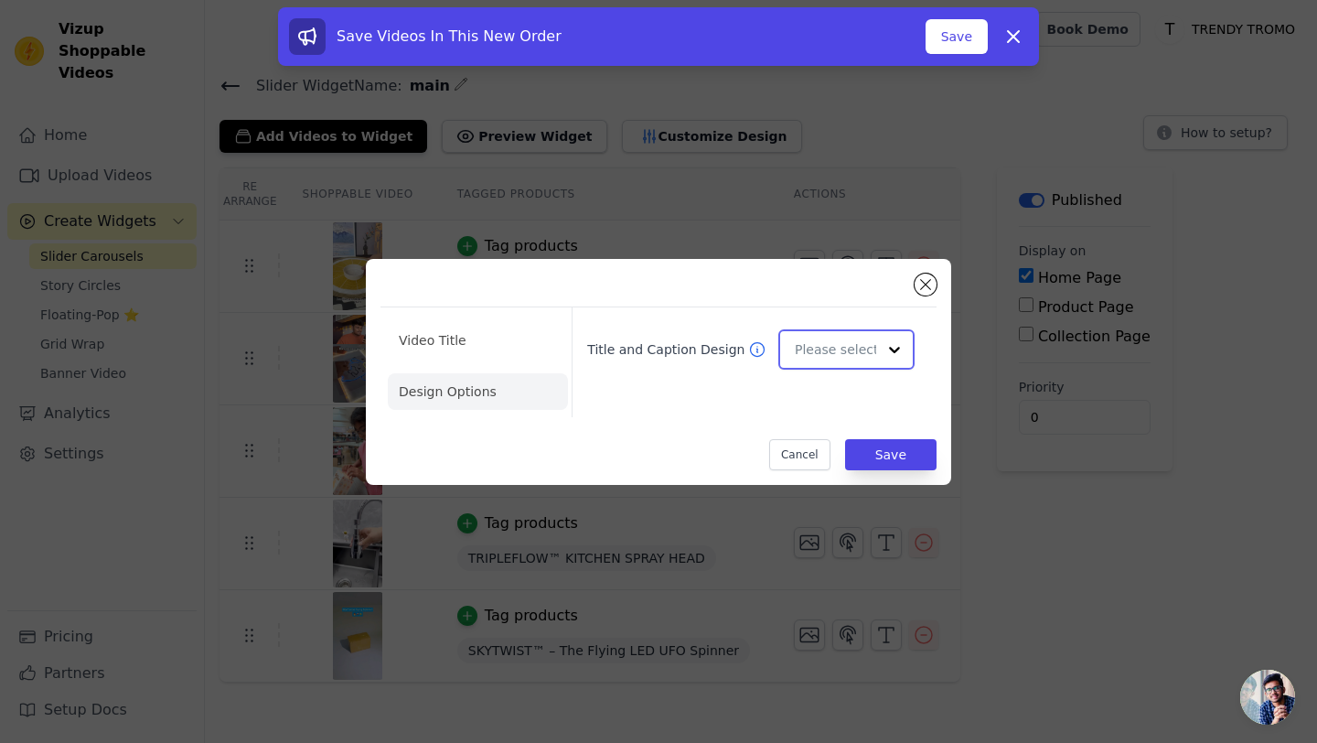
click at [812, 349] on input "Title and Caption Design" at bounding box center [835, 349] width 81 height 37
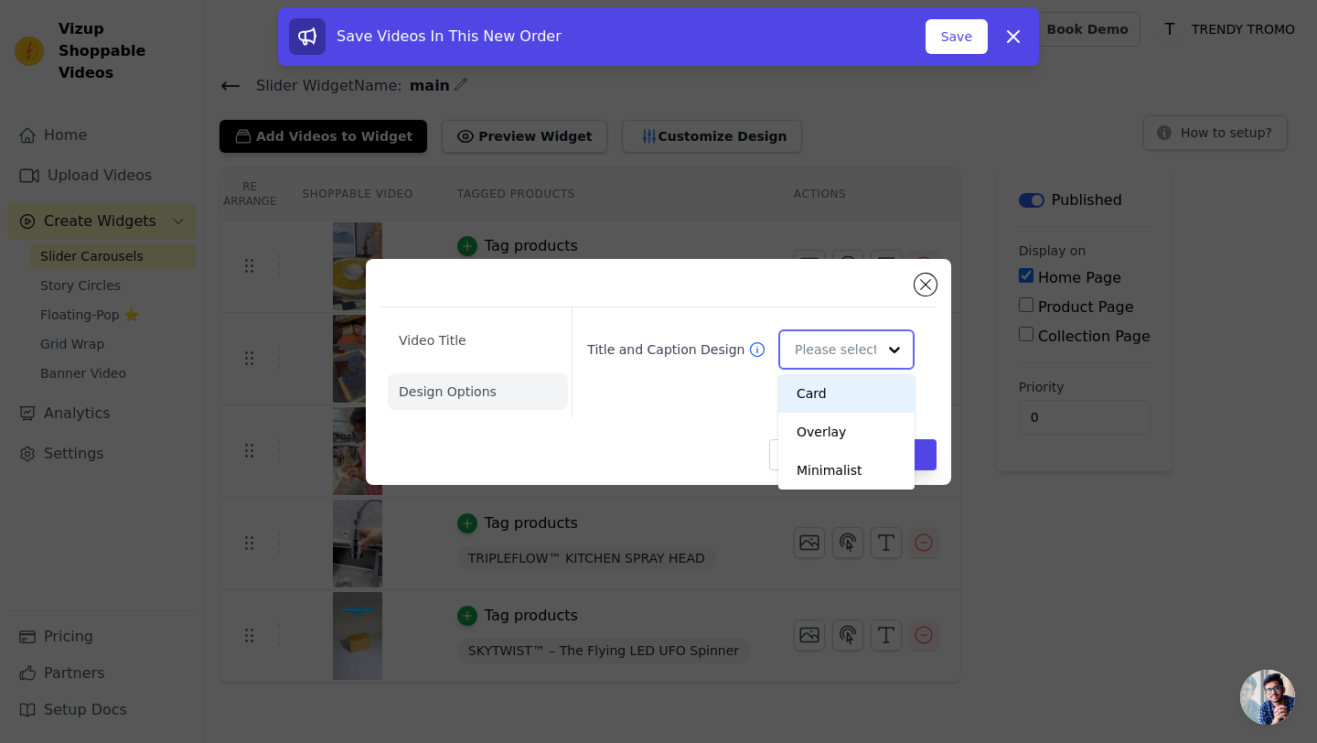
scroll to position [0, 0]
click at [832, 434] on div "Overlay" at bounding box center [847, 432] width 136 height 38
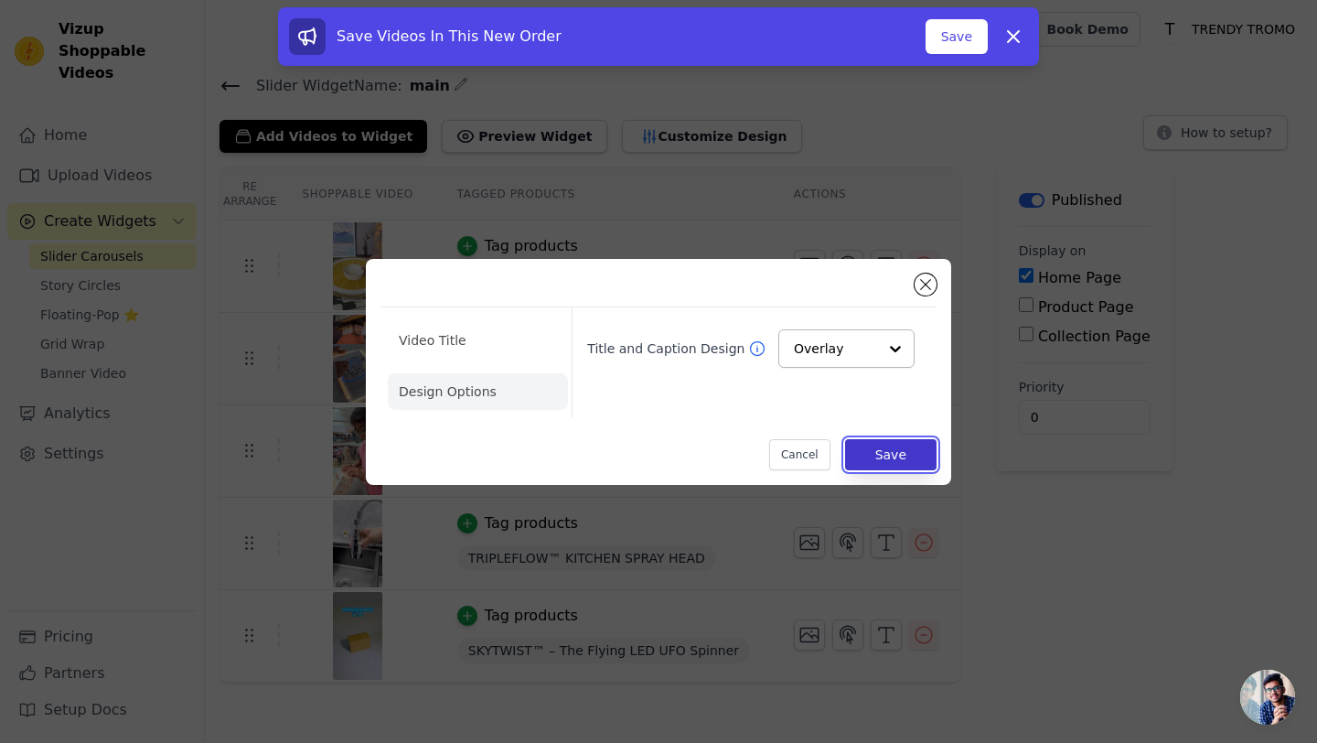
click at [881, 449] on button "Save" at bounding box center [890, 454] width 91 height 31
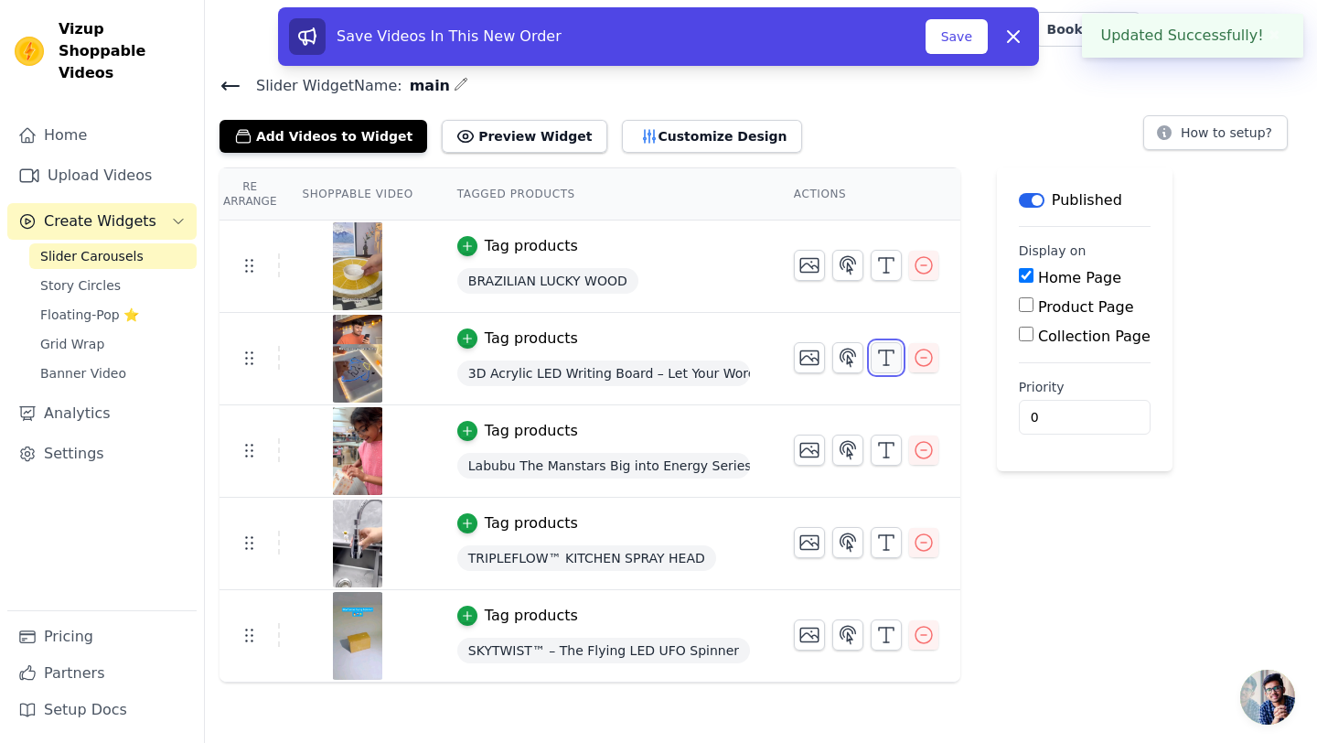
click at [888, 357] on icon "button" at bounding box center [887, 358] width 22 height 22
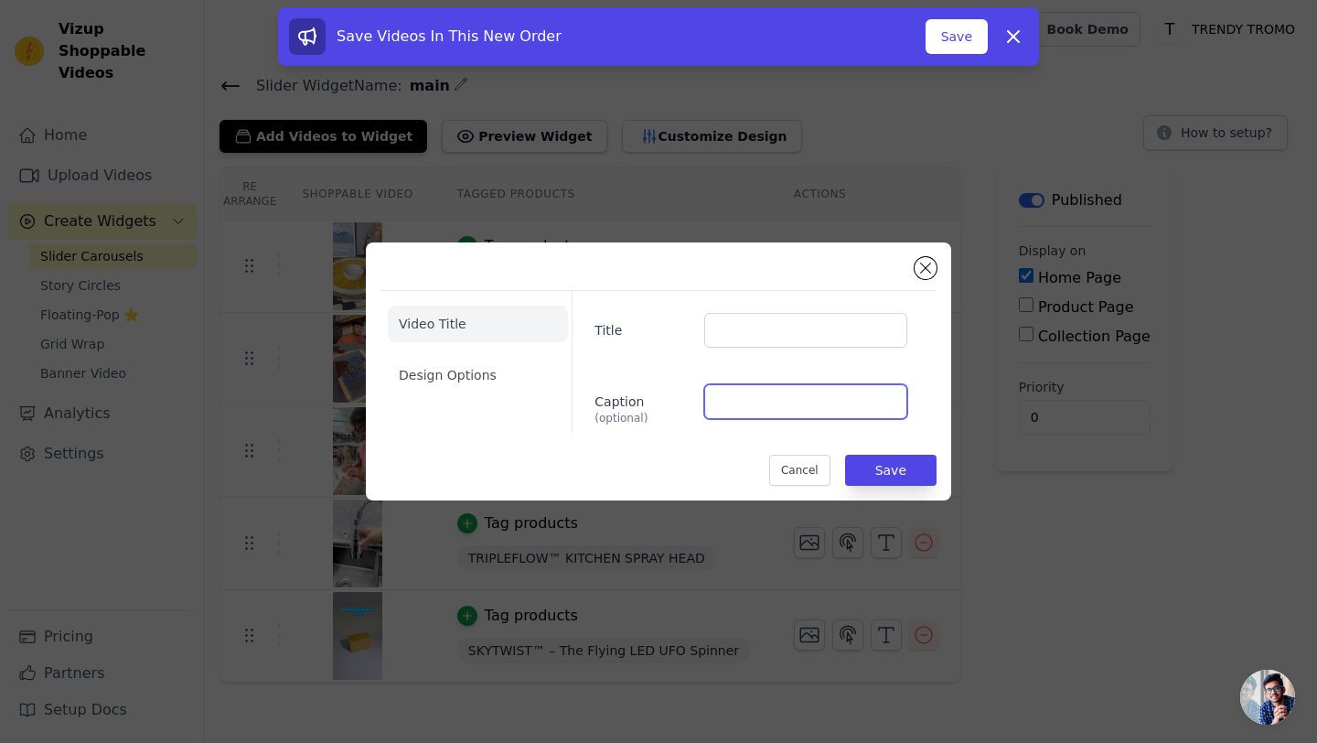
click at [751, 413] on input "Caption (optional)" at bounding box center [805, 401] width 203 height 35
type input "3D WRITIND BOARD"
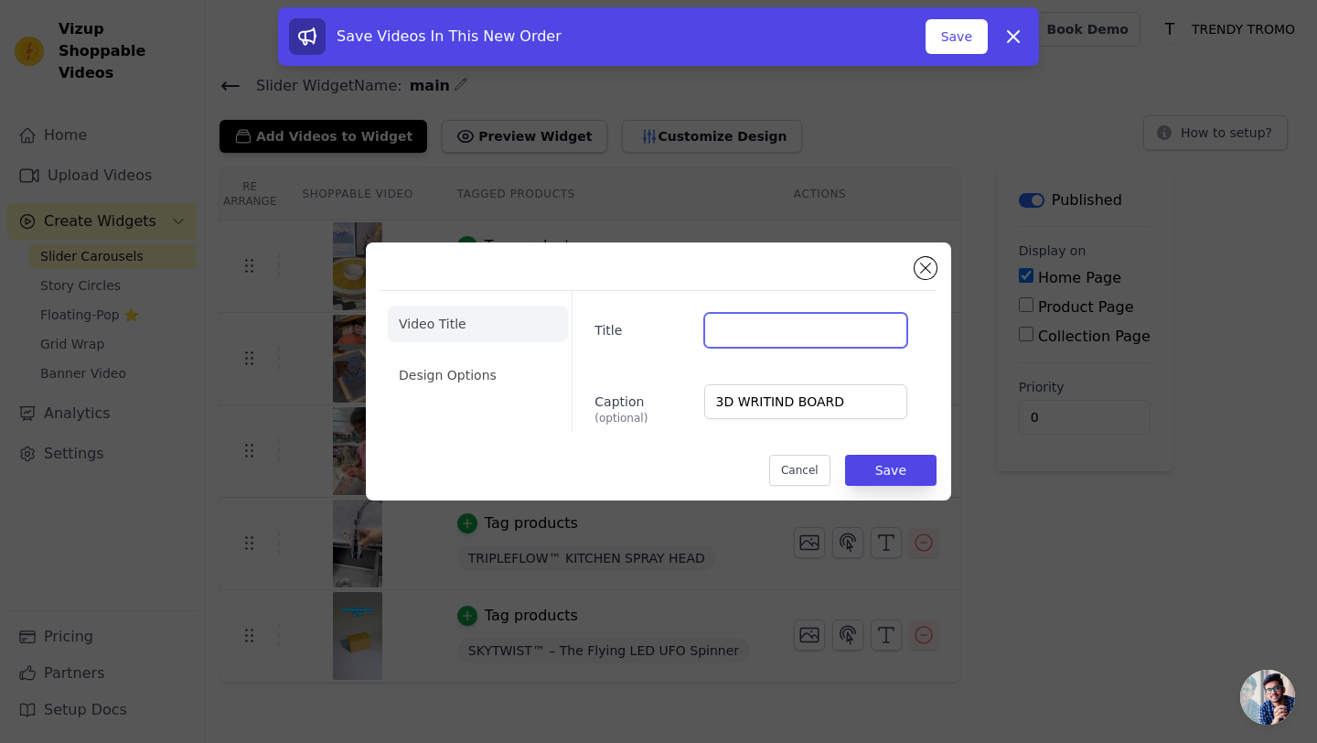
click at [785, 331] on input "Title" at bounding box center [805, 330] width 203 height 35
type input "Paritosh Nag"
click at [509, 373] on li "Design Options" at bounding box center [478, 375] width 180 height 37
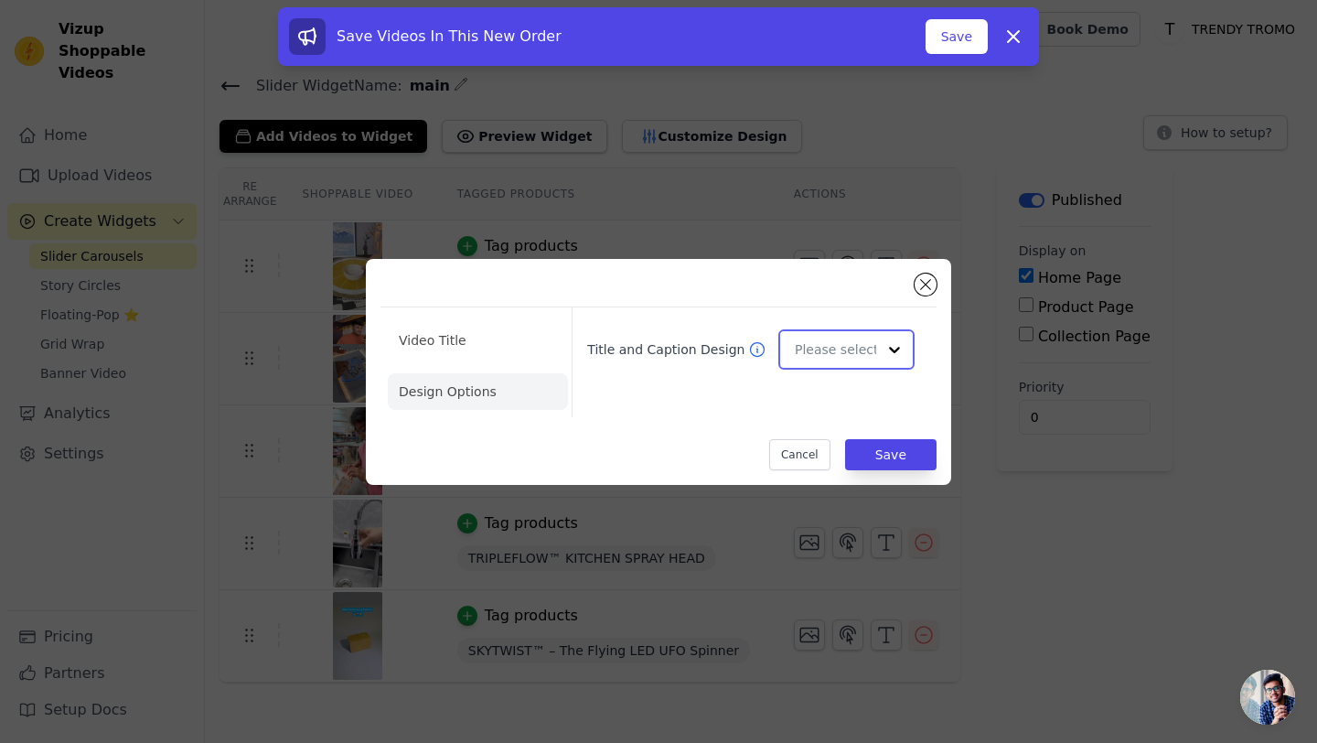
click at [823, 361] on input "Title and Caption Design" at bounding box center [835, 349] width 81 height 37
click at [831, 427] on div "Overlay" at bounding box center [847, 432] width 136 height 38
click at [877, 456] on button "Save" at bounding box center [890, 454] width 91 height 31
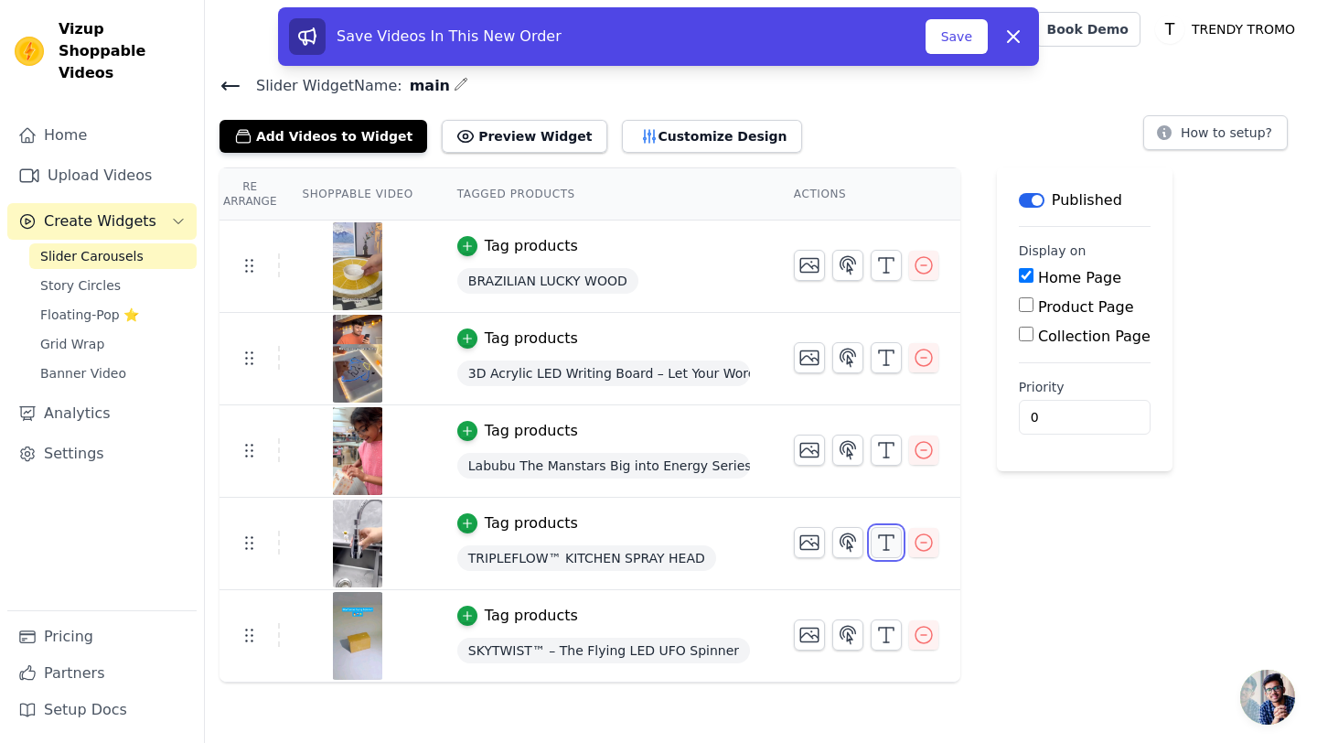
click at [879, 556] on button "button" at bounding box center [886, 542] width 31 height 31
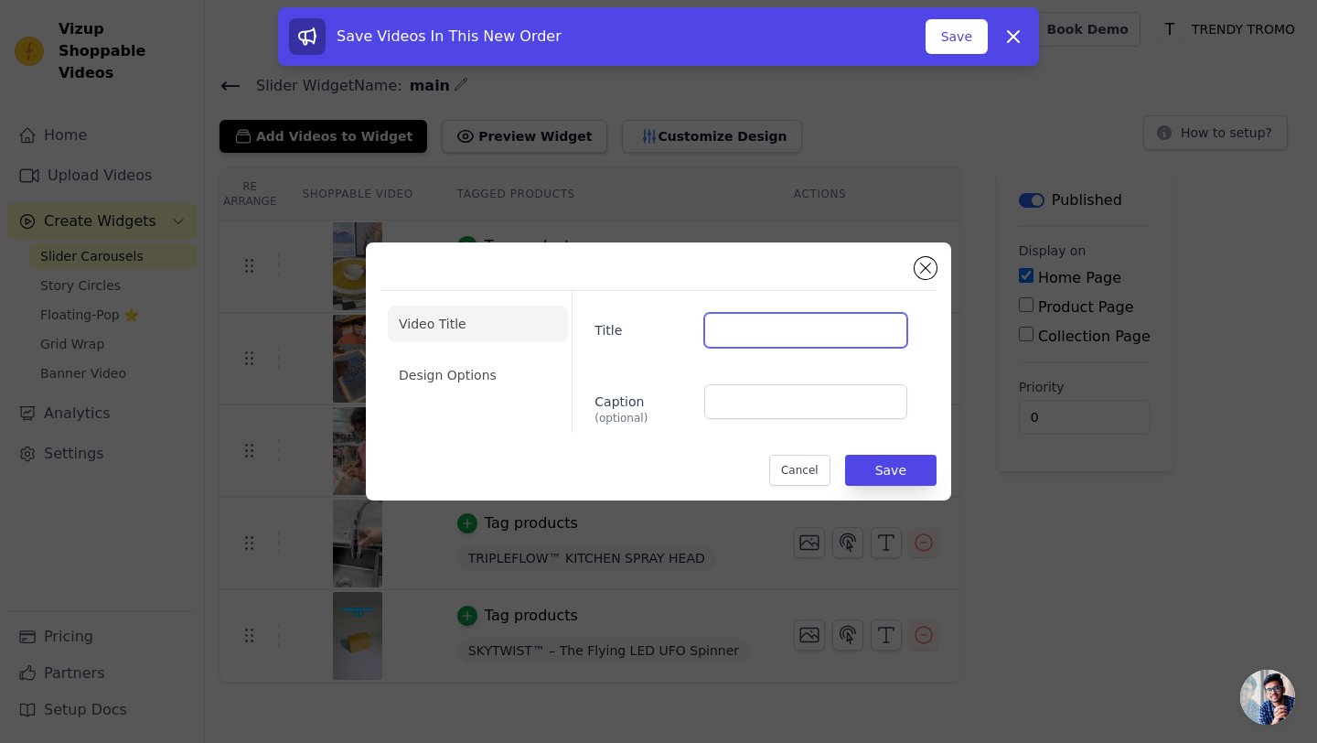
click at [789, 346] on input "Title" at bounding box center [805, 330] width 203 height 35
type input "Himanshu Singh"
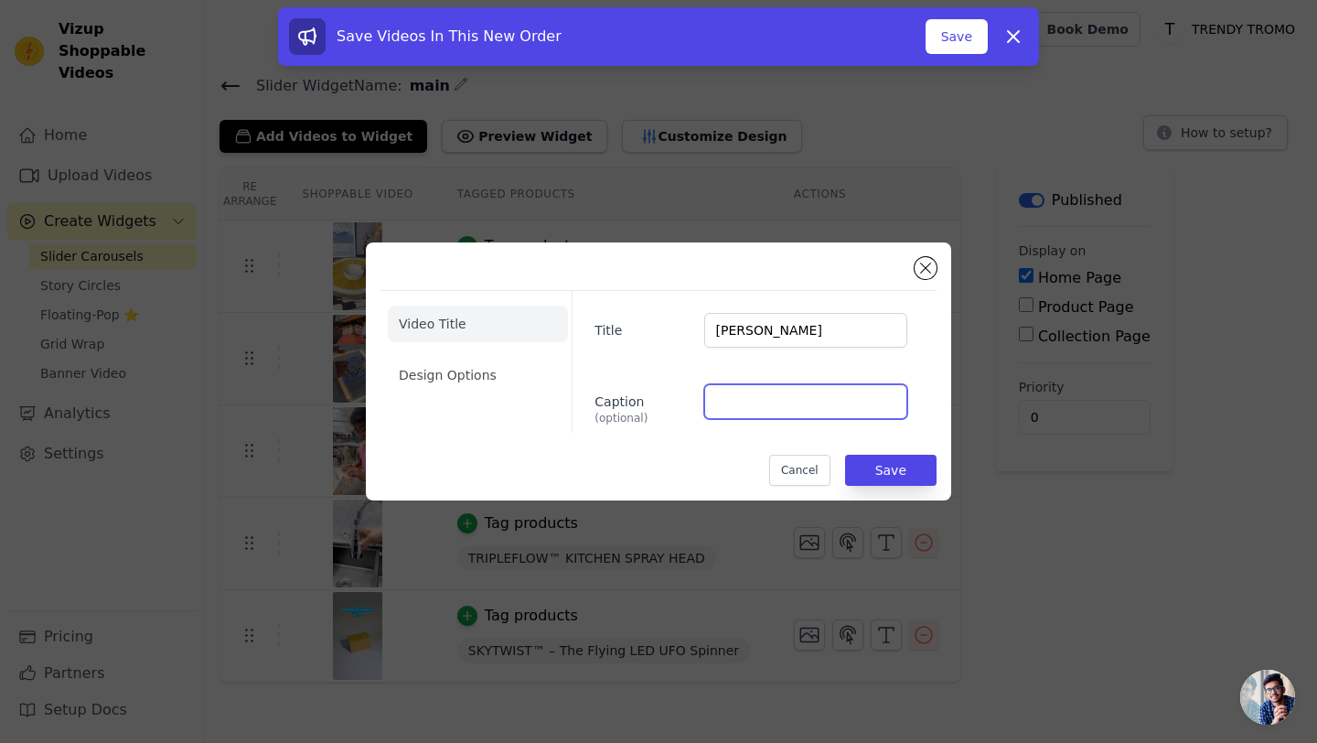
click at [764, 409] on input "Caption (optional)" at bounding box center [805, 401] width 203 height 35
click at [735, 400] on input "3D MODE" at bounding box center [805, 401] width 203 height 35
click at [788, 393] on input "3 MODE" at bounding box center [805, 401] width 203 height 35
type input "3 MODE KITCHEN TAP"
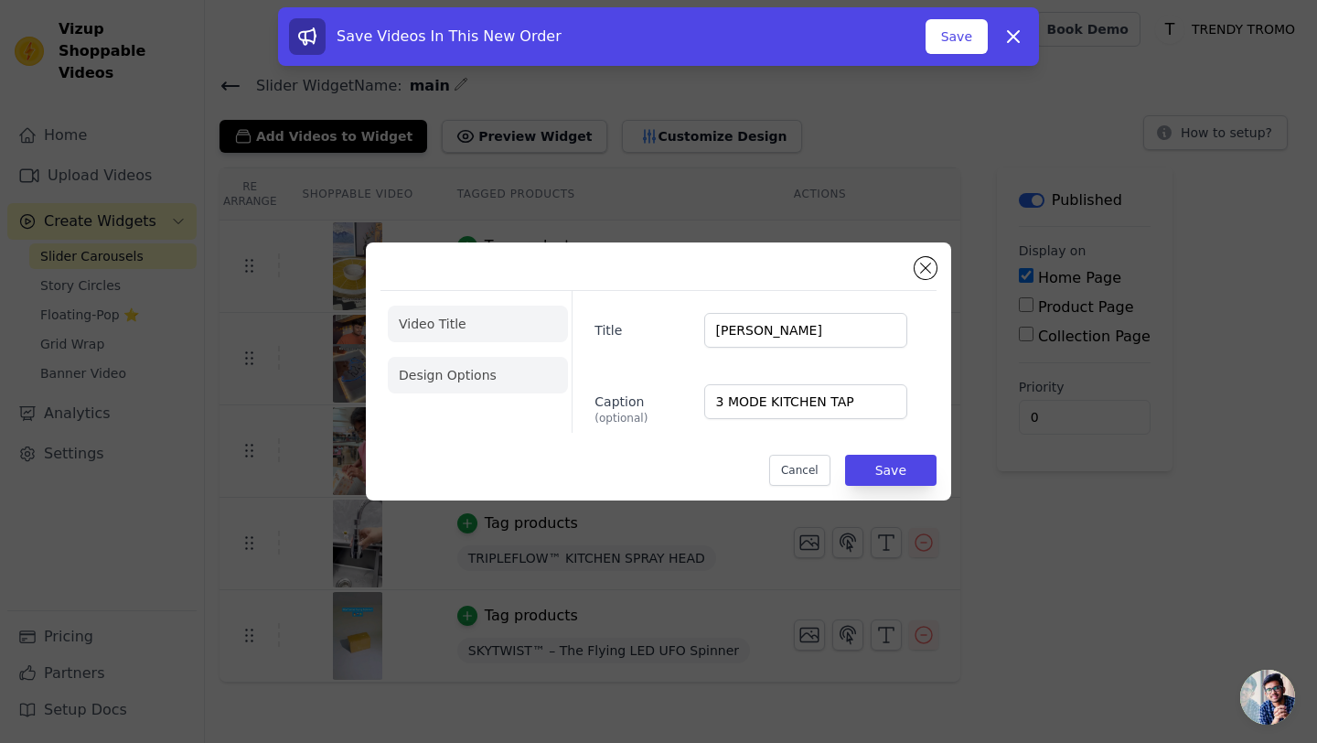
click at [489, 384] on li "Design Options" at bounding box center [478, 375] width 180 height 37
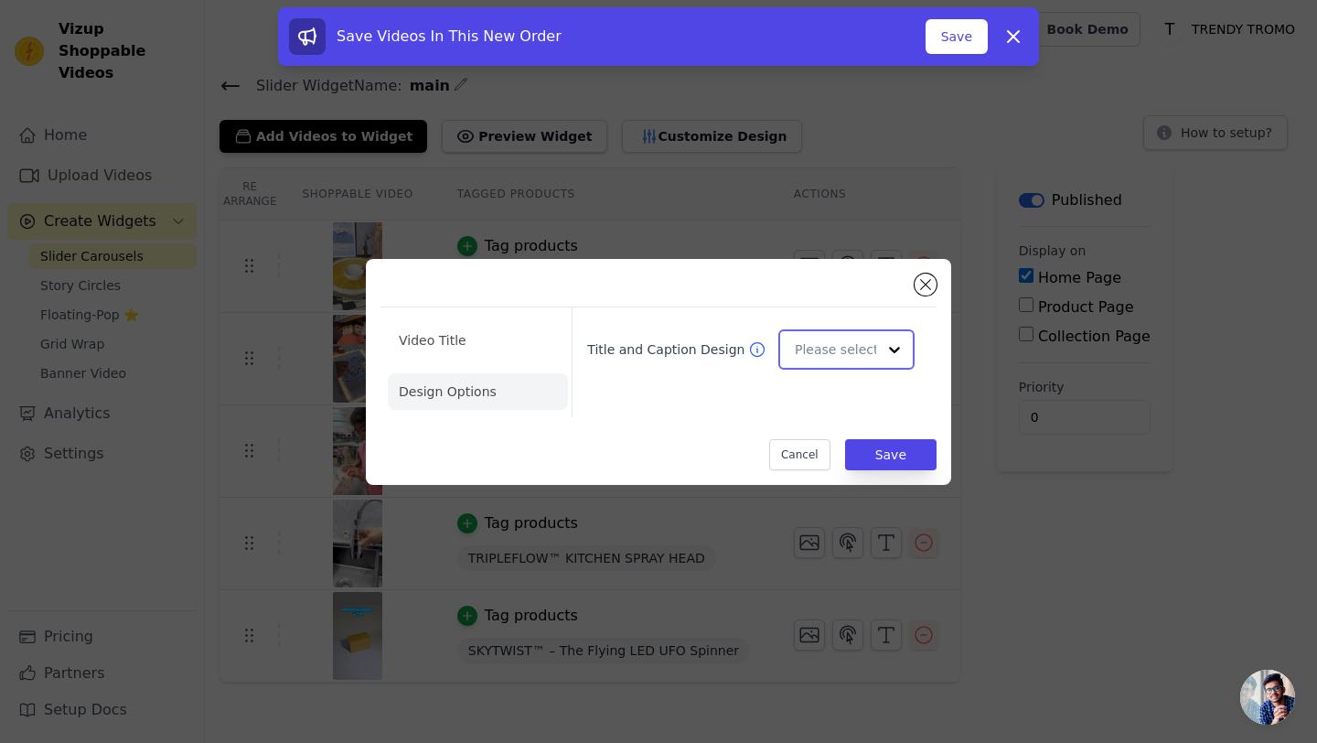
click at [838, 363] on input "Title and Caption Design" at bounding box center [835, 349] width 81 height 37
click at [817, 442] on div "Overlay" at bounding box center [847, 432] width 136 height 38
drag, startPoint x: 909, startPoint y: 457, endPoint x: 858, endPoint y: 508, distance: 71.8
click at [909, 457] on button "Save" at bounding box center [890, 454] width 91 height 31
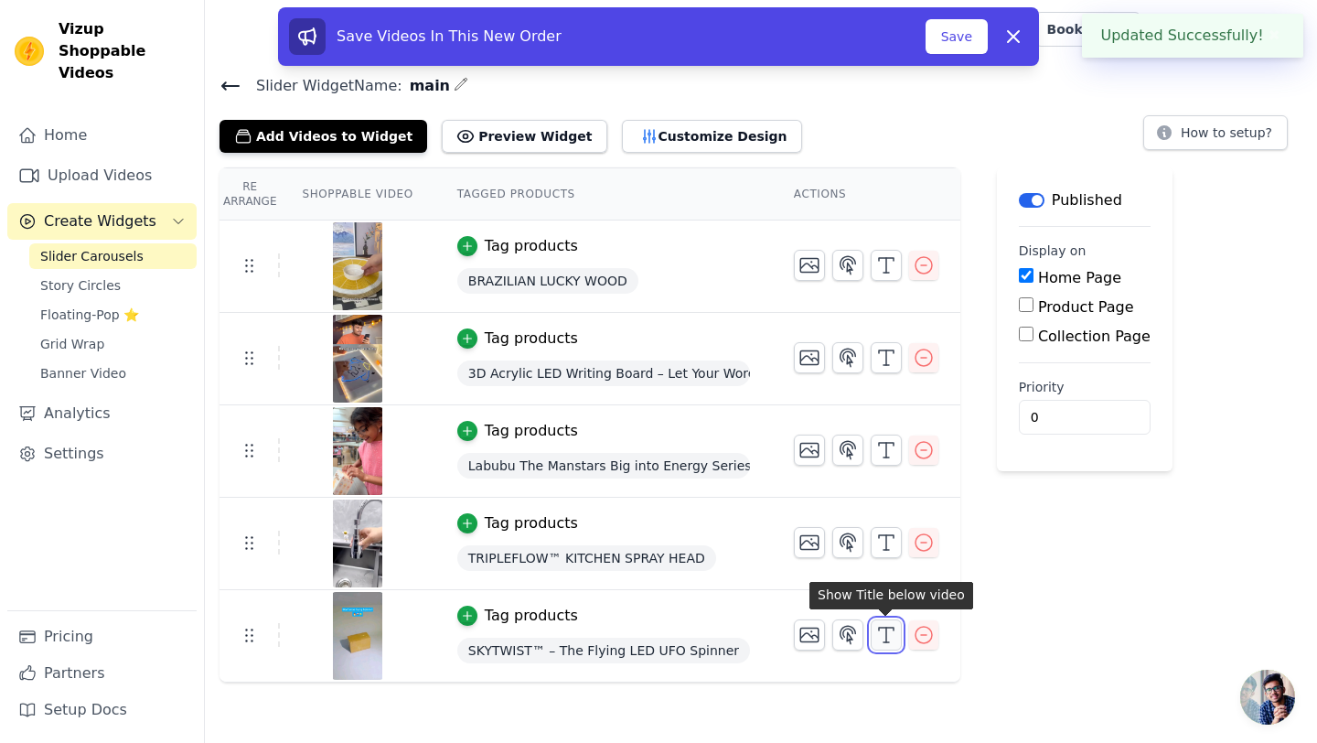
click at [884, 624] on icon "button" at bounding box center [887, 635] width 22 height 22
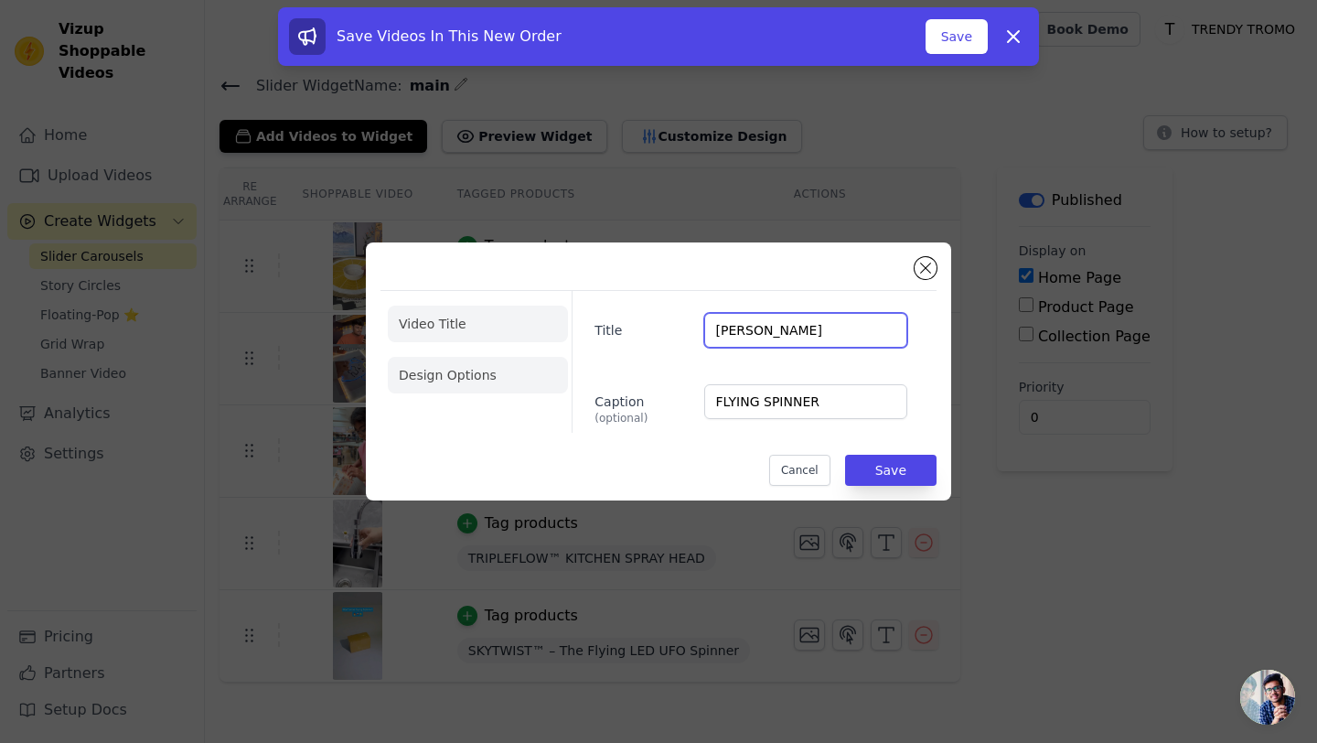
type input "Ketav Singh"
click at [443, 378] on li "Design Options" at bounding box center [478, 375] width 180 height 37
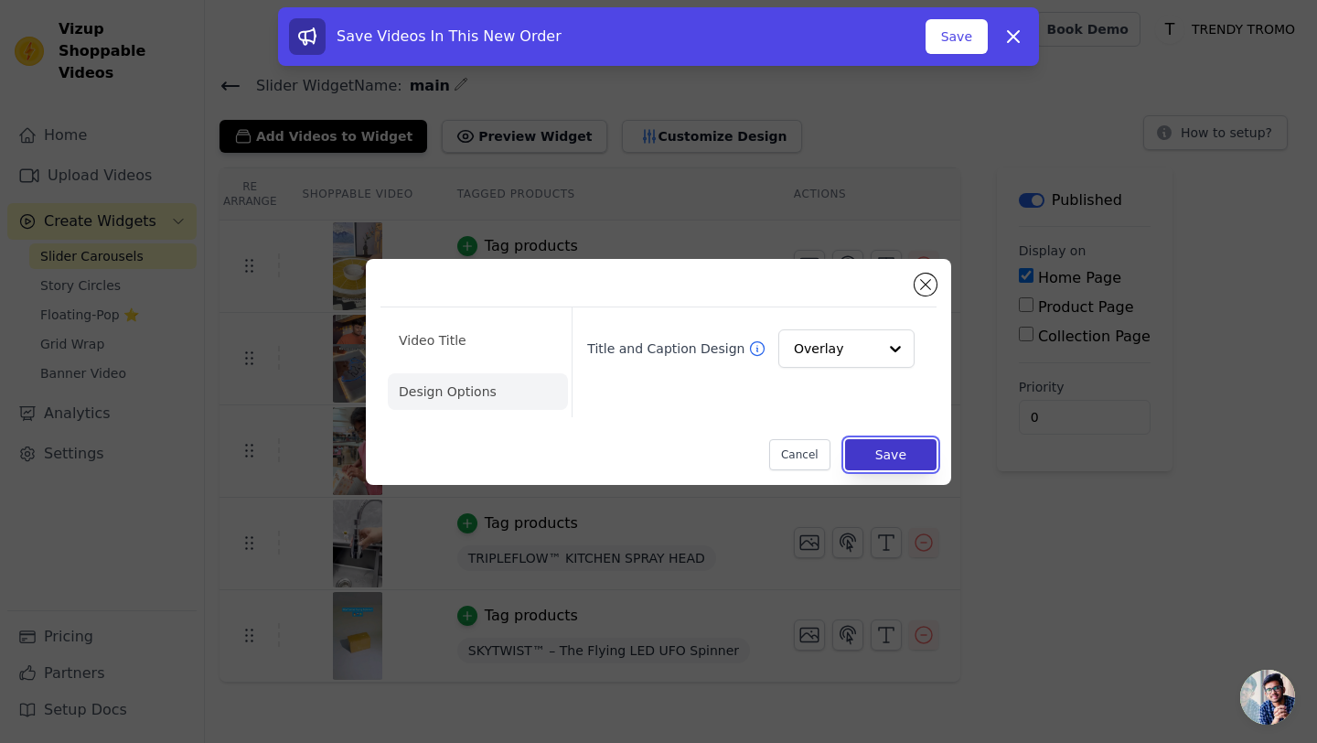
click at [881, 450] on button "Save" at bounding box center [890, 454] width 91 height 31
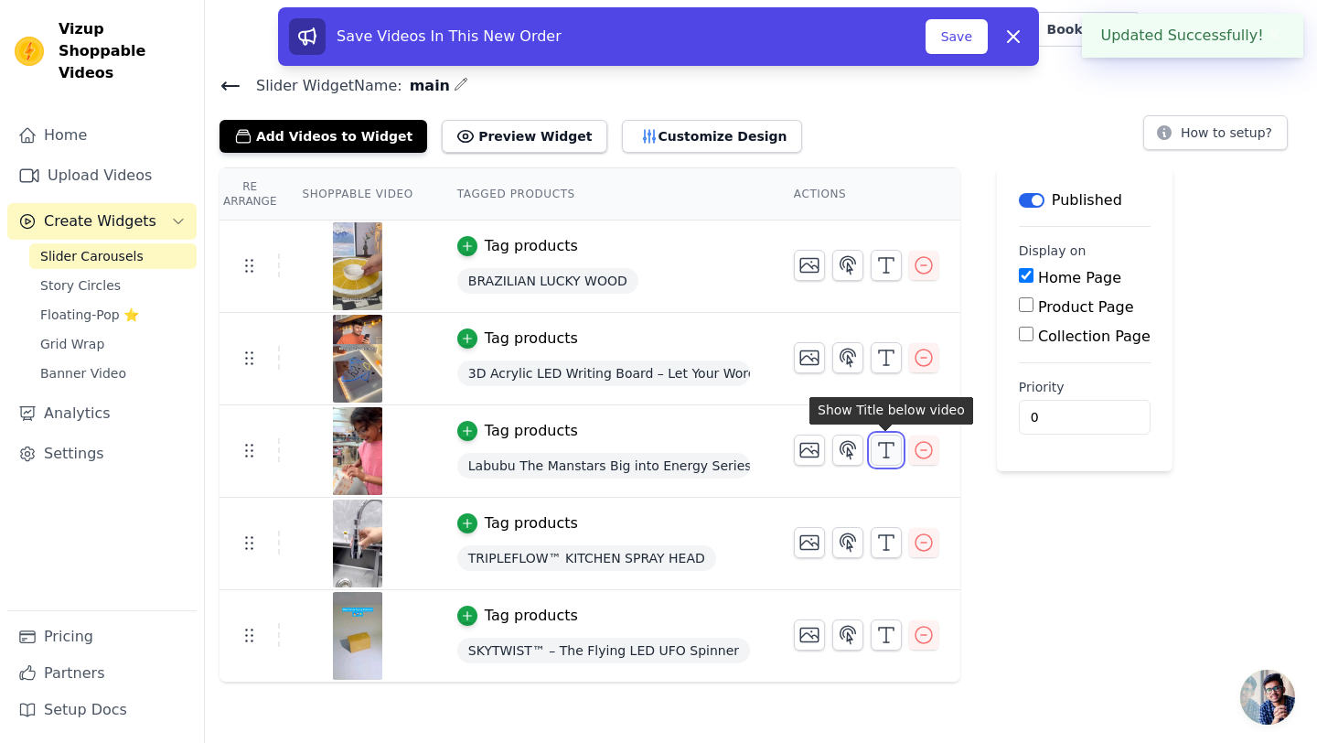
click at [883, 460] on button "button" at bounding box center [886, 450] width 31 height 31
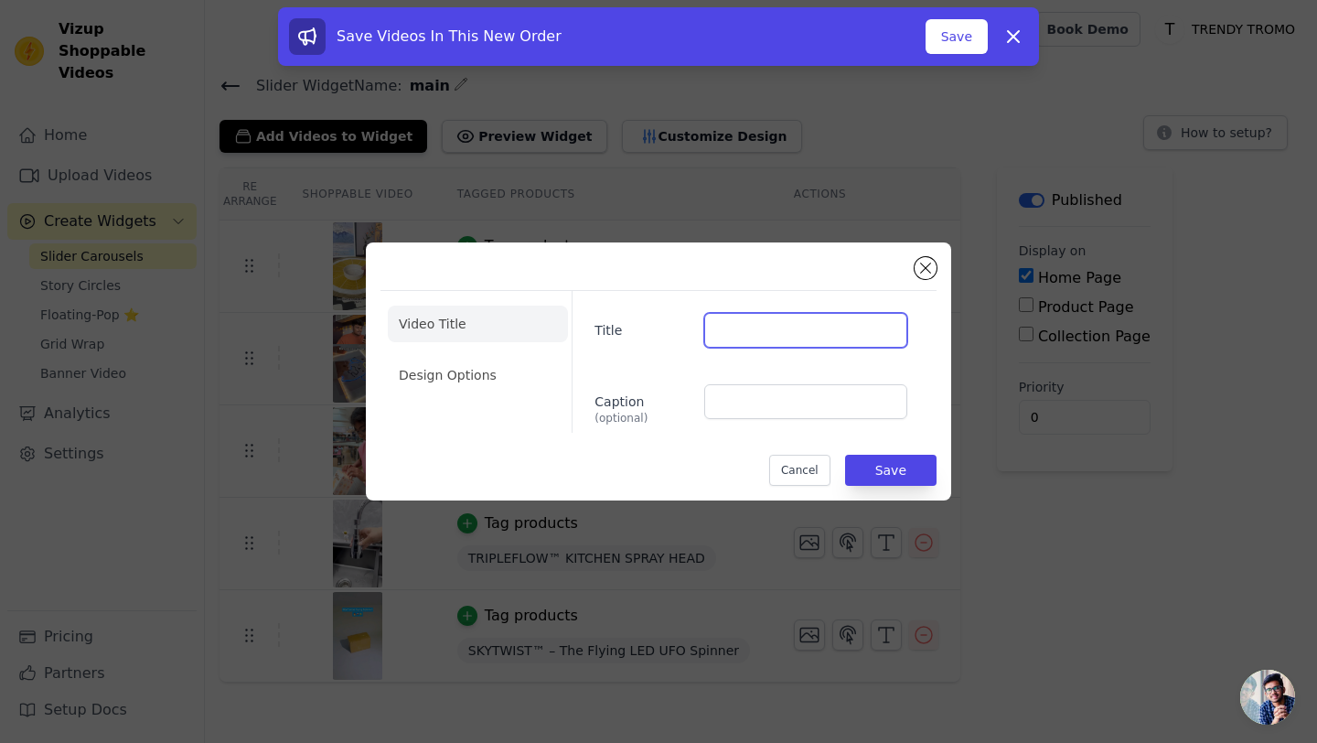
click at [767, 330] on input "Title" at bounding box center [805, 330] width 203 height 35
click at [737, 400] on input "Caption (optional)" at bounding box center [805, 401] width 203 height 35
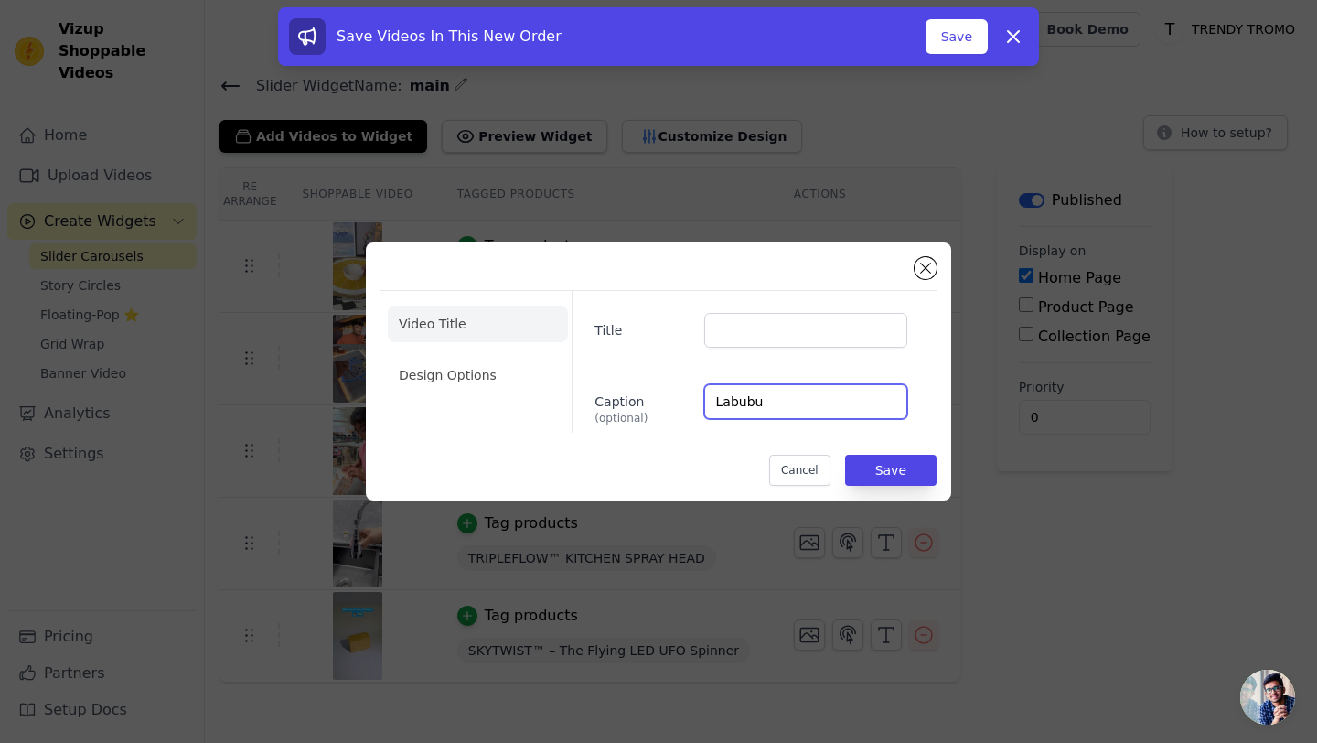
type input "Labubu"
click at [758, 334] on input "Title" at bounding box center [805, 330] width 203 height 35
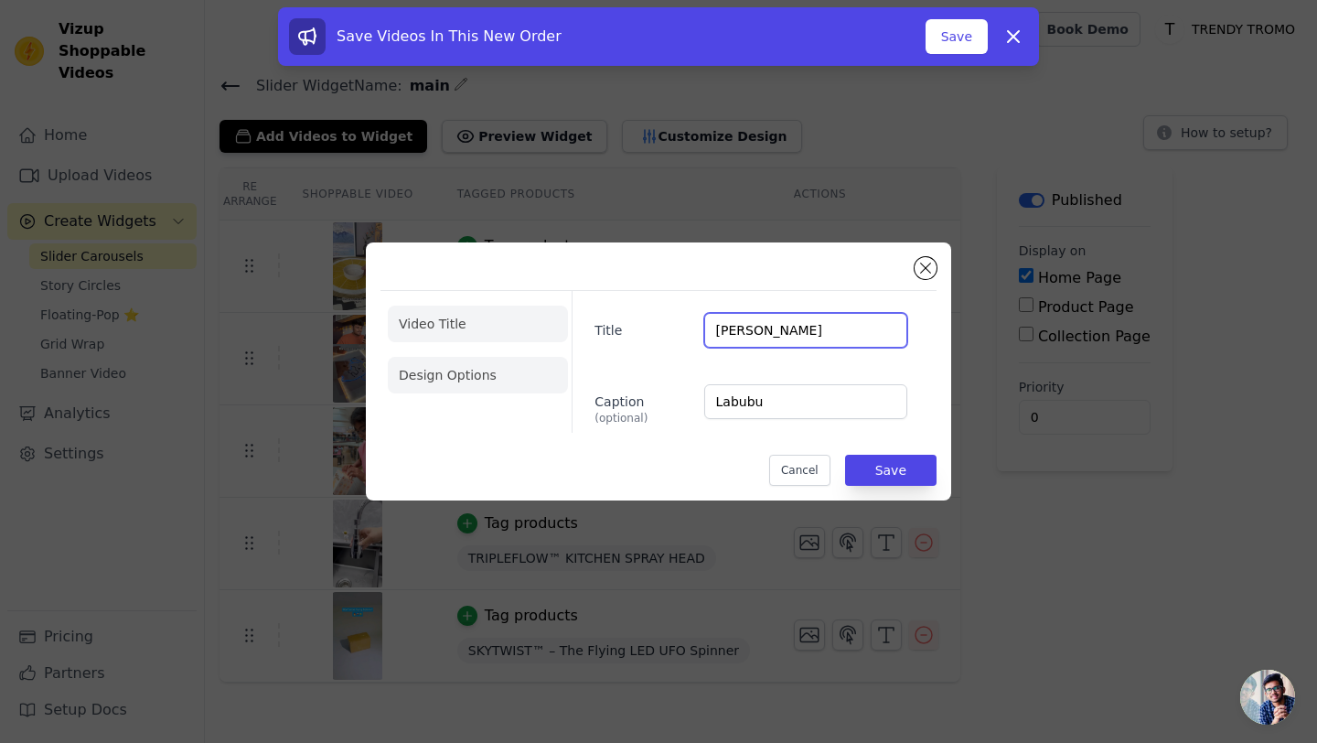
type input "Ruchika Malodia"
click at [509, 367] on li "Design Options" at bounding box center [478, 375] width 180 height 37
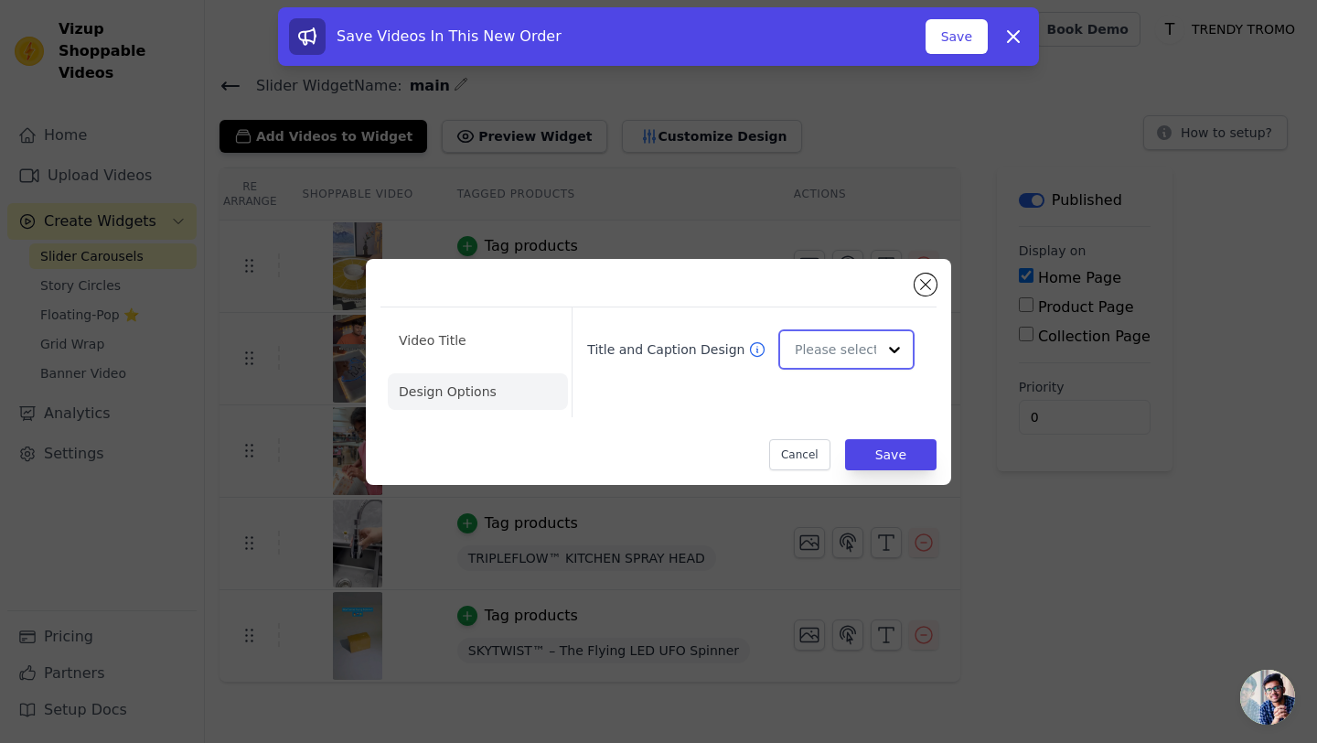
click at [850, 360] on input "Title and Caption Design" at bounding box center [835, 349] width 81 height 37
click at [837, 437] on div "Overlay" at bounding box center [847, 432] width 136 height 38
click at [881, 448] on button "Save" at bounding box center [890, 454] width 91 height 31
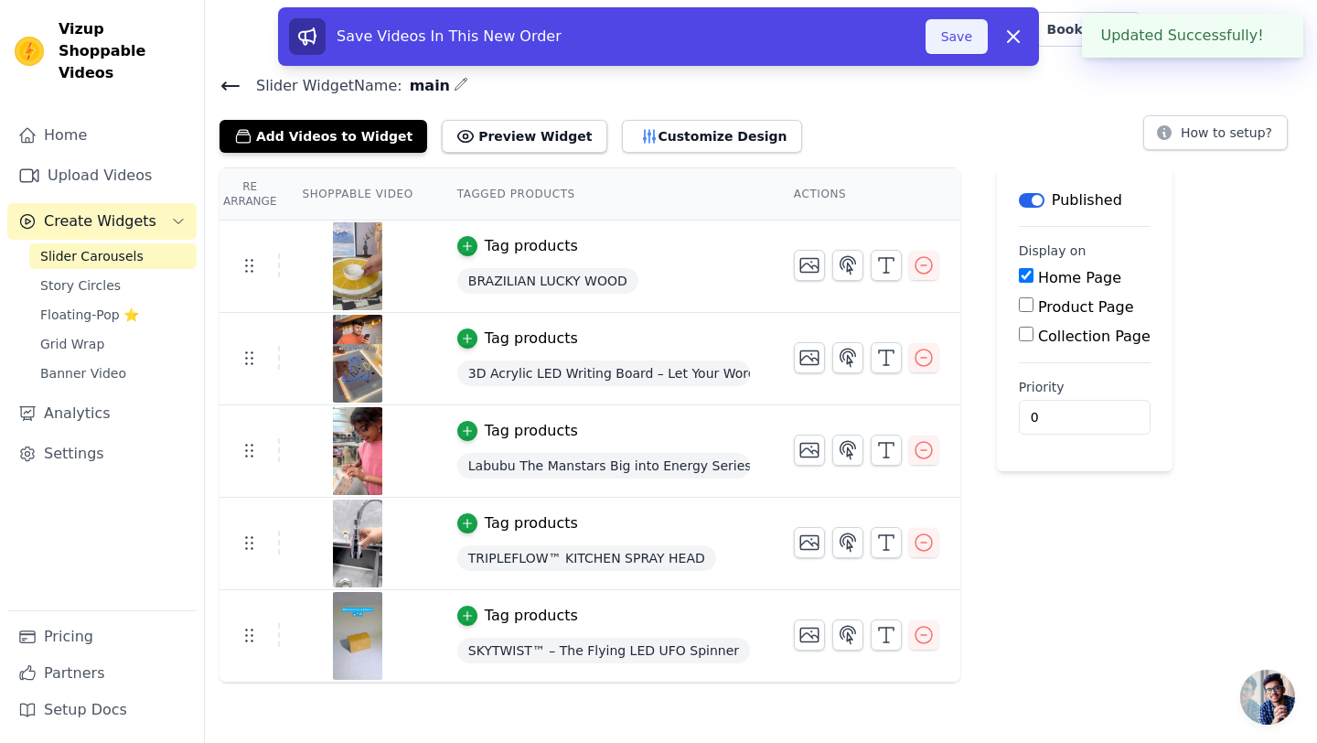
click at [957, 30] on button "Save" at bounding box center [957, 36] width 62 height 35
